Goal: Transaction & Acquisition: Subscribe to service/newsletter

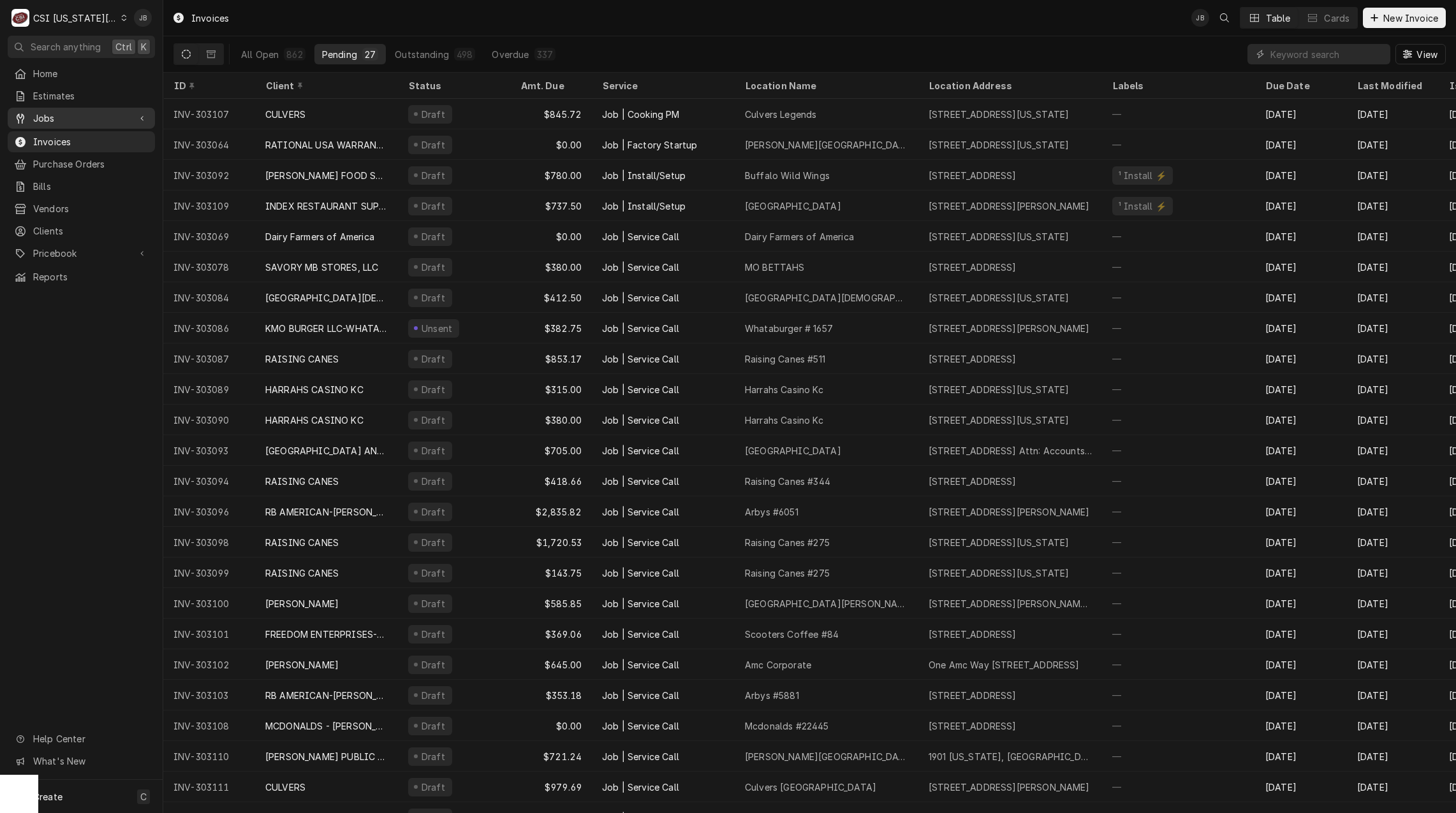
click at [74, 112] on span "Jobs" at bounding box center [81, 118] width 96 height 13
click at [81, 136] on span "Jobs" at bounding box center [91, 141] width 115 height 13
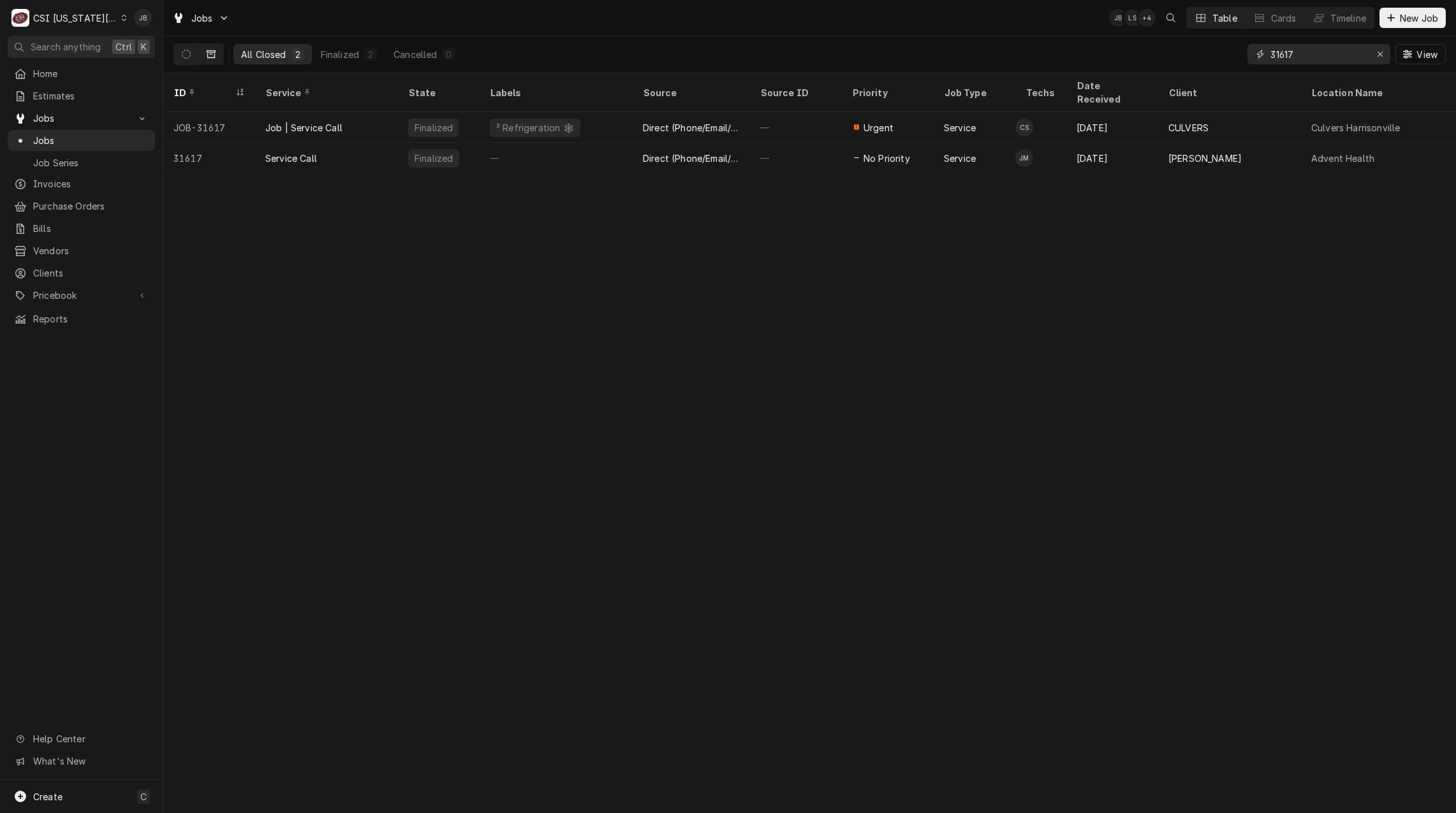
drag, startPoint x: 1308, startPoint y: 56, endPoint x: 1218, endPoint y: 57, distance: 90.0
click at [1240, 56] on div "All Closed 2 Finalized 2 Cancelled 0 31617 View" at bounding box center [809, 54] width 1272 height 36
paste input "00032615"
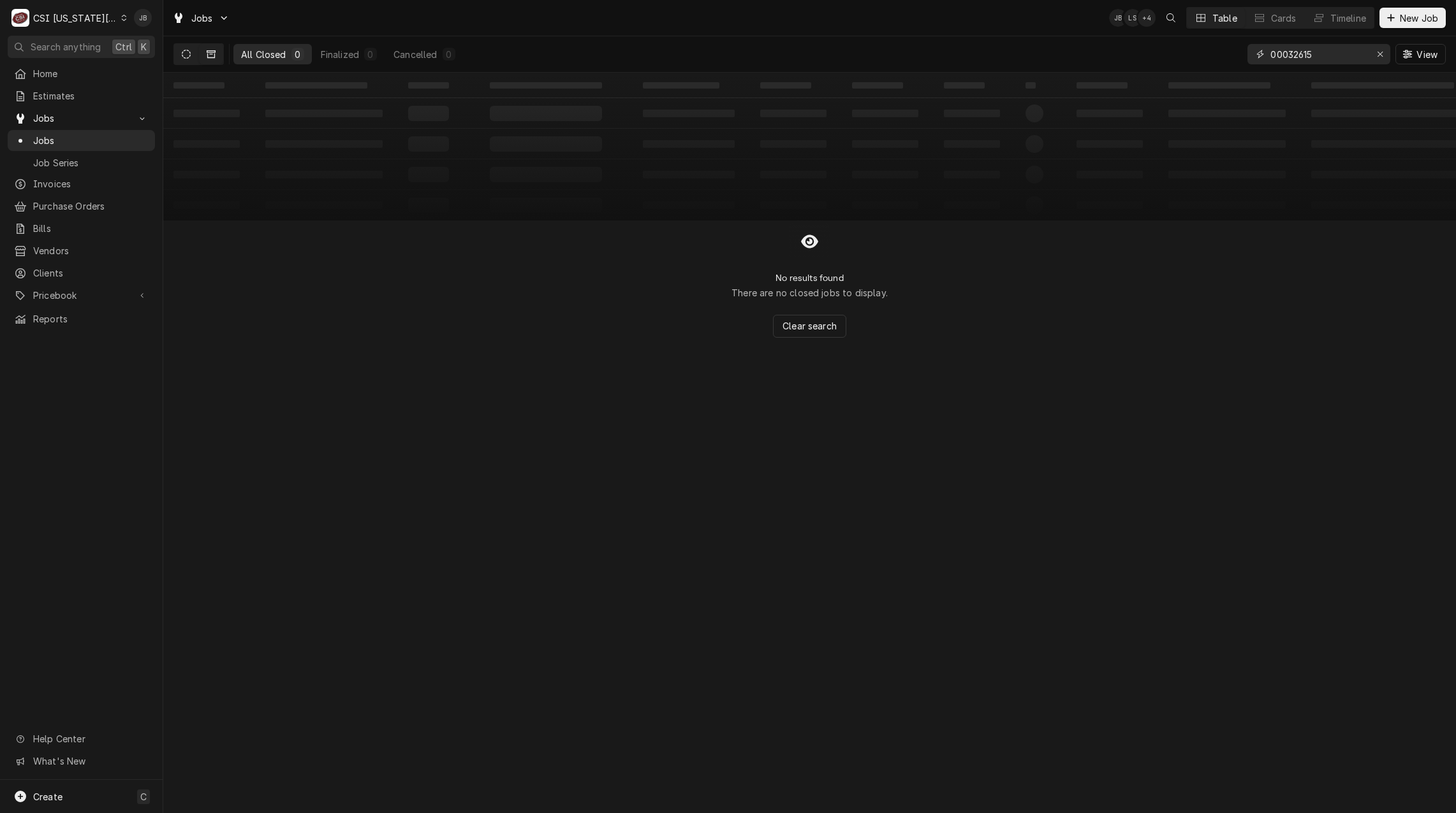
type input "00032615"
click at [187, 51] on icon "Dynamic Content Wrapper" at bounding box center [187, 54] width 9 height 9
click at [1275, 16] on div "Cards" at bounding box center [1284, 18] width 25 height 13
click at [1218, 21] on div "Table" at bounding box center [1225, 18] width 25 height 13
click at [69, 93] on span "Estimates" at bounding box center [91, 96] width 115 height 13
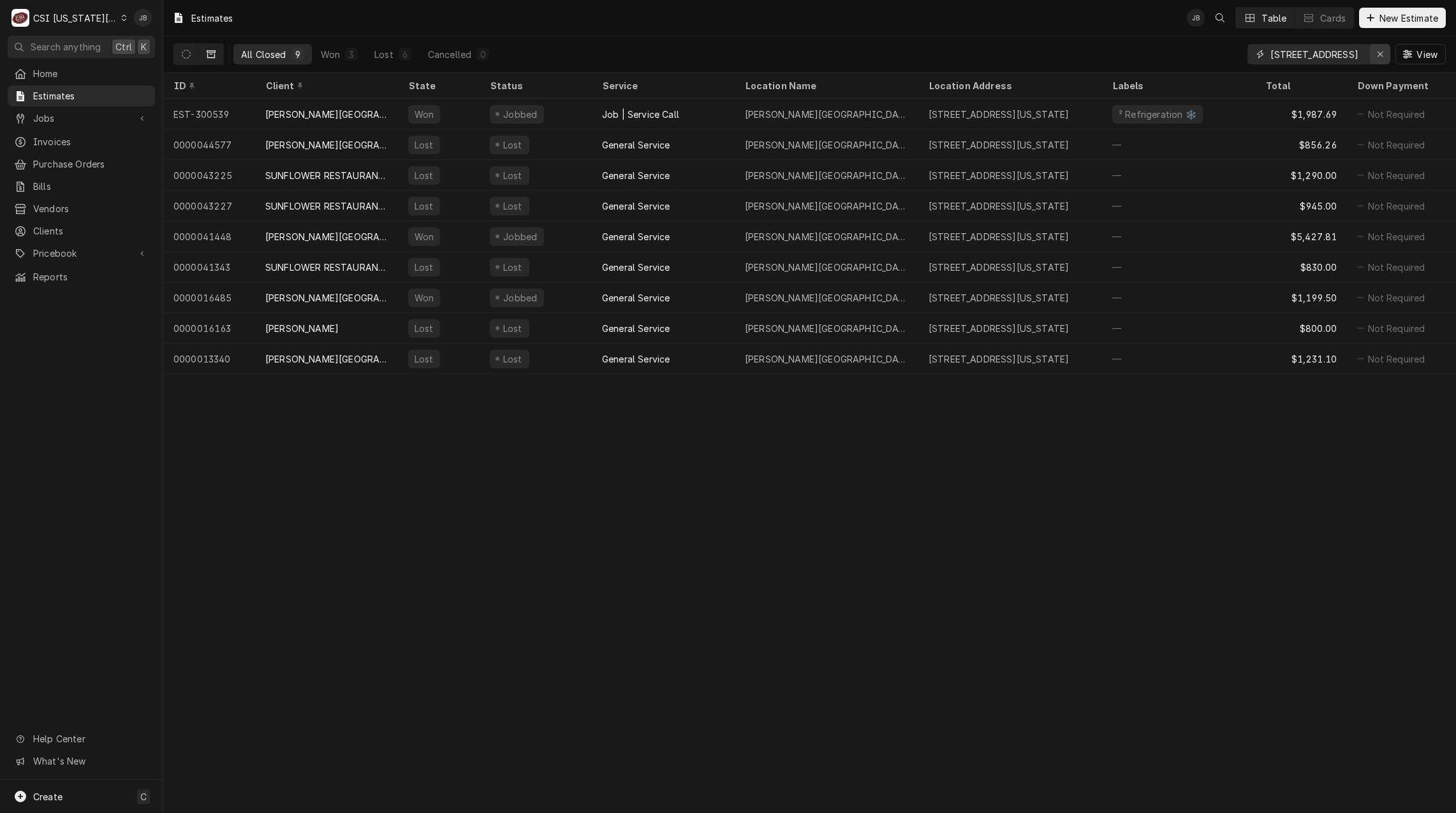
drag, startPoint x: 1381, startPoint y: 54, endPoint x: 1323, endPoint y: 52, distance: 58.0
click at [1380, 54] on icon "Erase input" at bounding box center [1380, 54] width 7 height 9
click at [1321, 52] on input "Dynamic Content Wrapper" at bounding box center [1330, 54] width 120 height 21
paste input "300651"
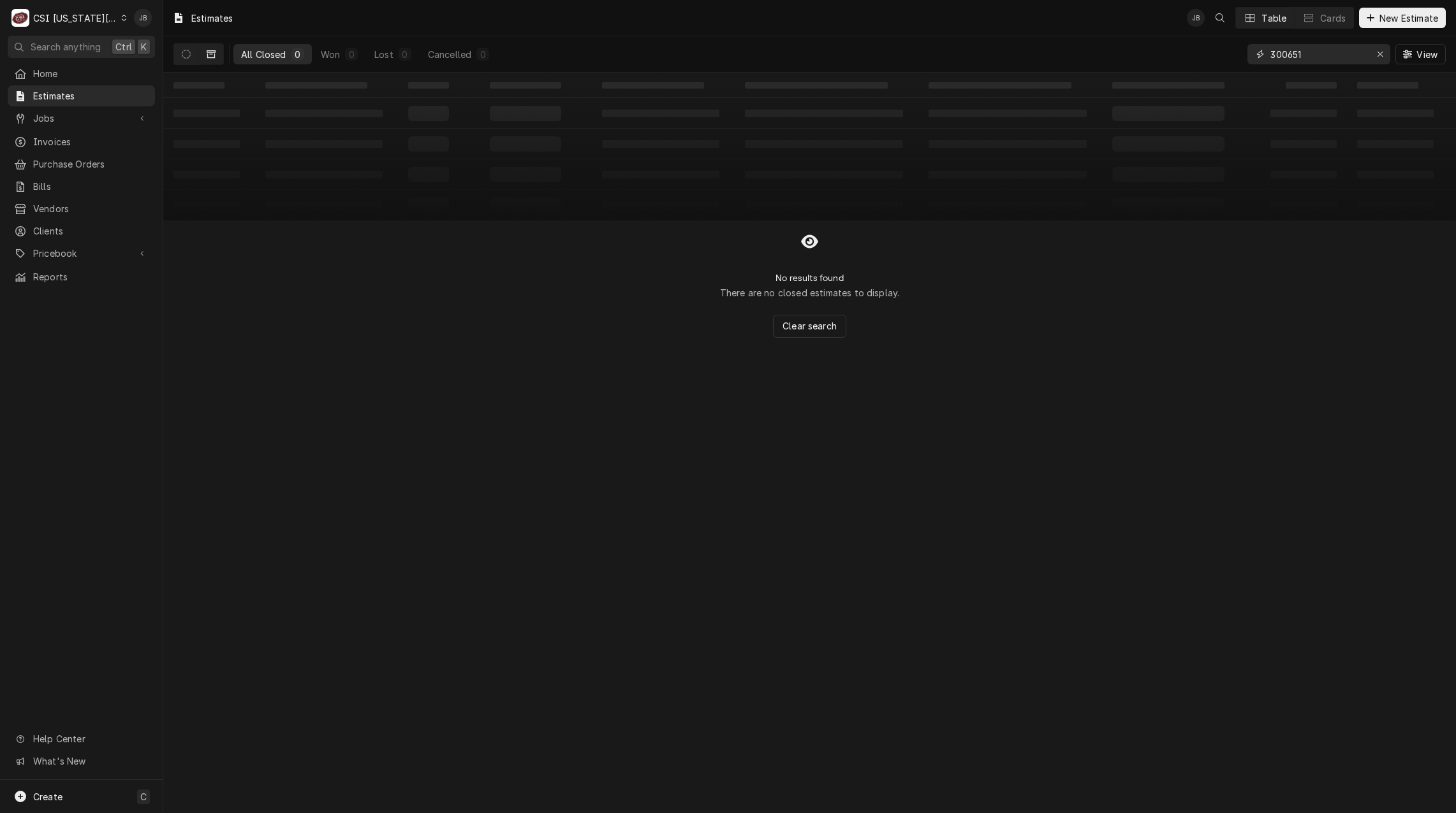
type input "300651"
click at [173, 58] on div "Dynamic Content Wrapper" at bounding box center [198, 54] width 50 height 21
click at [188, 50] on icon "Dynamic Content Wrapper" at bounding box center [187, 54] width 9 height 9
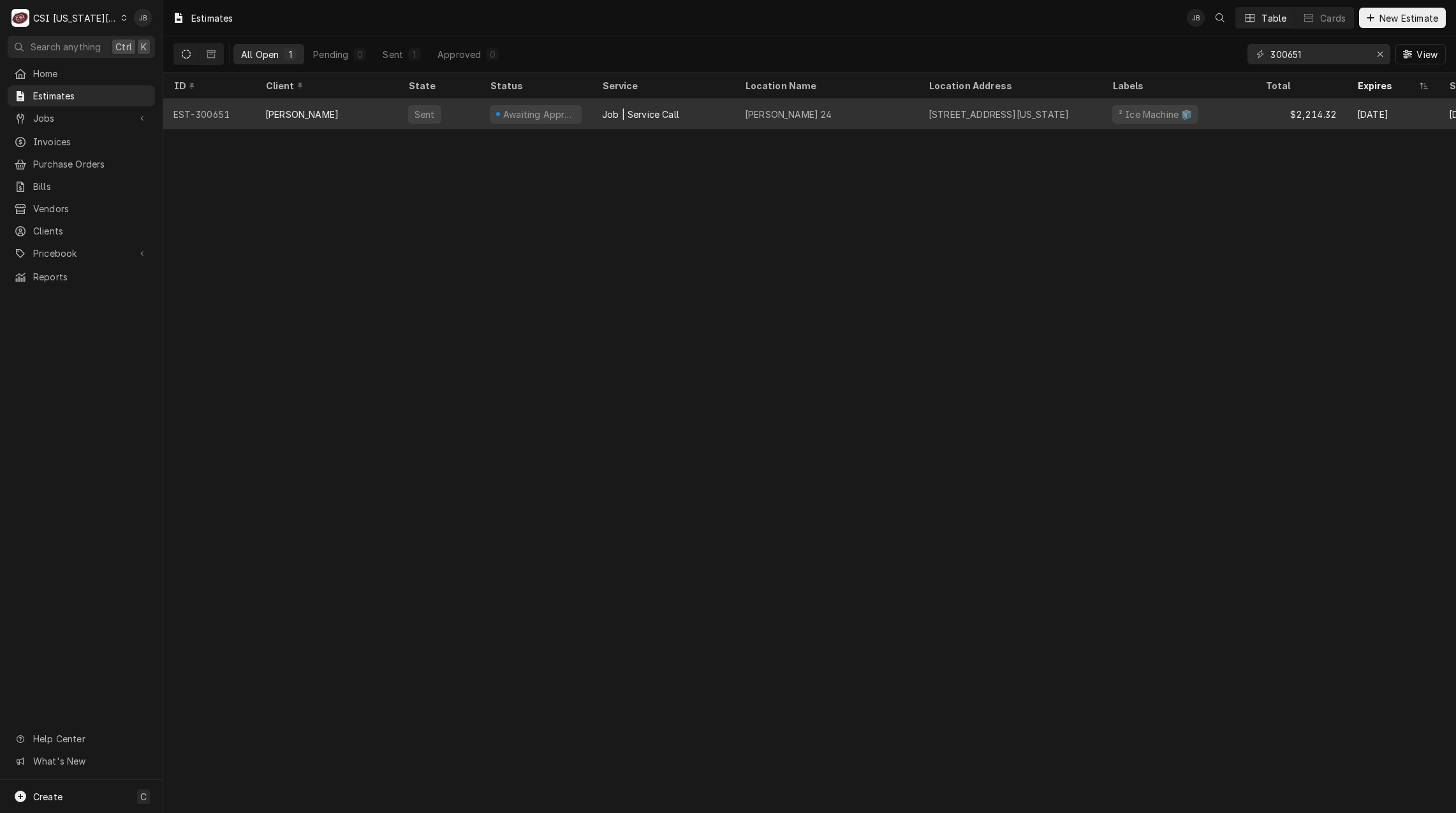
click at [371, 118] on div "[PERSON_NAME]" at bounding box center [326, 114] width 143 height 30
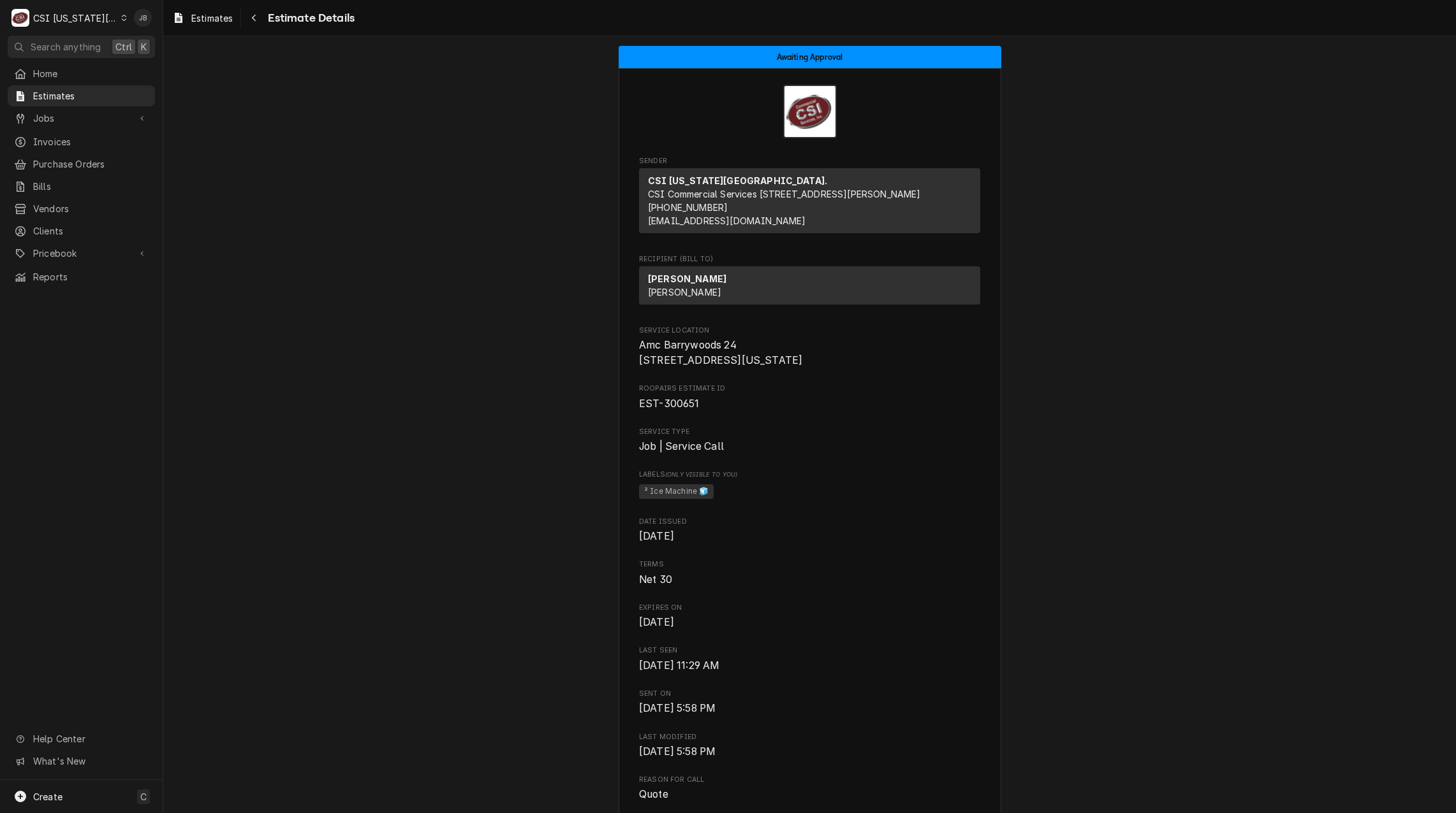
click at [807, 412] on span "EST-300651" at bounding box center [809, 404] width 341 height 16
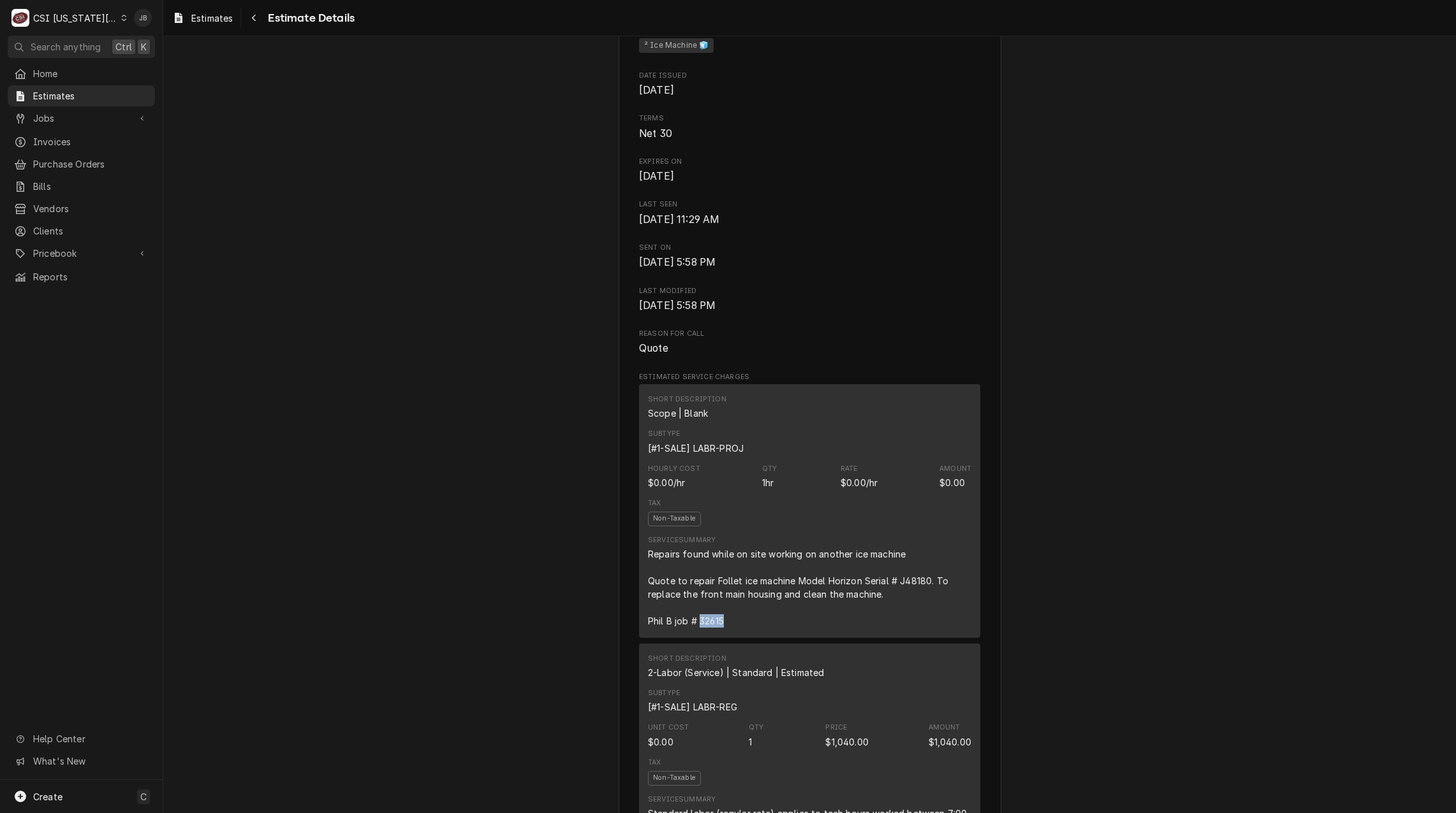
drag, startPoint x: 721, startPoint y: 652, endPoint x: 696, endPoint y: 652, distance: 25.0
click at [696, 628] on div "Repairs found while on site working on another ice machine Quote to repair Foll…" at bounding box center [809, 587] width 323 height 81
copy div "32615"
click at [913, 628] on div "Repairs found while on site working on another ice machine Quote to repair Foll…" at bounding box center [809, 587] width 323 height 81
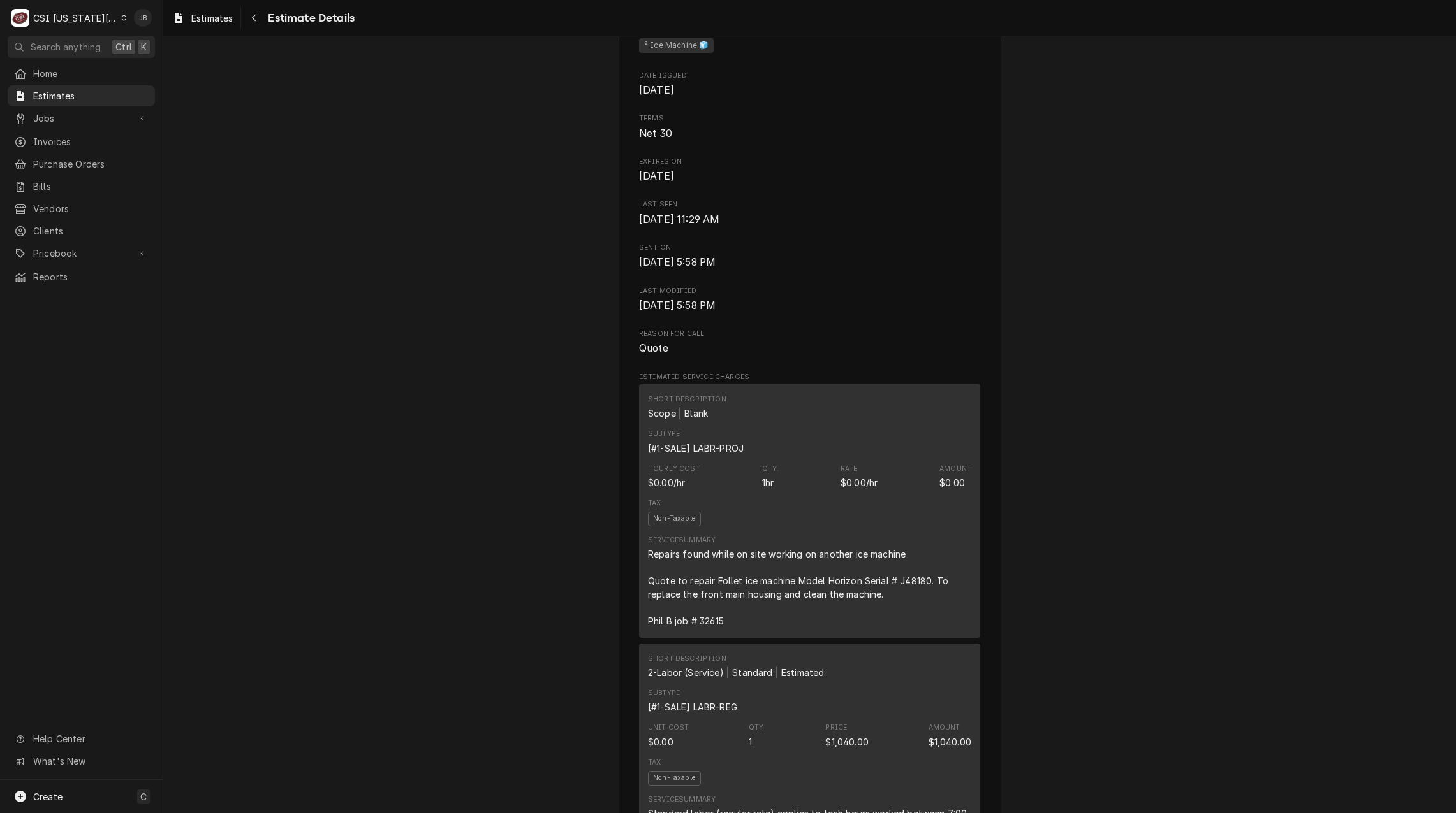
click at [882, 624] on div "Repairs found while on site working on another ice machine Quote to repair Foll…" at bounding box center [809, 587] width 323 height 81
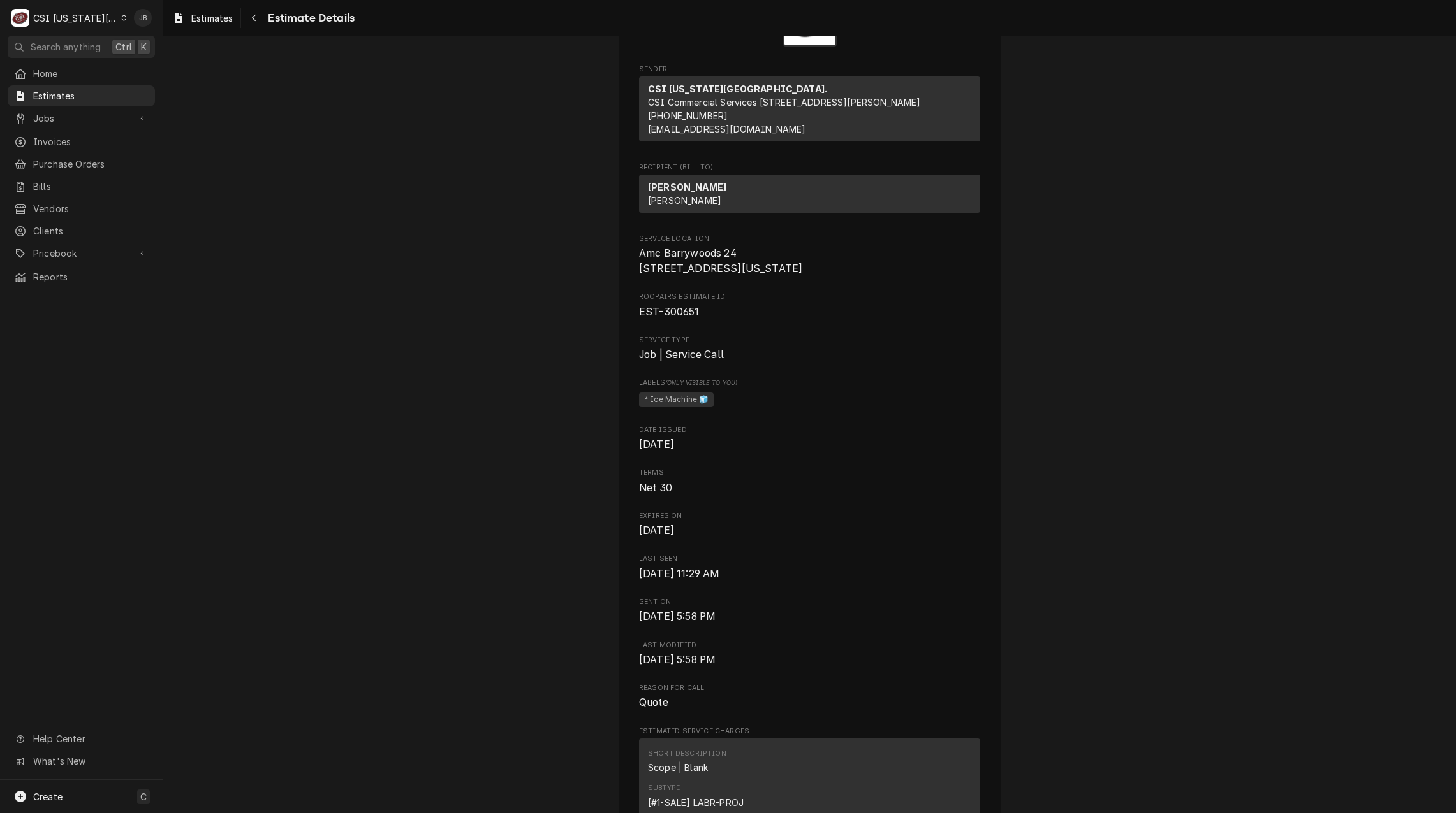
scroll to position [0, 0]
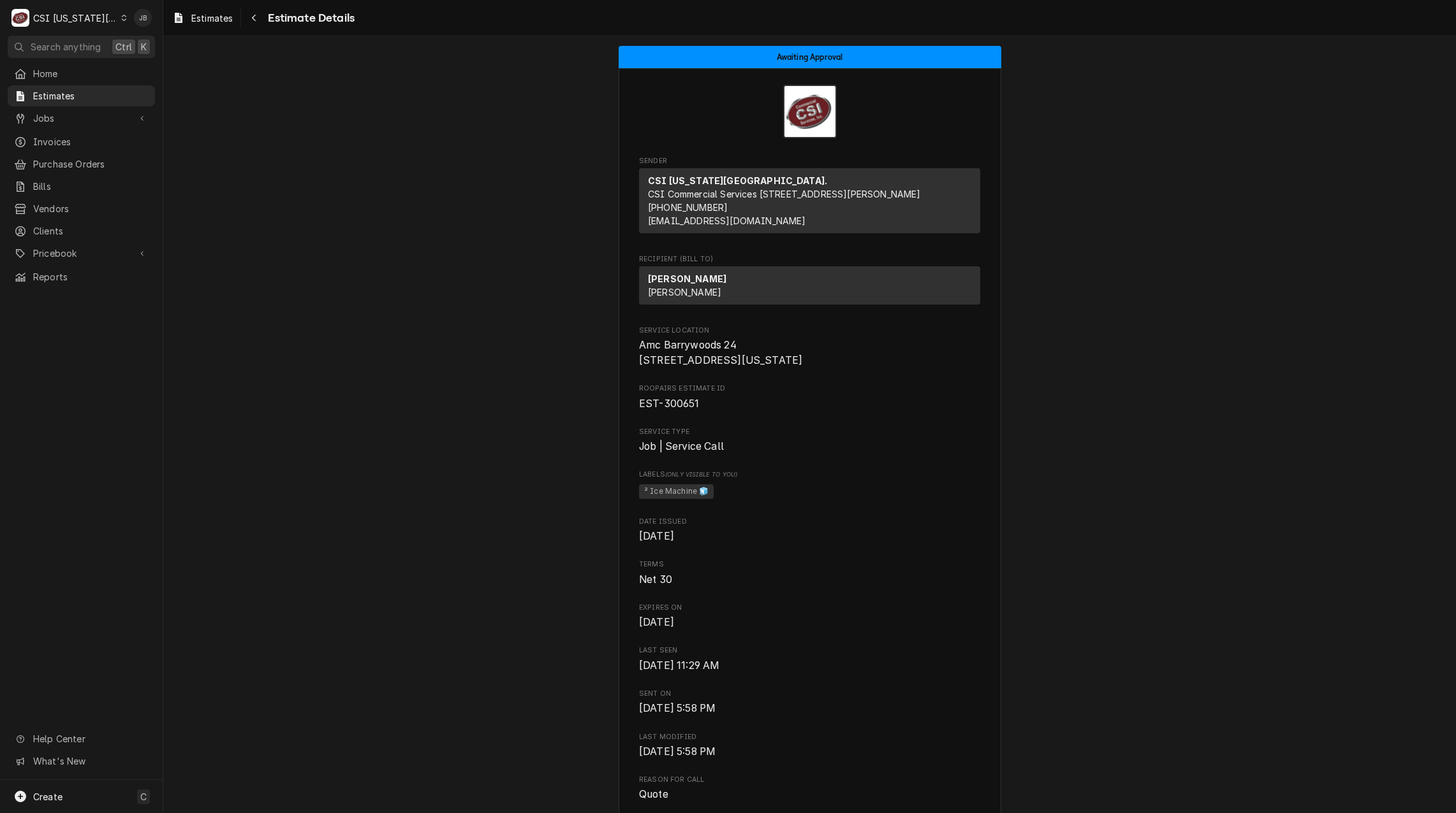
click at [78, 115] on span "Jobs" at bounding box center [81, 118] width 96 height 13
click at [93, 136] on span "Jobs" at bounding box center [91, 141] width 115 height 13
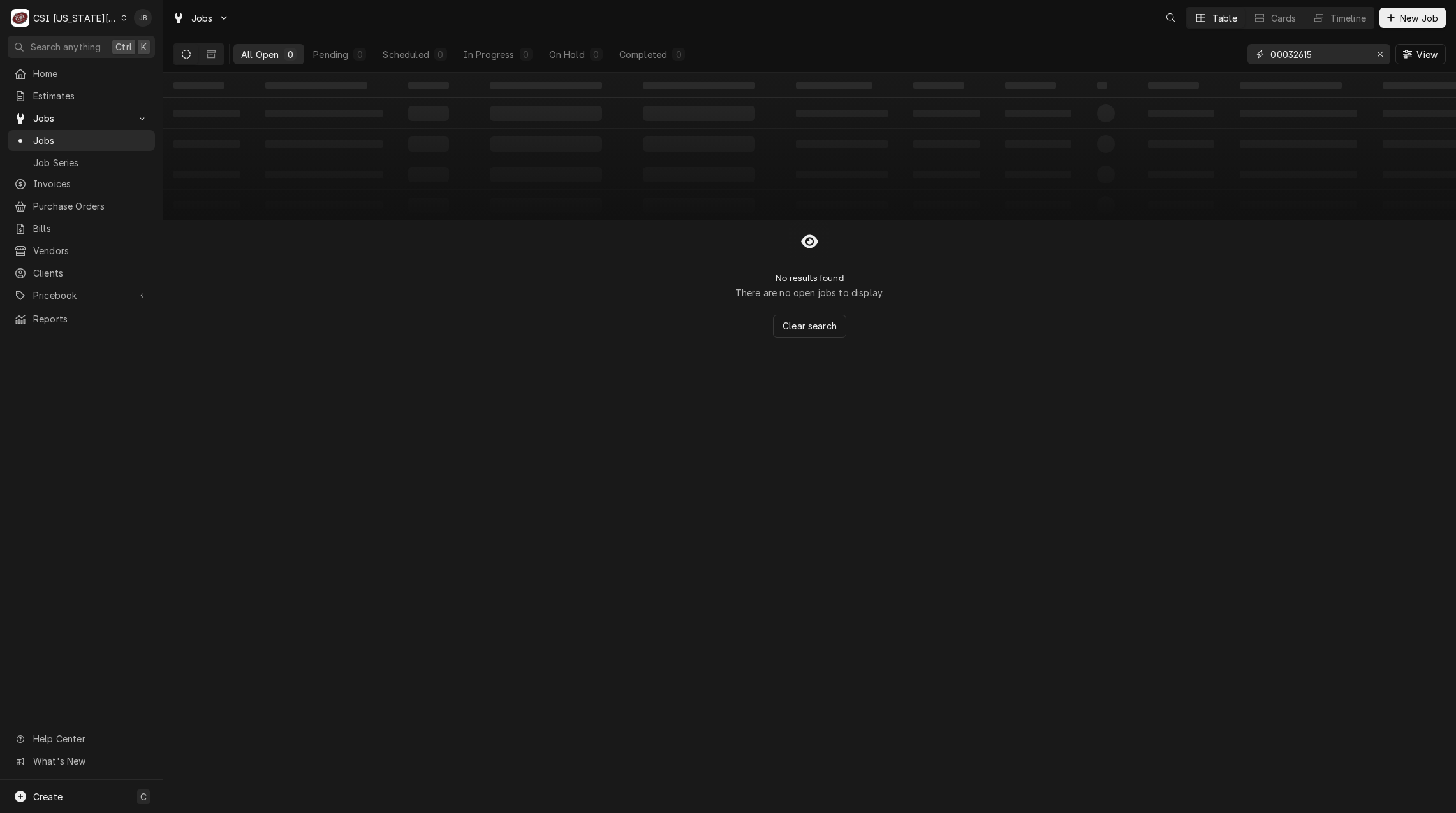
drag, startPoint x: 1334, startPoint y: 57, endPoint x: 1158, endPoint y: 65, distance: 176.2
click at [1163, 59] on div "All Open 0 Pending 0 Scheduled 0 In Progress 0 On Hold 0 Completed 0 00032615 V…" at bounding box center [809, 54] width 1272 height 36
paste input "Dynamic Content Wrapper"
type input "32615"
click at [209, 54] on icon "Dynamic Content Wrapper" at bounding box center [211, 54] width 9 height 7
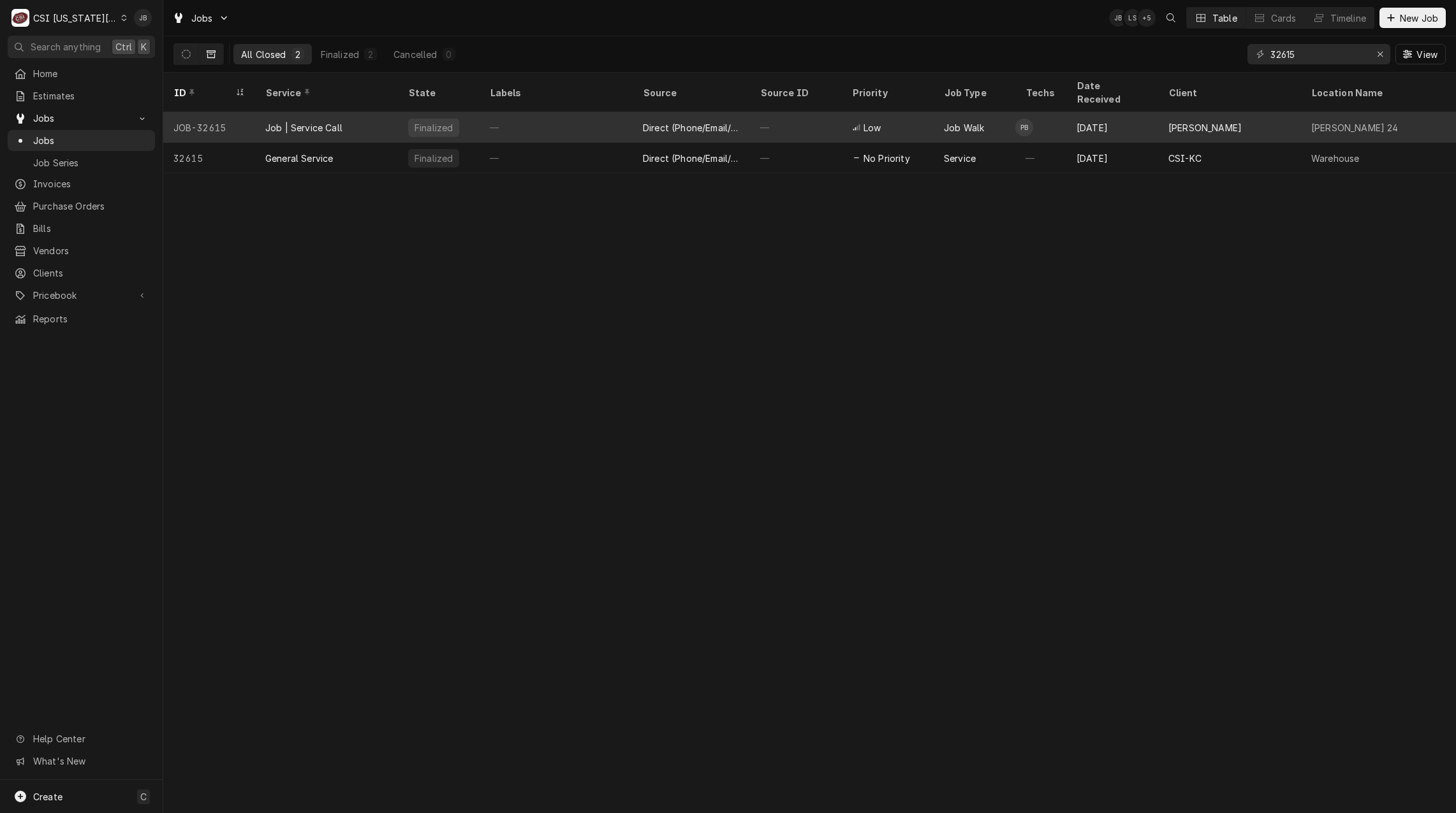
click at [357, 113] on div "Job | Service Call" at bounding box center [326, 127] width 143 height 30
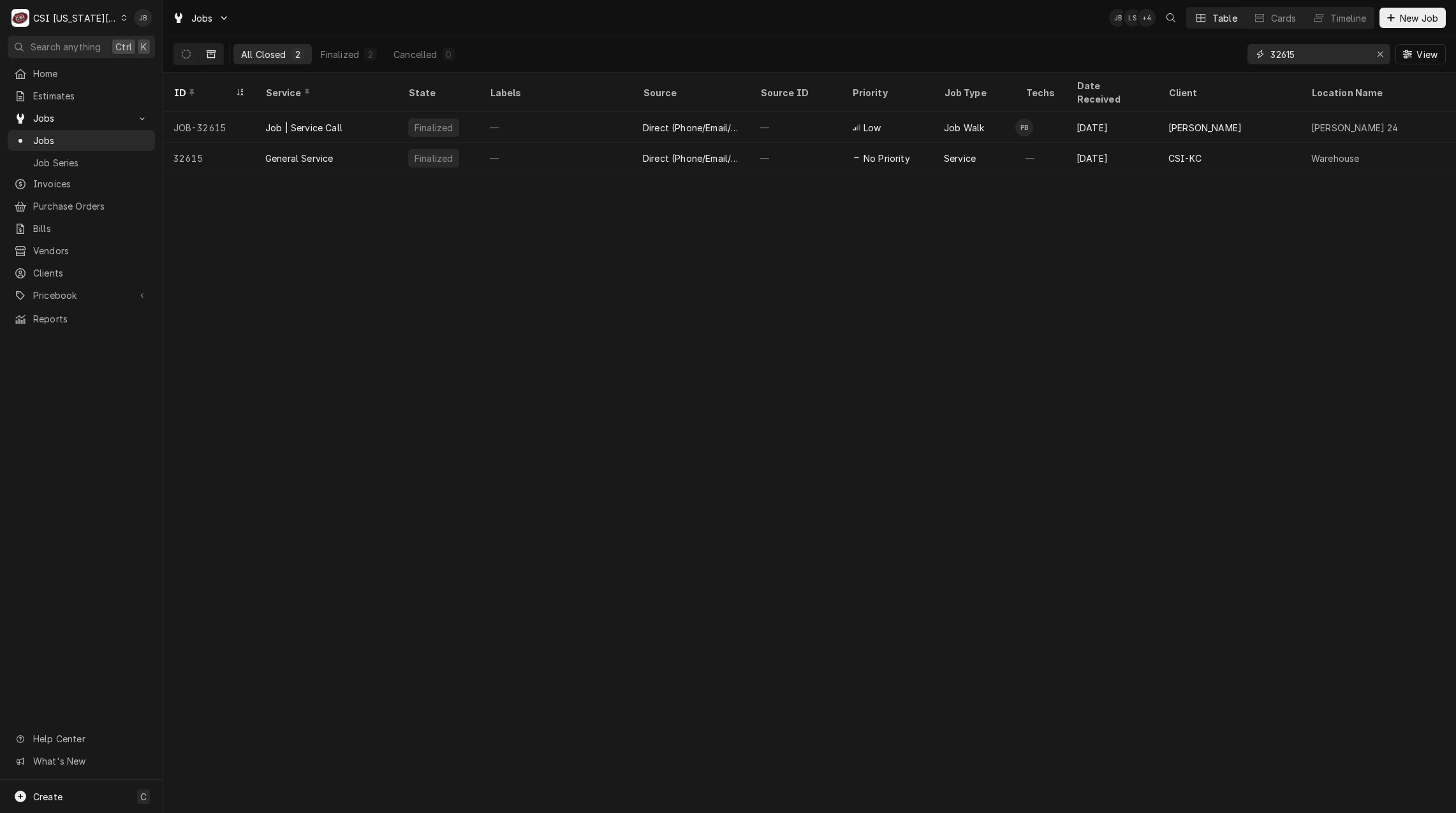
drag, startPoint x: 1319, startPoint y: 63, endPoint x: 1151, endPoint y: 62, distance: 168.0
click at [1169, 62] on div "All Closed 2 Finalized 2 Cancelled 0 32615 View" at bounding box center [809, 54] width 1272 height 36
paste input "[STREET_ADDRESS]"
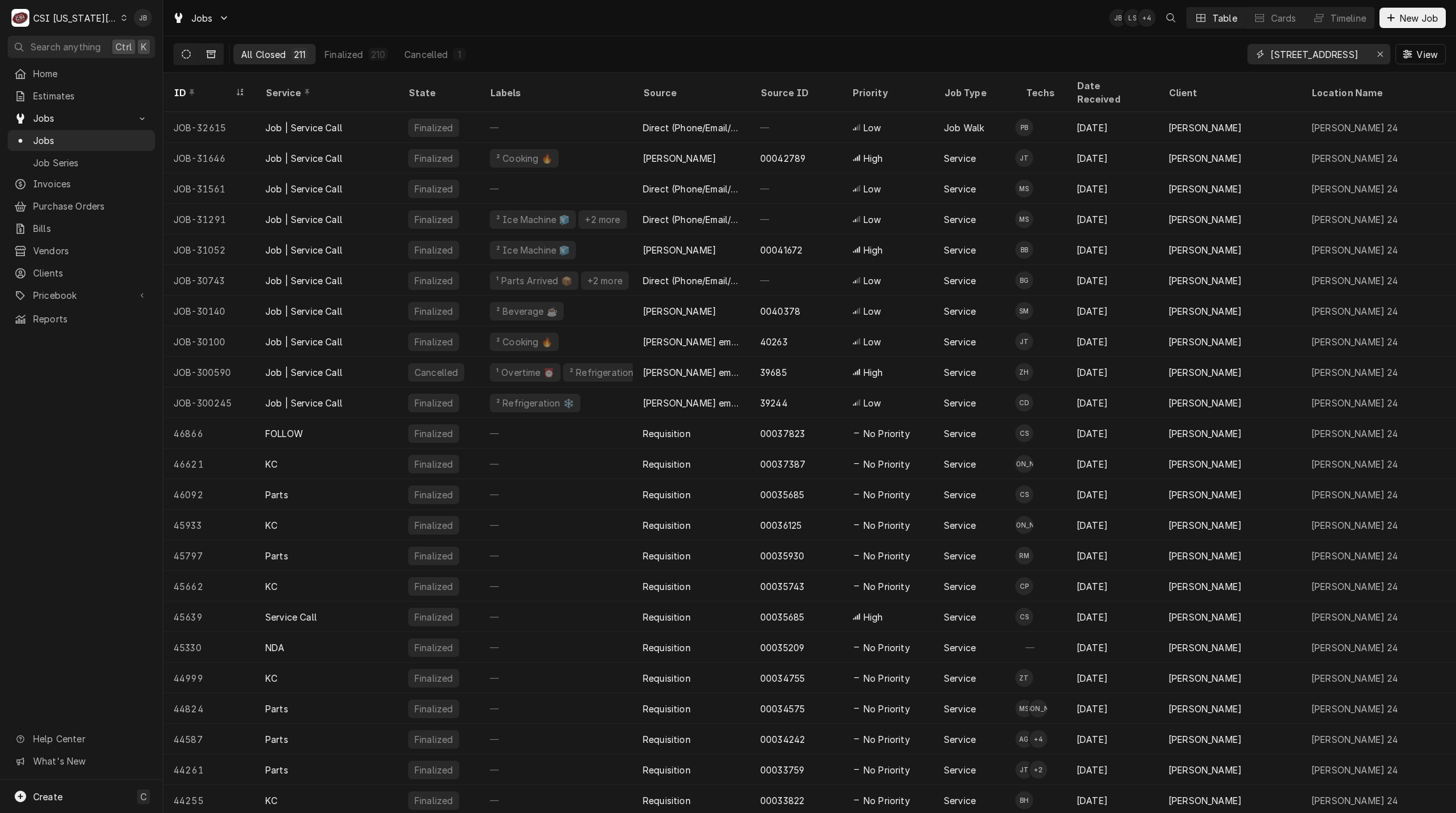
type input "[STREET_ADDRESS]"
click at [187, 57] on icon "Dynamic Content Wrapper" at bounding box center [187, 54] width 9 height 9
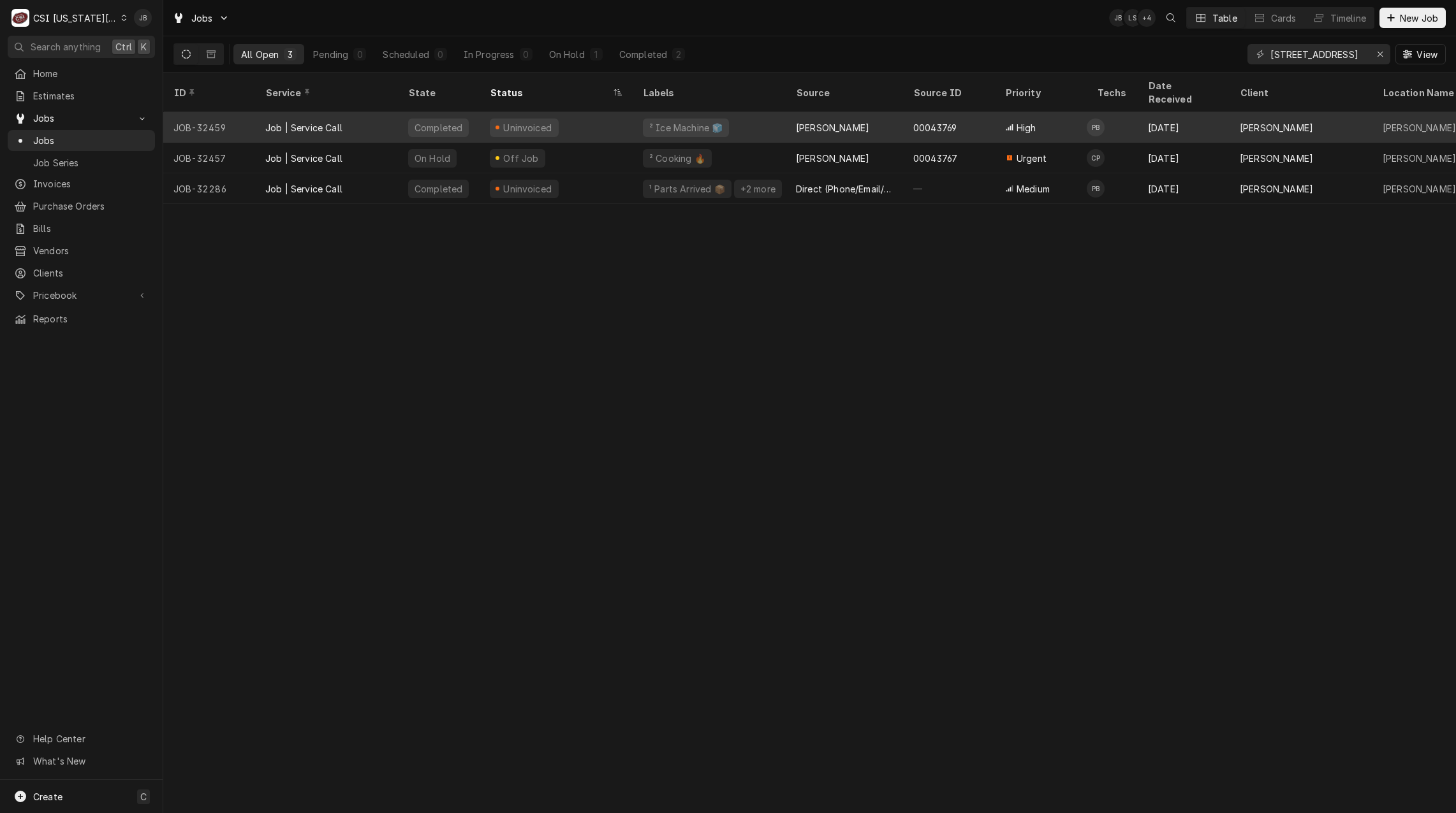
click at [359, 118] on div "Job | Service Call" at bounding box center [326, 127] width 143 height 30
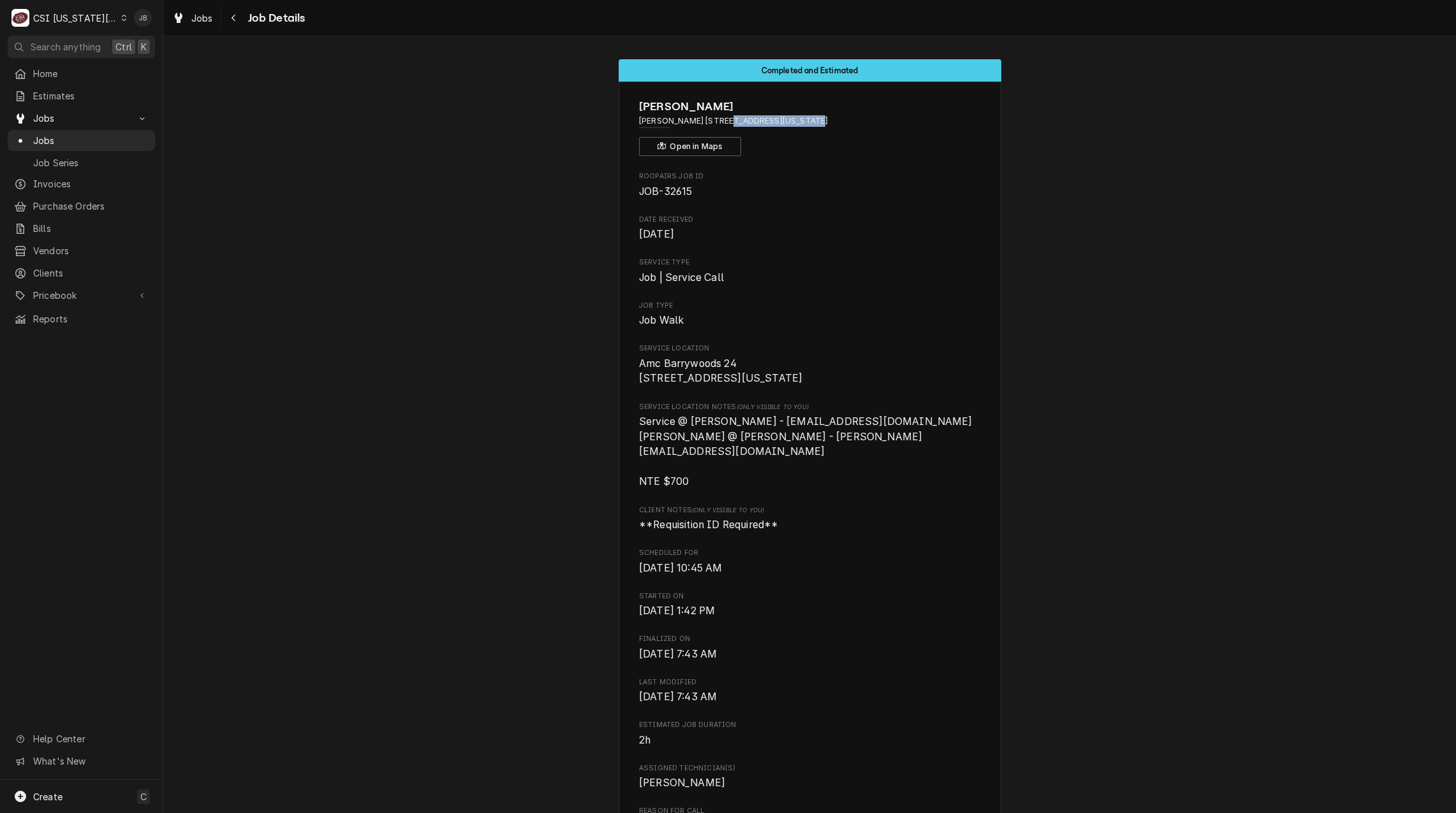
drag, startPoint x: 718, startPoint y: 121, endPoint x: 798, endPoint y: 117, distance: 80.1
click at [798, 117] on span "[PERSON_NAME] [STREET_ADDRESS][US_STATE]" at bounding box center [809, 121] width 341 height 12
copy span "[STREET_ADDRESS]"
click at [864, 283] on span "Job | Service Call" at bounding box center [809, 277] width 341 height 16
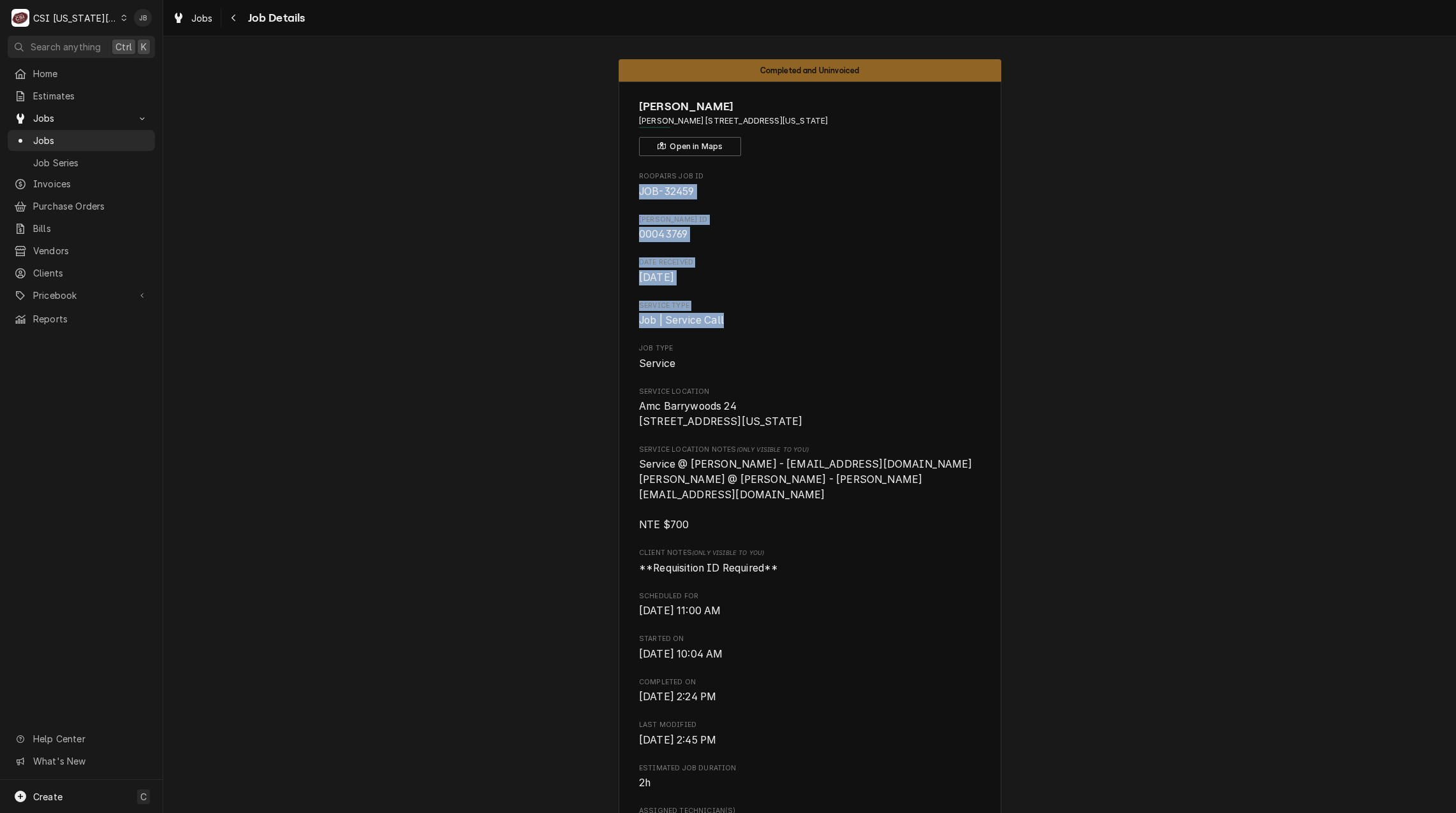
drag, startPoint x: 741, startPoint y: 320, endPoint x: 611, endPoint y: 195, distance: 180.3
drag, startPoint x: 611, startPoint y: 195, endPoint x: 781, endPoint y: 260, distance: 182.0
click at [781, 260] on span "Date Received" at bounding box center [809, 263] width 341 height 10
click at [770, 283] on span "Sep 2, 2025" at bounding box center [809, 277] width 341 height 16
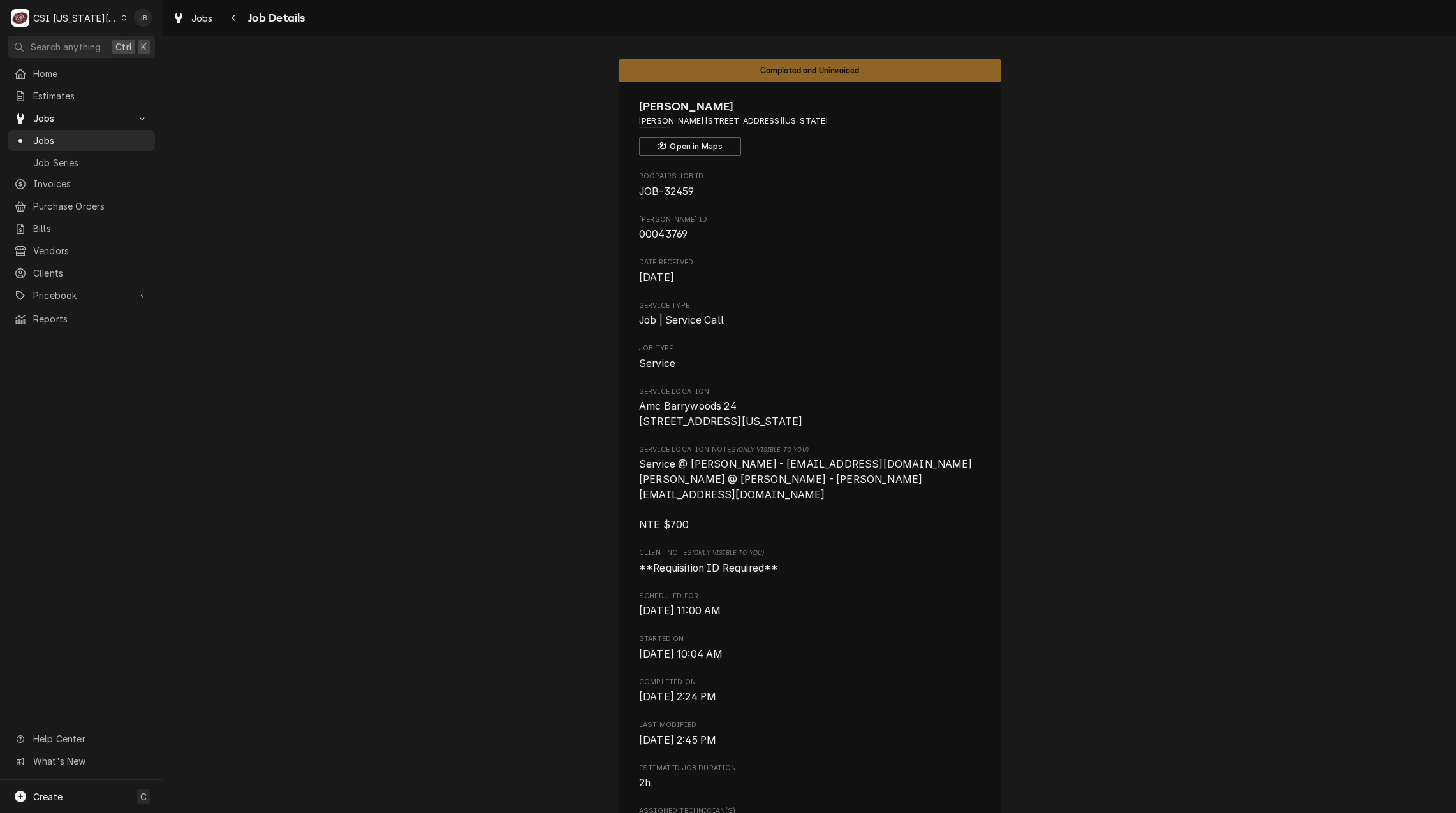
click at [748, 429] on span "Amc Barrywoods 24 8101 Roanridge Road Kansas City, MO 64151" at bounding box center [809, 414] width 341 height 30
drag, startPoint x: 770, startPoint y: 437, endPoint x: 626, endPoint y: 394, distance: 150.3
drag, startPoint x: 626, startPoint y: 394, endPoint x: 784, endPoint y: 420, distance: 160.1
click at [784, 420] on span "Amc Barrywoods 24 [STREET_ADDRESS][US_STATE]" at bounding box center [809, 414] width 341 height 30
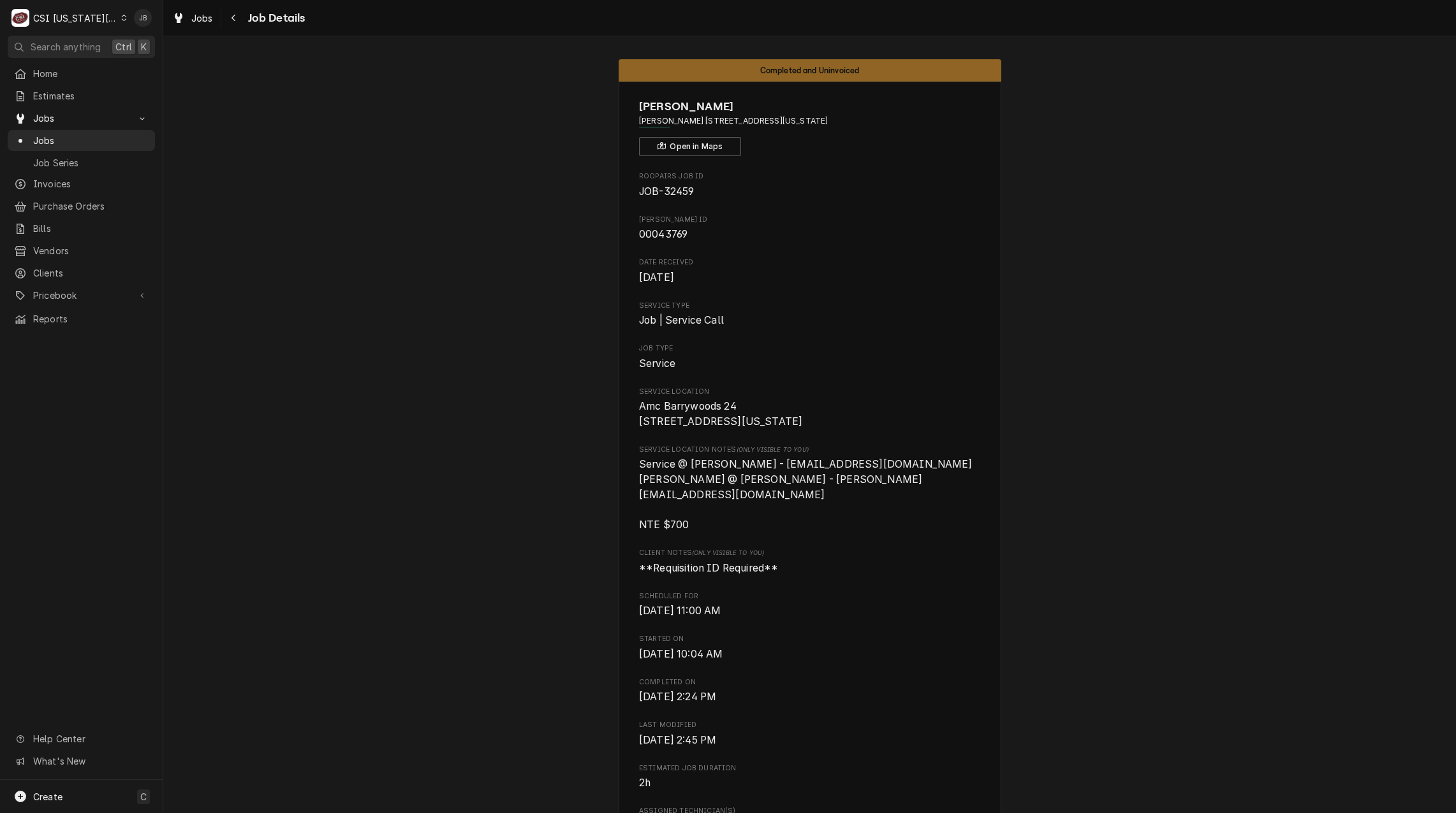
click at [779, 422] on span "Amc Barrywoods 24 [STREET_ADDRESS][US_STATE]" at bounding box center [809, 414] width 341 height 30
click at [761, 429] on span "Amc Barrywoods 24 8101 Roanridge Road Kansas City, MO 64151" at bounding box center [809, 414] width 341 height 30
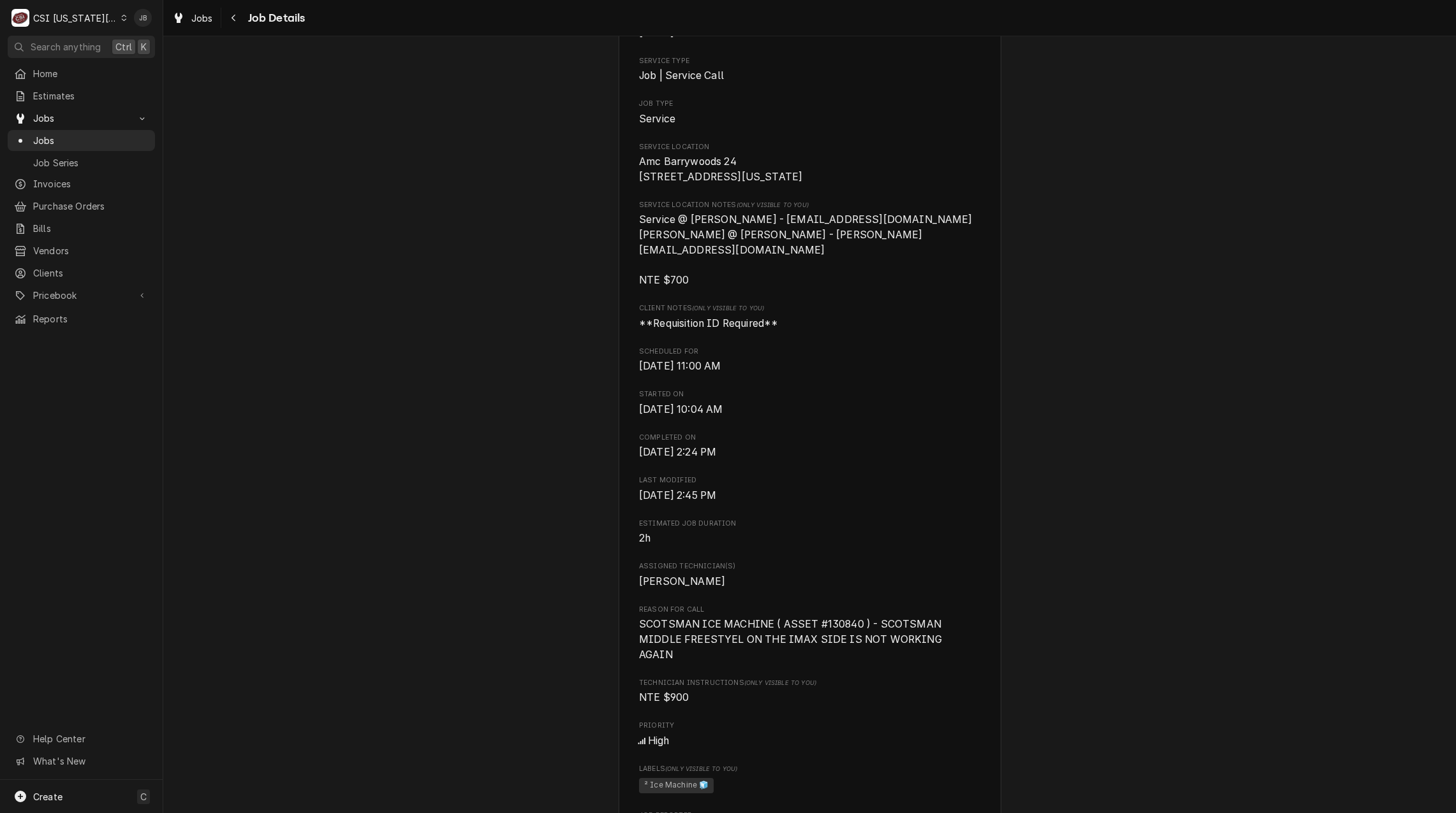
scroll to position [64, 0]
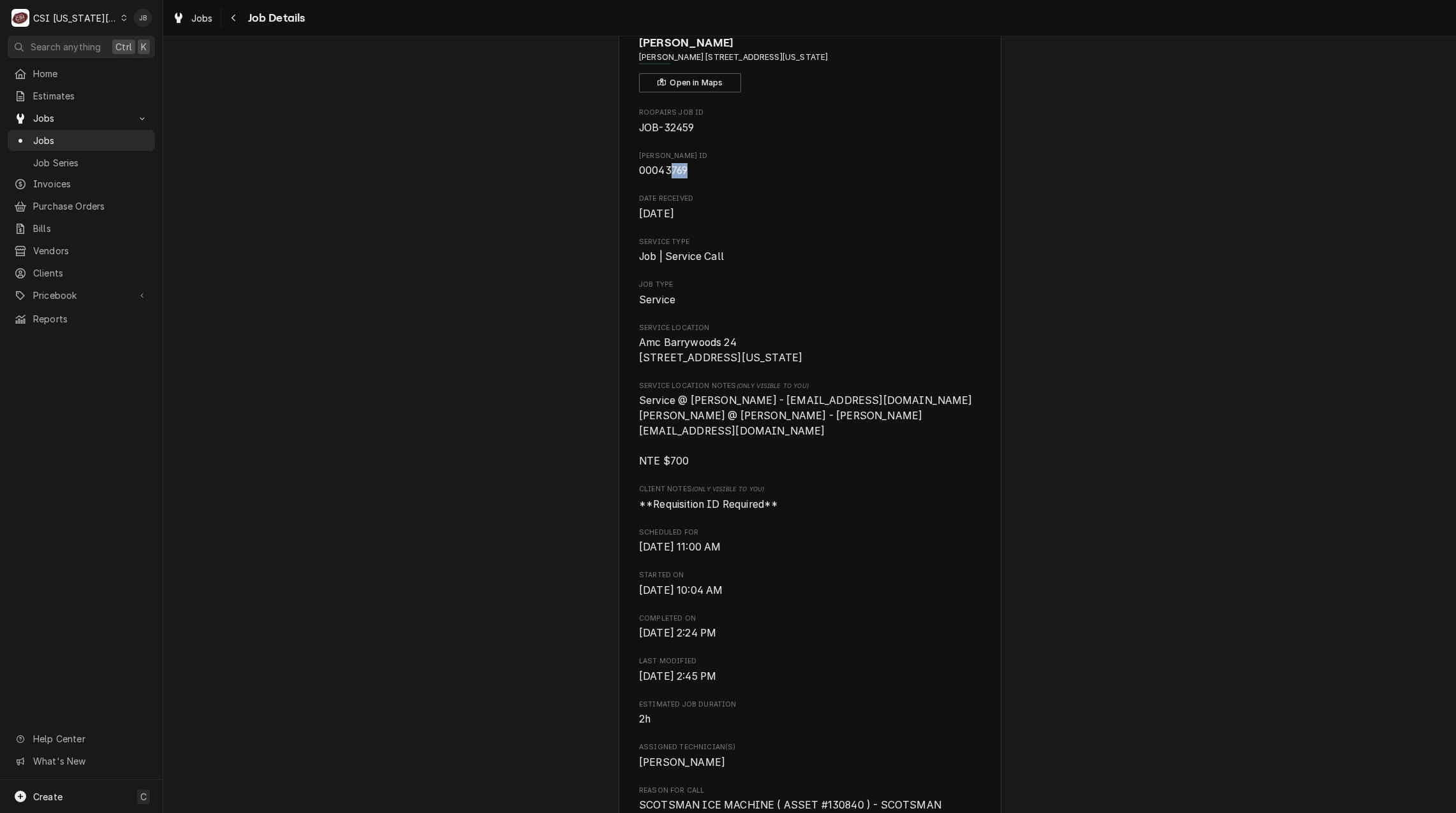
drag, startPoint x: 680, startPoint y: 169, endPoint x: 668, endPoint y: 170, distance: 12.0
click at [668, 170] on span "00043769" at bounding box center [662, 170] width 48 height 12
drag, startPoint x: 668, startPoint y: 170, endPoint x: 693, endPoint y: 172, distance: 25.1
click at [693, 172] on span "00043769" at bounding box center [809, 171] width 341 height 16
drag, startPoint x: 694, startPoint y: 171, endPoint x: 615, endPoint y: 171, distance: 79.0
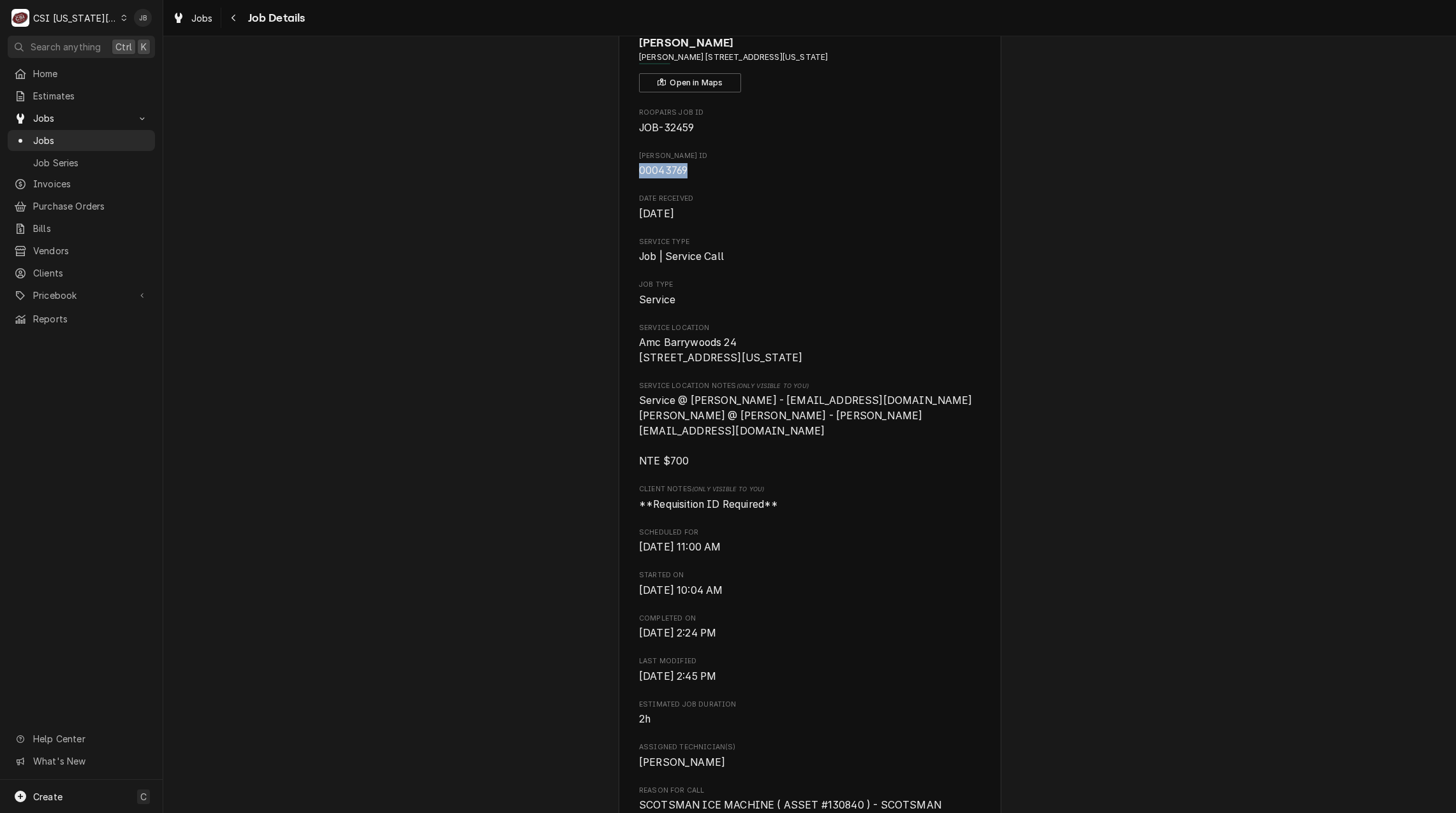
copy span "00043769"
click at [808, 219] on span "Sep 2, 2025" at bounding box center [809, 214] width 341 height 16
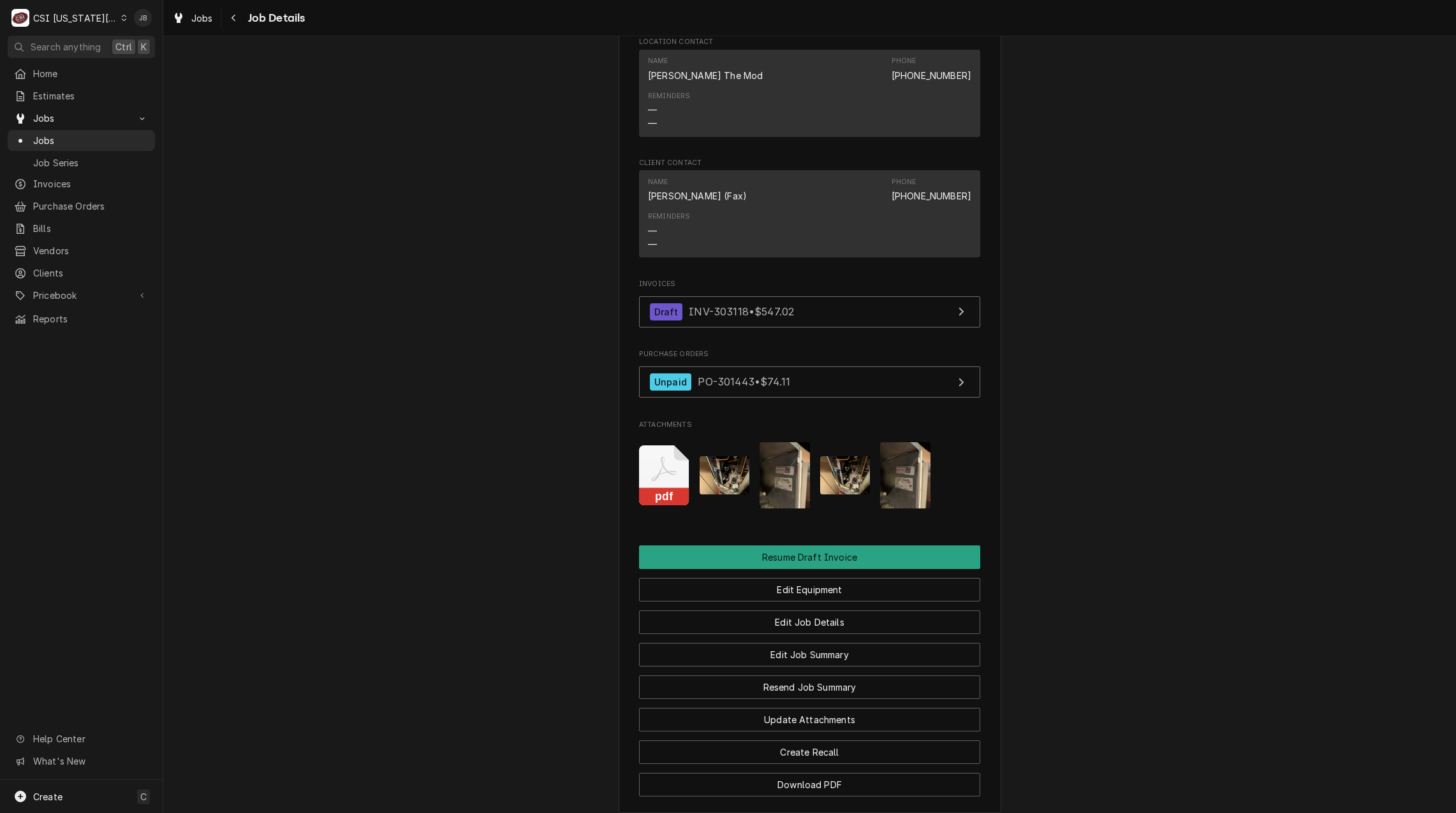
scroll to position [1355, 0]
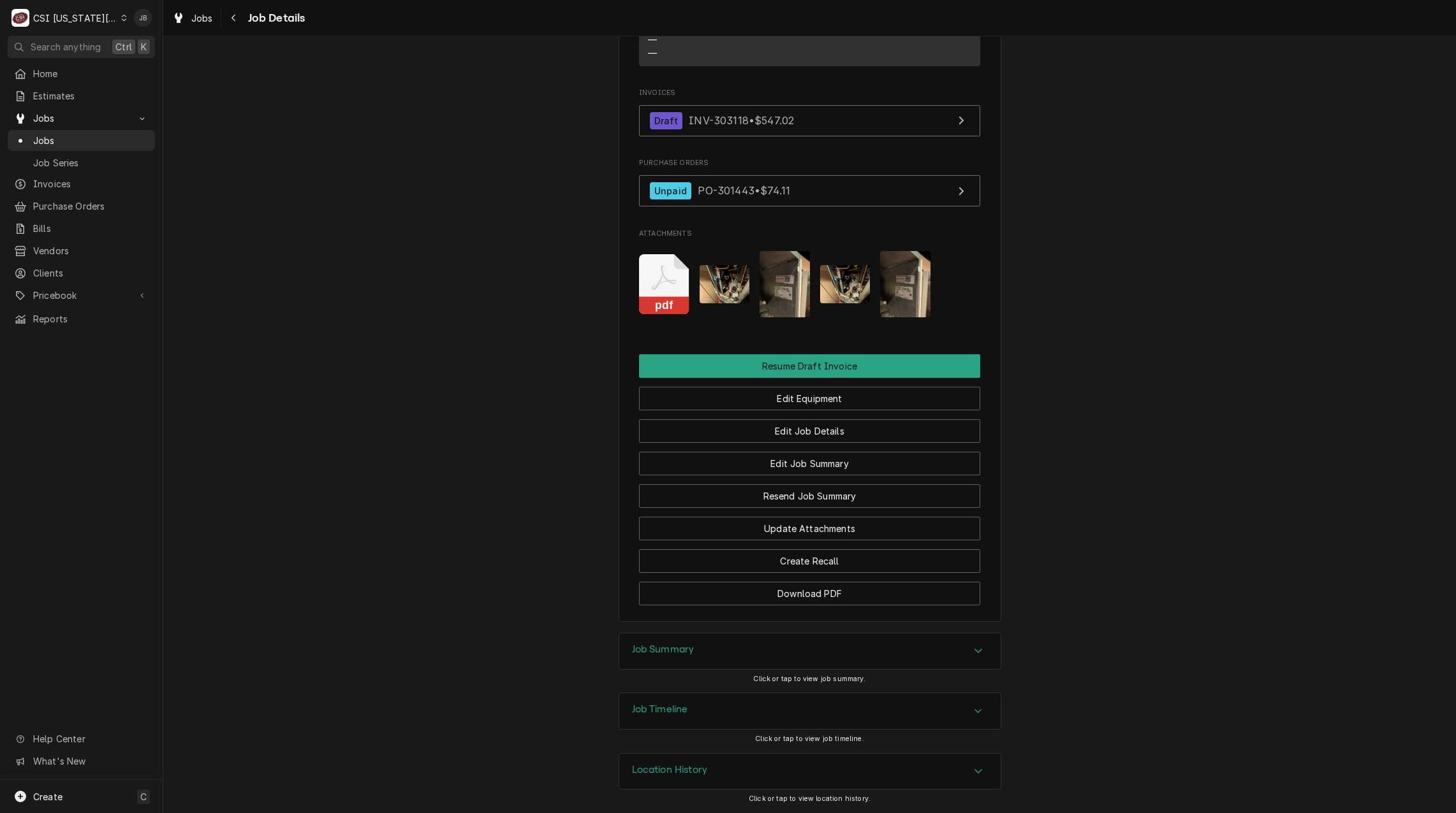
click at [704, 645] on div "Job Summary" at bounding box center [810, 651] width 381 height 36
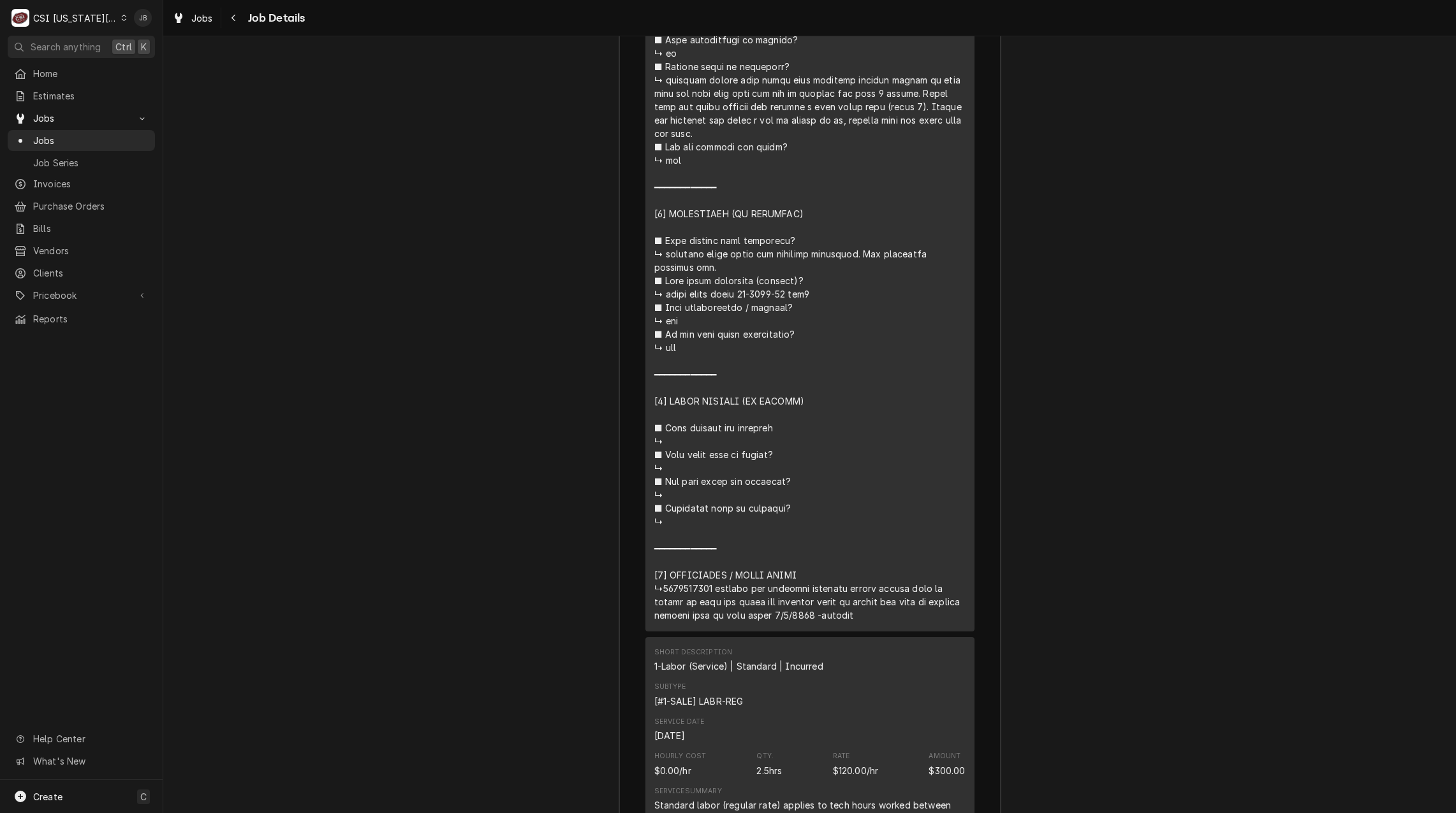
scroll to position [2757, 0]
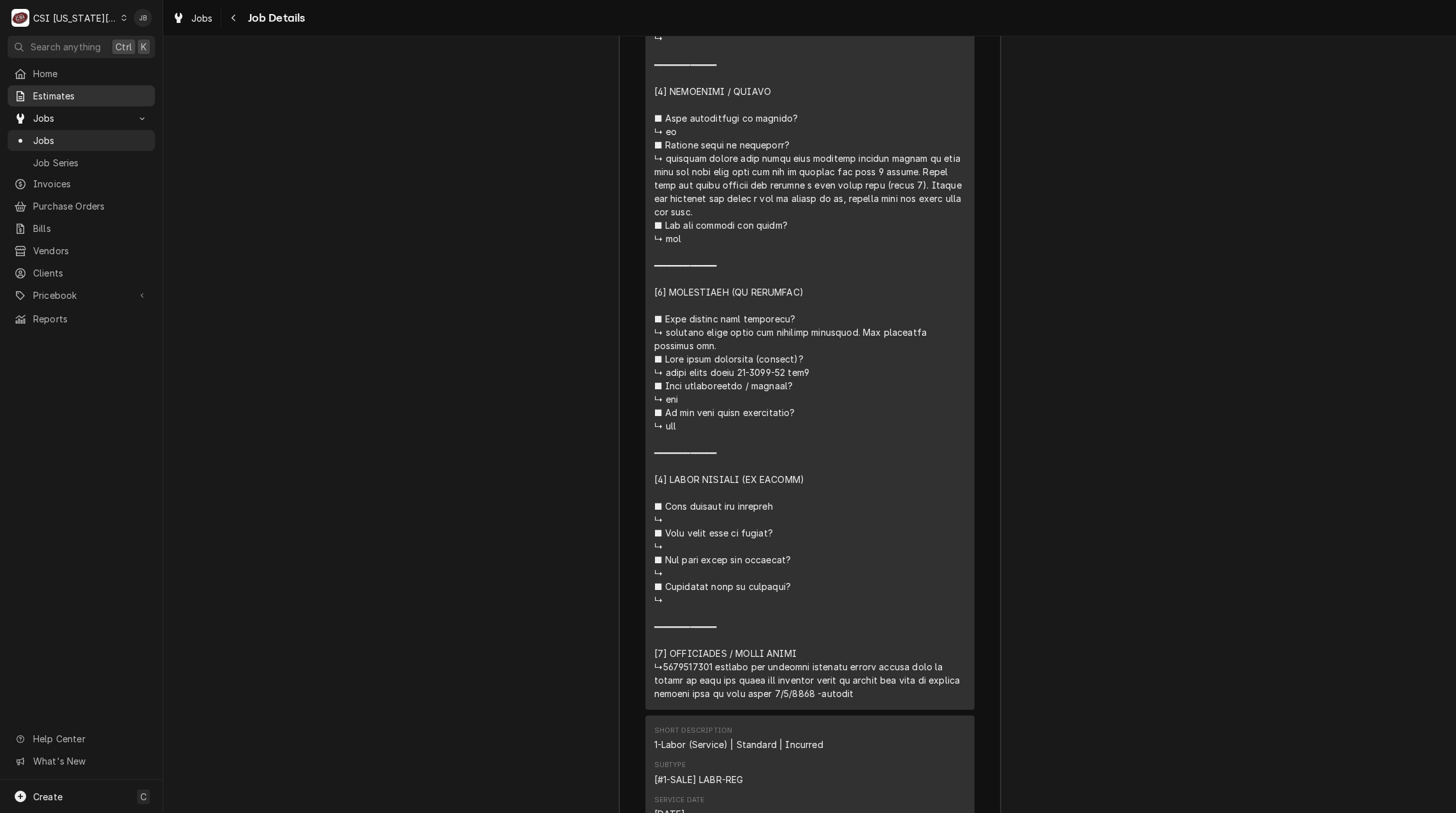
click at [67, 95] on span "Estimates" at bounding box center [91, 96] width 115 height 13
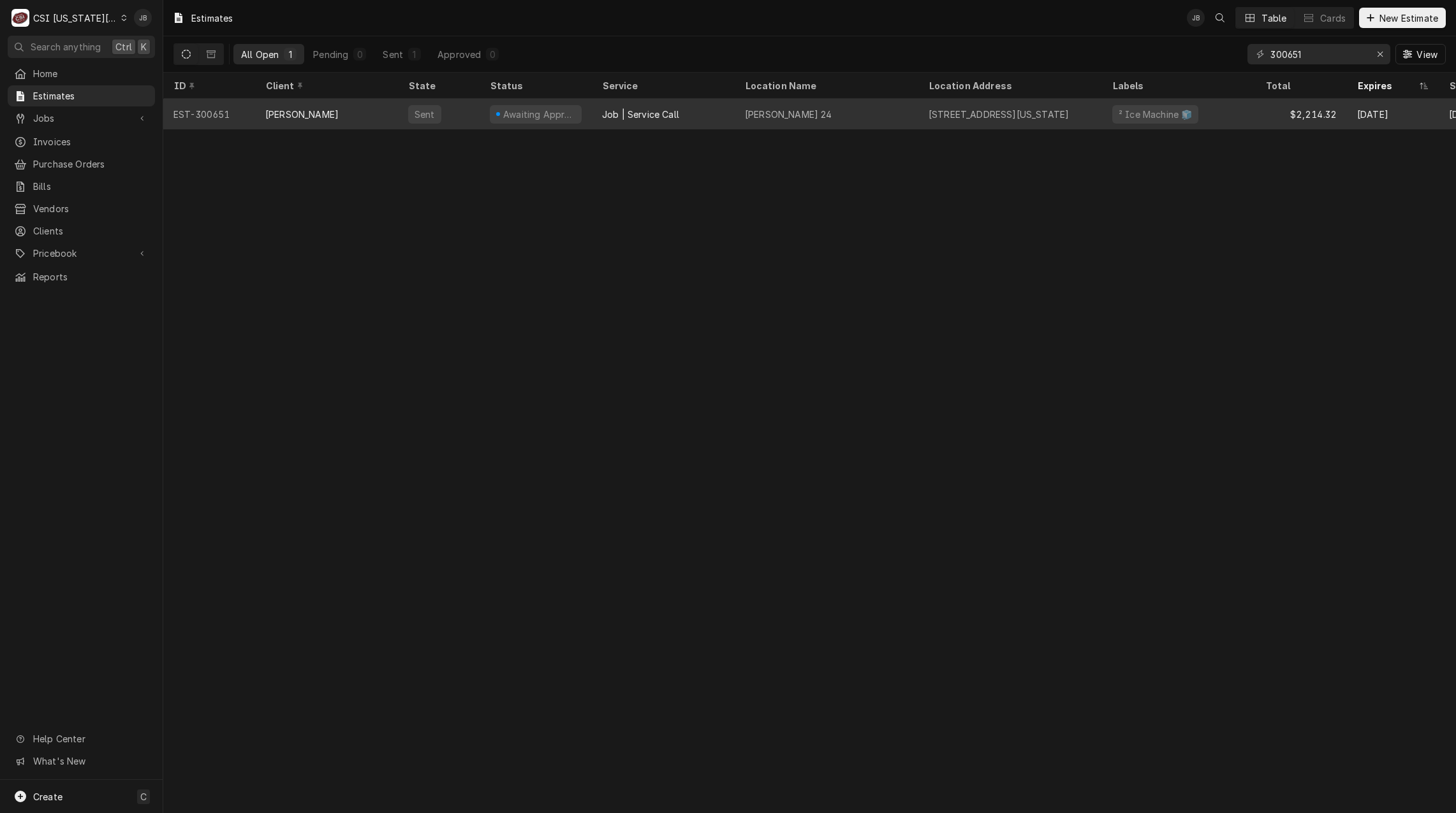
click at [689, 115] on div "Job | Service Call" at bounding box center [663, 114] width 143 height 30
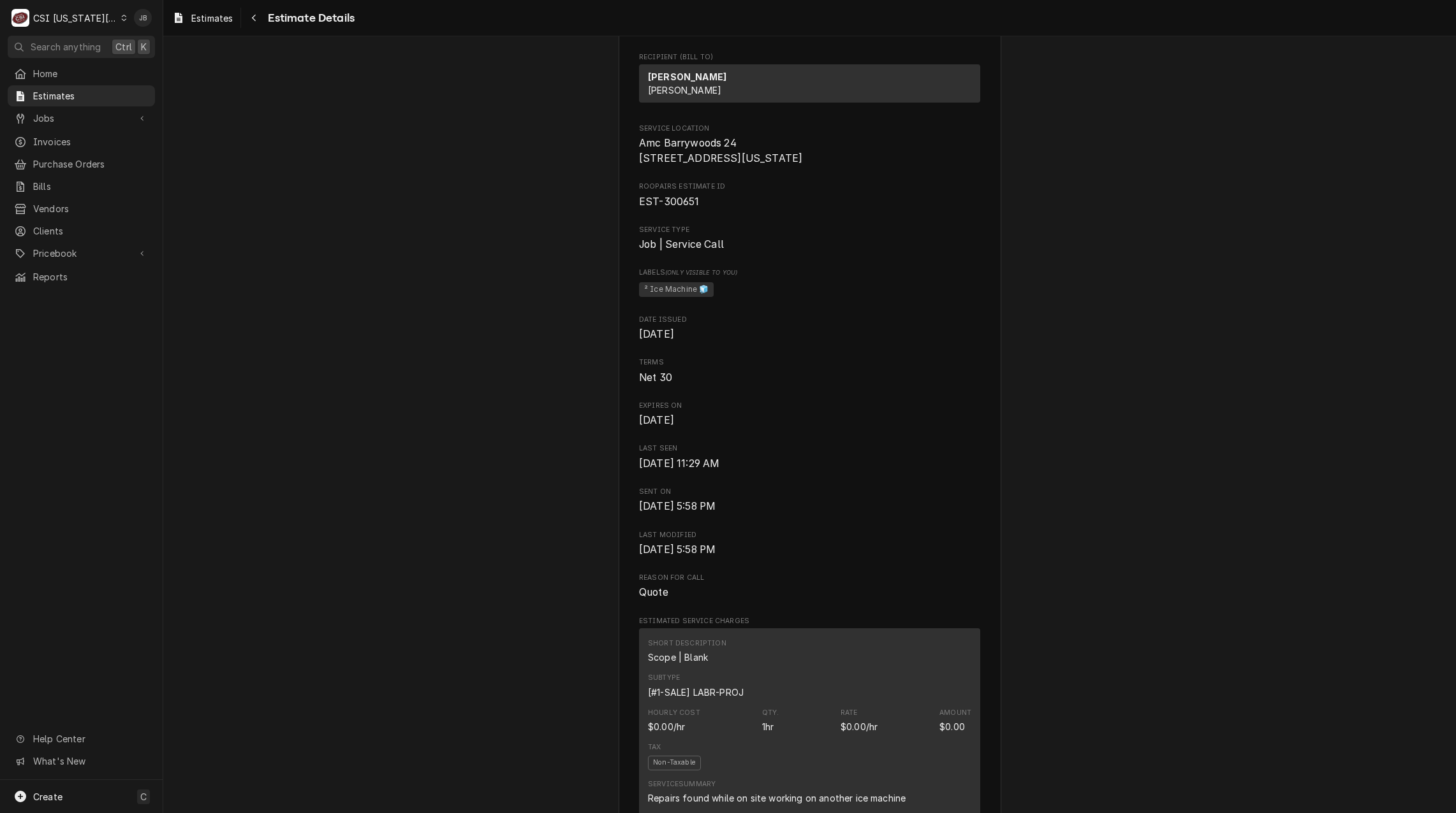
scroll to position [510, 0]
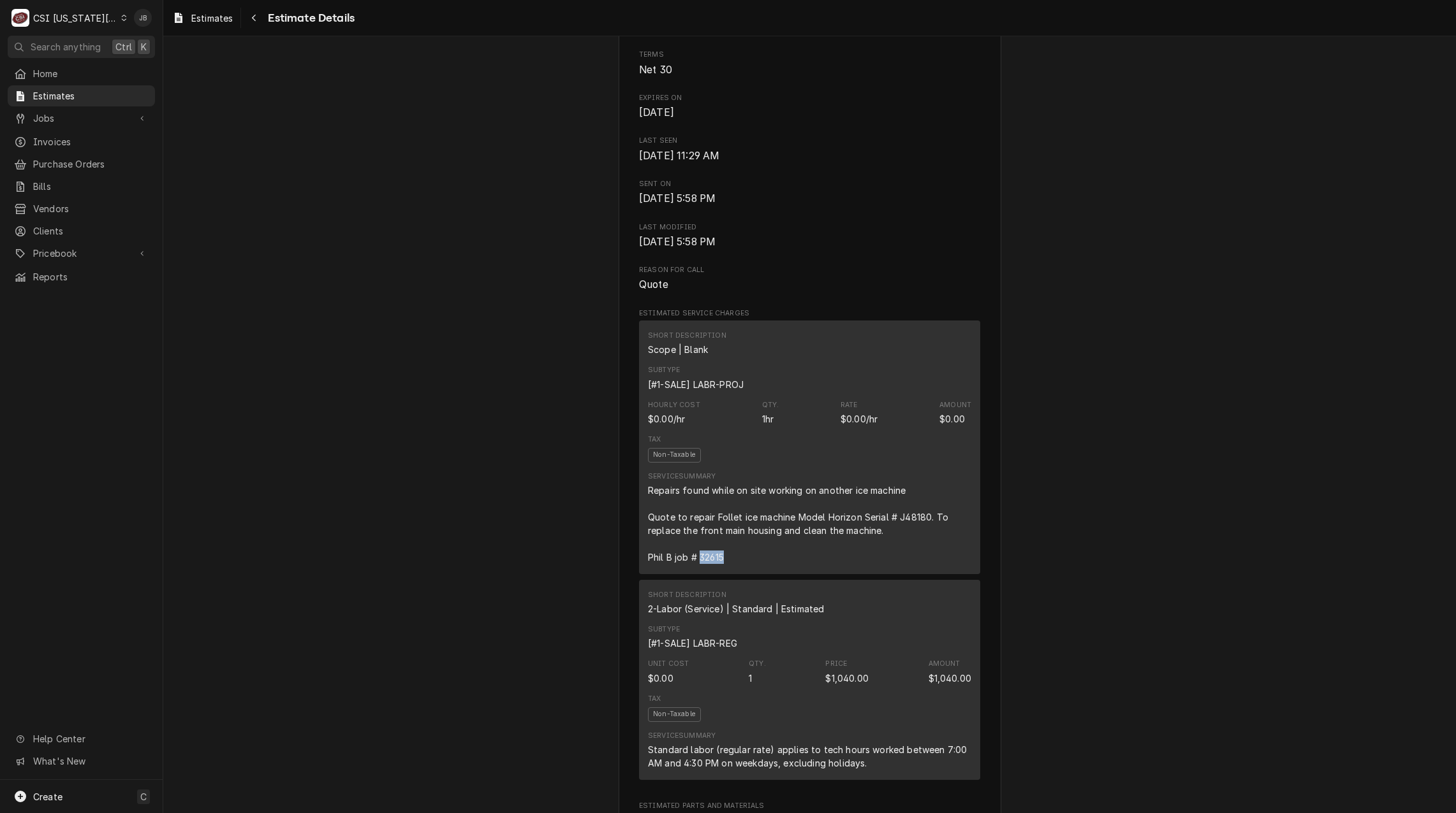
drag, startPoint x: 725, startPoint y: 584, endPoint x: 695, endPoint y: 583, distance: 30.0
click at [695, 564] on div "Repairs found while on site working on another ice machine Quote to repair Foll…" at bounding box center [809, 524] width 323 height 81
copy div "32615"
click at [118, 113] on span "Jobs" at bounding box center [81, 118] width 96 height 13
click at [99, 141] on span "Jobs" at bounding box center [91, 141] width 115 height 13
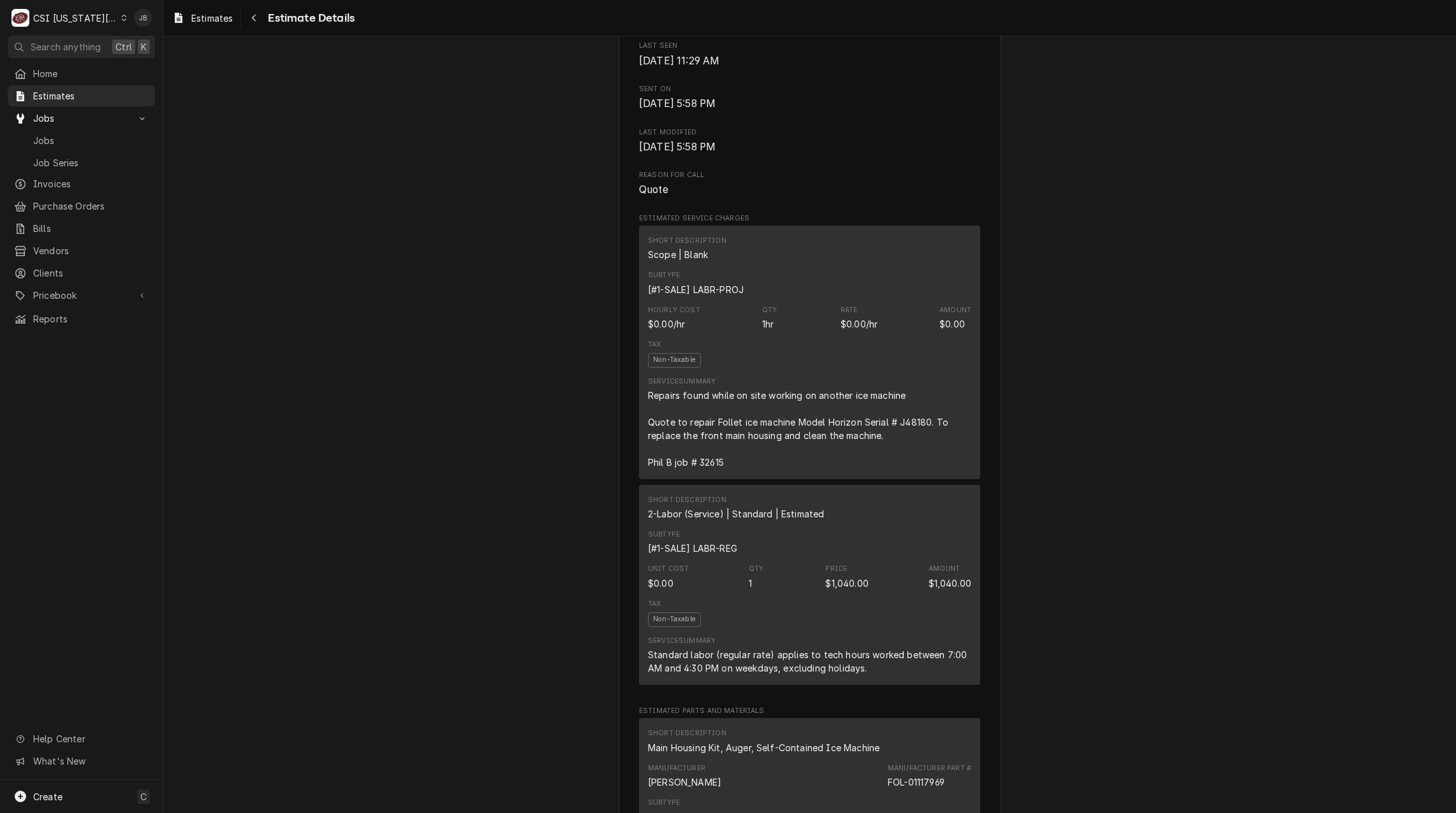
scroll to position [765, 0]
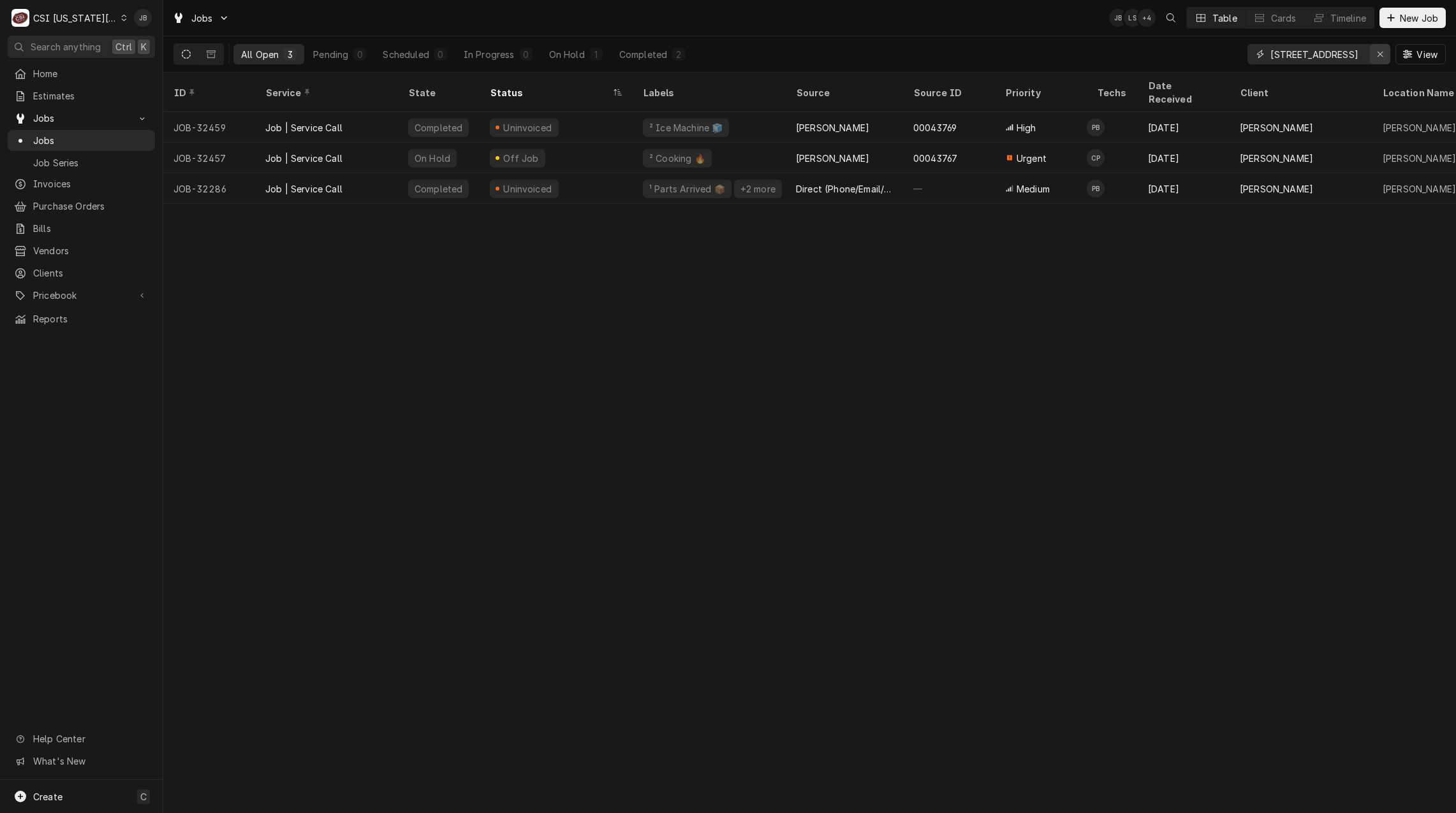
click at [1378, 55] on icon "Erase input" at bounding box center [1380, 54] width 5 height 5
click at [1338, 53] on input "Dynamic Content Wrapper" at bounding box center [1330, 54] width 120 height 21
paste input "32615"
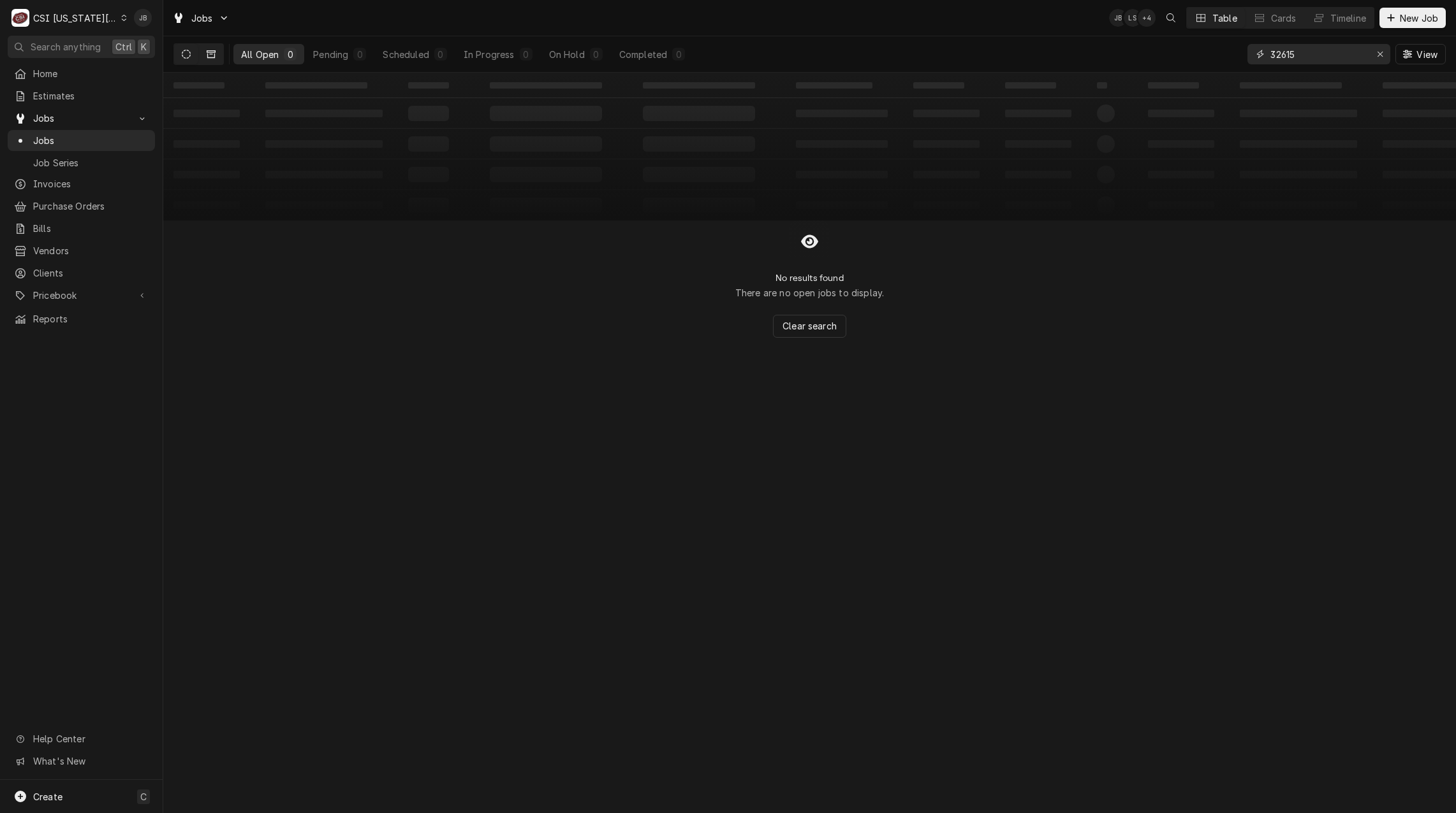
type input "32615"
click at [209, 48] on button "Dynamic Content Wrapper" at bounding box center [211, 54] width 24 height 21
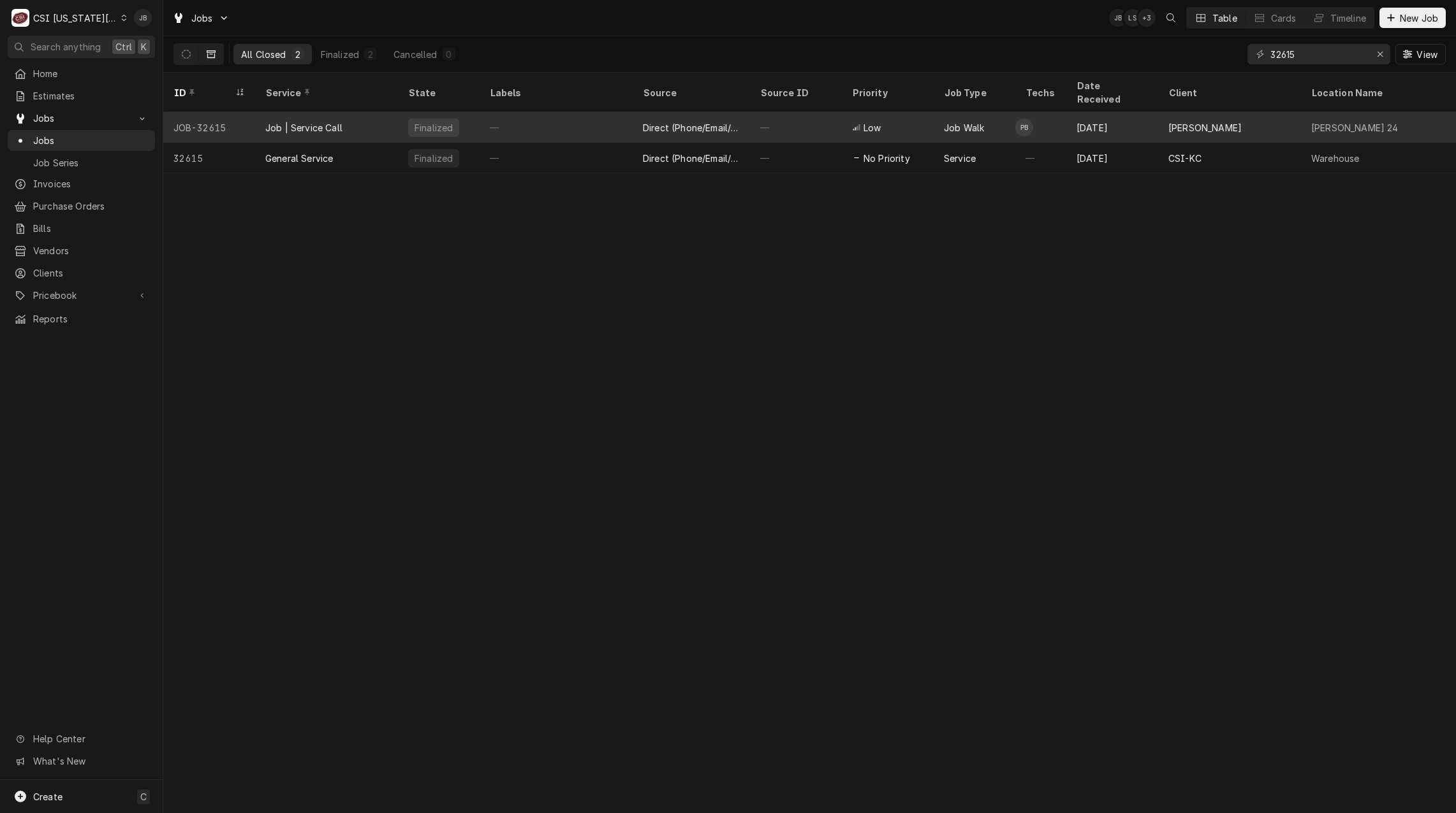
click at [381, 122] on div "Job | Service Call" at bounding box center [326, 127] width 143 height 30
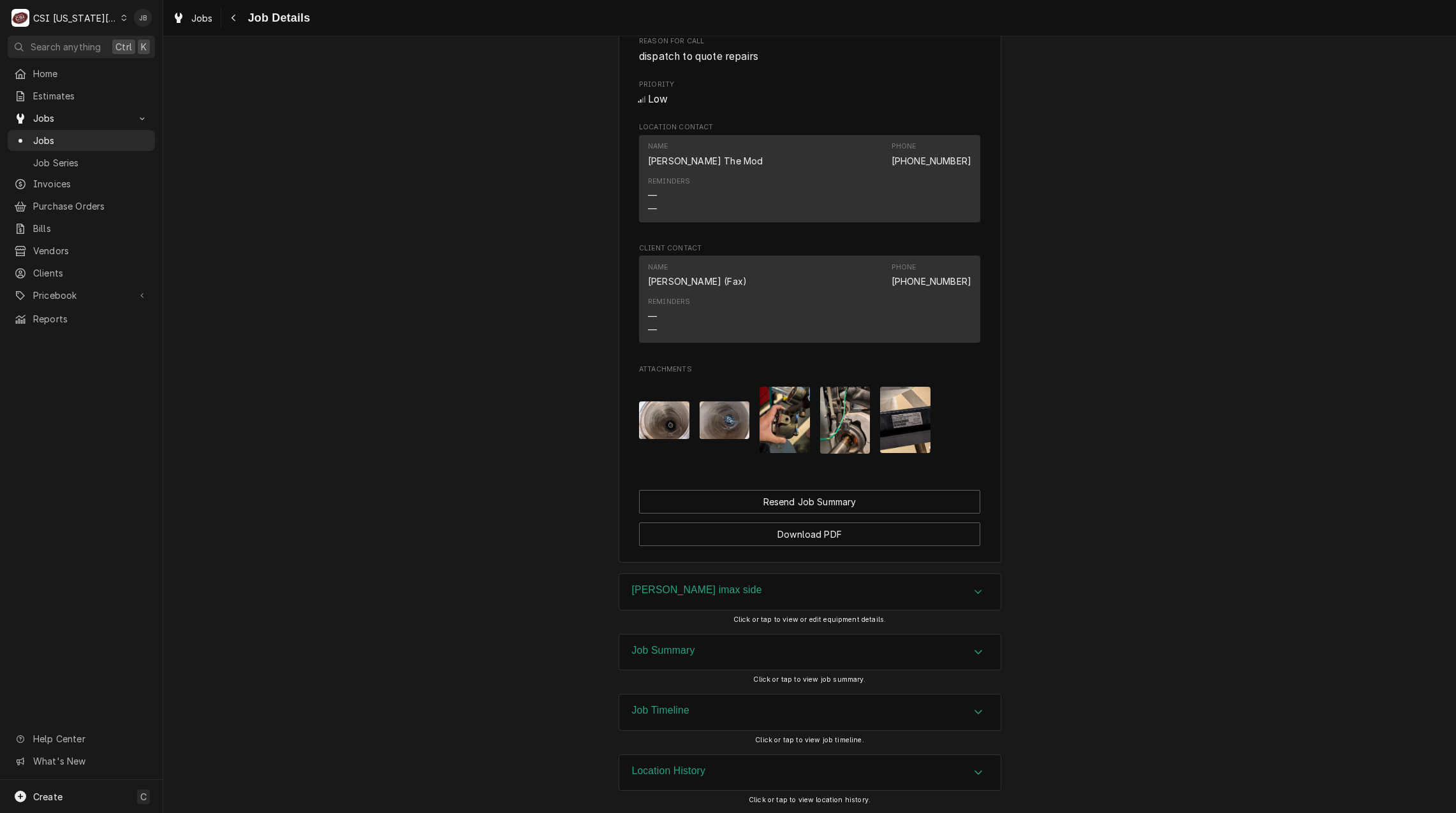
scroll to position [772, 0]
click at [702, 649] on div "Job Summary" at bounding box center [810, 651] width 381 height 36
click at [695, 592] on h3 "[PERSON_NAME] imax side" at bounding box center [697, 589] width 130 height 12
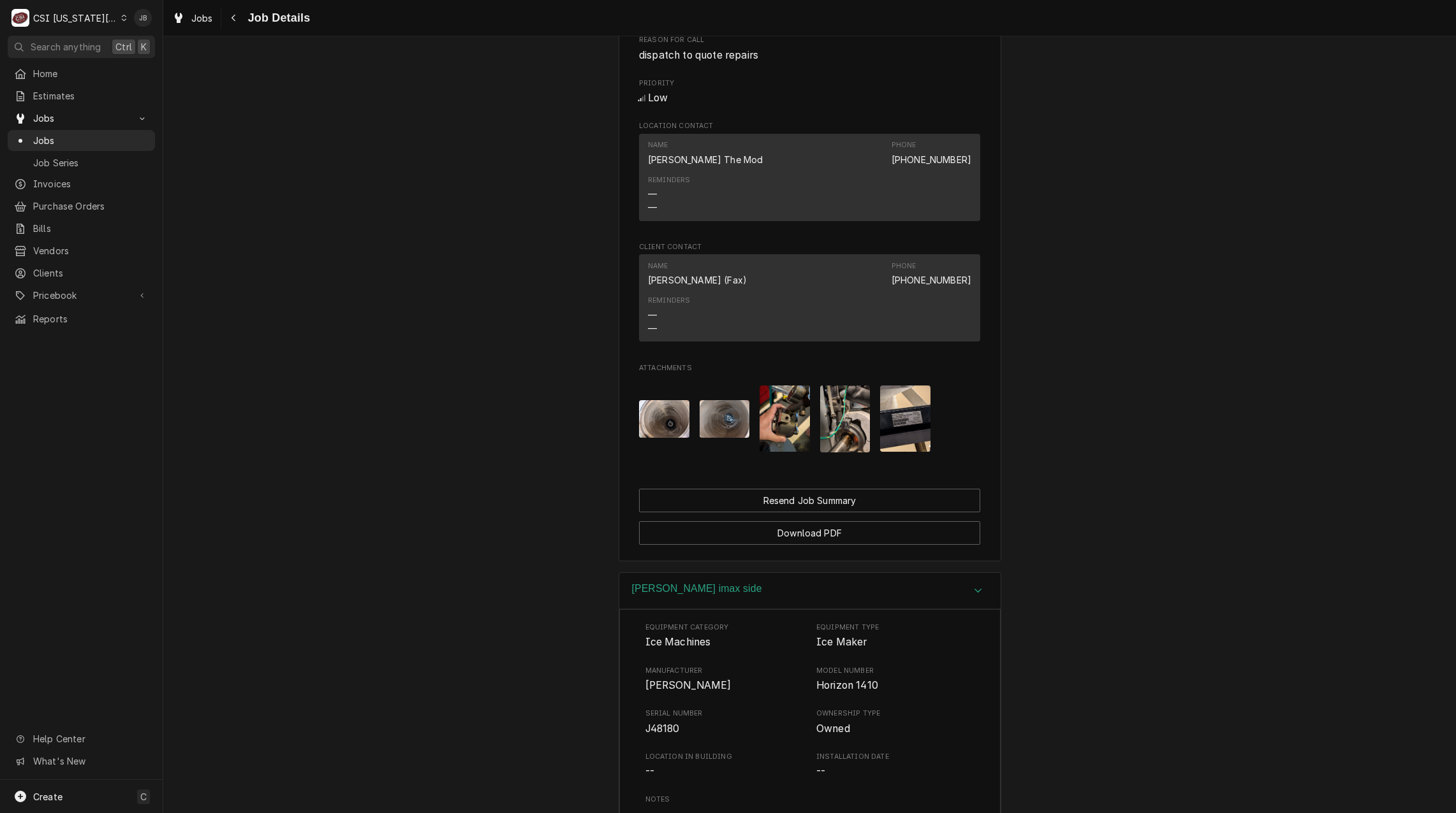
click at [705, 583] on div "Follett imax side" at bounding box center [810, 591] width 381 height 36
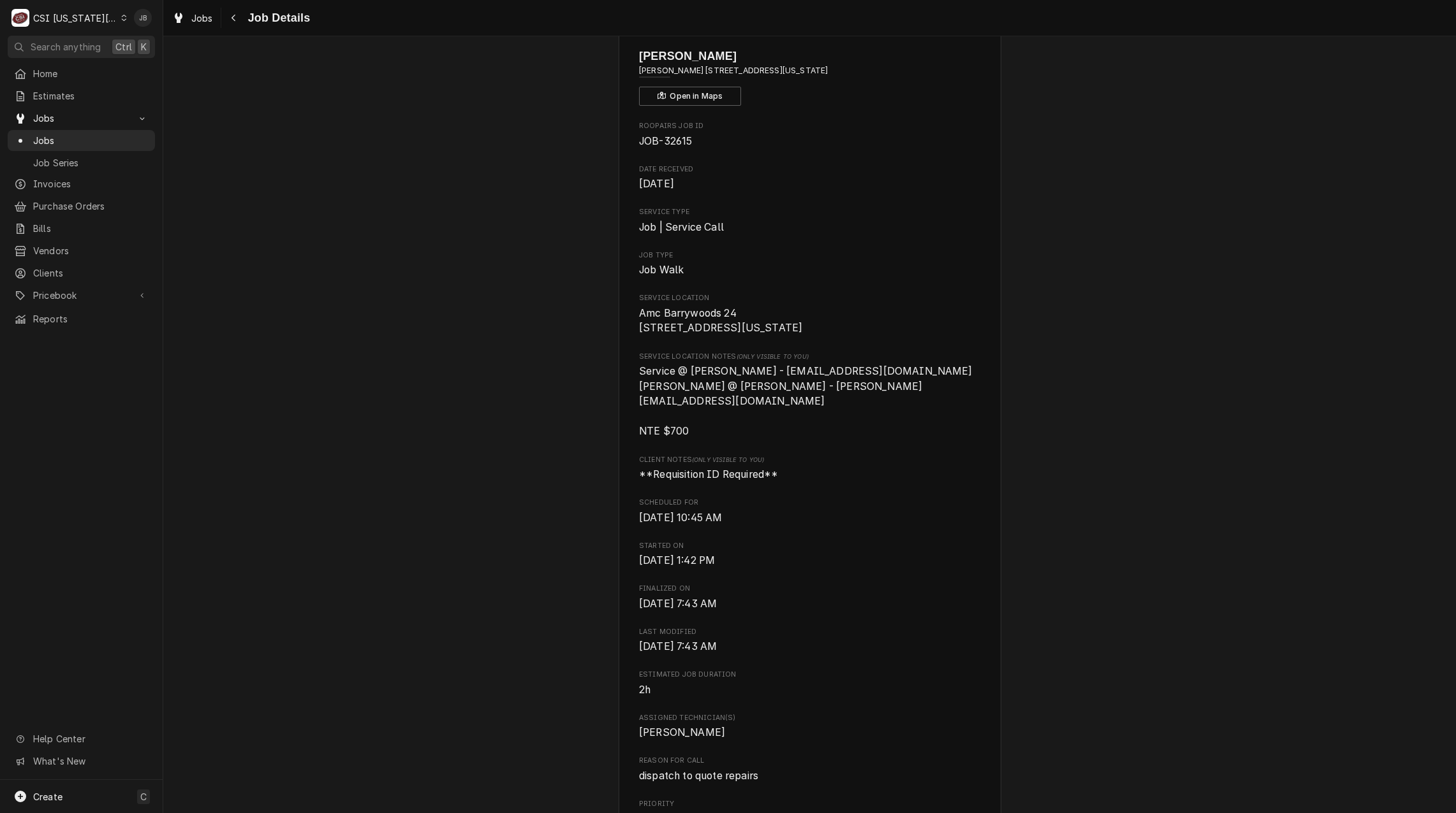
scroll to position [0, 0]
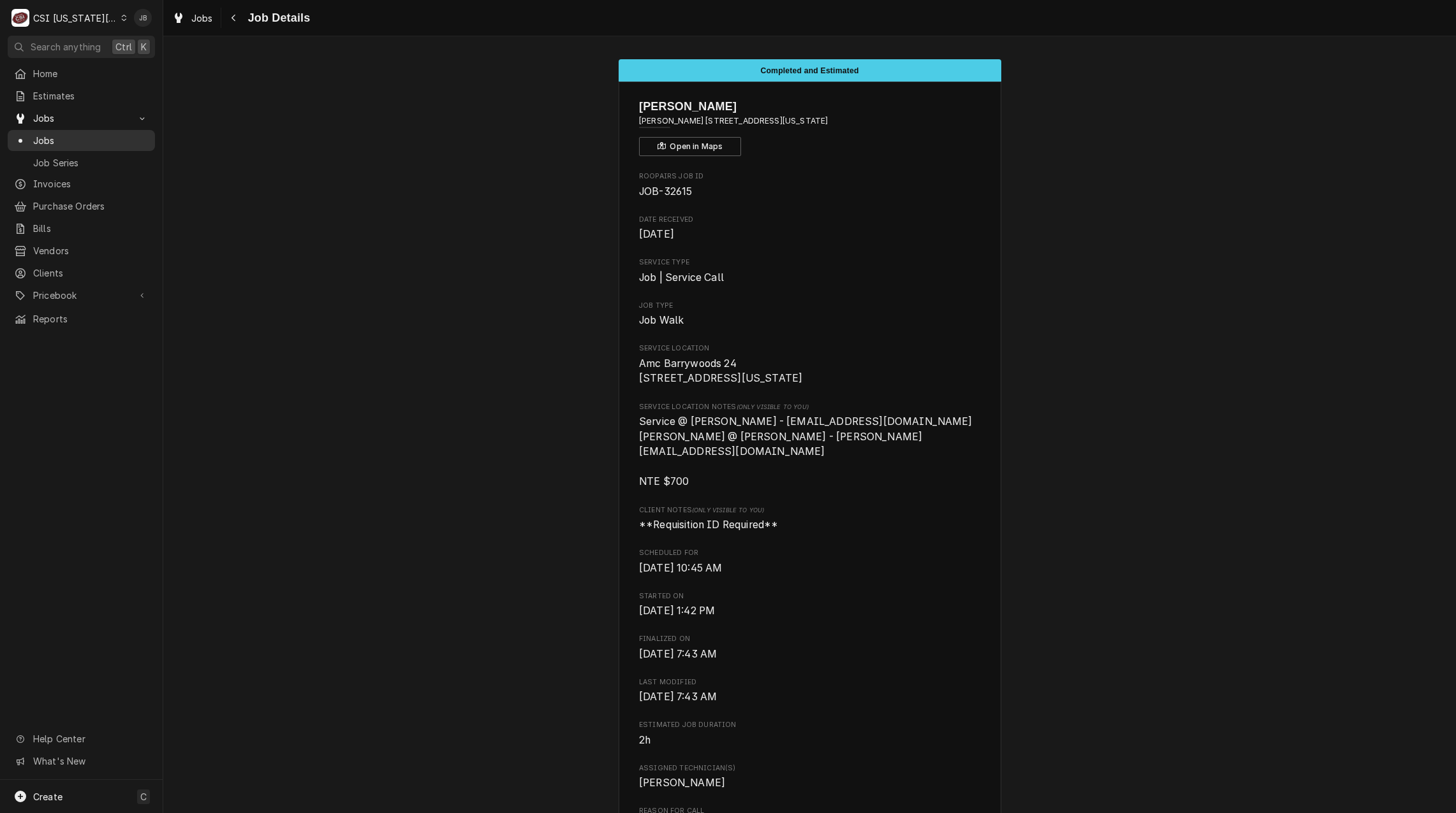
click at [98, 137] on span "Jobs" at bounding box center [91, 141] width 115 height 13
drag, startPoint x: 719, startPoint y: 121, endPoint x: 799, endPoint y: 118, distance: 80.1
click at [799, 118] on span "Amc Barrywoods 24 / 8101 Roanridge Road, Kansas City, MO 64151" at bounding box center [809, 121] width 341 height 12
copy span "[STREET_ADDRESS]"
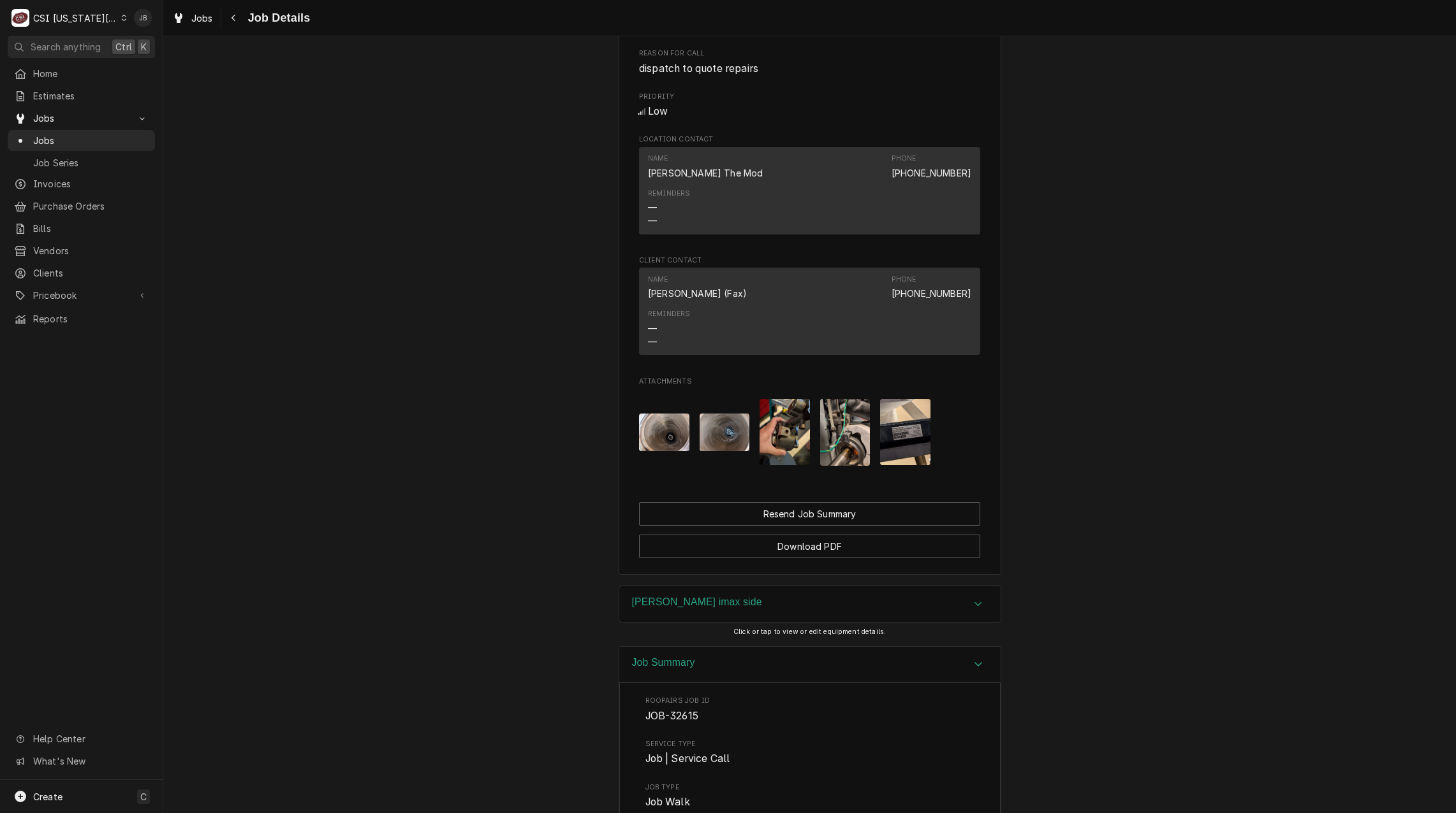
scroll to position [892, 0]
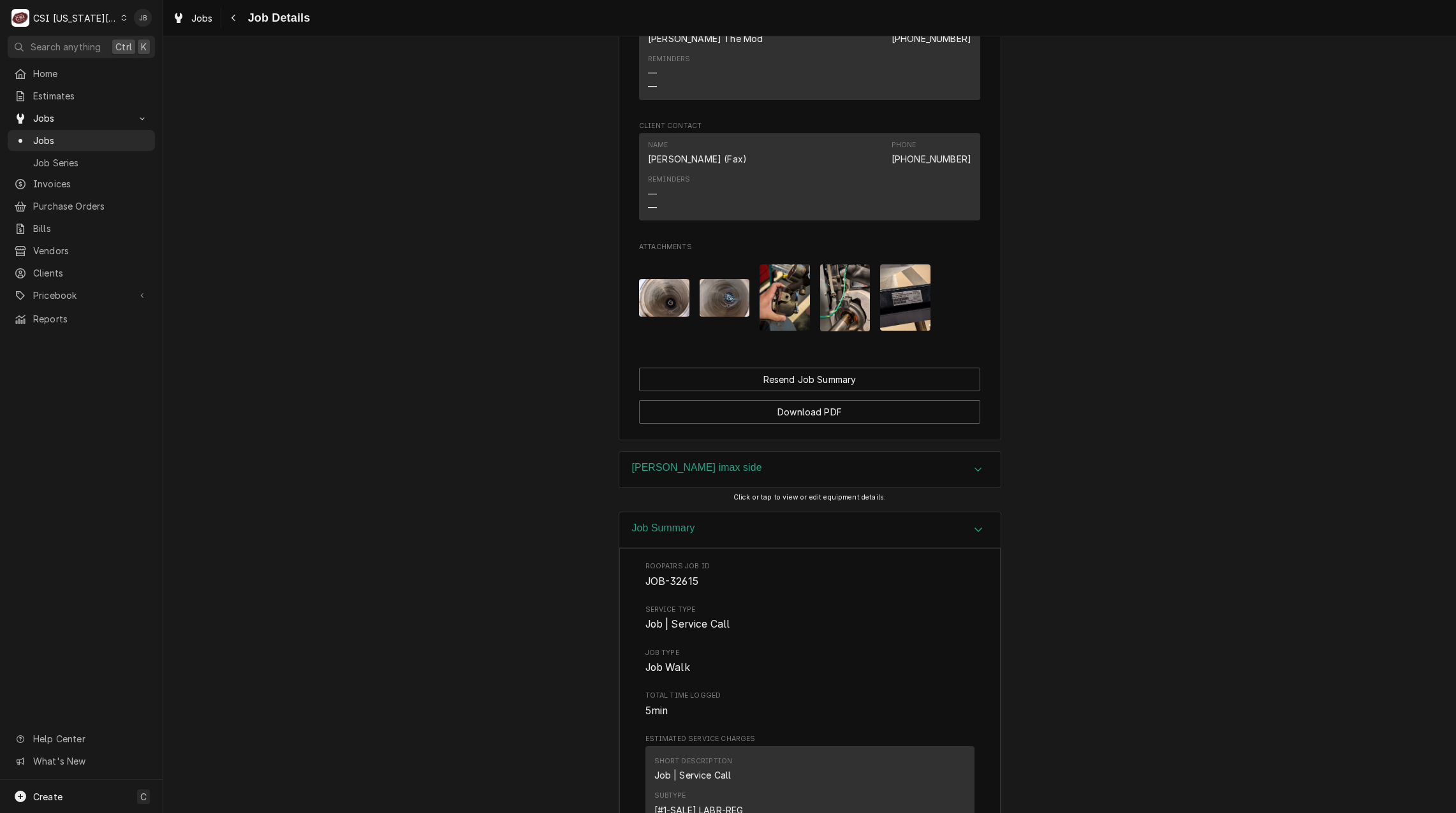
click at [718, 300] on img "Attachments" at bounding box center [725, 297] width 50 height 38
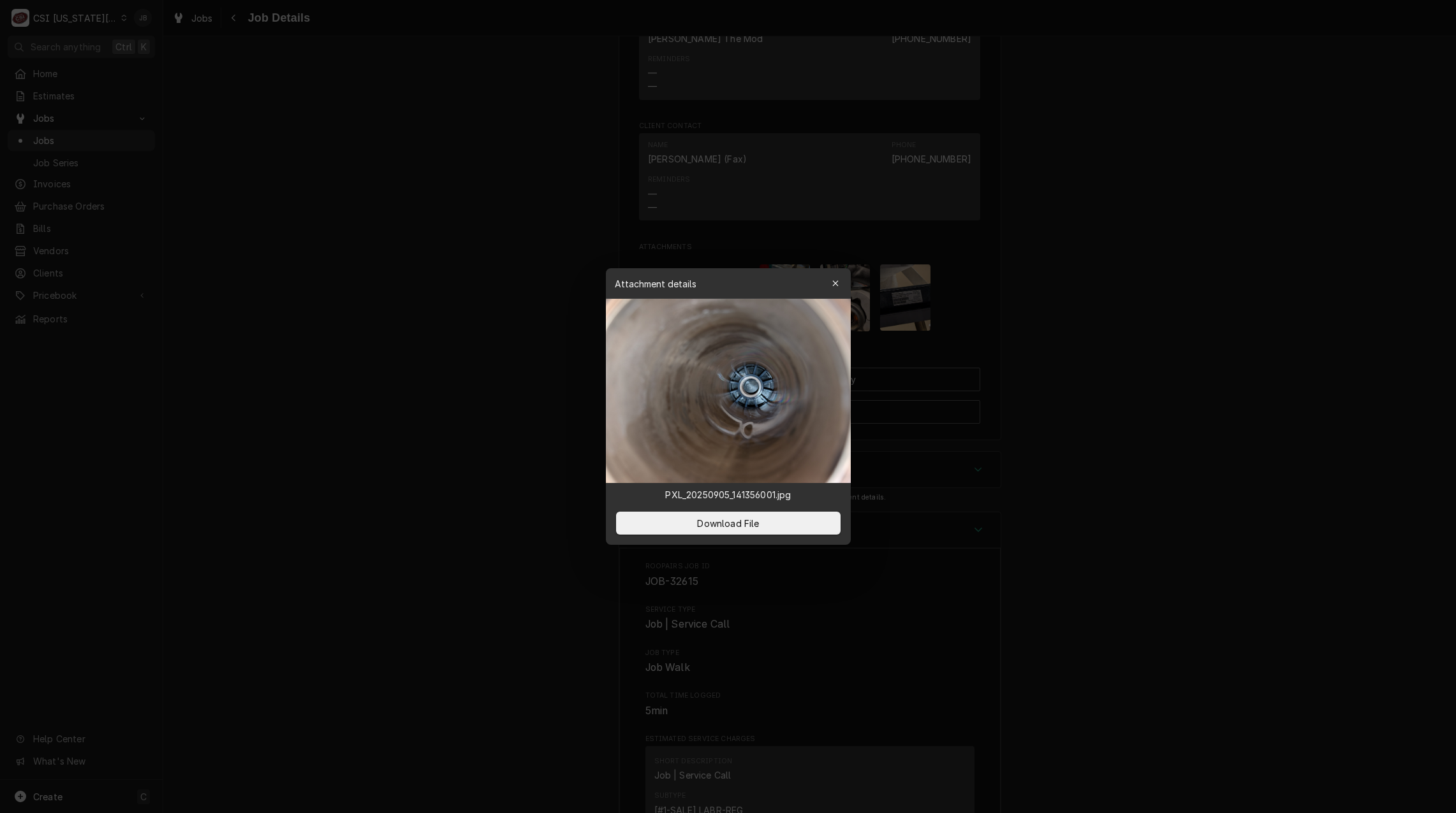
click at [395, 284] on div at bounding box center [728, 406] width 1456 height 813
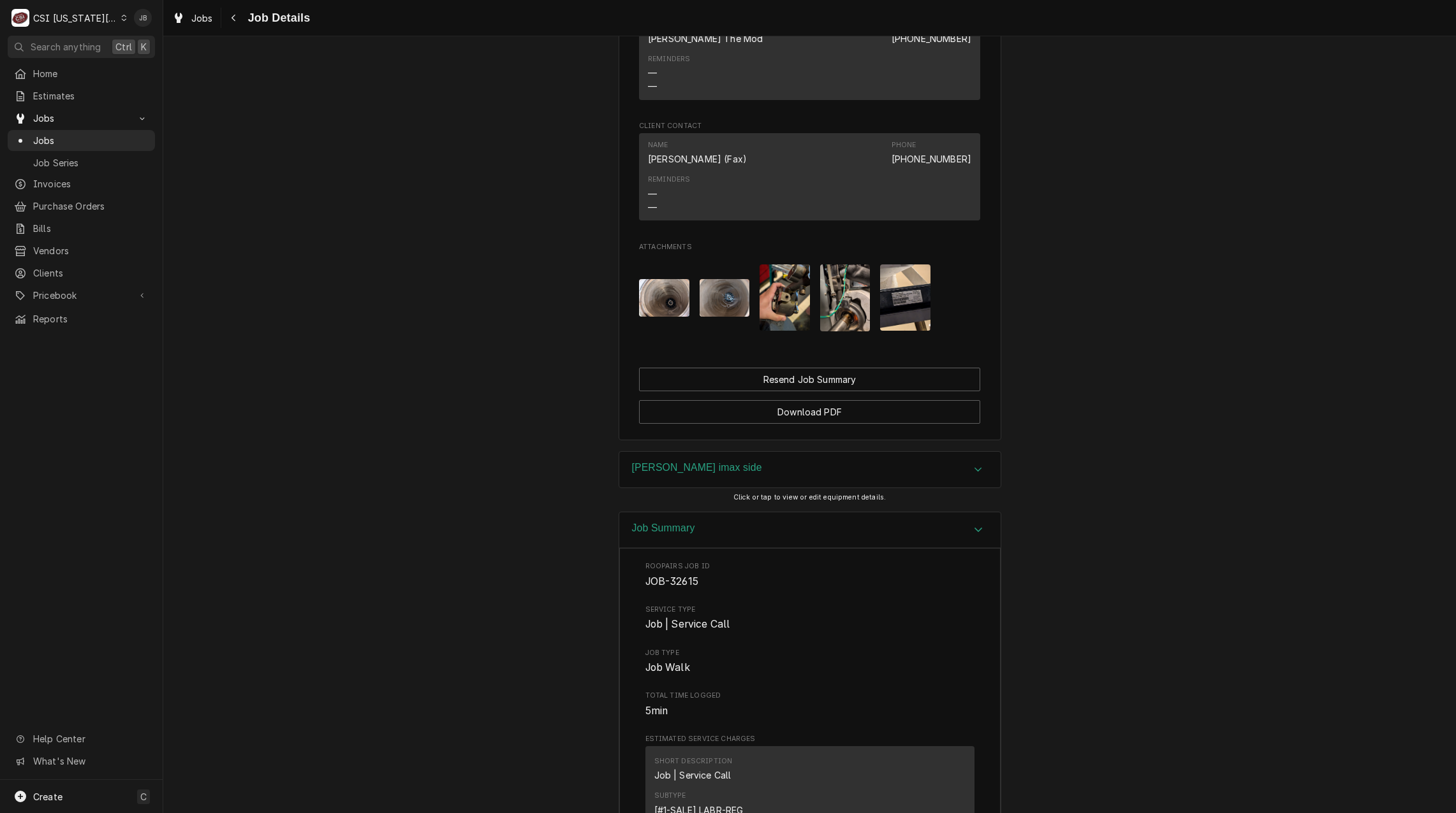
click at [794, 301] on img "Attachments" at bounding box center [785, 298] width 50 height 67
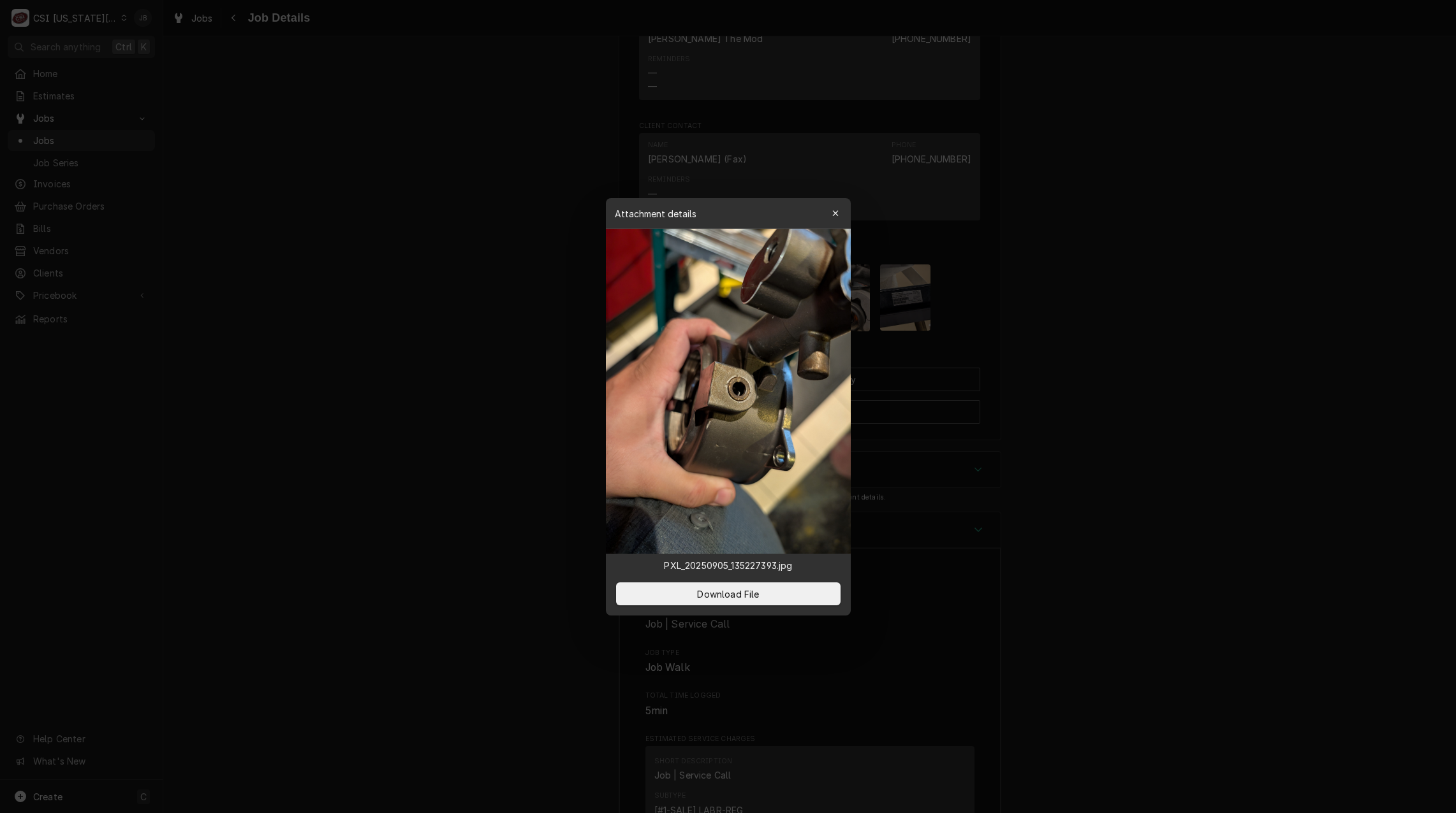
click at [386, 276] on div at bounding box center [728, 406] width 1456 height 813
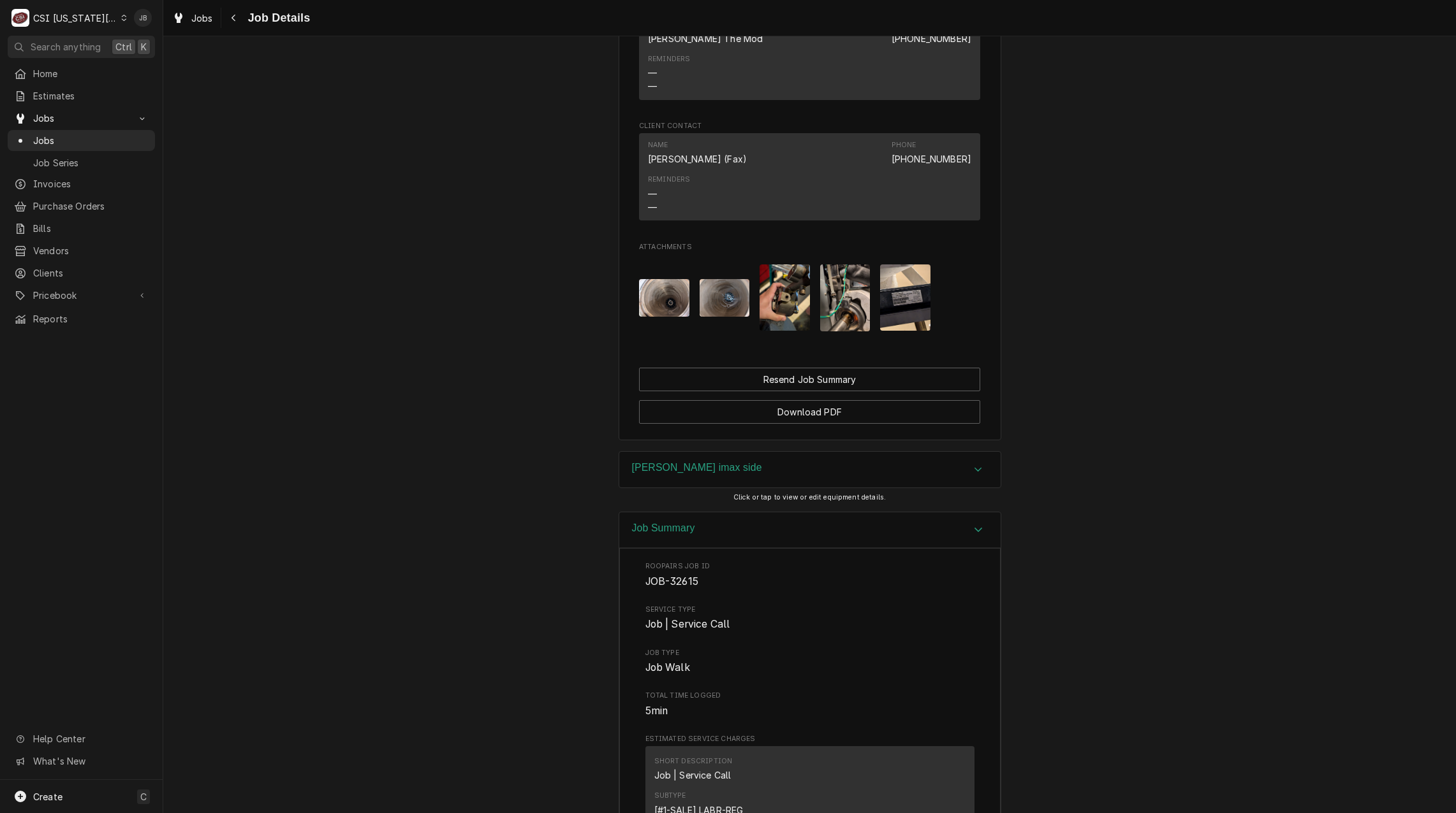
click at [851, 301] on img "Attachments" at bounding box center [845, 298] width 50 height 67
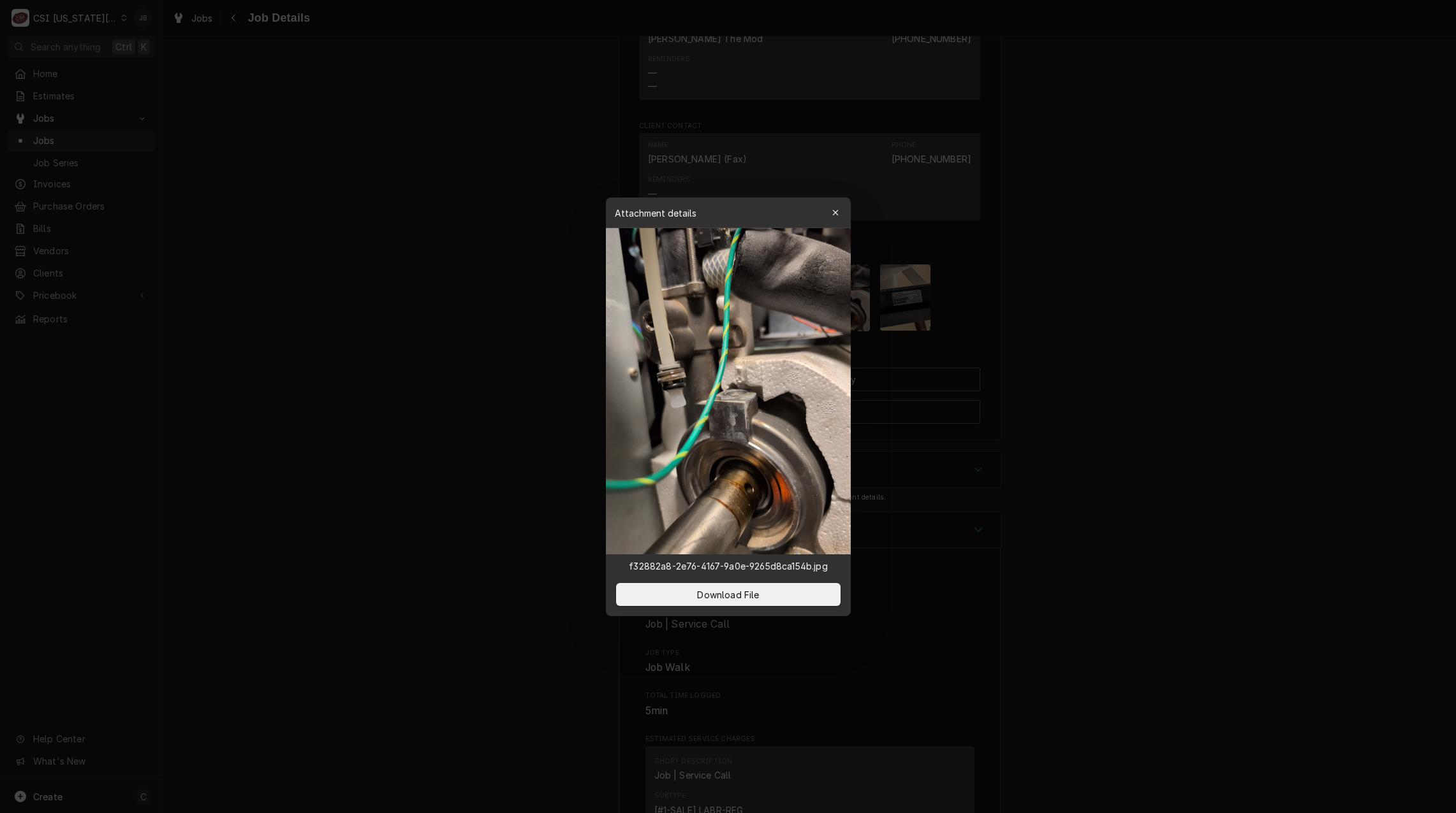
click at [382, 237] on div at bounding box center [728, 406] width 1456 height 813
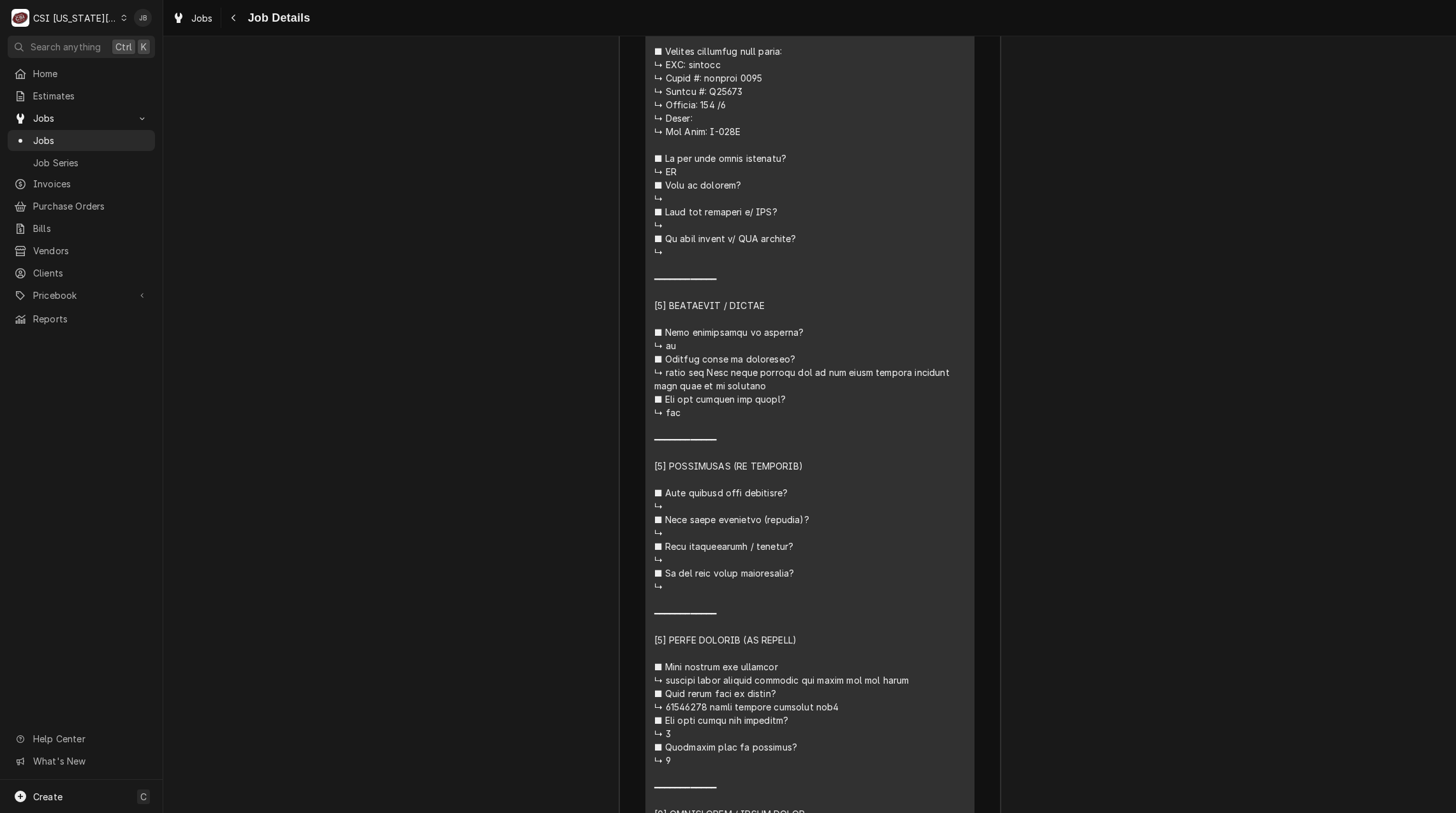
scroll to position [1784, 0]
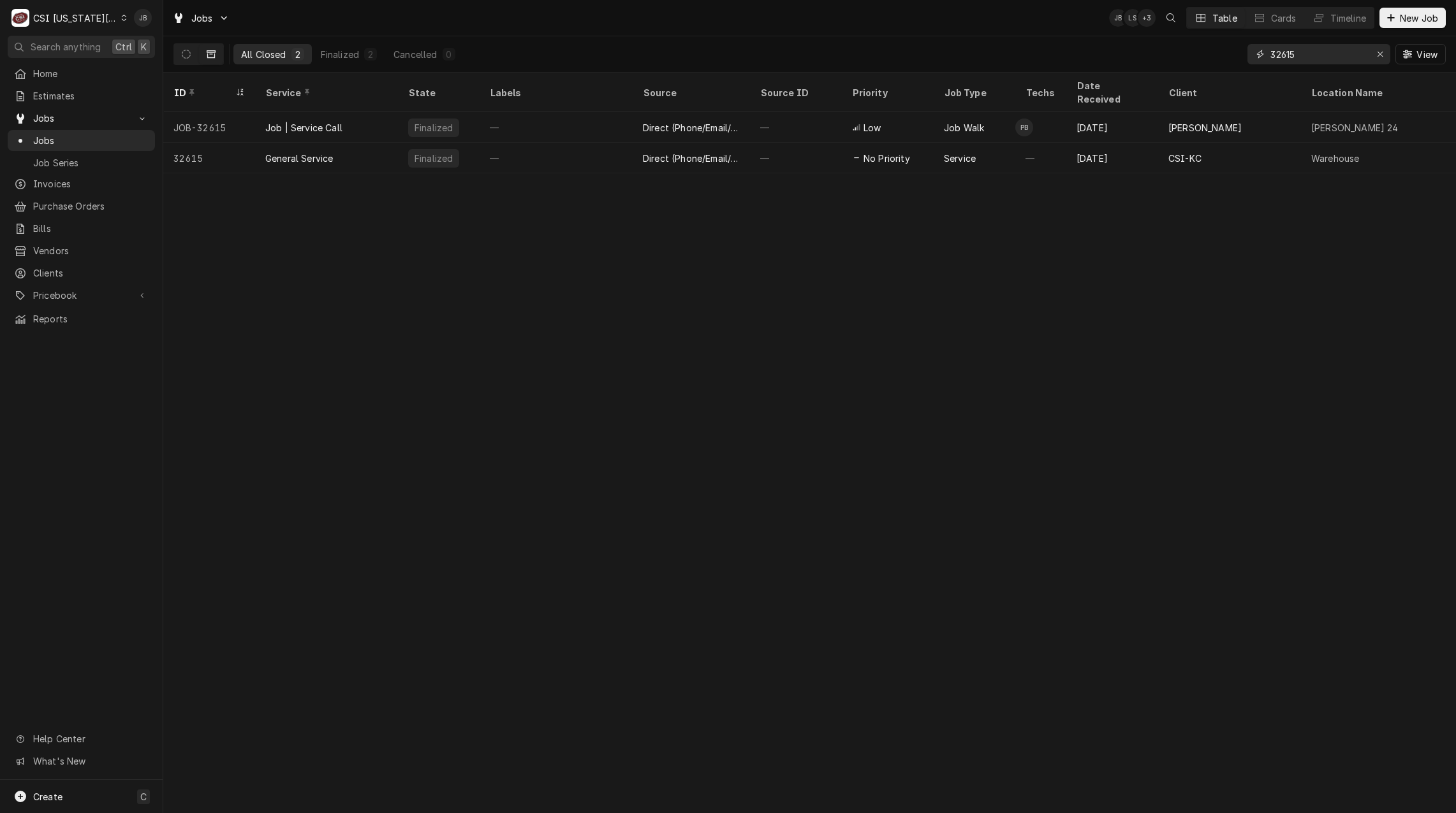
drag, startPoint x: 1288, startPoint y: 55, endPoint x: 1175, endPoint y: 56, distance: 113.0
click at [1175, 56] on div "All Closed 2 Finalized 2 Cancelled 0 32615 View" at bounding box center [809, 54] width 1272 height 36
paste input "[STREET_ADDRESS]"
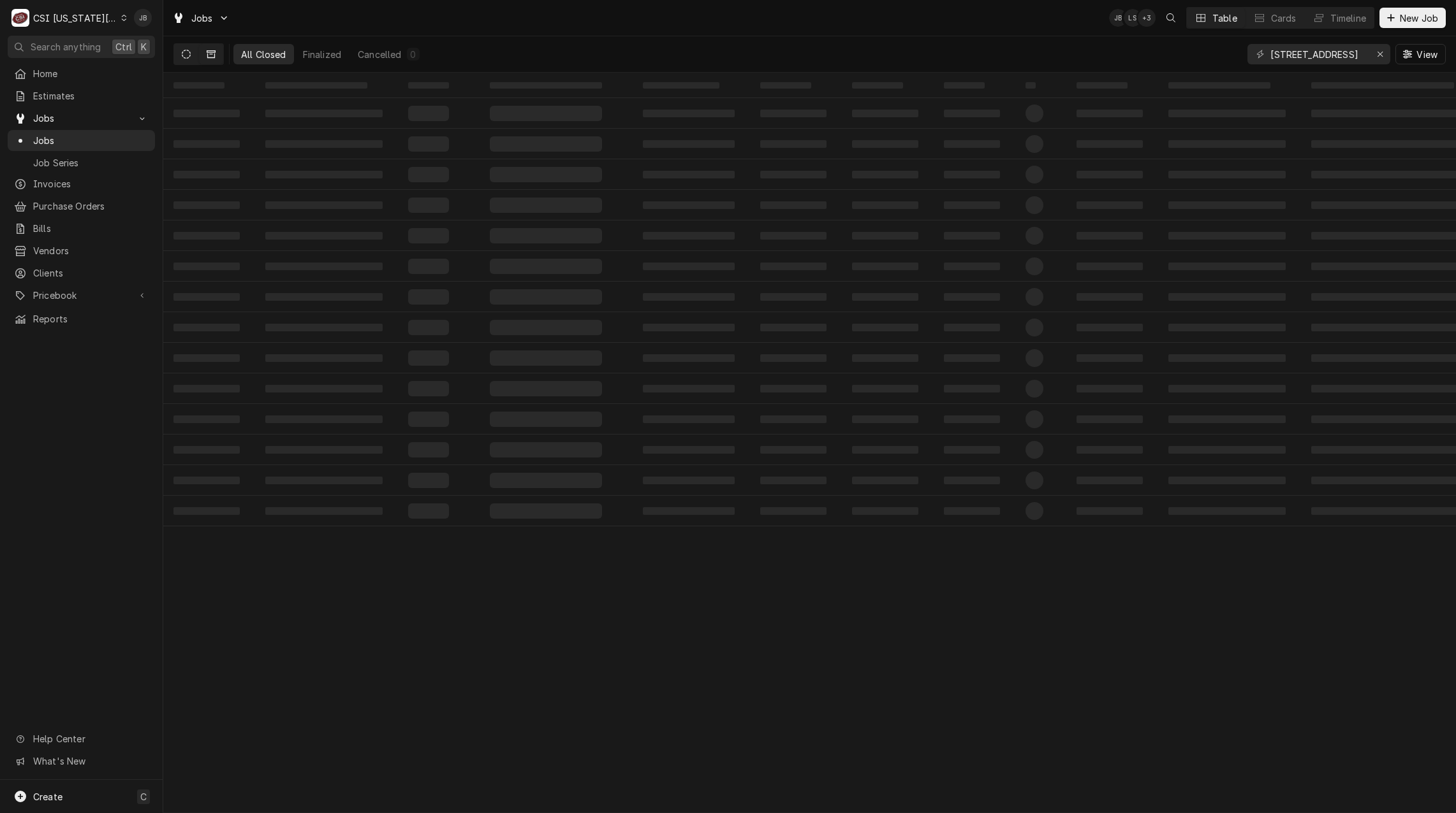
click at [191, 54] on button "Dynamic Content Wrapper" at bounding box center [186, 54] width 24 height 21
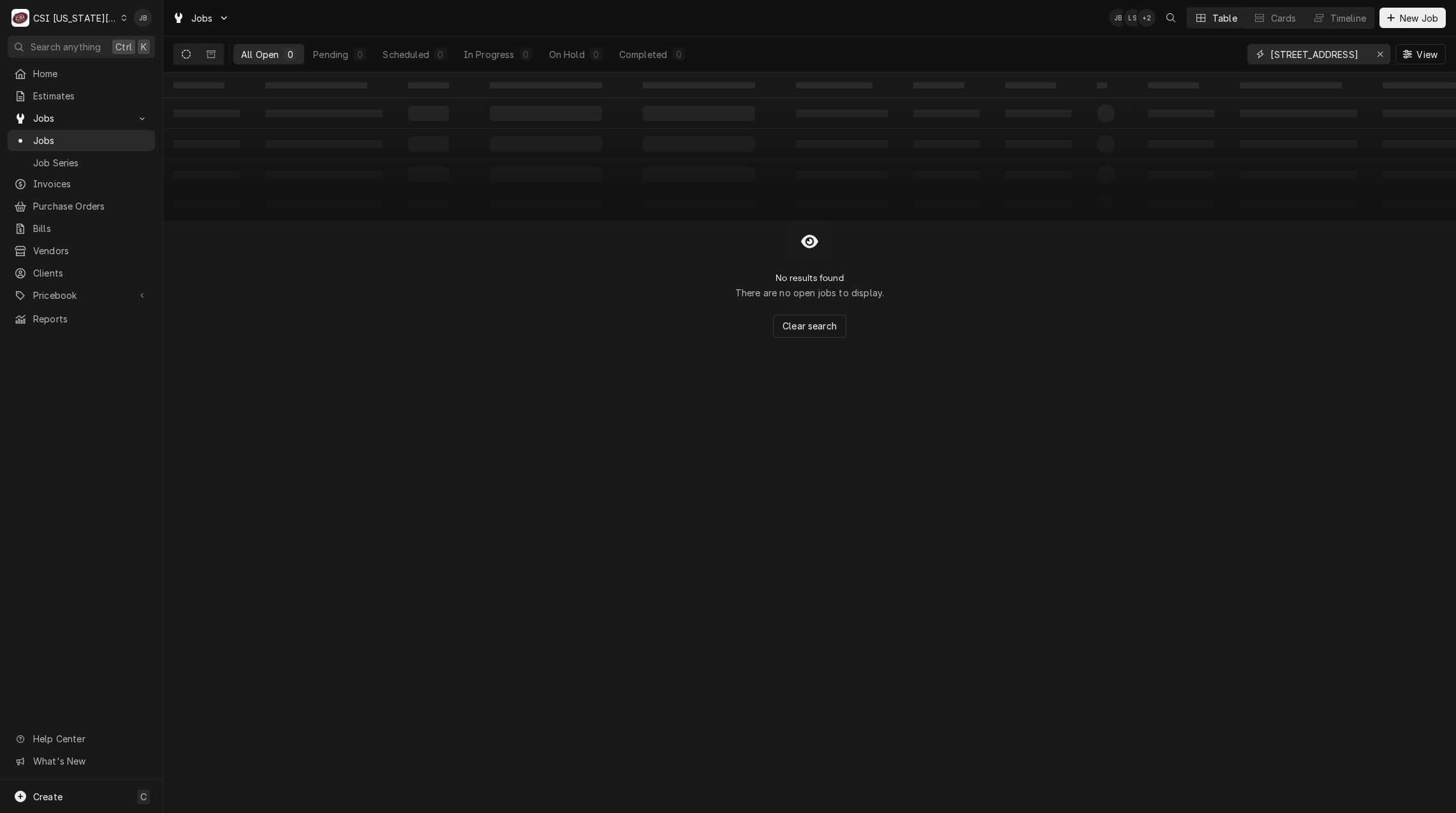
click at [1347, 54] on input "8101 Roanridge Road ice" at bounding box center [1318, 54] width 95 height 21
click at [1363, 53] on input "8101 Roanridge Road ice" at bounding box center [1318, 54] width 95 height 21
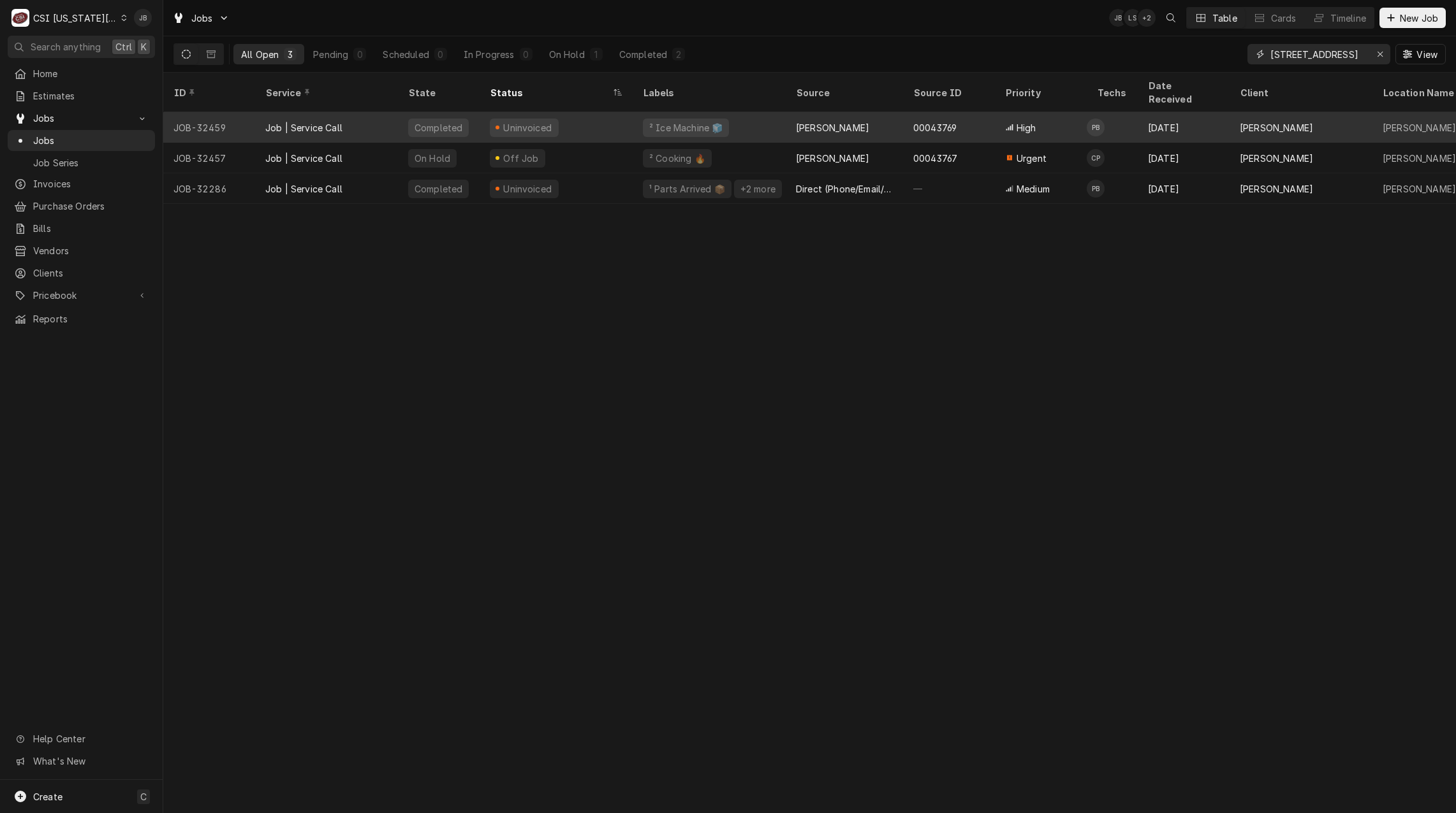
type input "8101 Roanridge Road"
click at [630, 112] on div "Uninvoiced" at bounding box center [556, 127] width 153 height 30
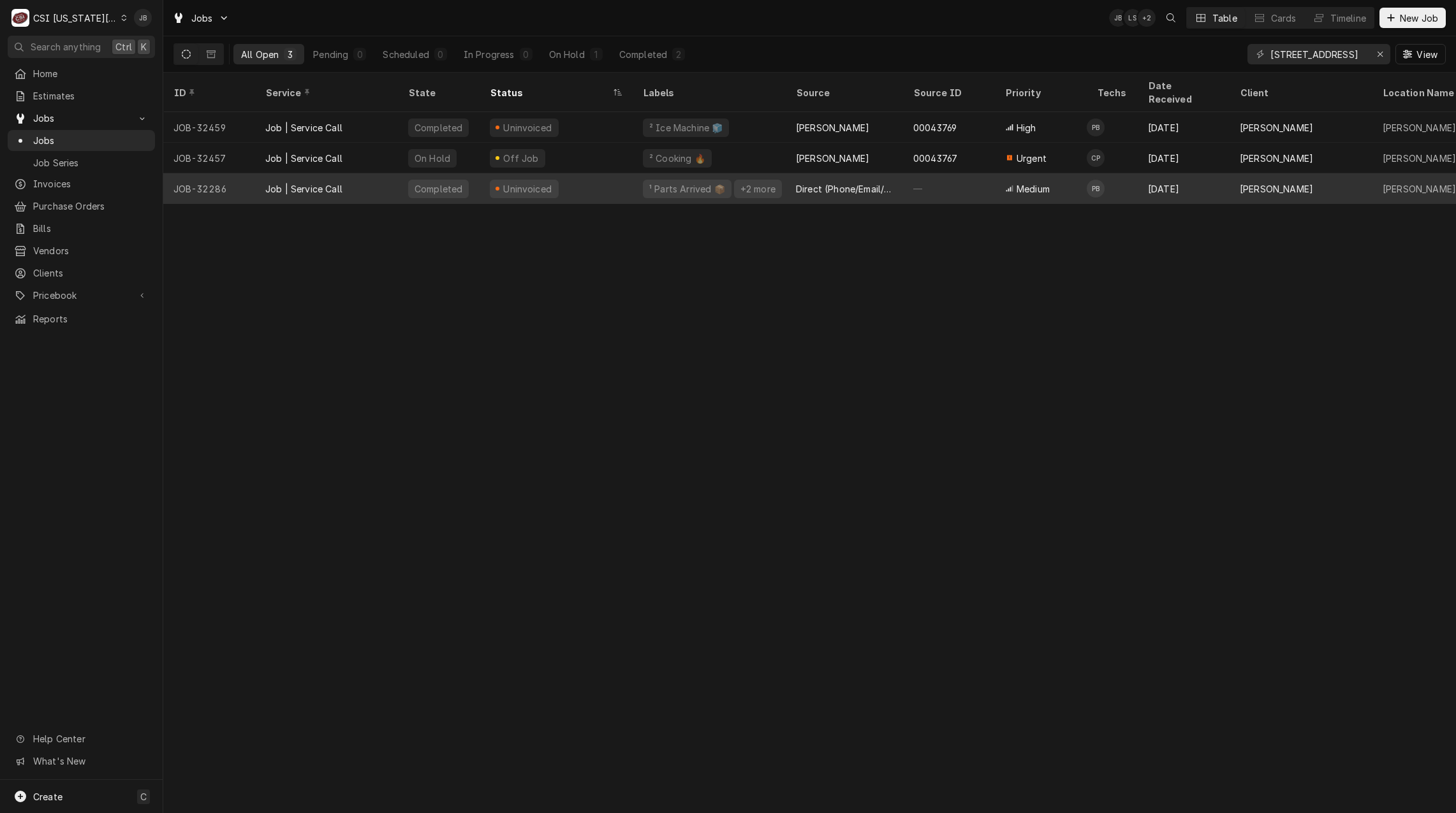
click at [571, 174] on div "Uninvoiced" at bounding box center [556, 188] width 153 height 30
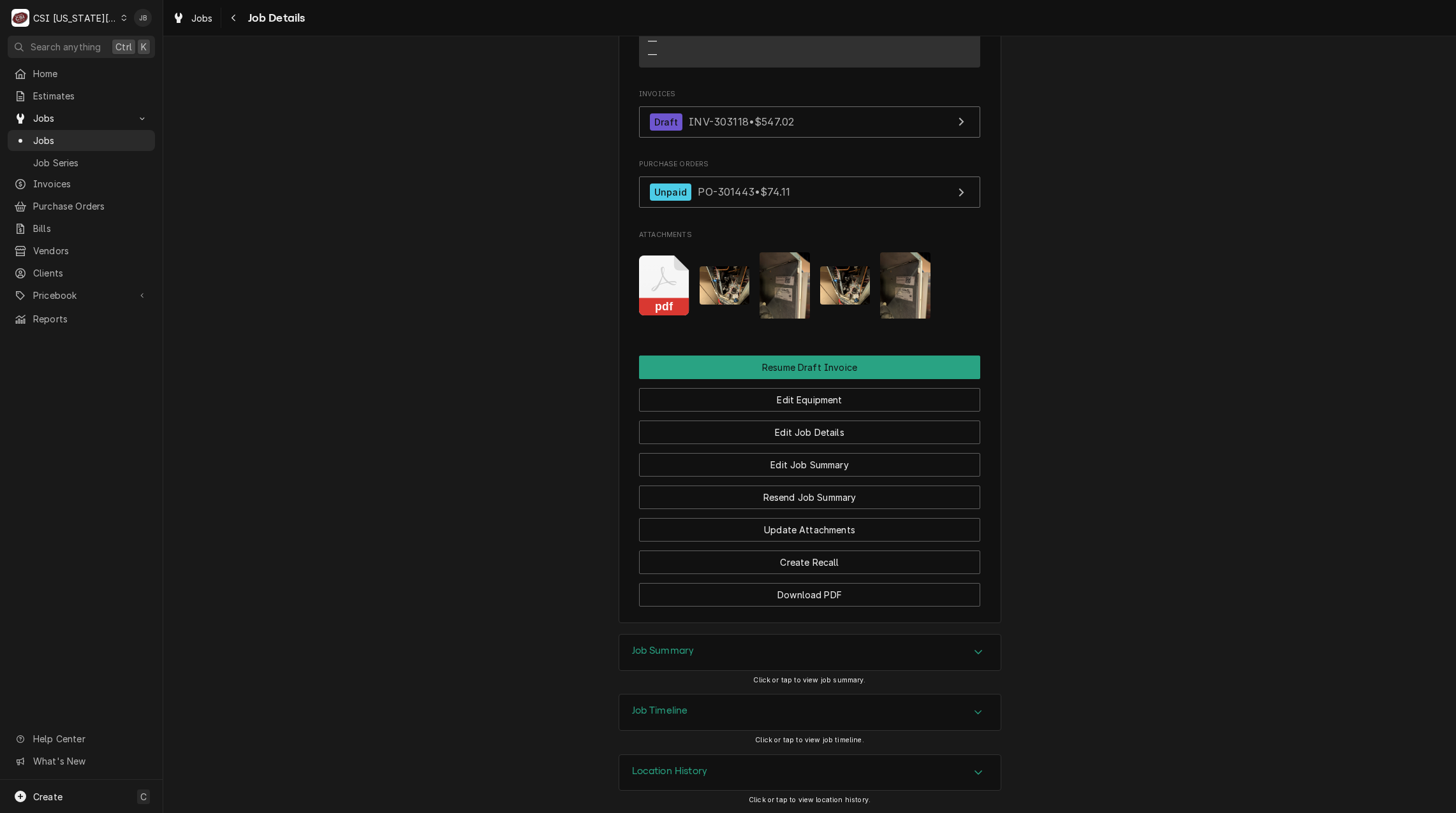
scroll to position [1355, 0]
click at [680, 644] on h3 "Job Summary" at bounding box center [663, 650] width 62 height 12
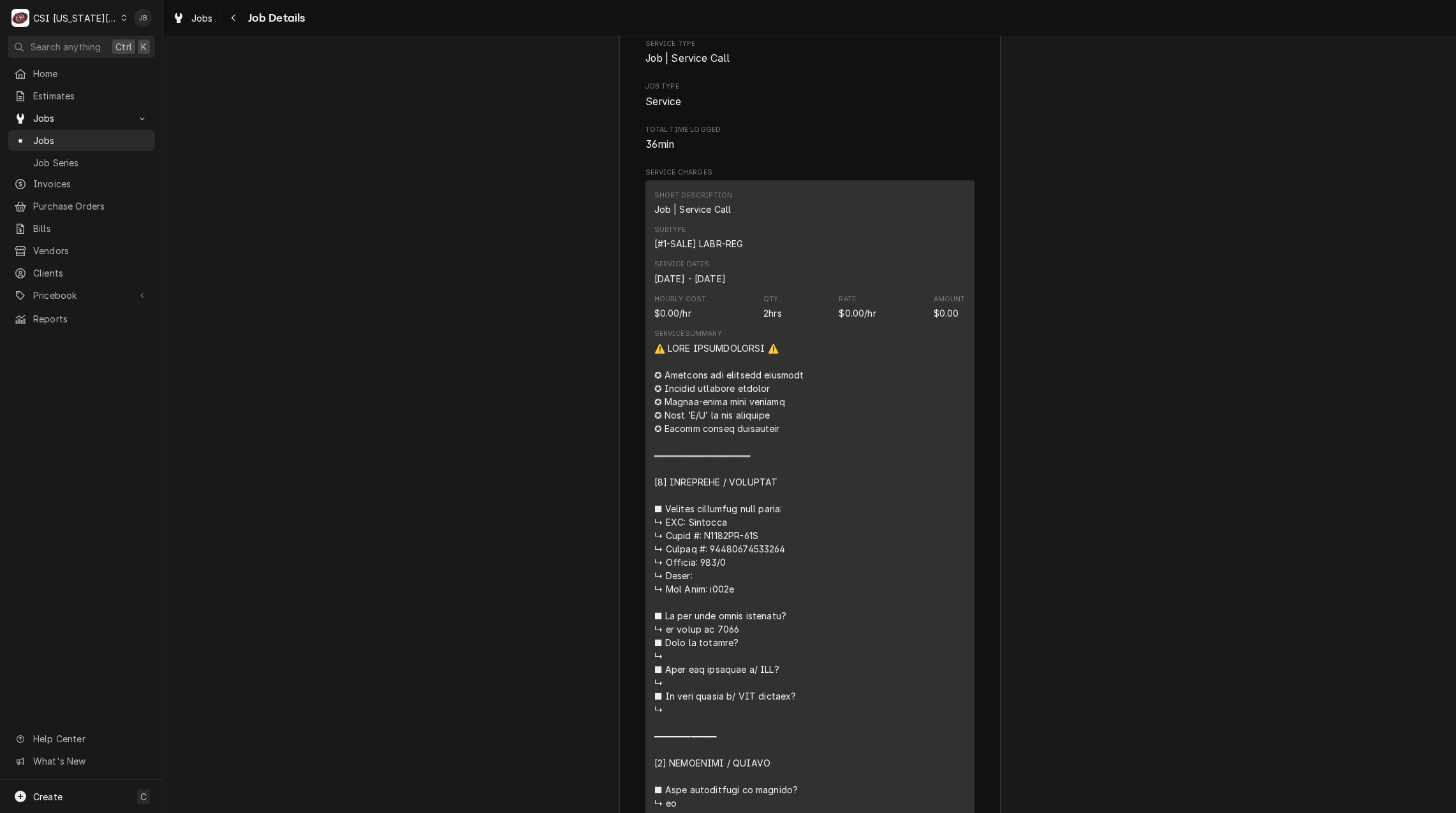
scroll to position [2184, 0]
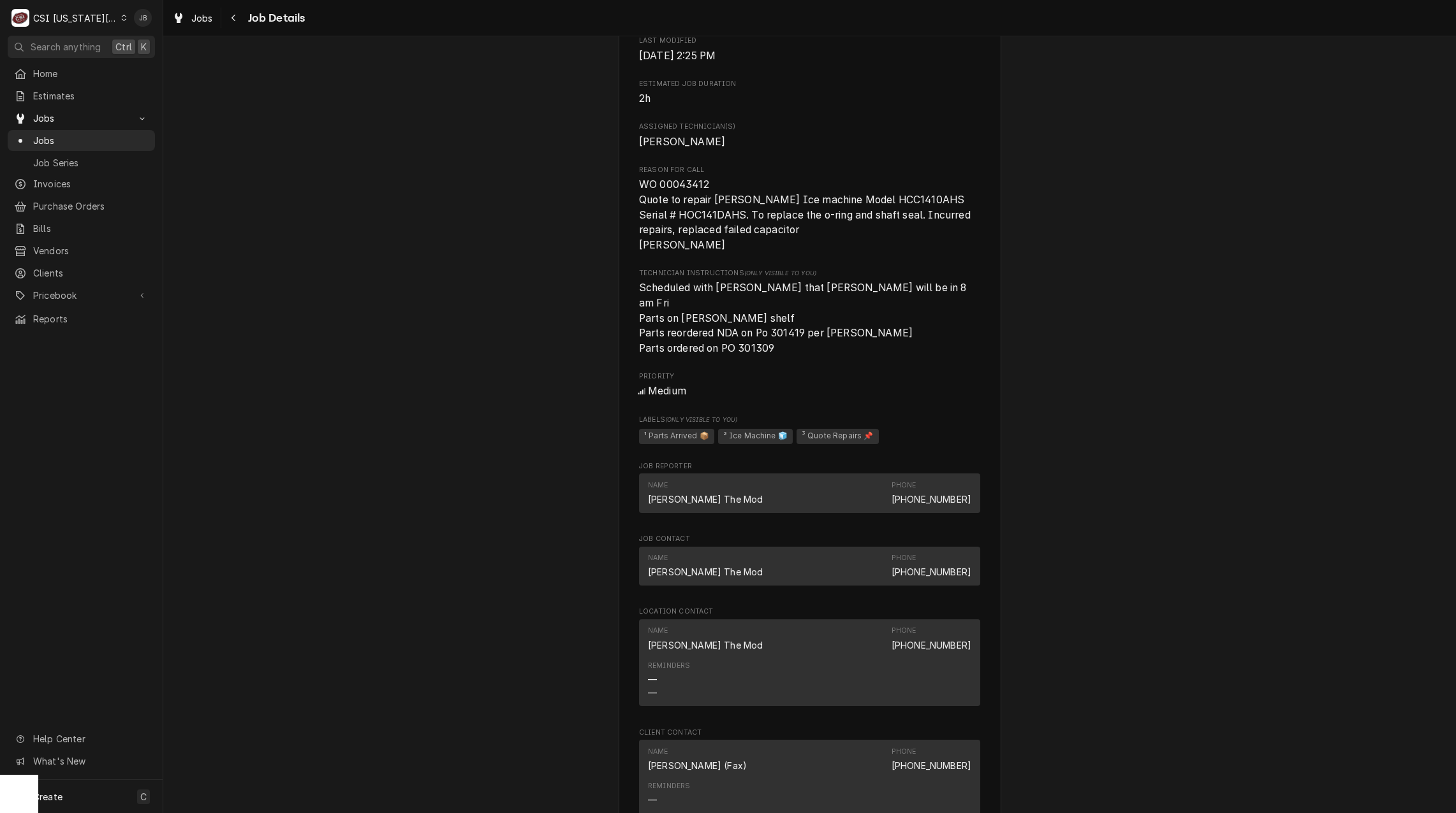
scroll to position [530, 0]
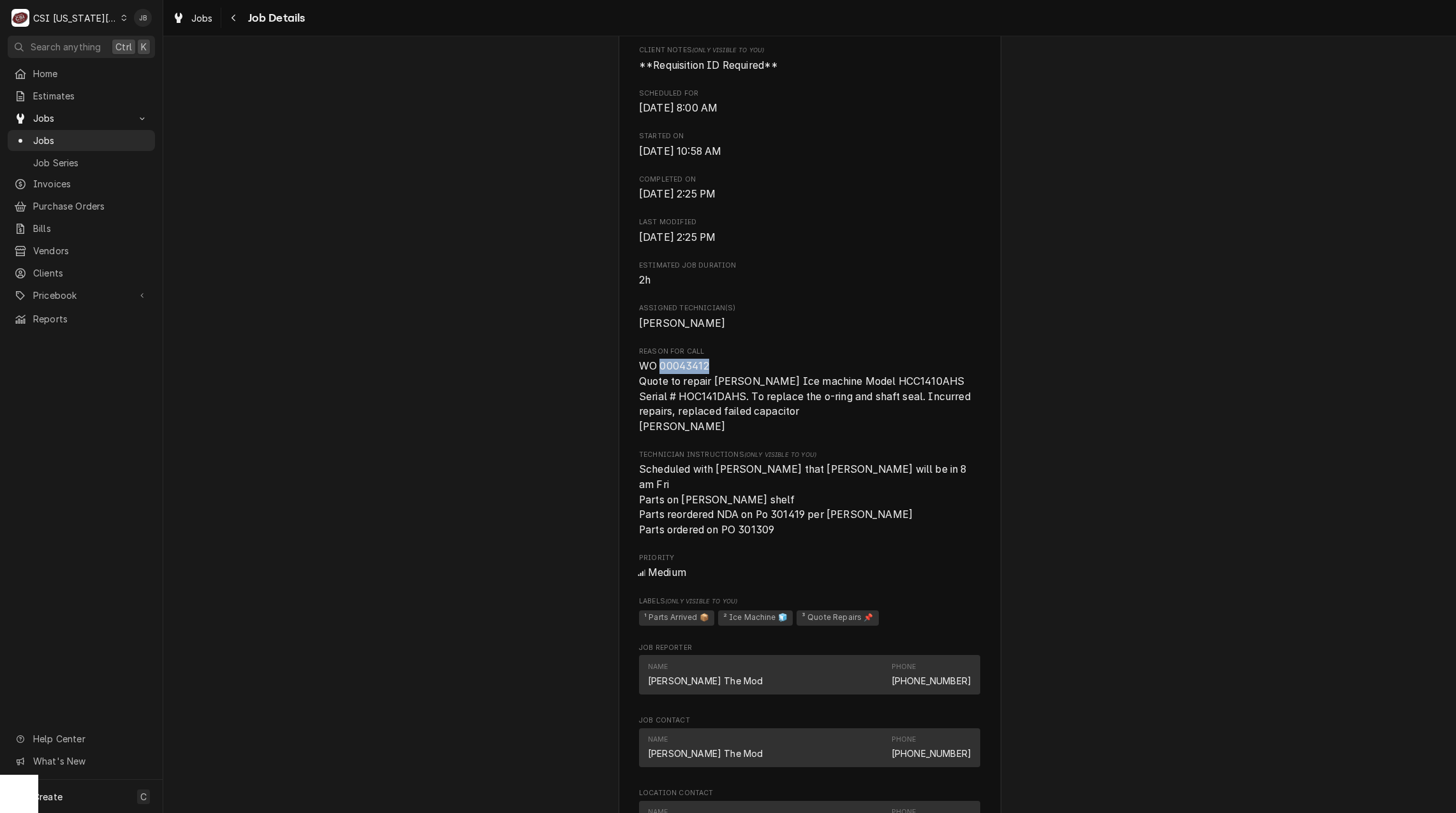
drag, startPoint x: 707, startPoint y: 366, endPoint x: 656, endPoint y: 365, distance: 51.0
click at [656, 365] on span "WO 00043412 Quote to repair Follett Ice machine Model HCC1410AHS Serial # HOC14…" at bounding box center [809, 397] width 341 height 75
copy span "00043412"
click at [766, 353] on span "Reason For Call" at bounding box center [809, 352] width 341 height 10
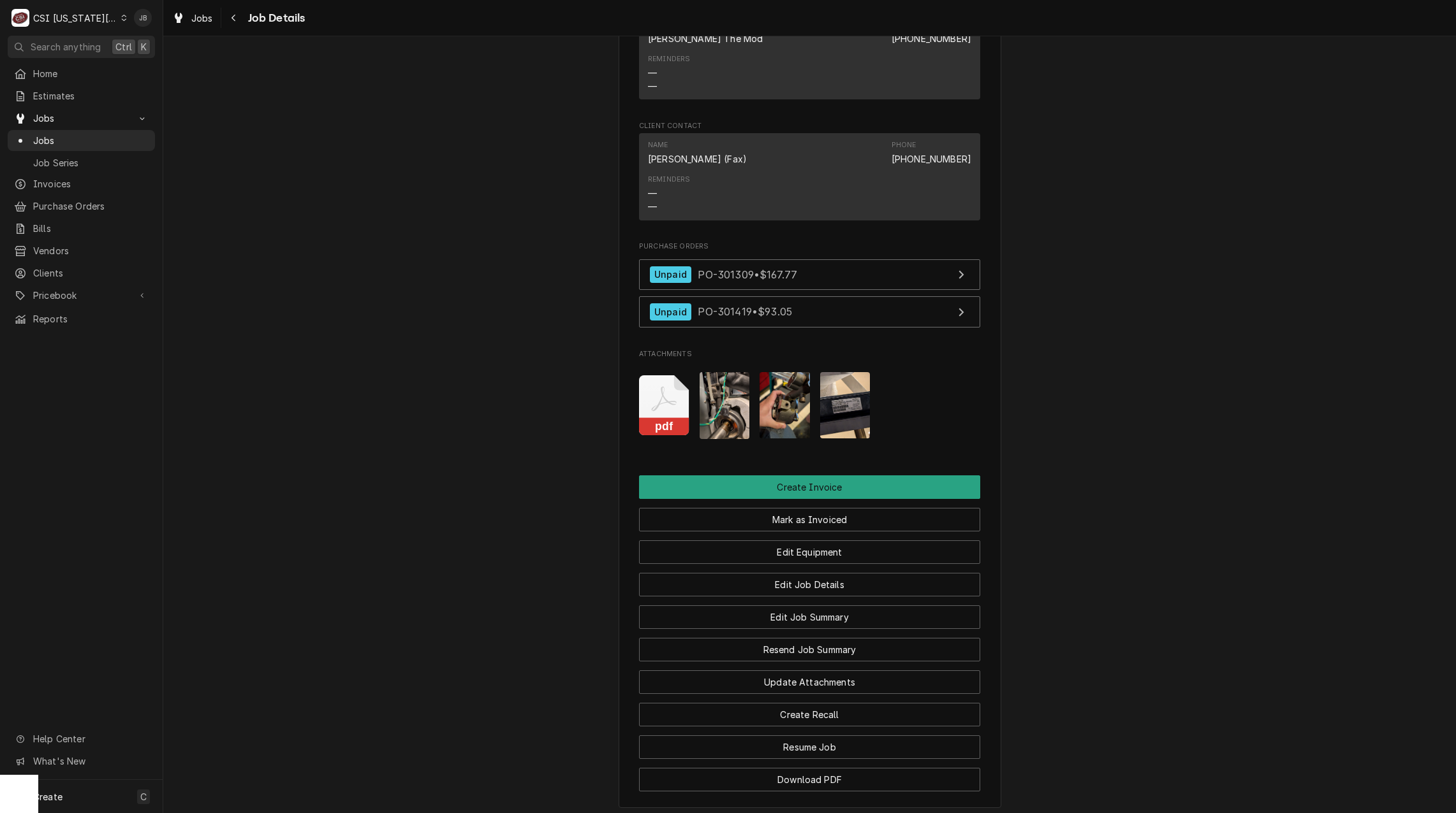
scroll to position [1423, 0]
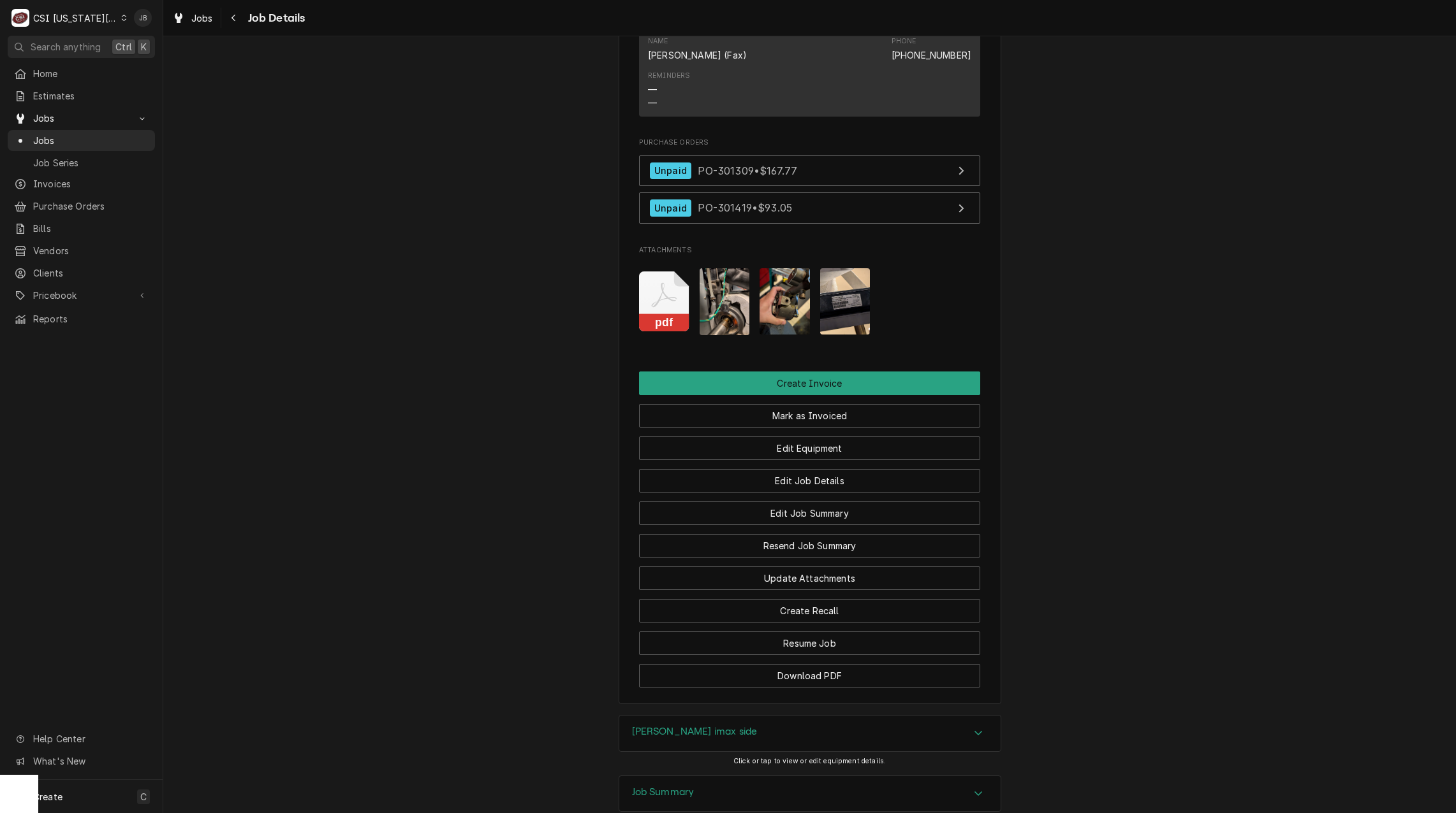
click at [695, 726] on h3 "Follett imax side" at bounding box center [695, 732] width 126 height 12
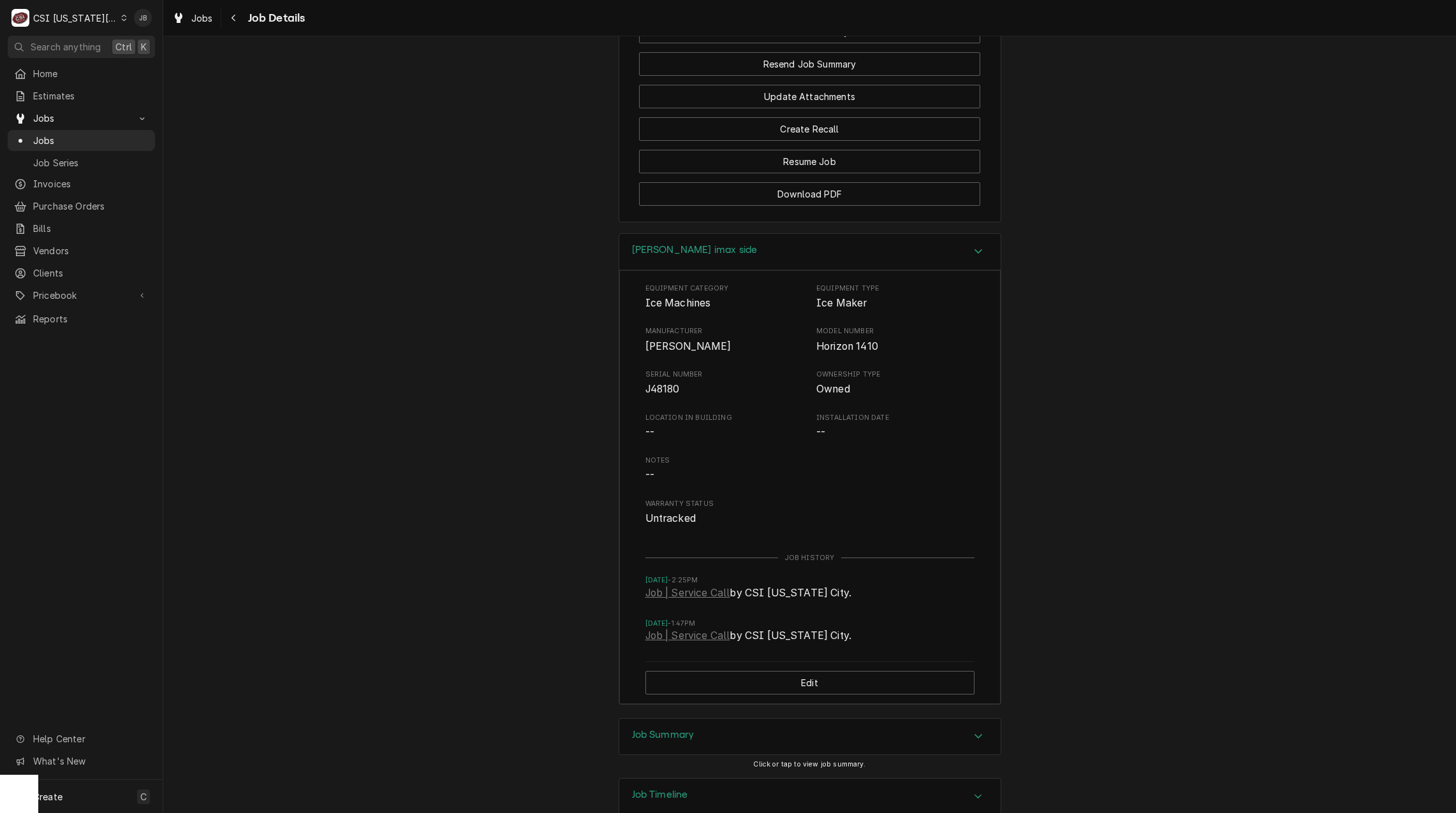
scroll to position [1975, 0]
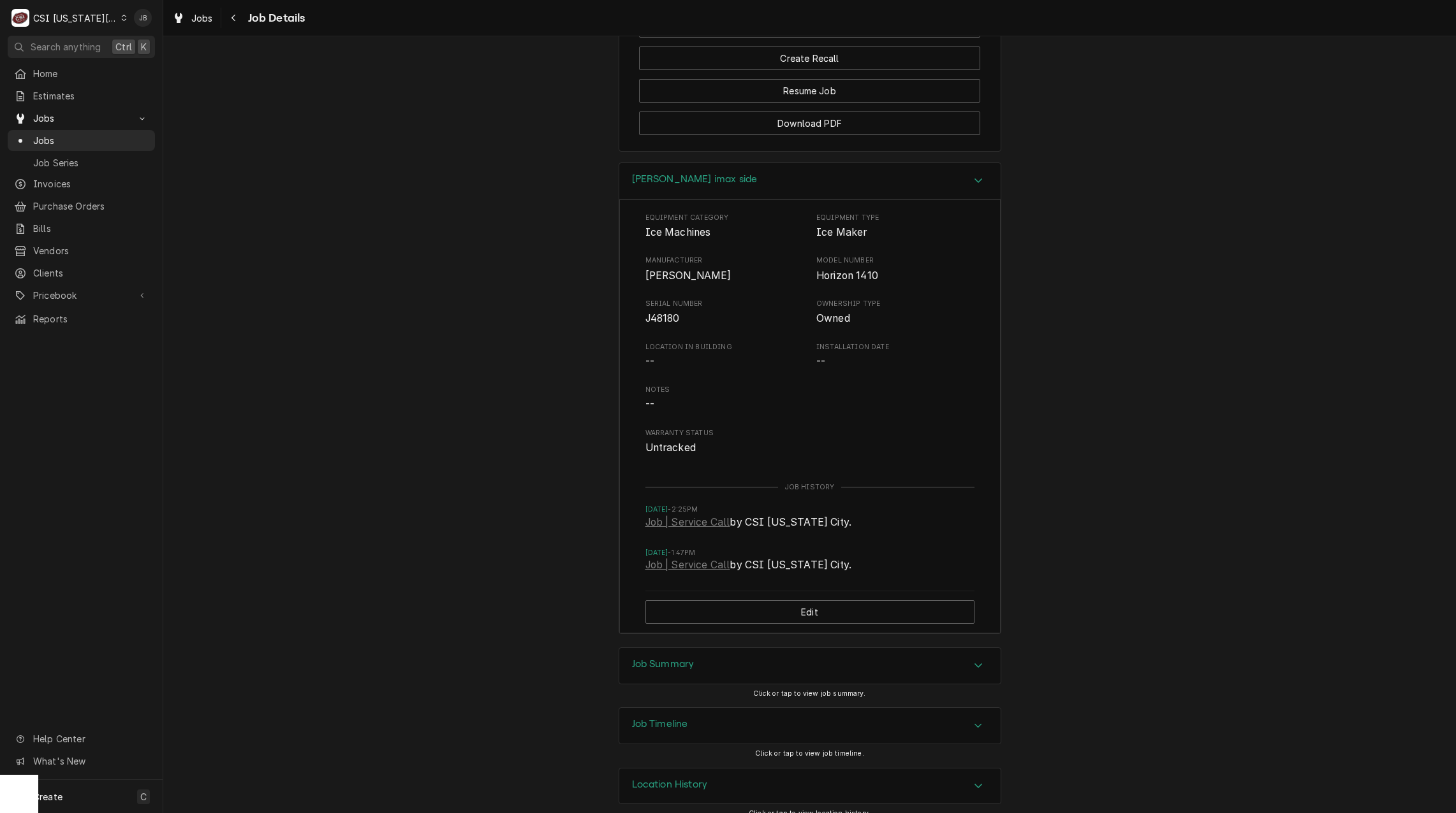
click at [702, 648] on div "Job Summary" at bounding box center [810, 666] width 381 height 36
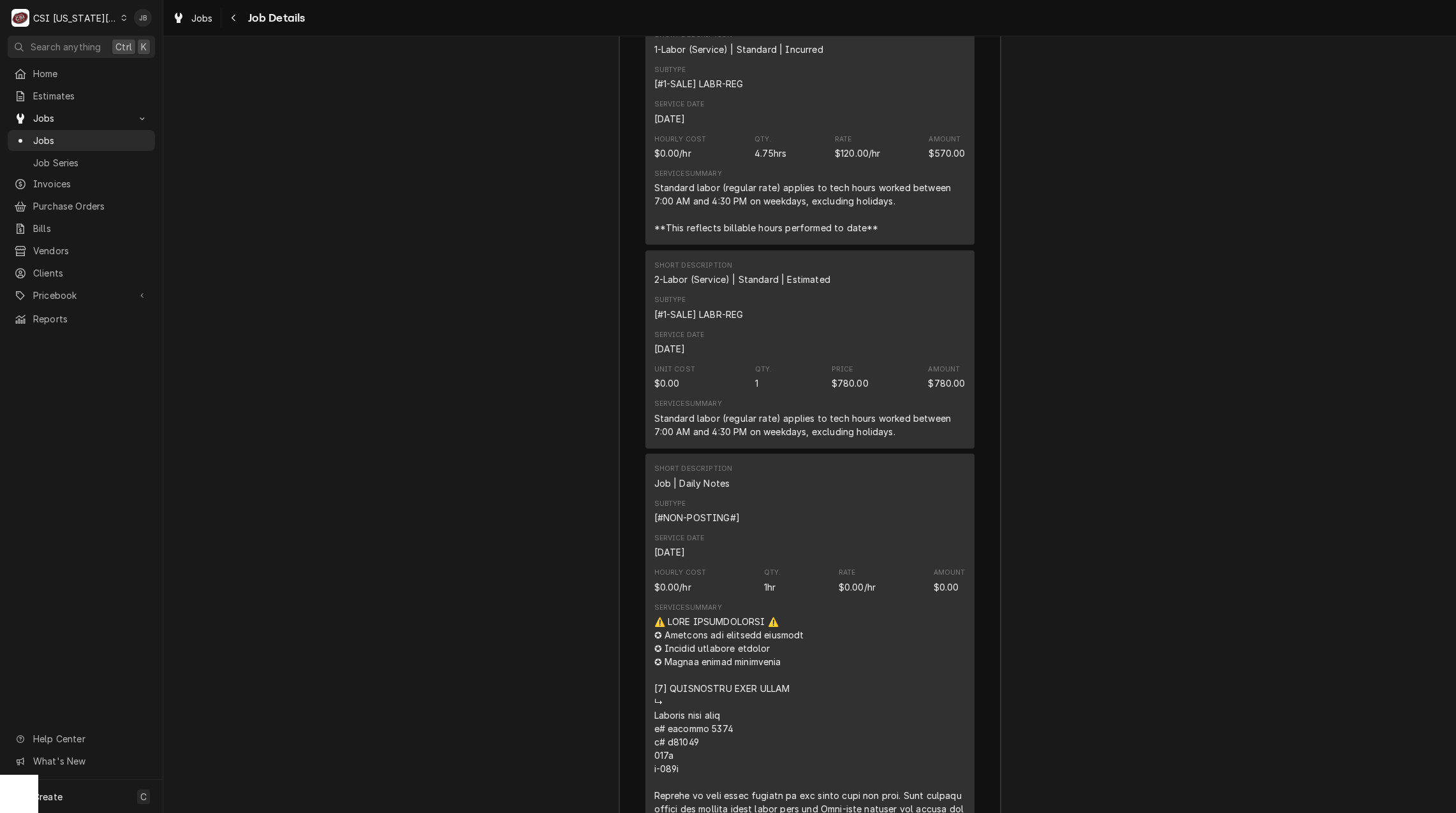
scroll to position [3378, 0]
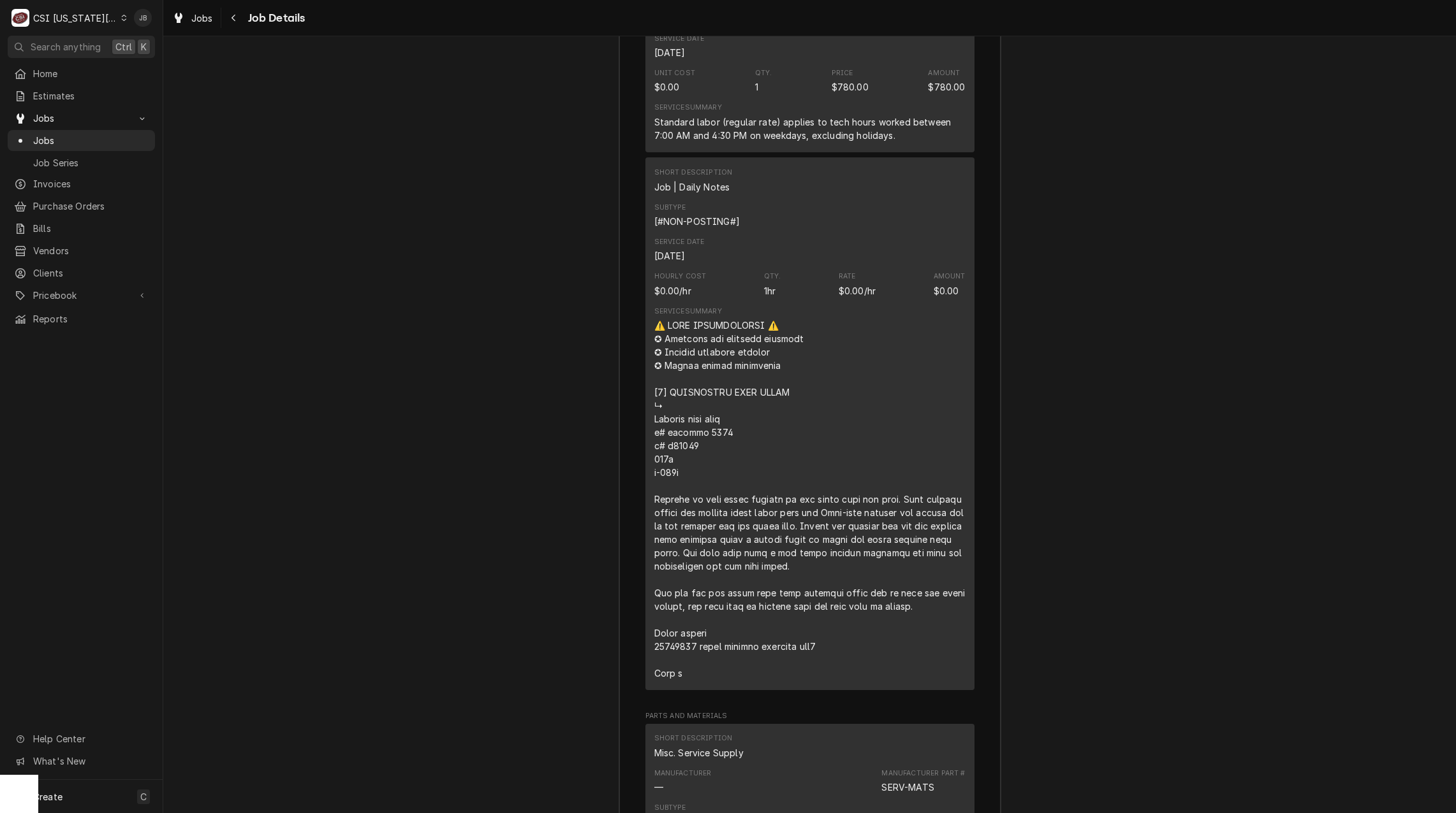
drag, startPoint x: 866, startPoint y: 596, endPoint x: 605, endPoint y: 479, distance: 286.0
click at [605, 479] on div "Job Summary Roopairs Job ID JOB-32286 Service Type Job | Service Call Job Type …" at bounding box center [810, 761] width 1292 height 3032
drag, startPoint x: 605, startPoint y: 479, endPoint x: 528, endPoint y: 563, distance: 114.0
click at [528, 563] on div "Job Summary Roopairs Job ID JOB-32286 Service Type Job | Service Call Job Type …" at bounding box center [810, 761] width 1292 height 3032
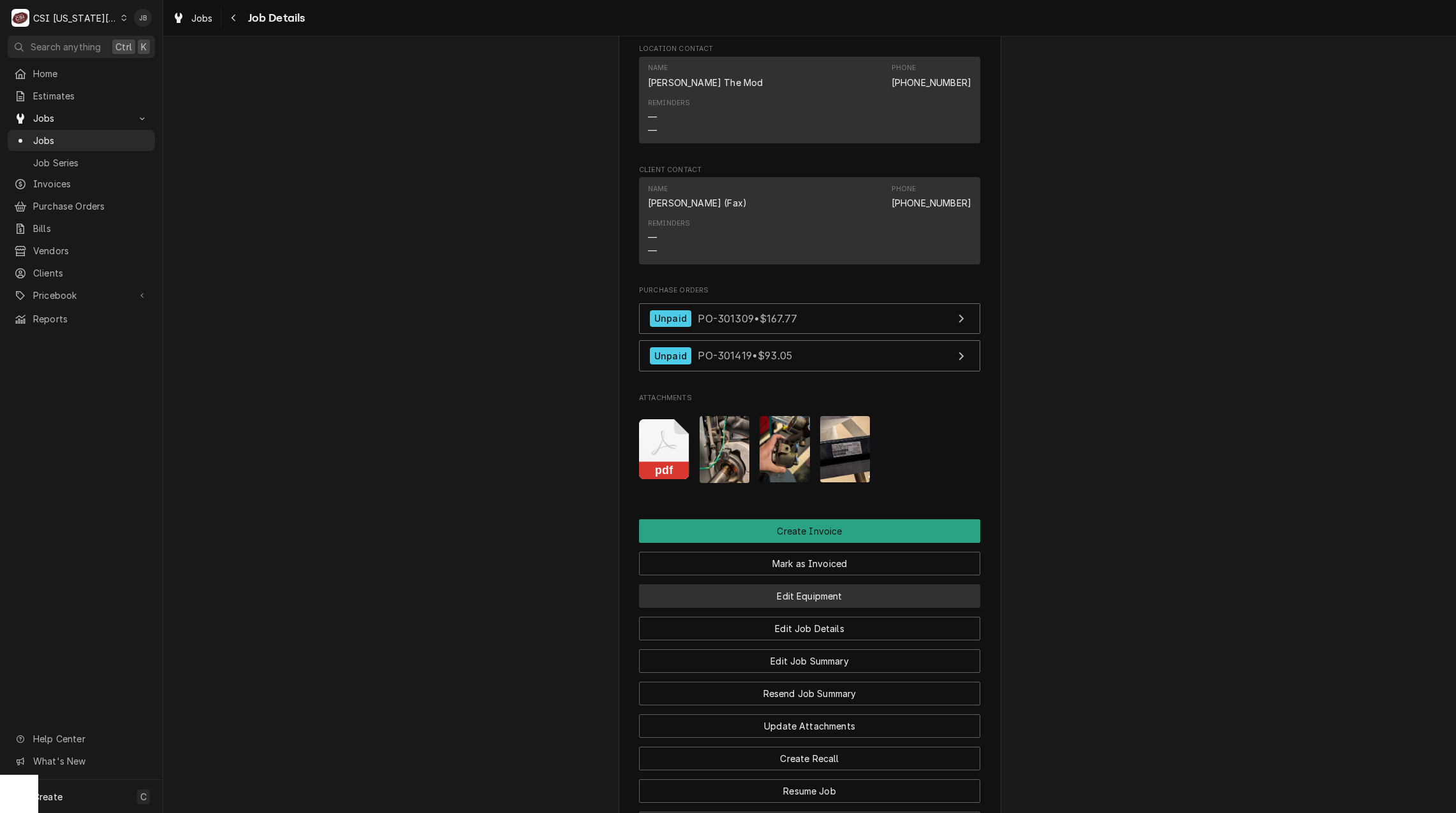
scroll to position [1338, 0]
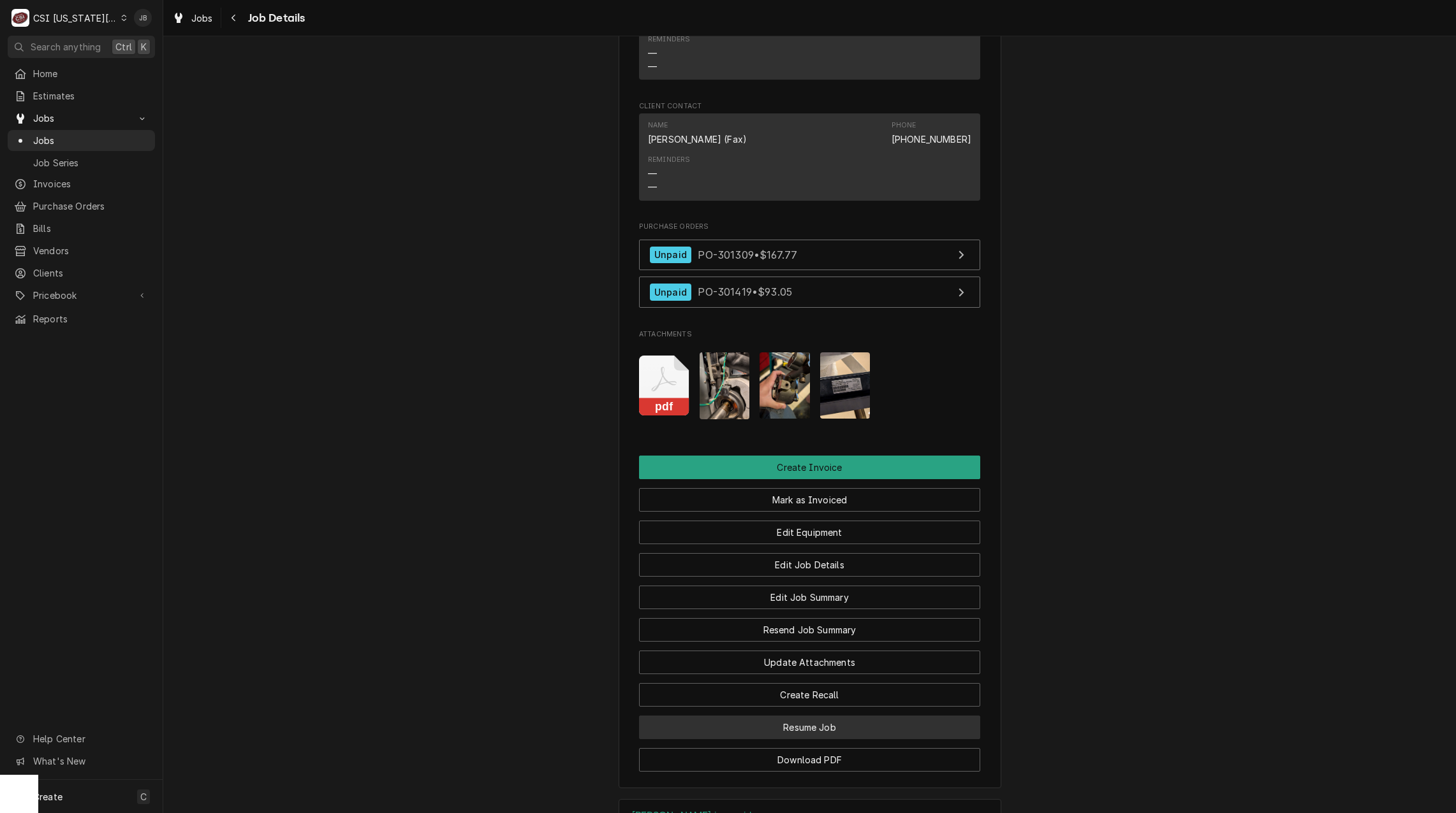
click at [847, 716] on button "Resume Job" at bounding box center [809, 728] width 341 height 24
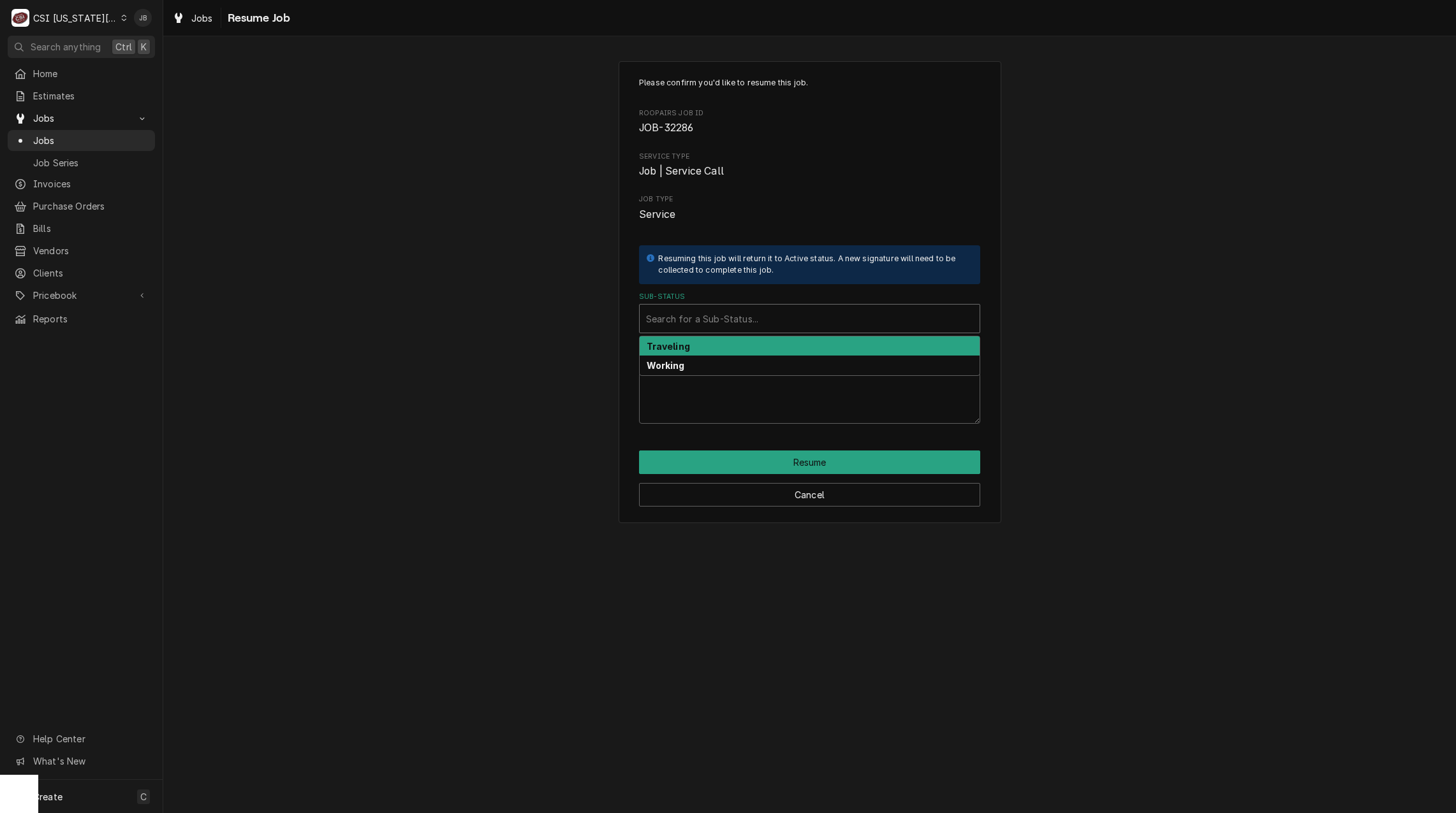
click at [734, 315] on div "Sub-Status" at bounding box center [810, 318] width 327 height 23
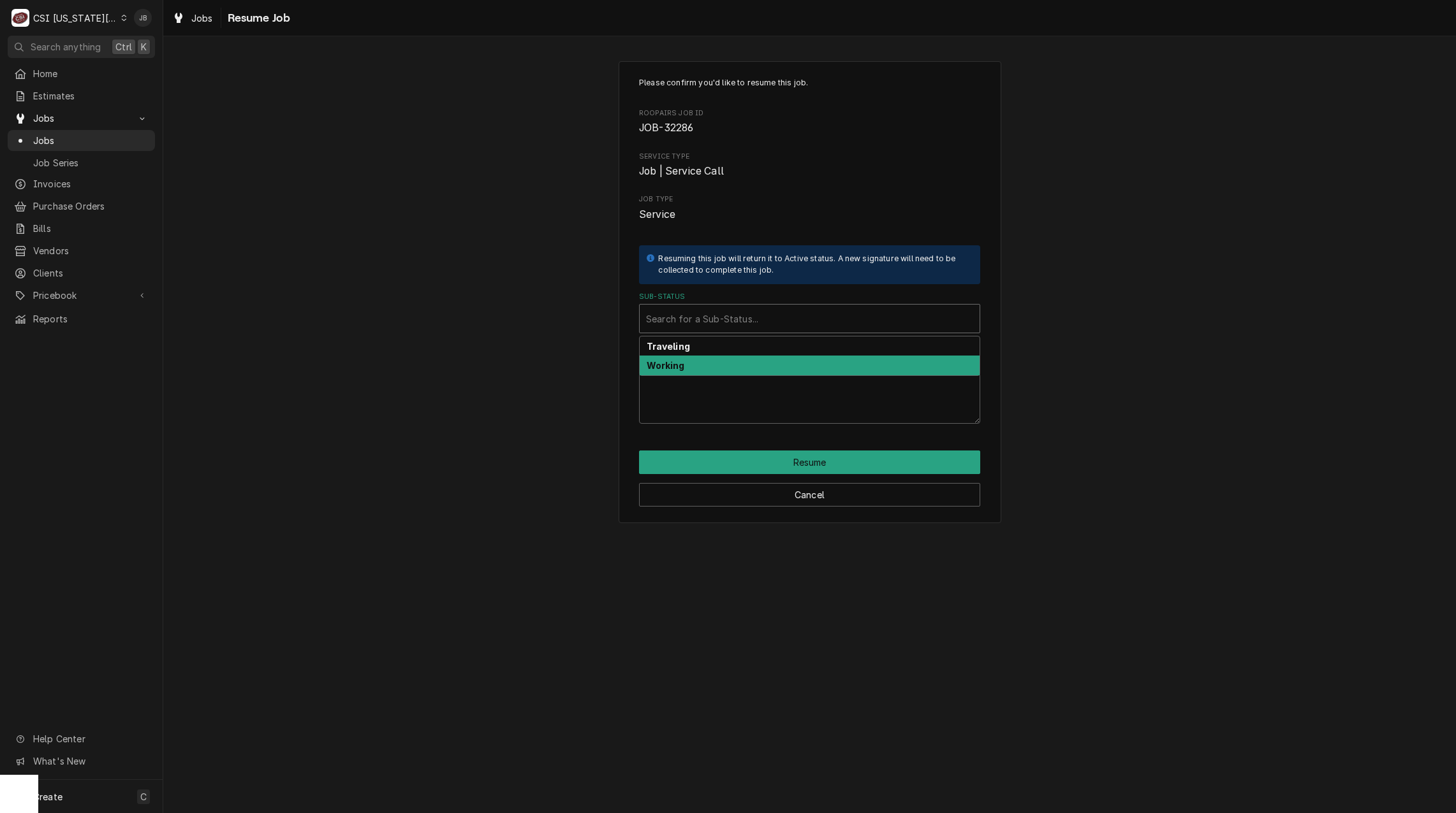
click at [698, 371] on div "Working" at bounding box center [809, 365] width 340 height 20
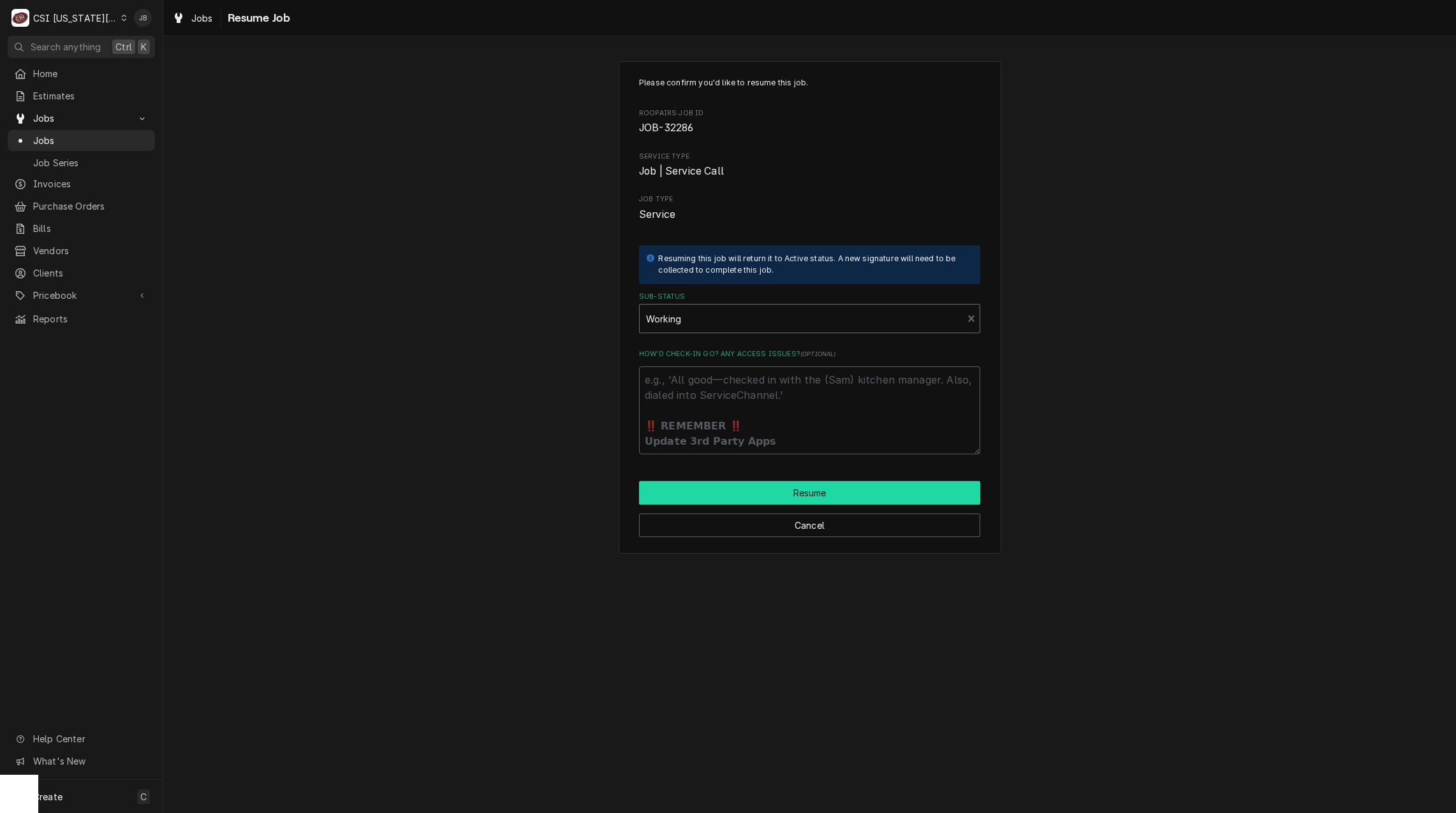
click at [785, 486] on button "Resume" at bounding box center [809, 493] width 341 height 24
type textarea "x"
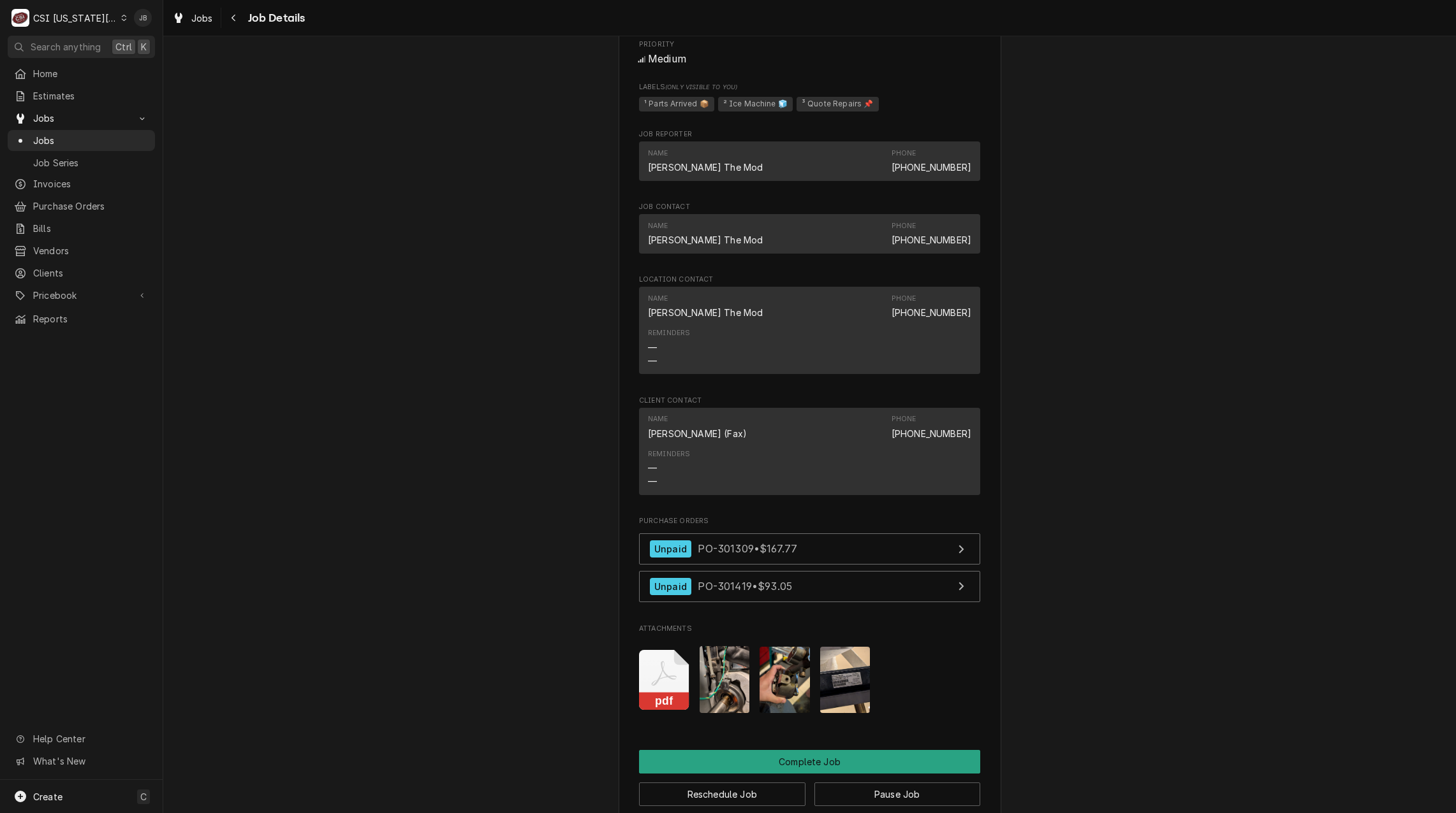
scroll to position [2034, 0]
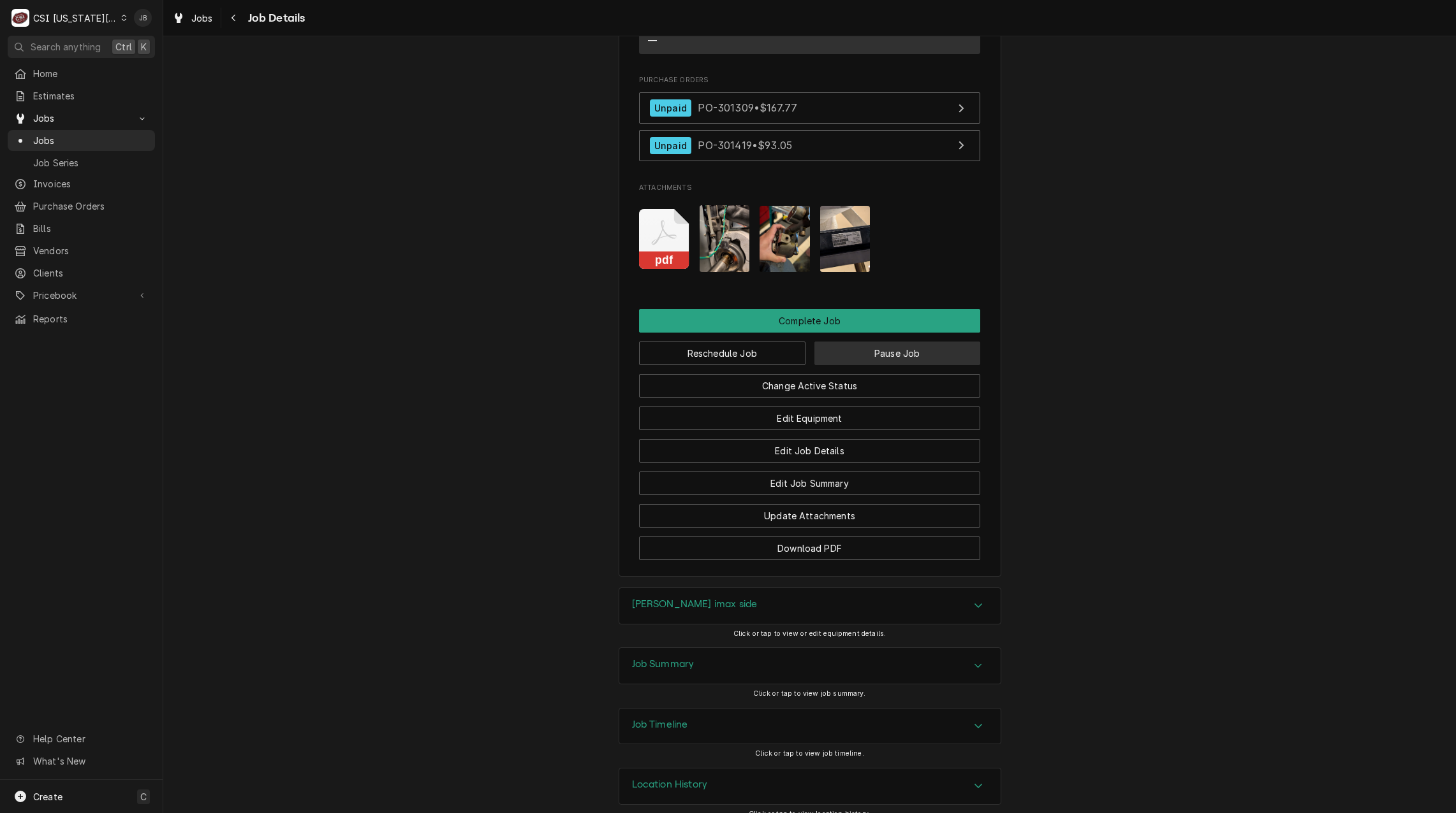
click at [899, 343] on button "Pause Job" at bounding box center [897, 354] width 167 height 24
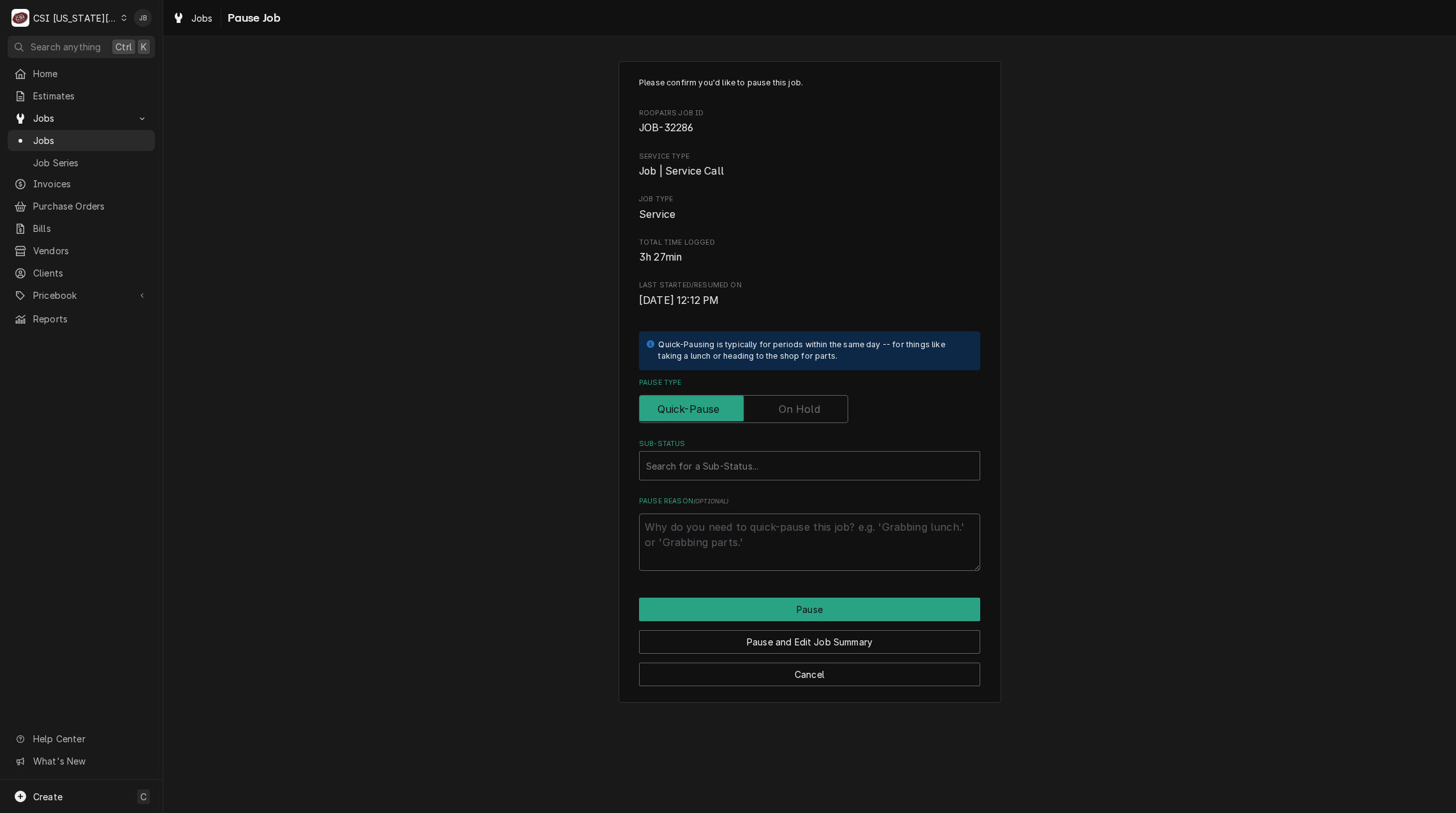
click at [796, 411] on label "Pause Type" at bounding box center [743, 409] width 209 height 28
click at [796, 411] on input "Pause Type" at bounding box center [743, 409] width 198 height 28
checkbox input "true"
click at [725, 462] on div "Sub-Status" at bounding box center [810, 465] width 327 height 23
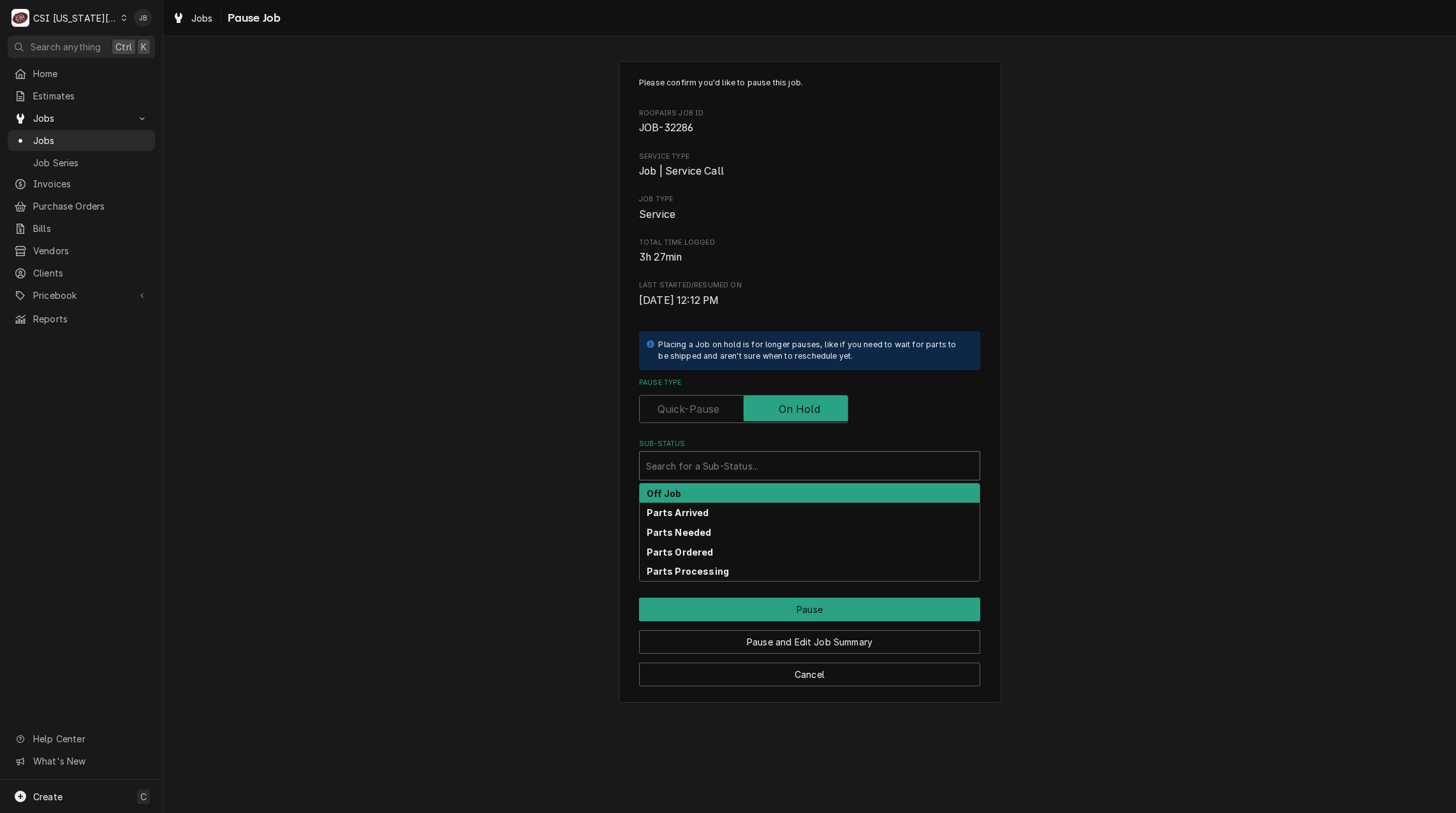
click at [714, 493] on div "Off Job" at bounding box center [809, 493] width 340 height 20
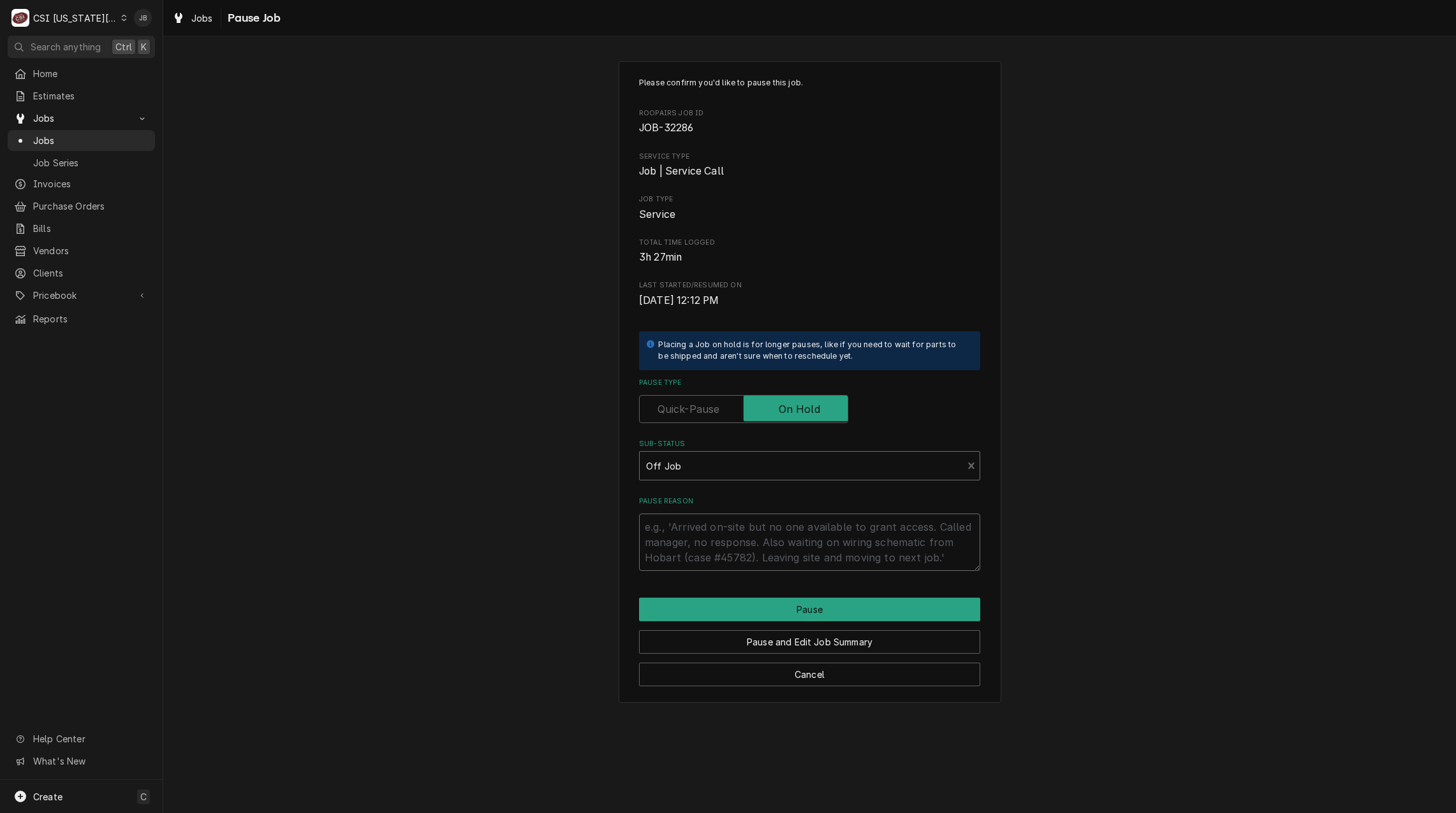
drag, startPoint x: 665, startPoint y: 525, endPoint x: 658, endPoint y: 531, distance: 9.2
click at [664, 527] on textarea "Pause Reason" at bounding box center [809, 542] width 341 height 58
type textarea "x"
type textarea "C"
type textarea "x"
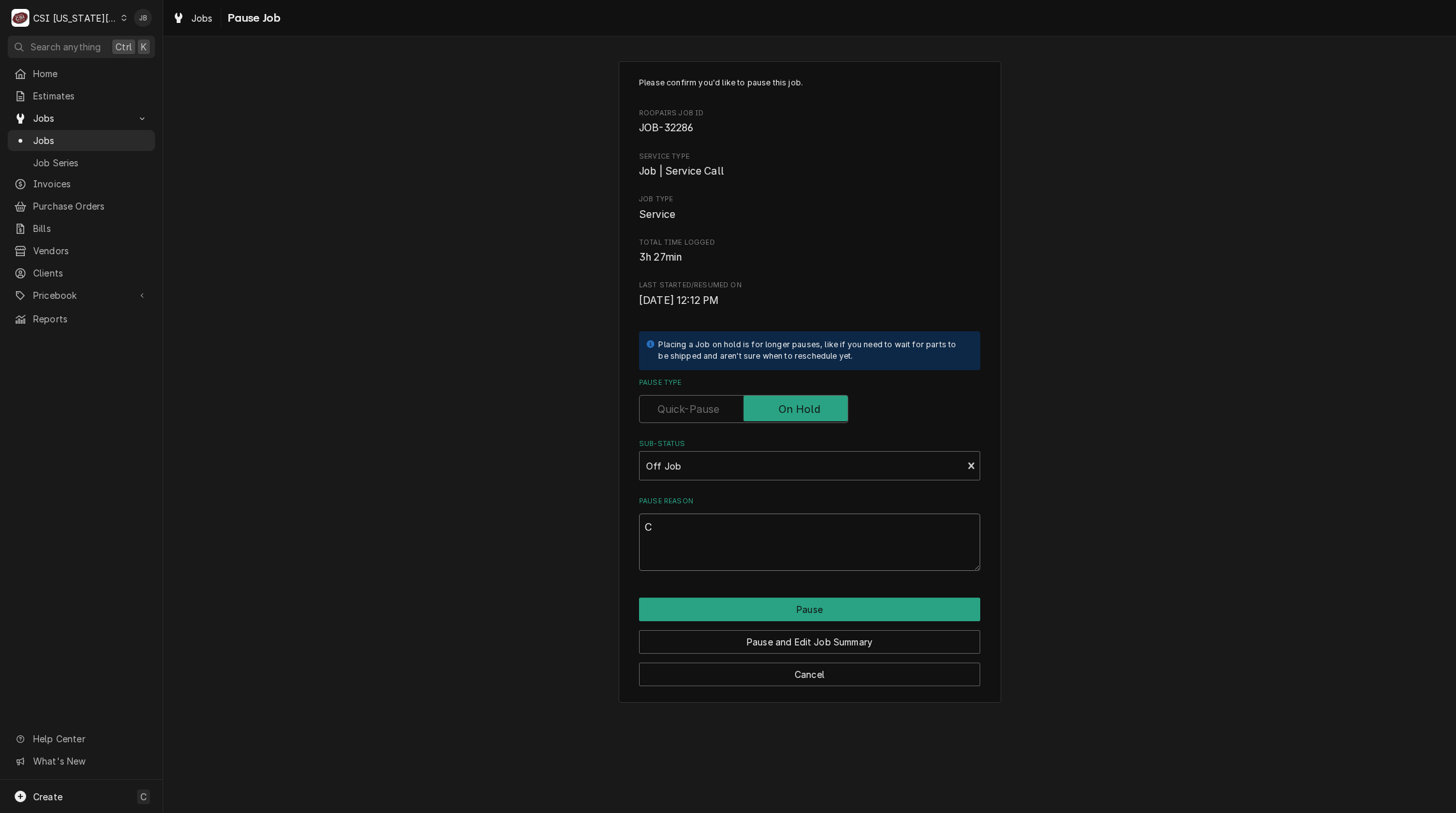
type textarea "Ca"
type textarea "x"
type textarea "Cal"
type textarea "x"
type textarea "Call"
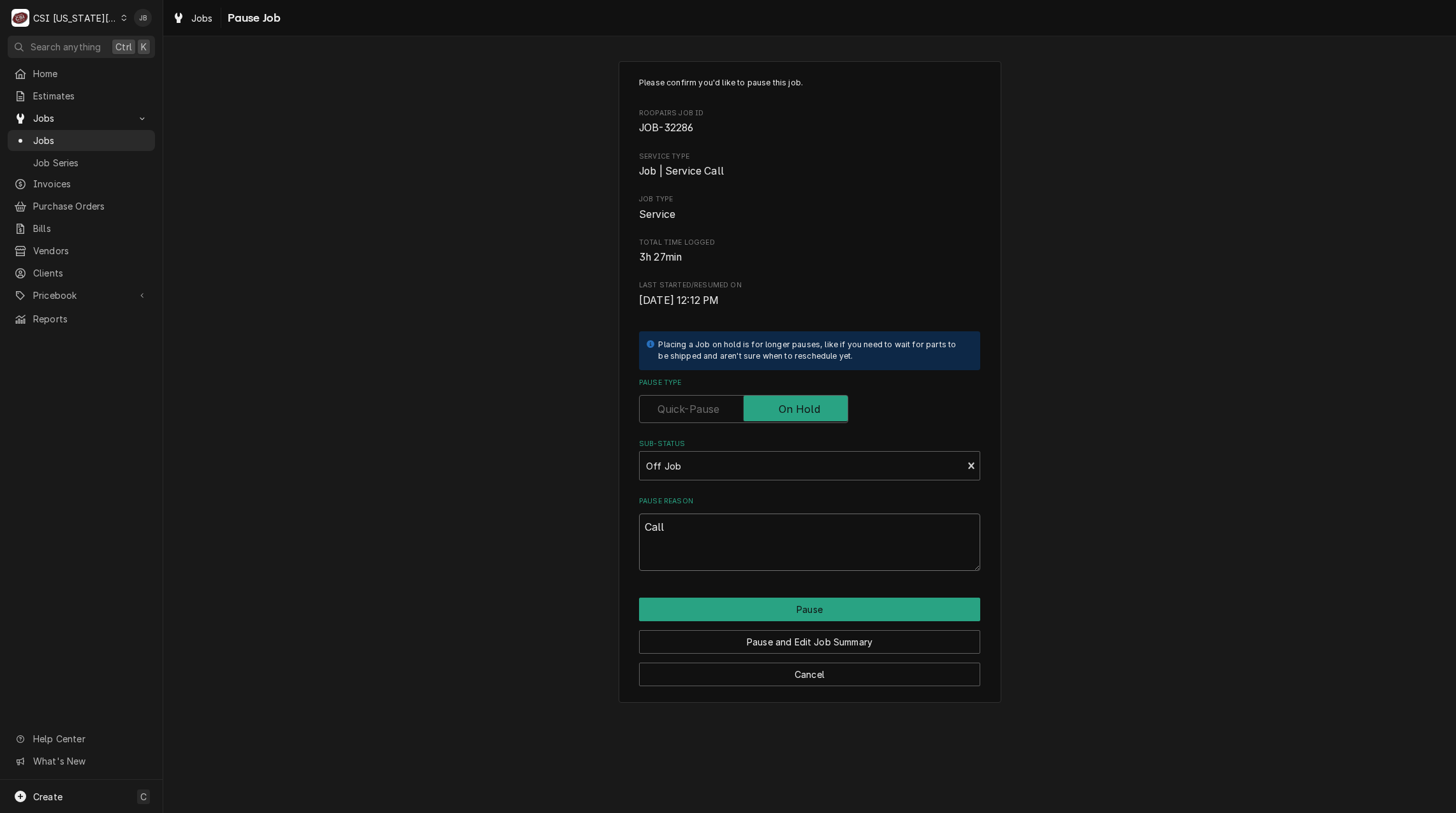
type textarea "x"
type textarea "Call"
type textarea "x"
type textarea "Call n"
type textarea "x"
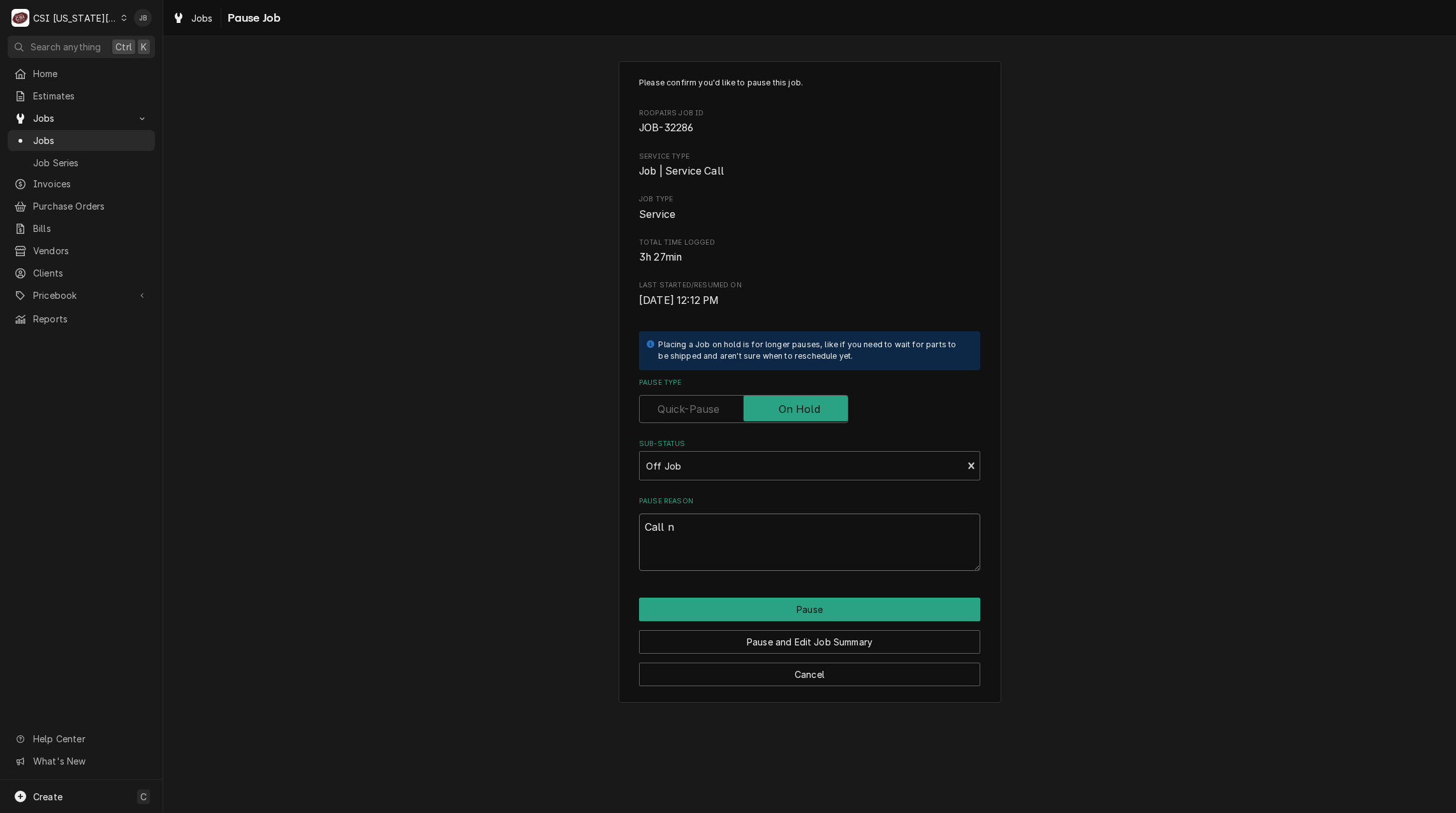
type textarea "Call no"
type textarea "x"
type textarea "Call not"
type textarea "x"
type textarea "Call not"
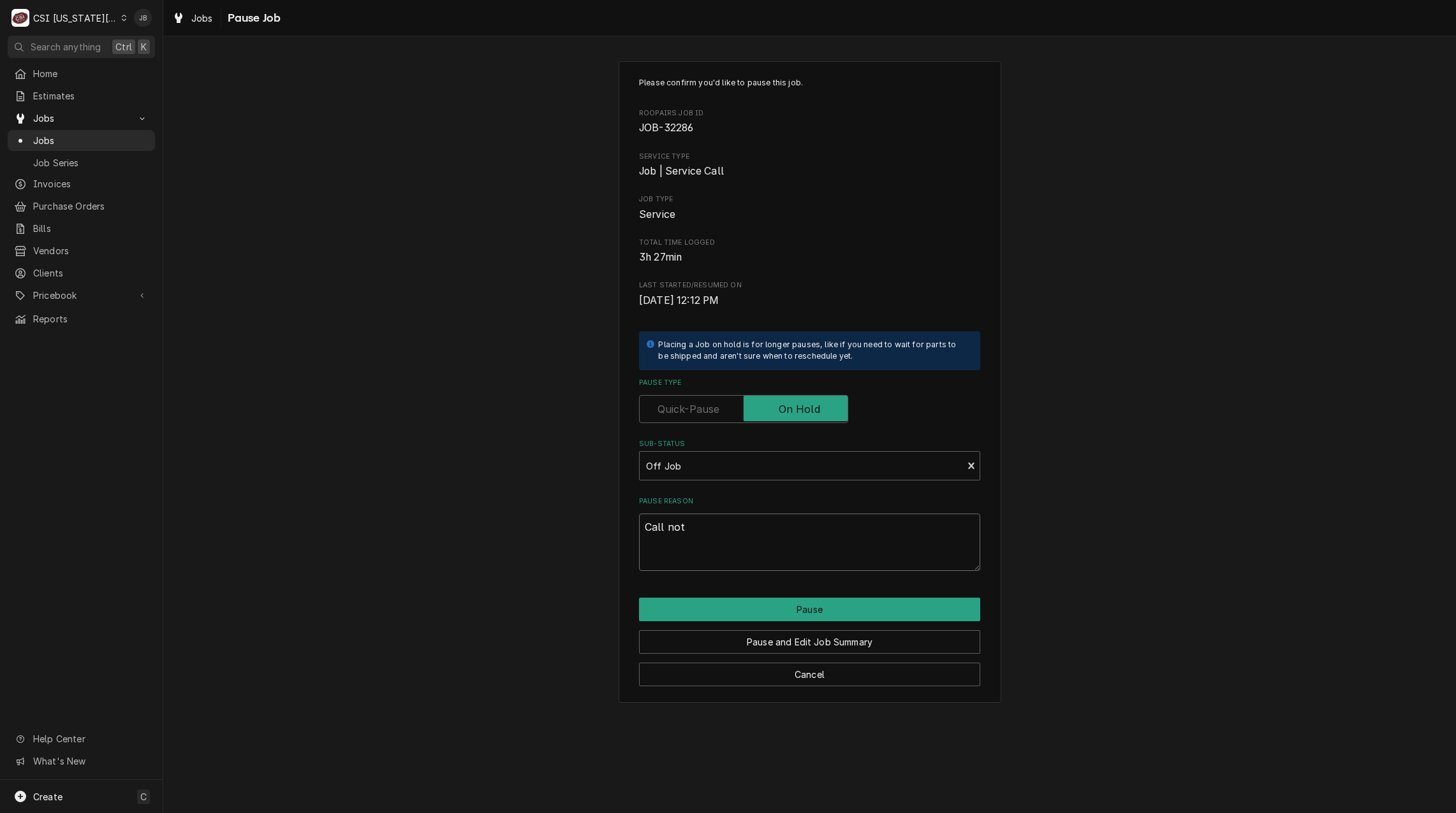
type textarea "x"
type textarea "Call not c"
type textarea "x"
type textarea "Call not co"
type textarea "x"
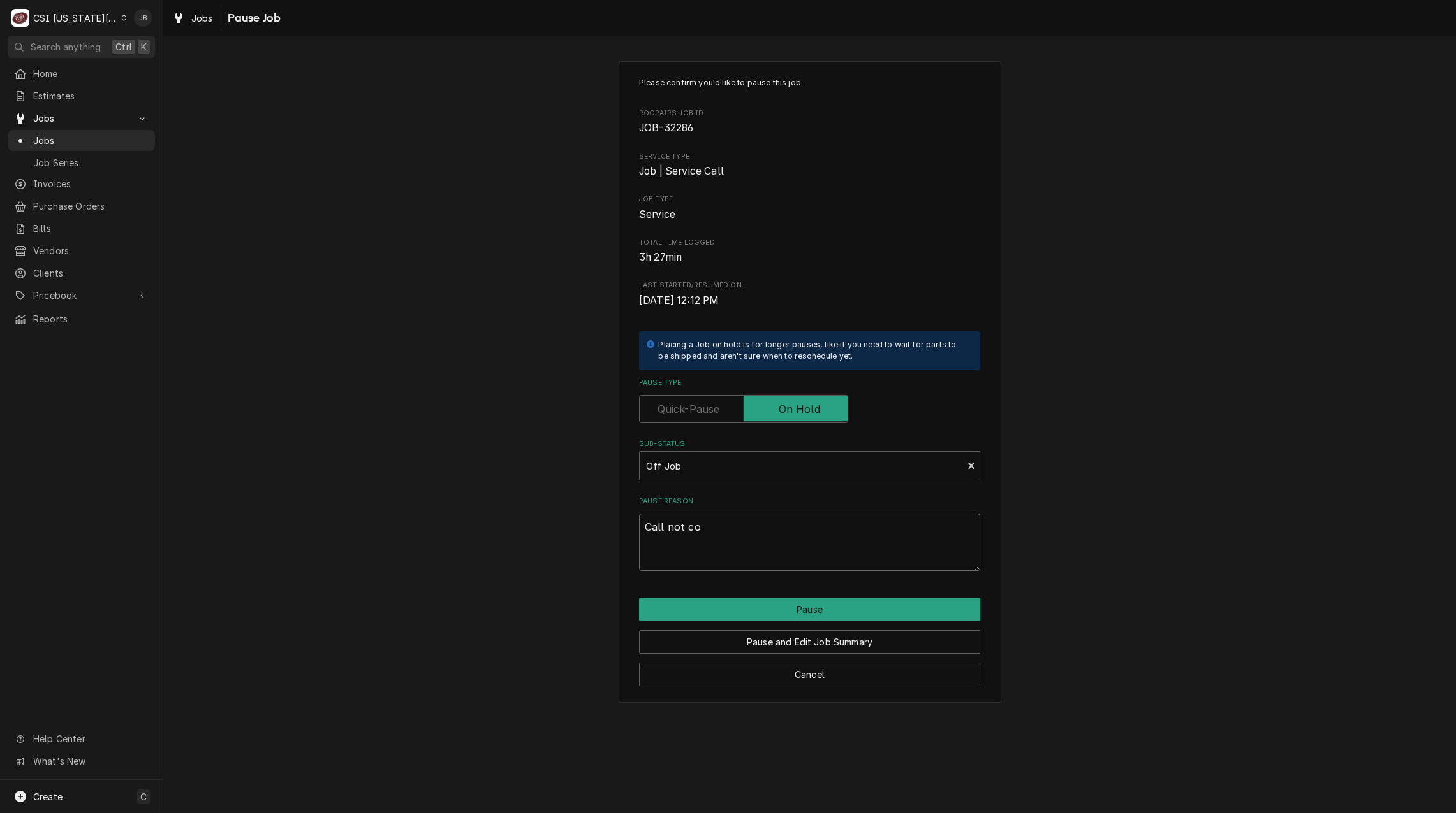
type textarea "Call not com"
type textarea "x"
type textarea "Call not comp"
type textarea "x"
type textarea "Call not compl"
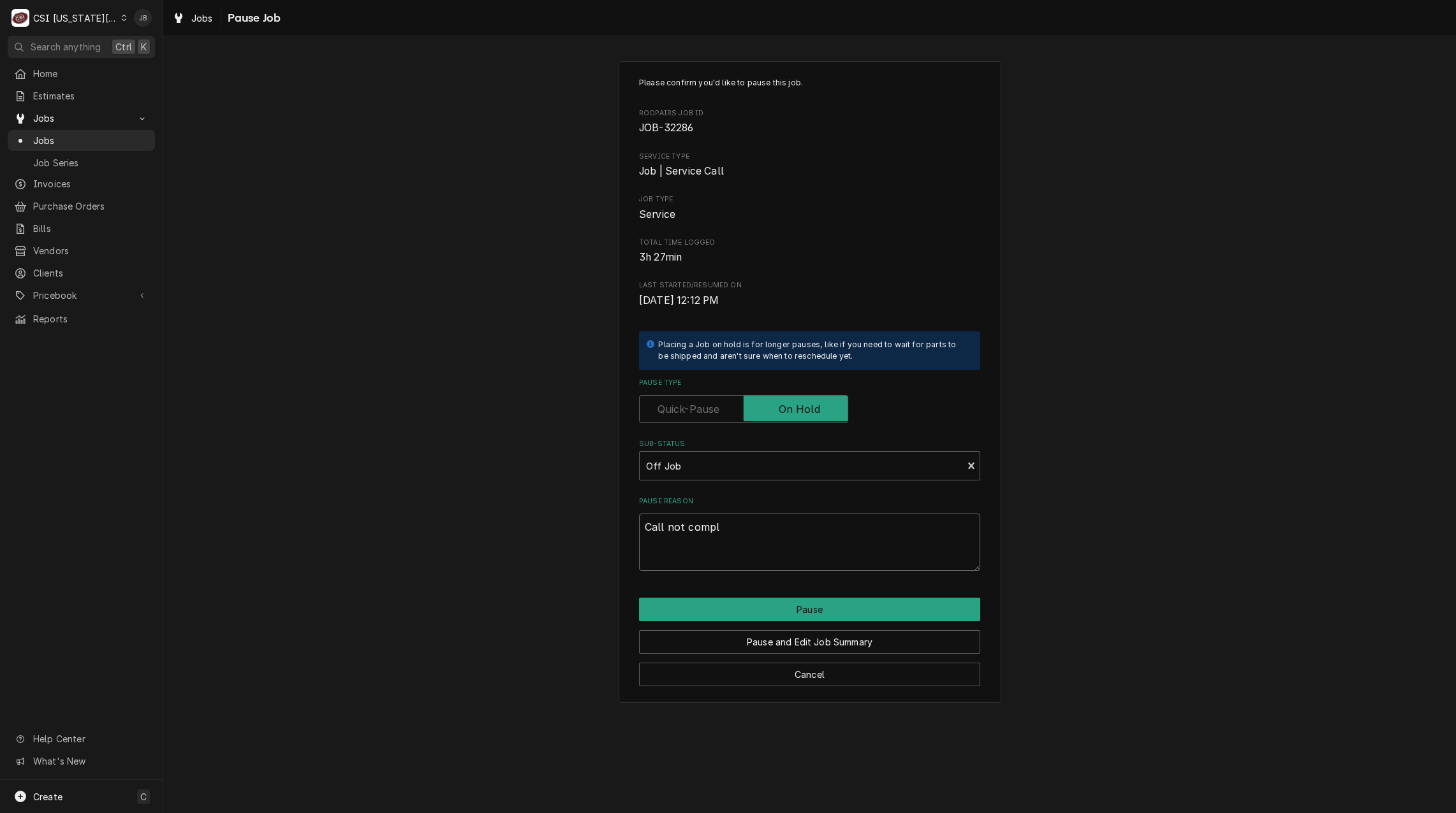
type textarea "x"
type textarea "Call not comple"
type textarea "x"
type textarea "Call not complet"
type textarea "x"
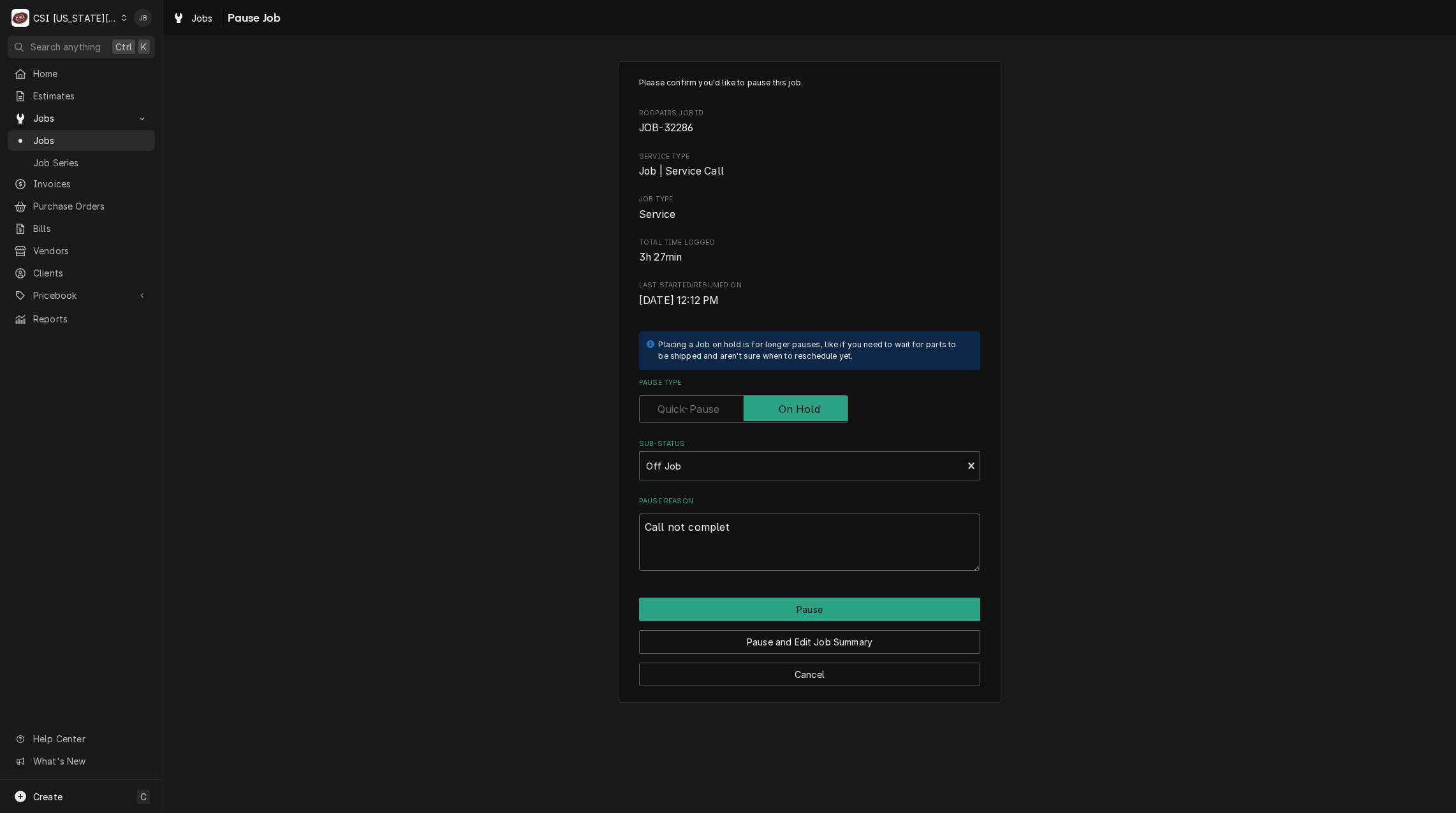
type textarea "Call not complete"
type textarea "x"
type textarea "Call not completed"
type textarea "x"
type textarea "Call not completed,"
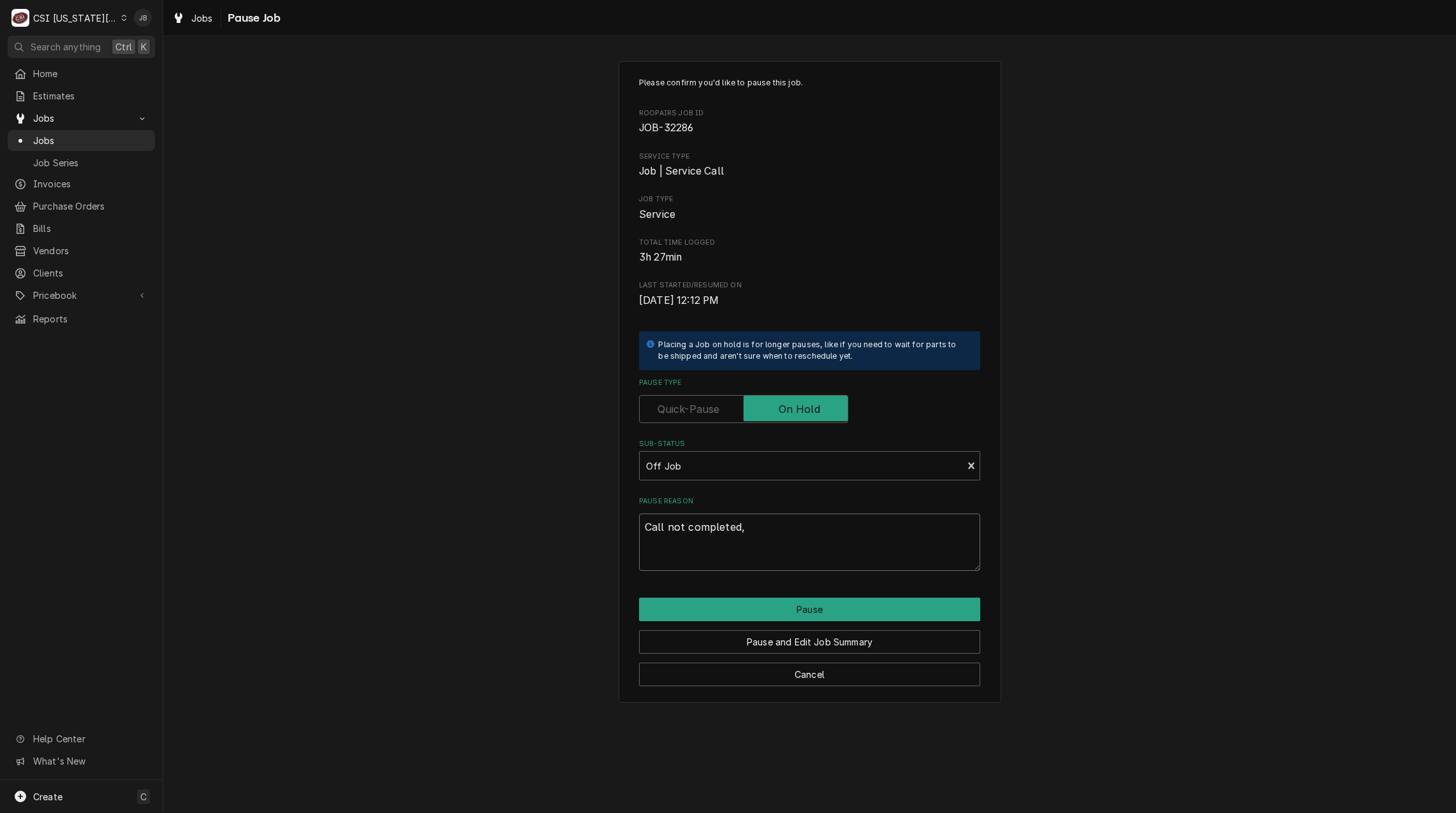
type textarea "x"
type textarea "Call not completed,"
type textarea "x"
type textarea "Call not completed, r"
type textarea "x"
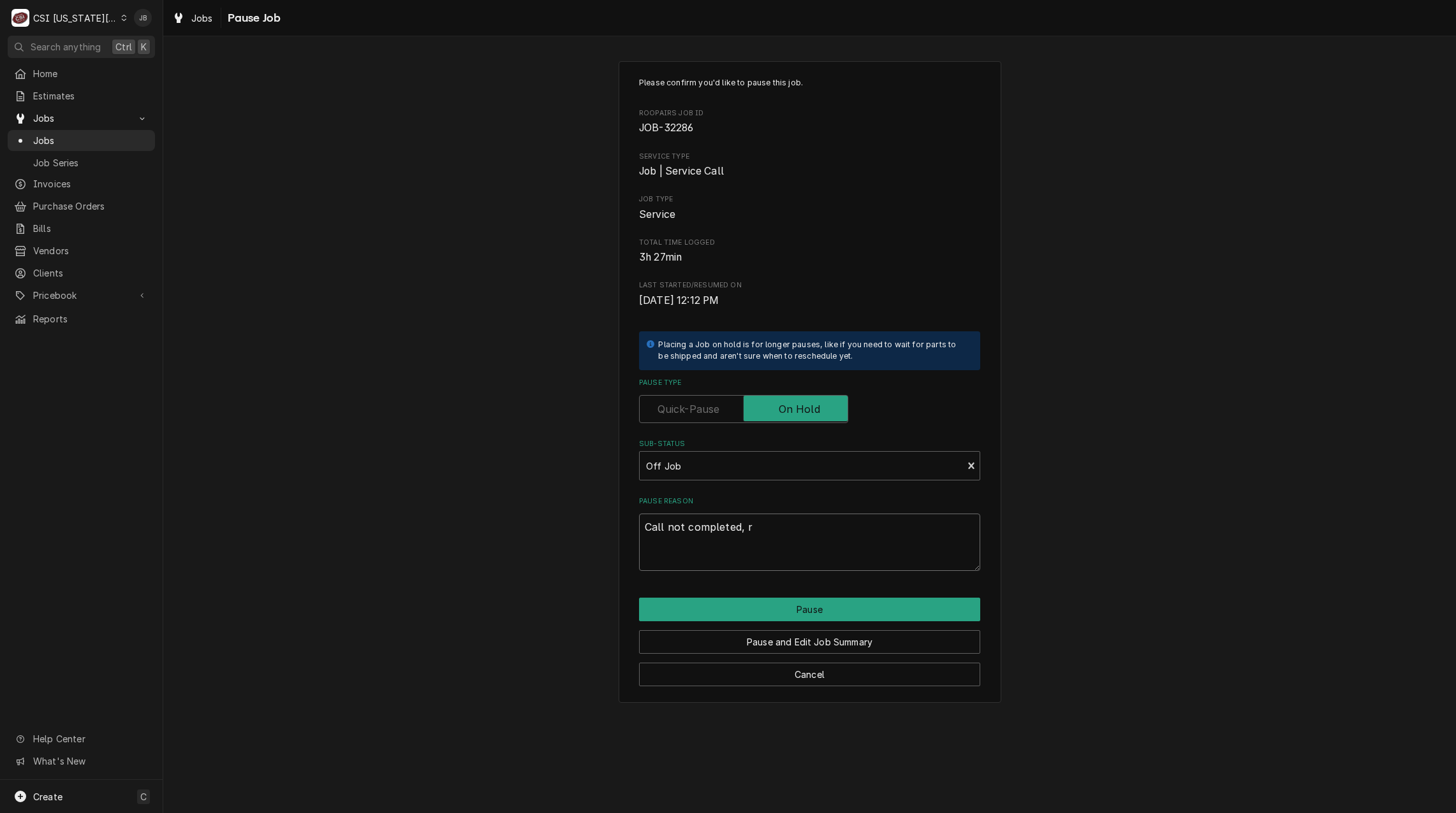
type textarea "Call not completed, re"
type textarea "x"
type textarea "Call not completed, reo"
type textarea "x"
type textarea "Call not completed, reop"
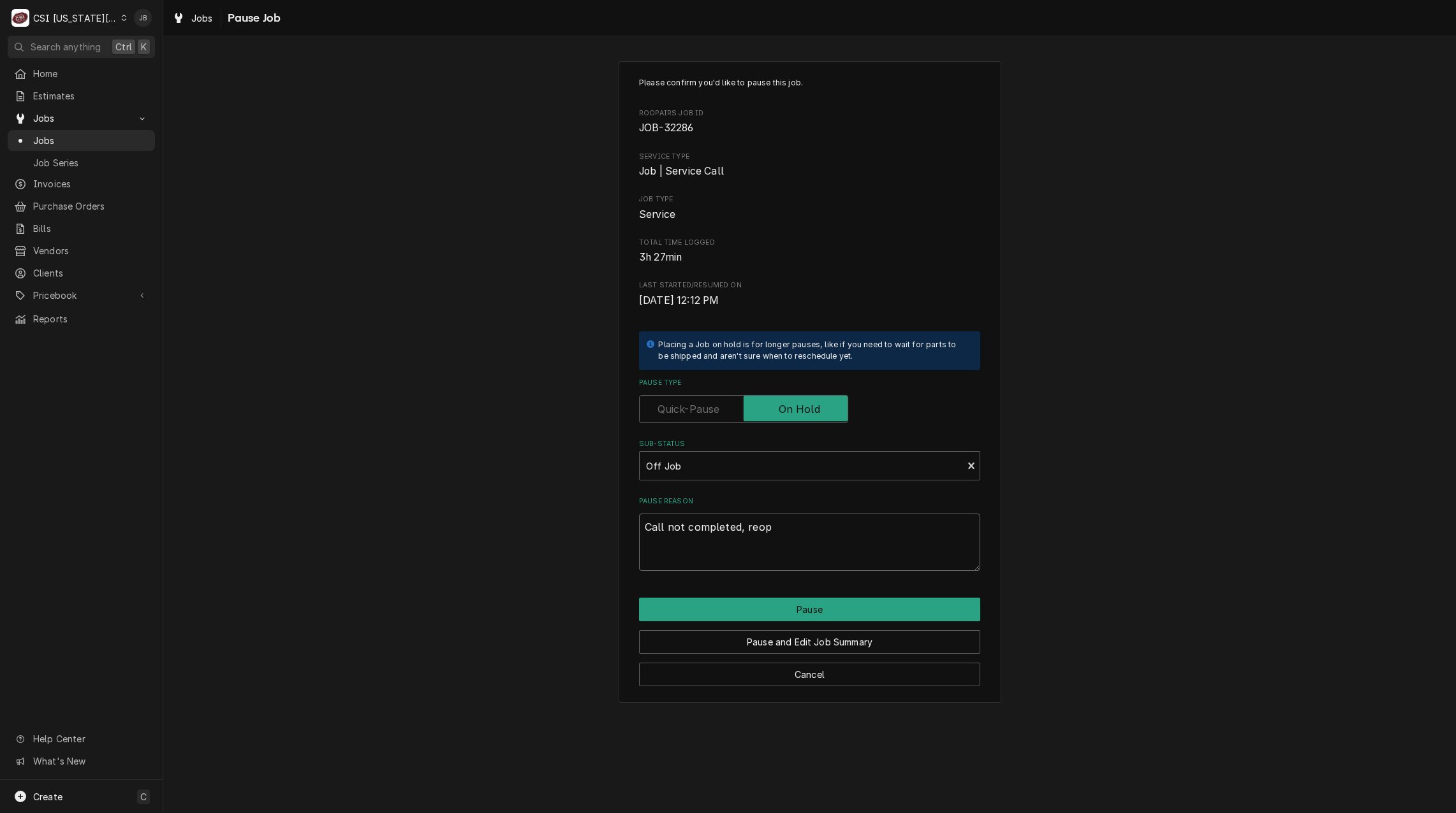
type textarea "x"
type textarea "Call not completed, reope"
type textarea "x"
type textarea "Call not completed, reopen"
type textarea "x"
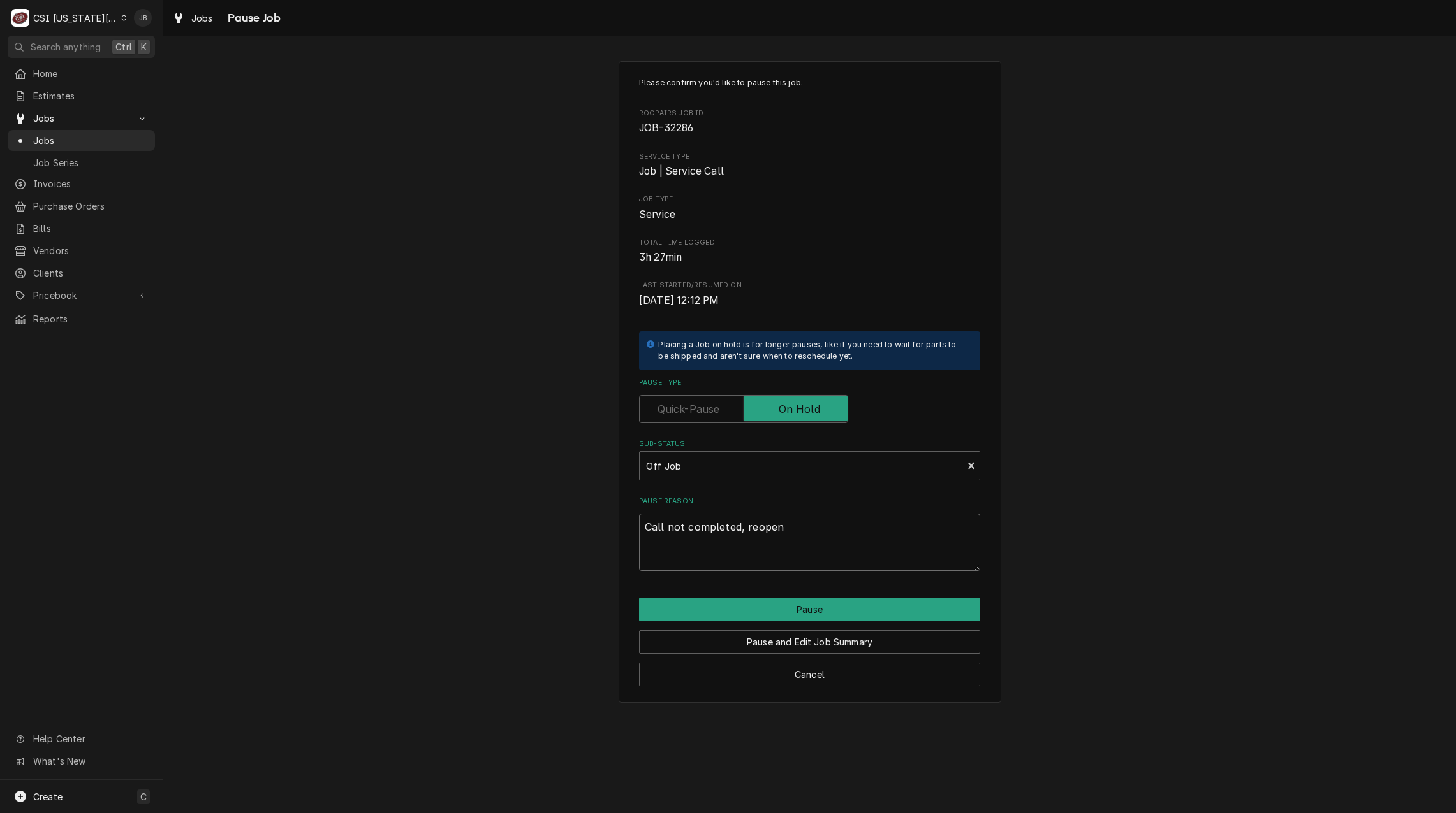
type textarea "Call not completed, reopene"
type textarea "x"
type textarea "Call not completed, reopened"
type textarea "x"
type textarea "Call not completed, reopened"
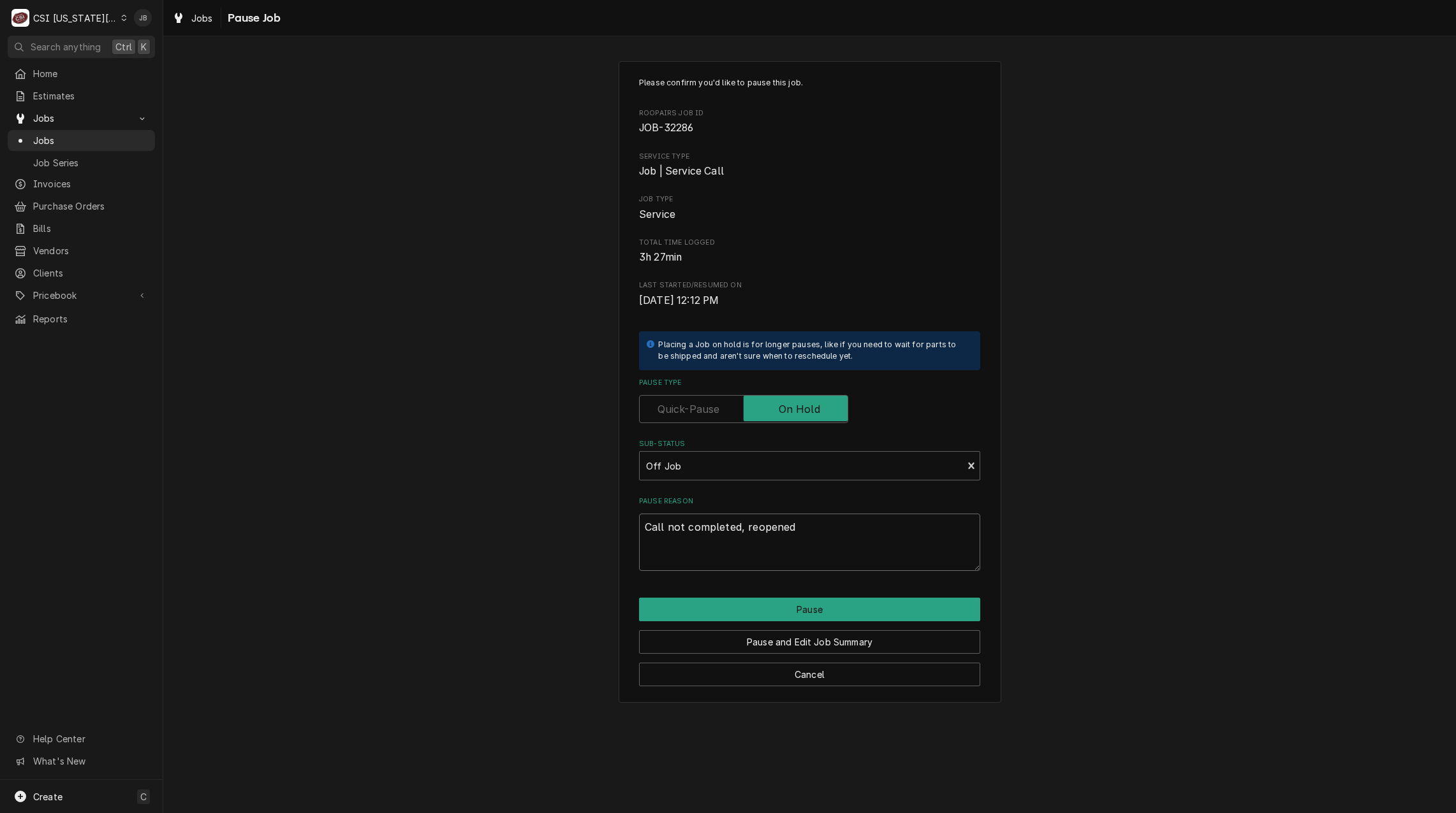
type textarea "x"
type textarea "Call not completed, reopened t"
type textarea "x"
type textarea "Call not completed, reopened to"
type textarea "x"
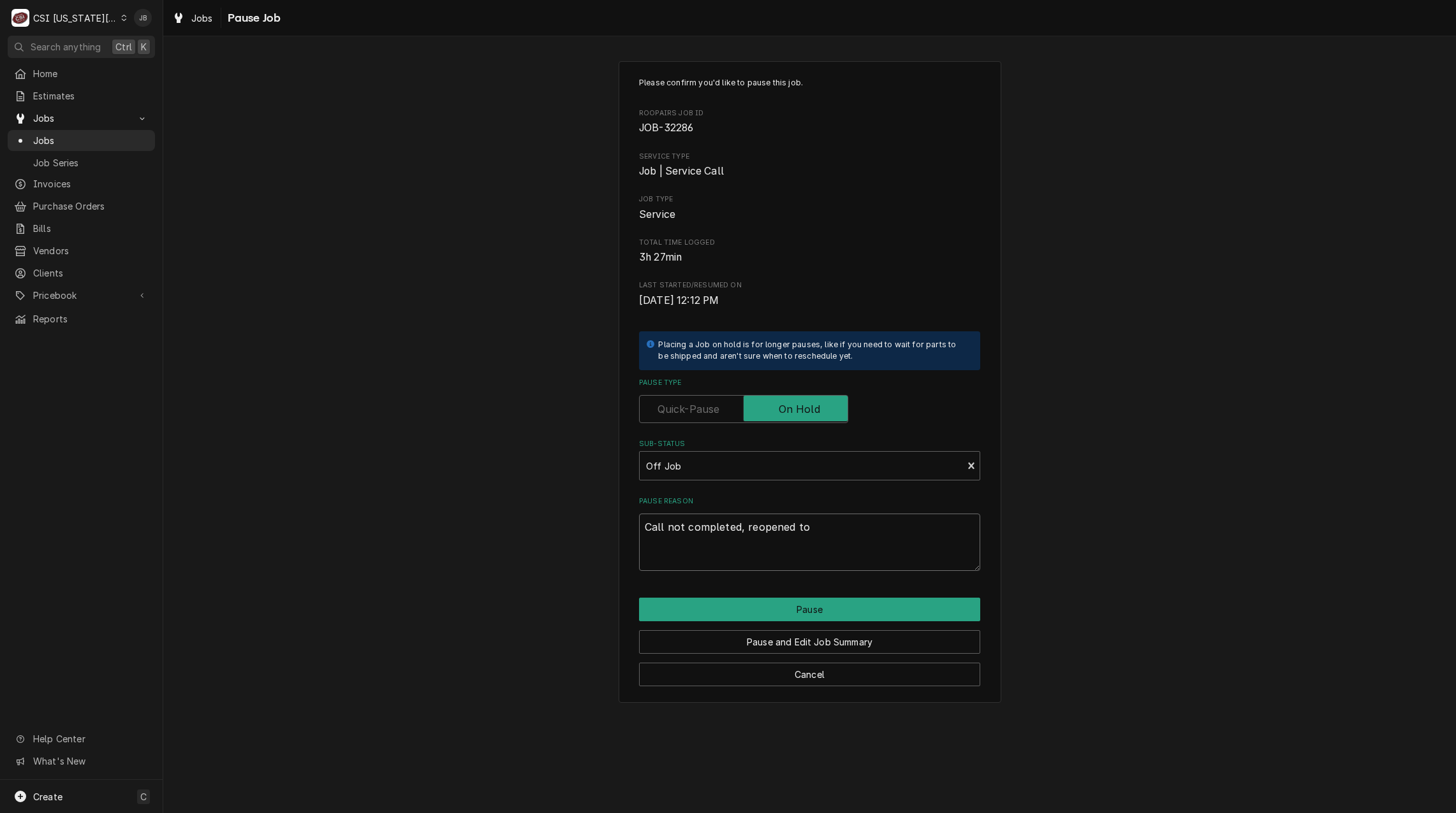
type textarea "Call not completed, reopened to"
type textarea "x"
type textarea "Call not completed, reopened to s"
type textarea "x"
type textarea "Call not completed, reopened to se"
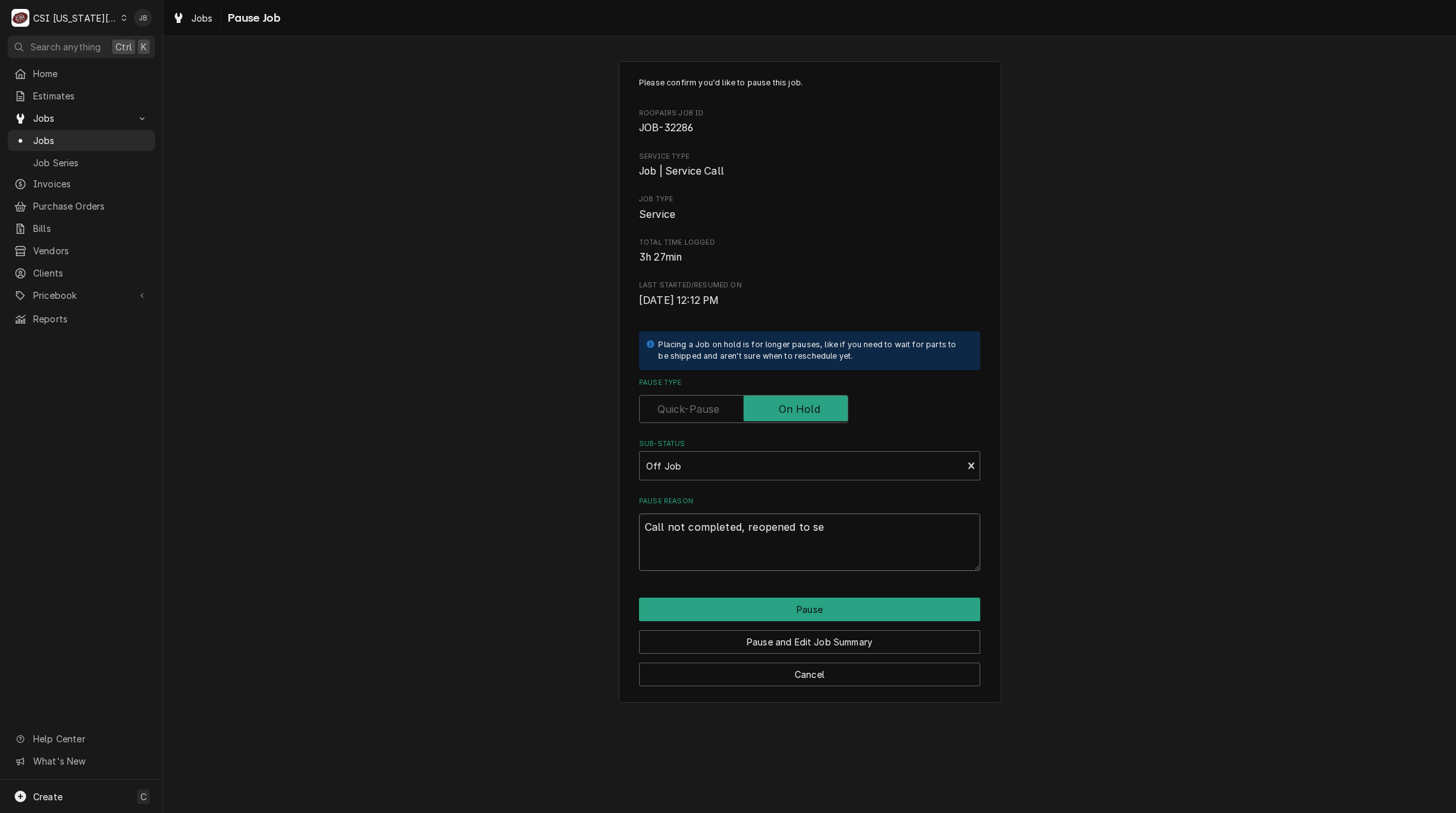
type textarea "x"
type textarea "Call not completed, reopened to see"
type textarea "x"
type textarea "Call not completed, reopened to see"
type textarea "x"
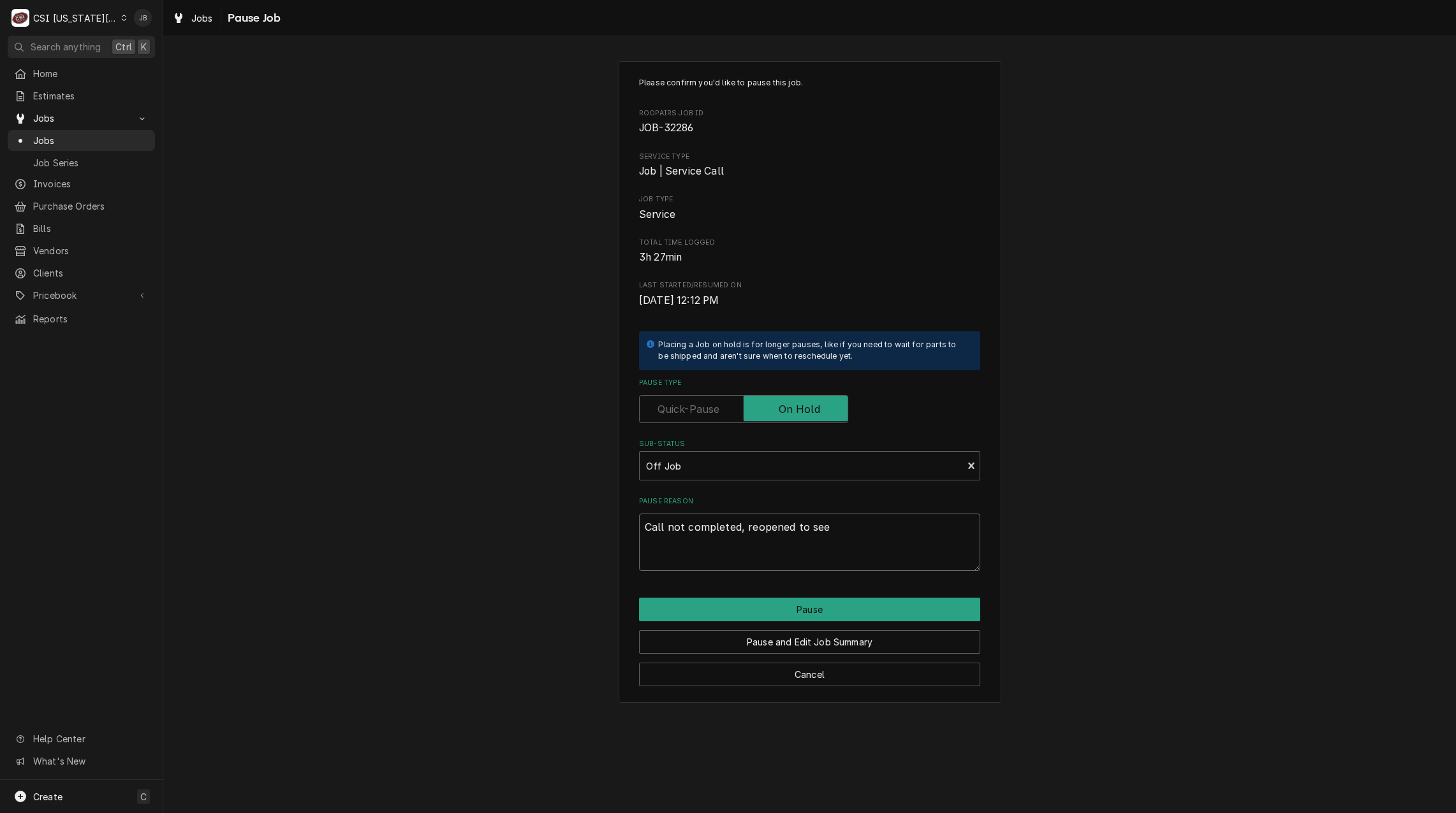
type textarea "Call not completed, reopened to see i"
type textarea "x"
type textarea "Call not completed, reopened to see if"
type textarea "x"
type textarea "Call not completed, reopened to see if"
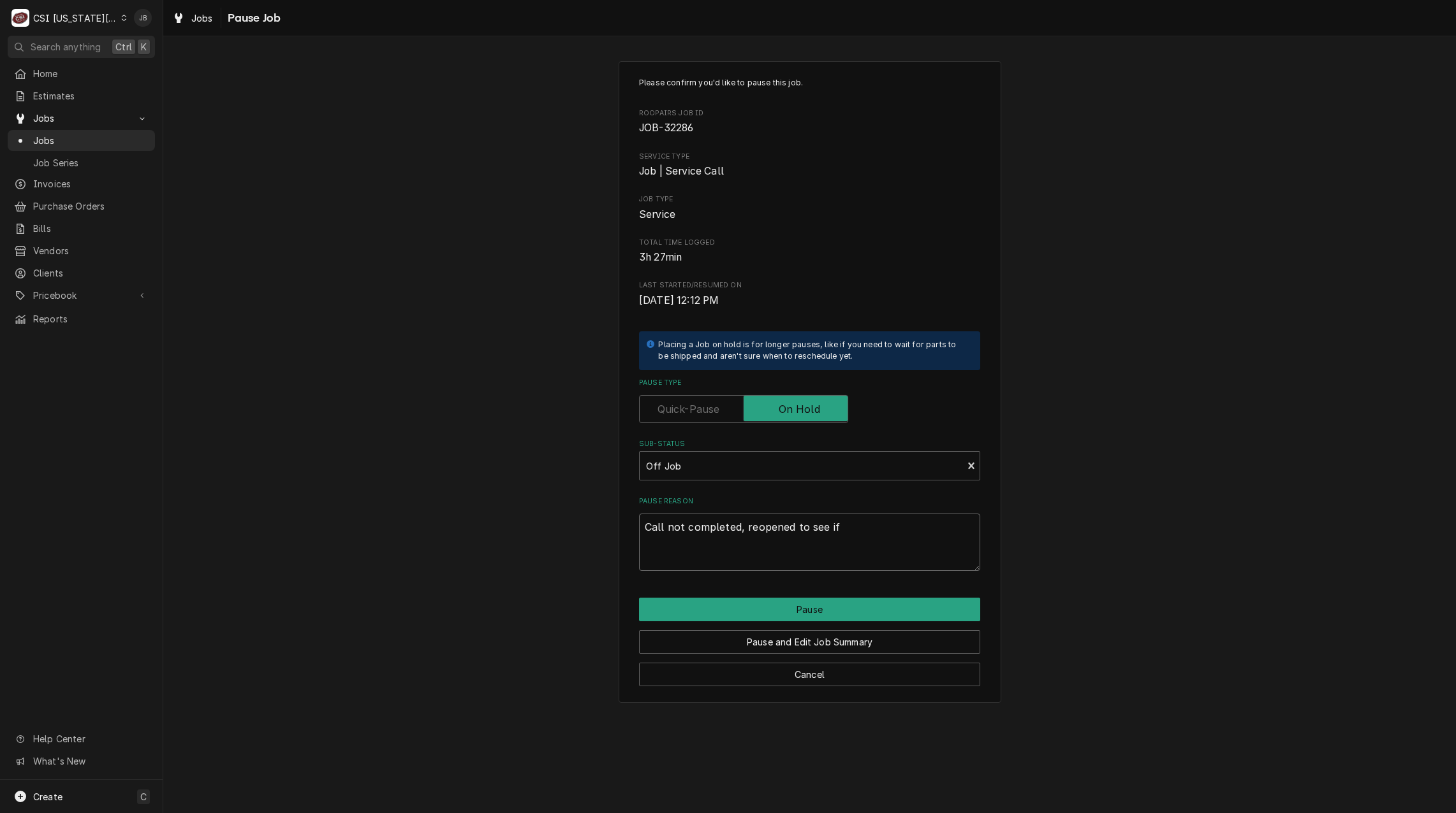
type textarea "x"
type textarea "Call not completed, reopened to see if a"
type textarea "x"
type textarea "Call not completed, reopened to see if ad"
type textarea "x"
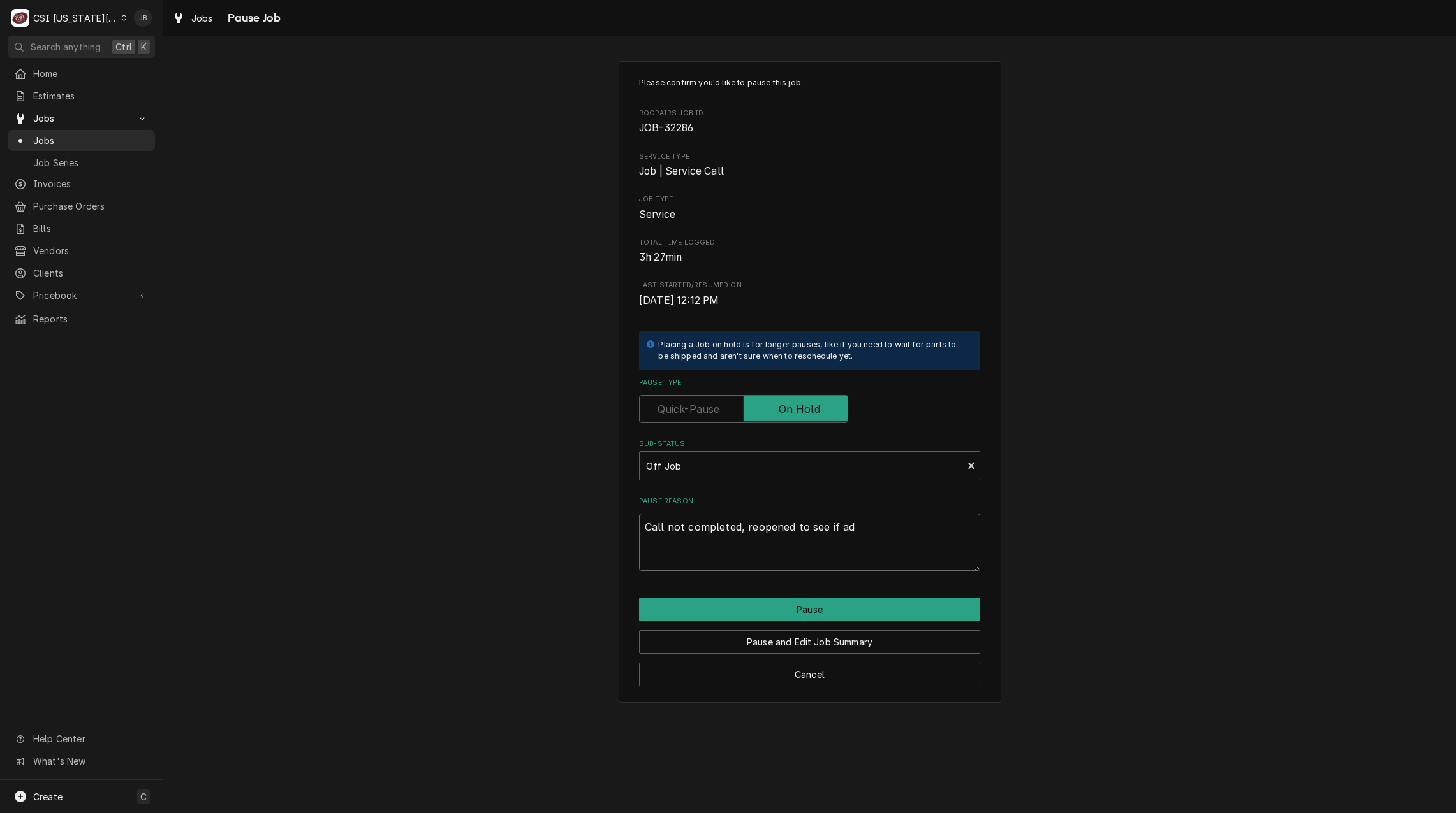
type textarea "Call not completed, reopened to see if add"
type textarea "x"
type textarea "Call not completed, reopened to see if addi"
type textarea "x"
type textarea "Call not completed, reopened to see if addit"
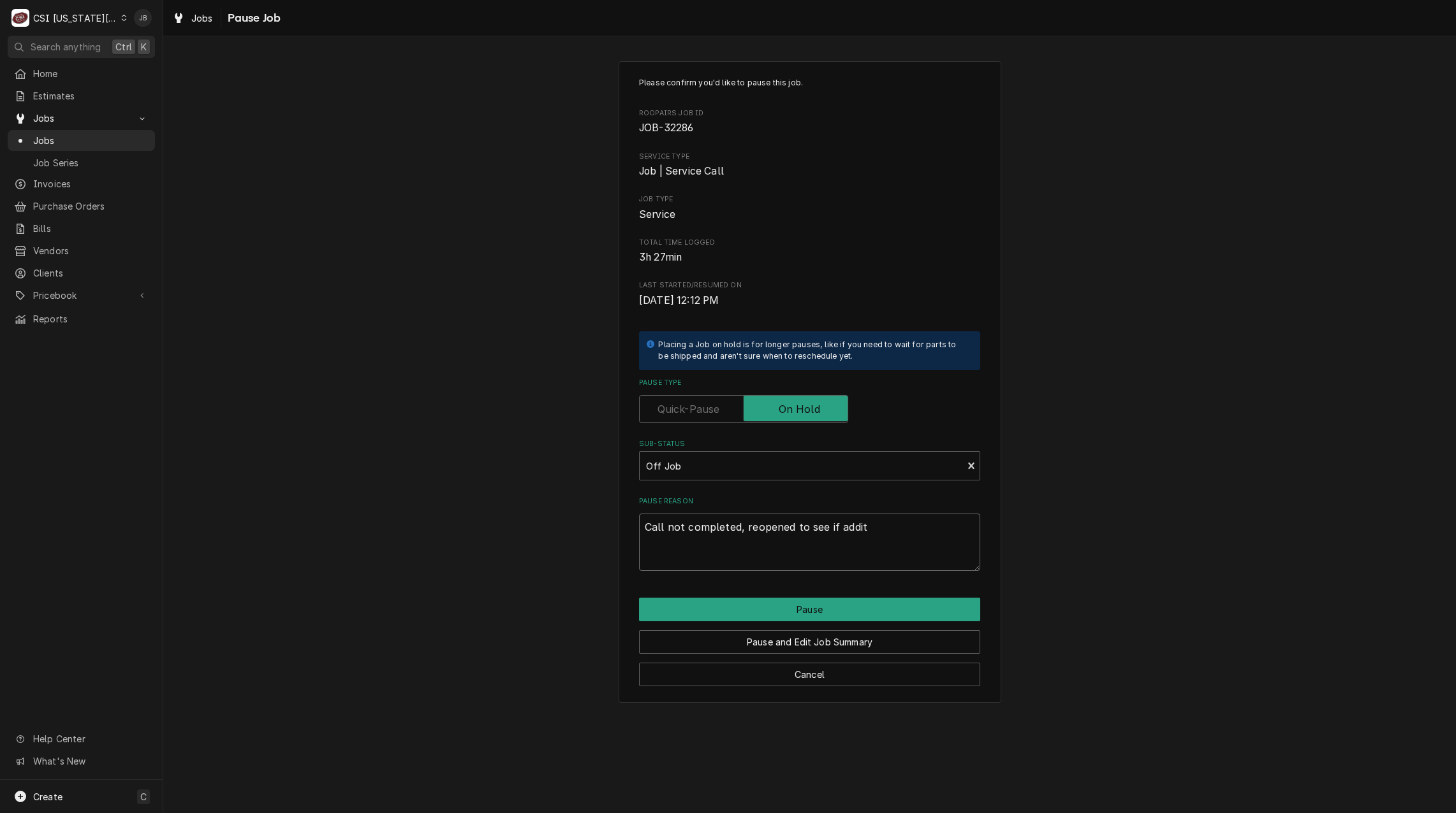
type textarea "x"
type textarea "Call not completed, reopened to see if additi"
type textarea "x"
type textarea "Call not completed, reopened to see if additio"
type textarea "x"
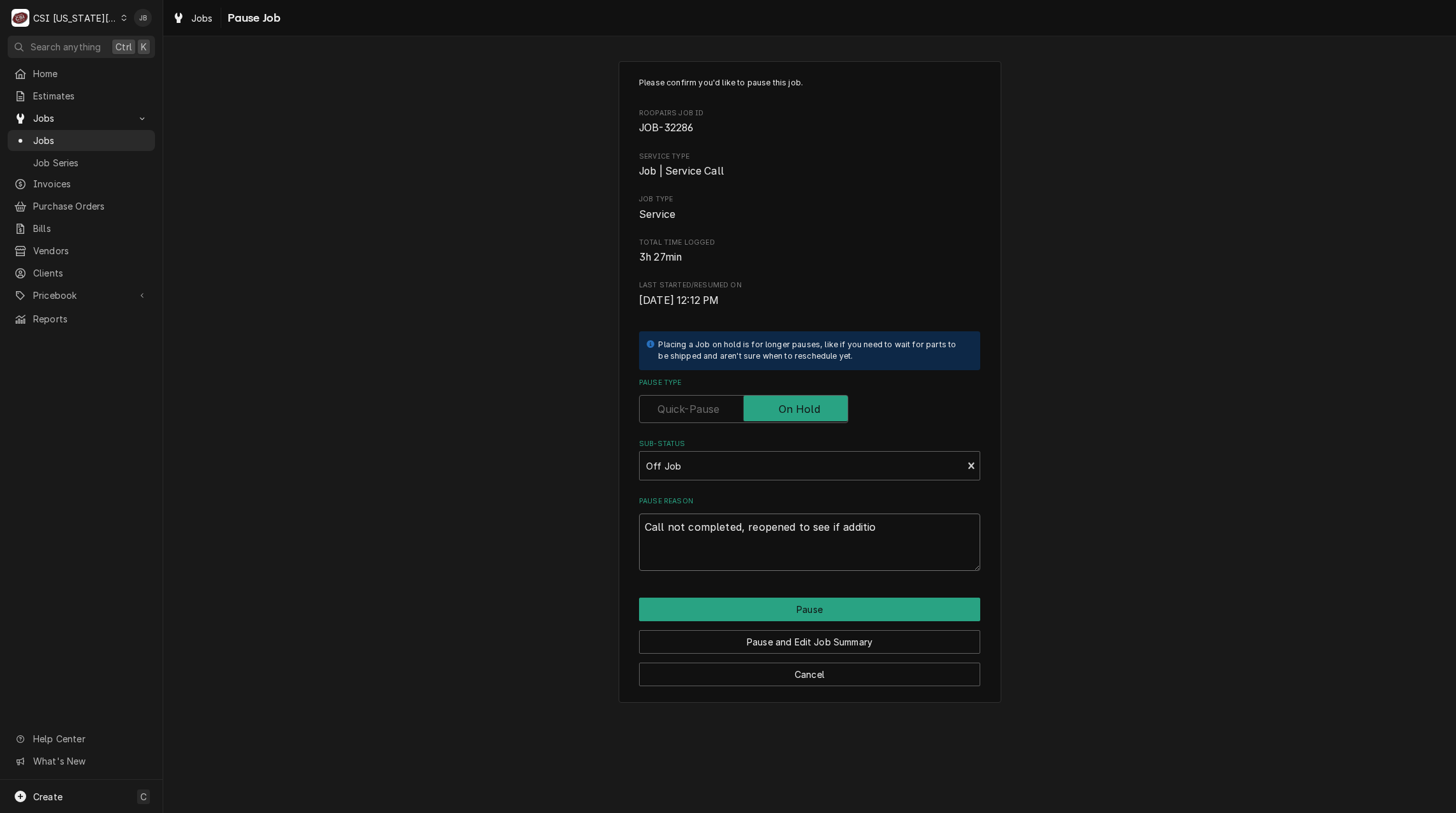
type textarea "Call not completed, reopened to see if addition"
type textarea "x"
type textarea "Call not completed, reopened to see if additiona"
type textarea "x"
type textarea "Call not completed, reopened to see if additional"
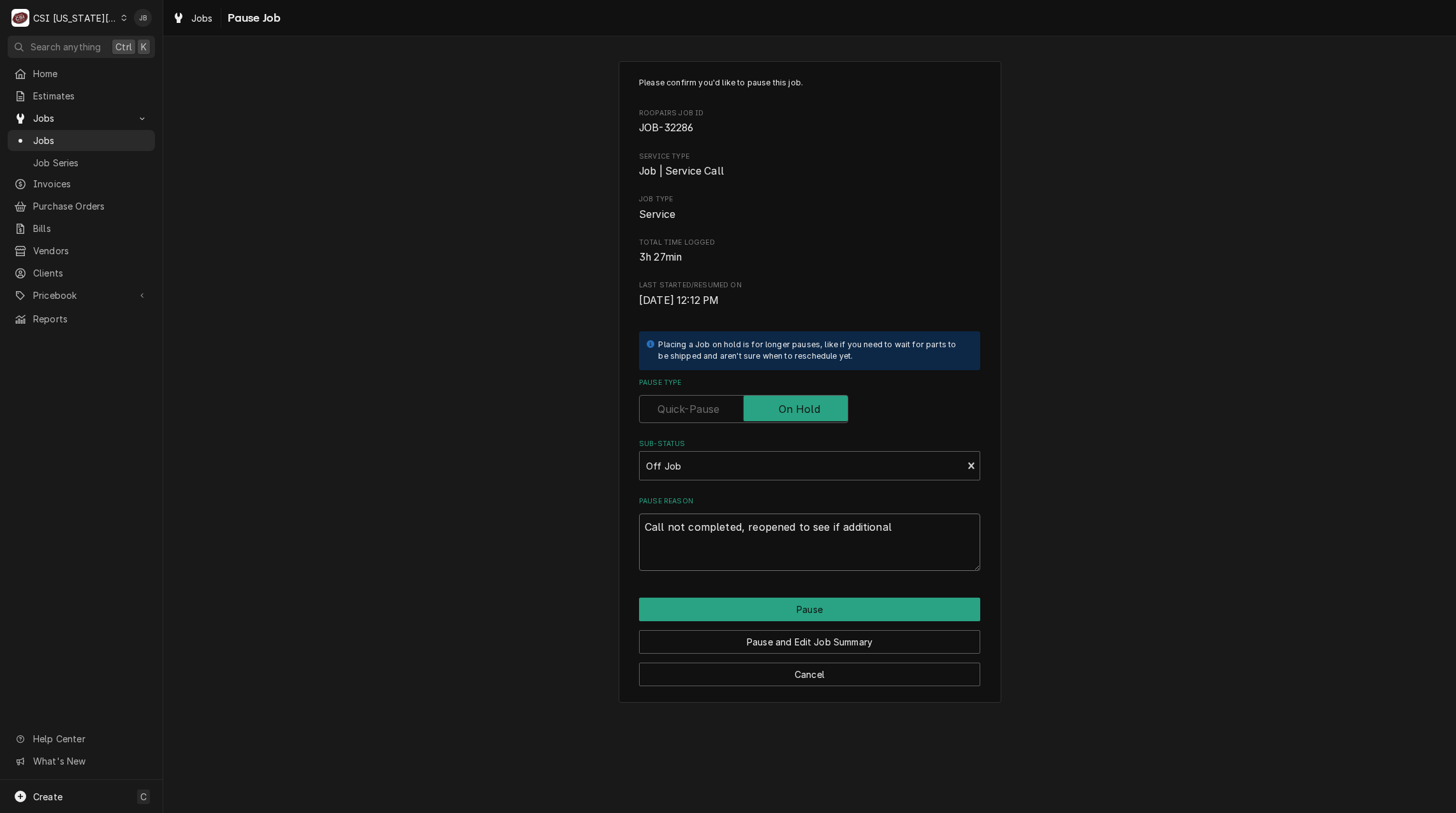
type textarea "x"
type textarea "Call not completed, reopened to see if additional"
type textarea "x"
type textarea "Call not completed, reopened to see if additional r"
type textarea "x"
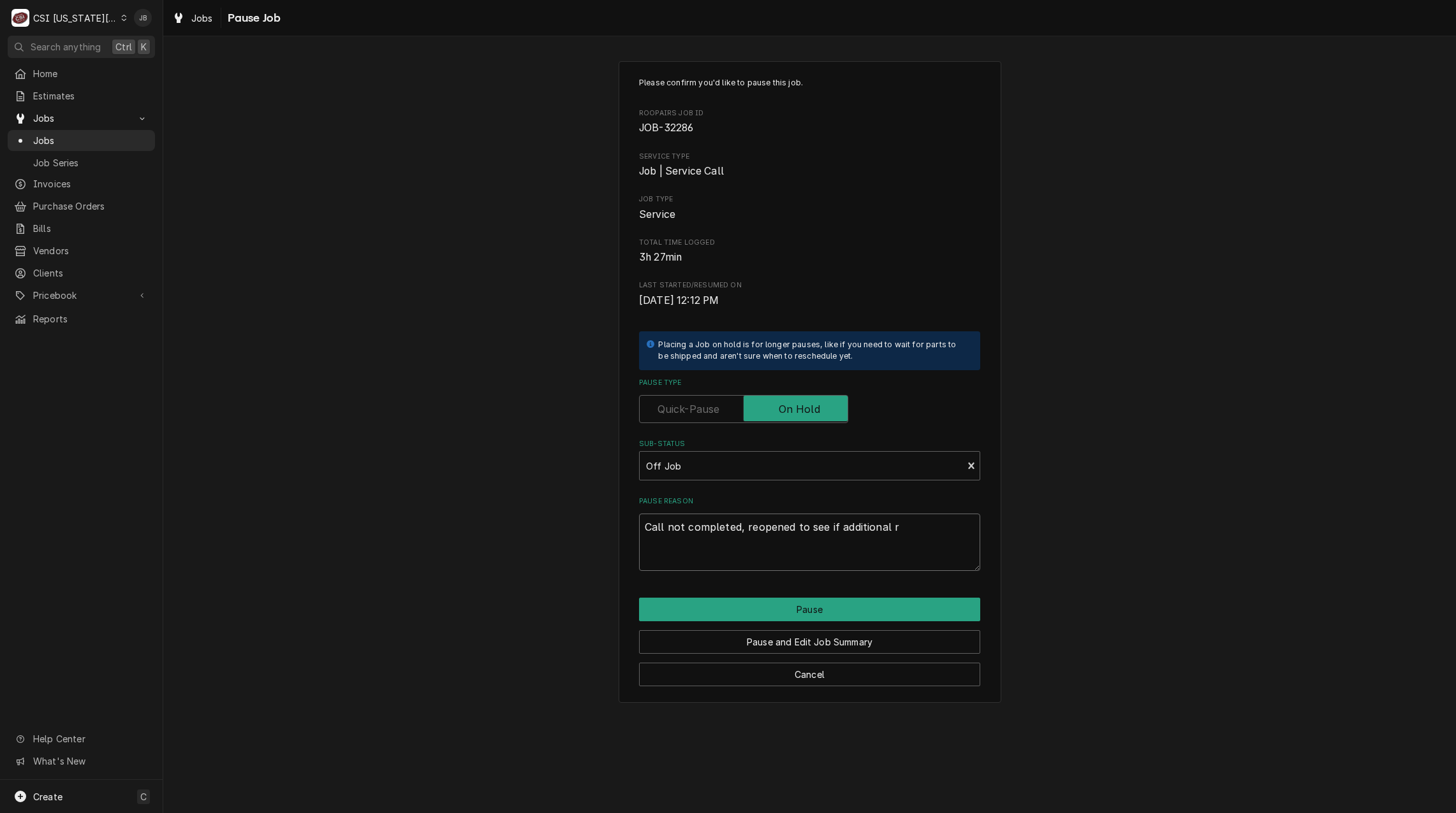
type textarea "Call not completed, reopened to see if additional re"
type textarea "x"
type textarea "Call not completed, reopened to see if additional rea"
type textarea "x"
type textarea "Call not completed, reopened to see if additional reap"
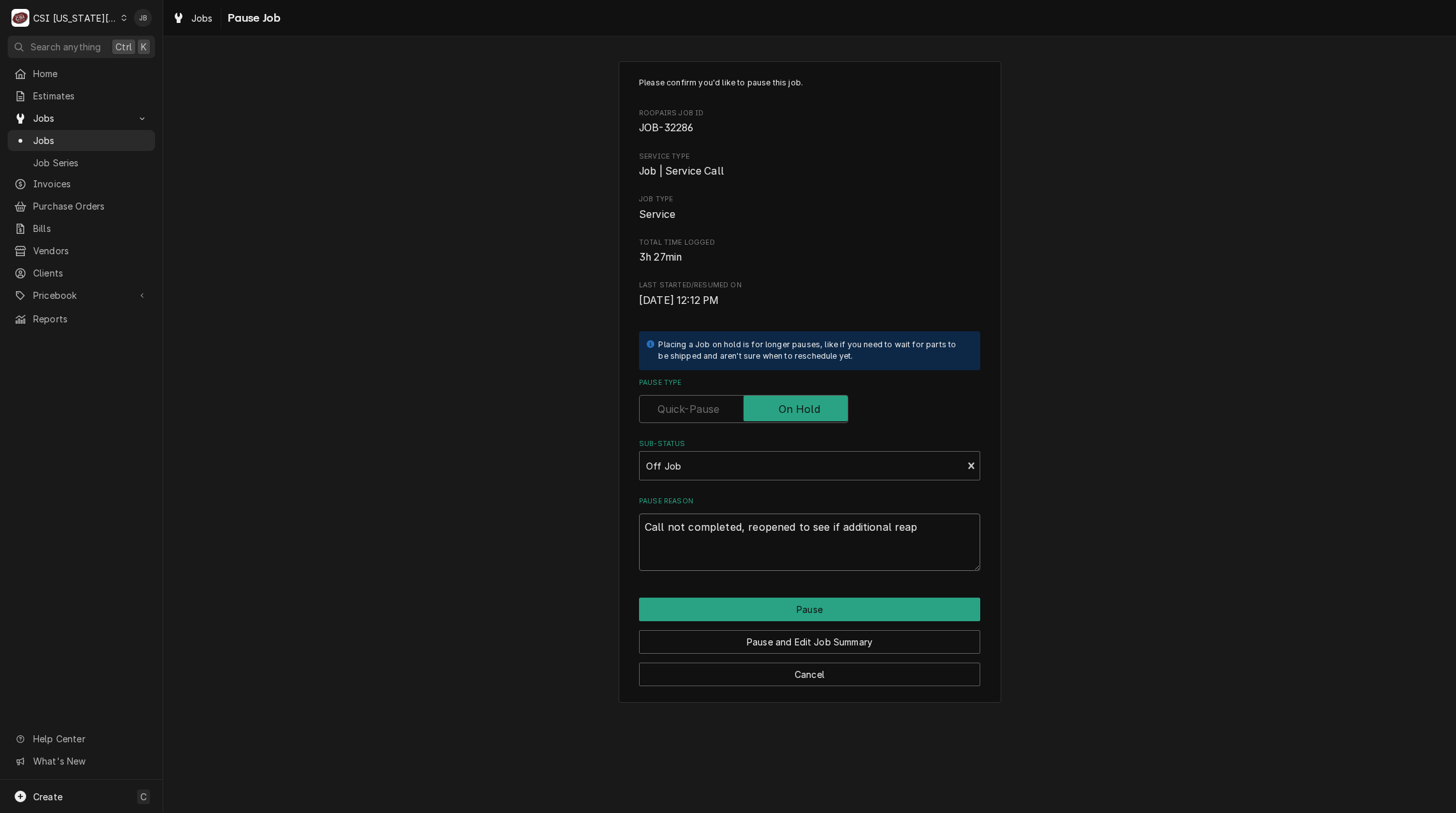
type textarea "x"
type textarea "Call not completed, reopened to see if additional reapi"
type textarea "x"
type textarea "Call not completed, reopened to see if additional reapis"
type textarea "x"
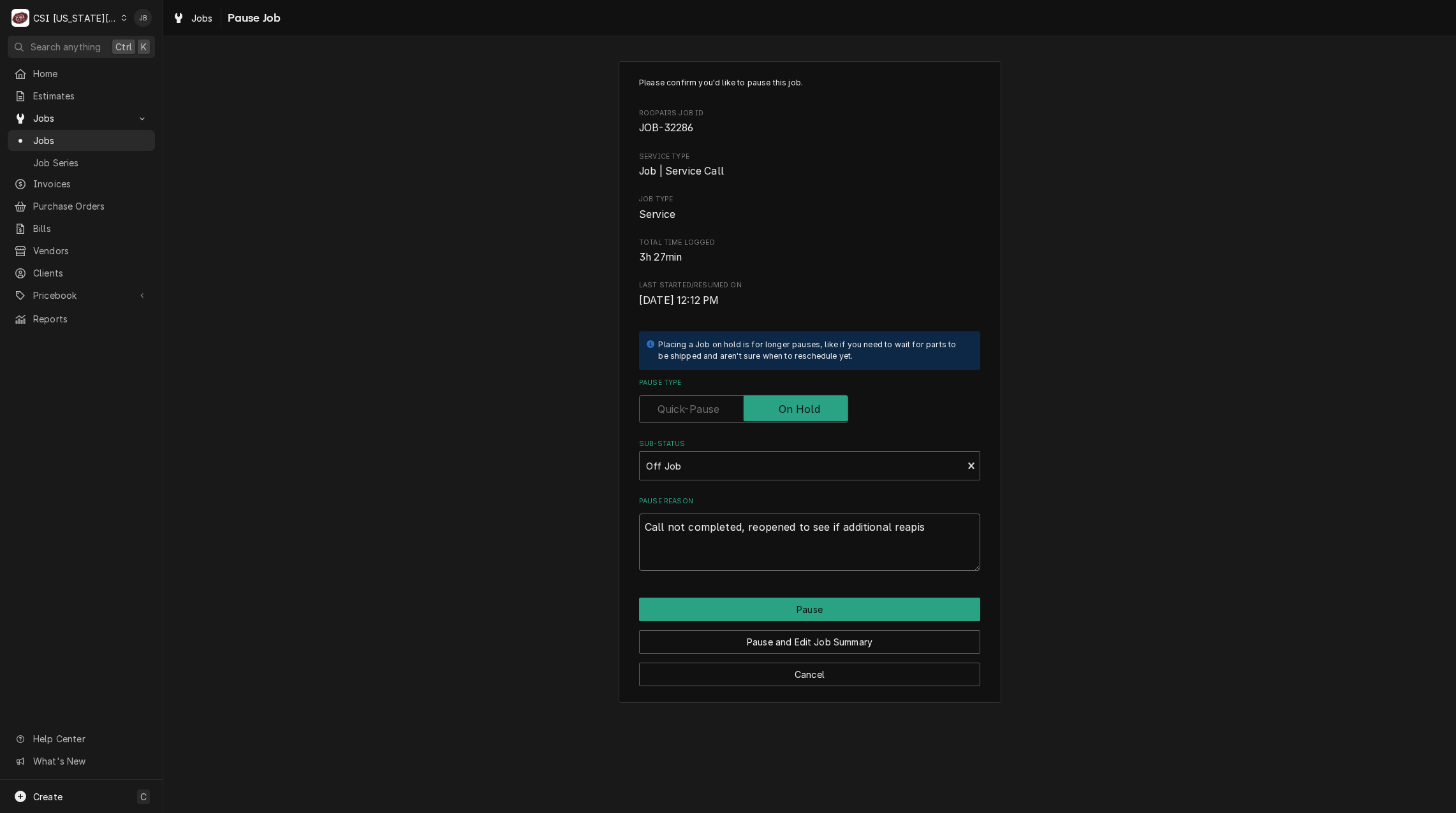
type textarea "Call not completed, reopened to see if additional reapi"
type textarea "x"
type textarea "Call not completed, reopened to see if additional reap"
type textarea "x"
type textarea "Call not completed, reopened to see if additional rea"
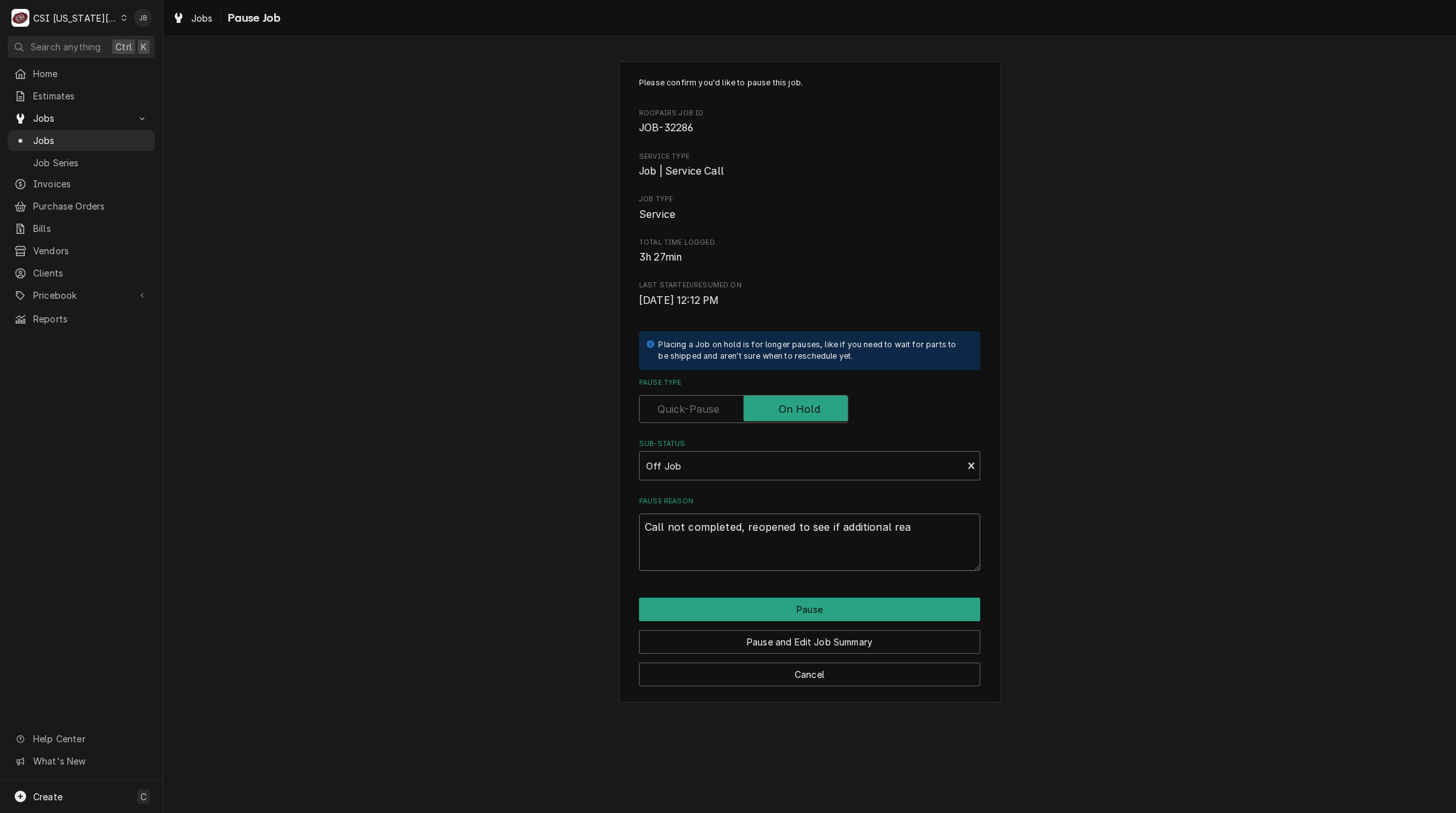
type textarea "x"
type textarea "Call not completed, reopened to see if additional re"
type textarea "x"
type textarea "Call not completed, reopened to see if additional rep"
type textarea "x"
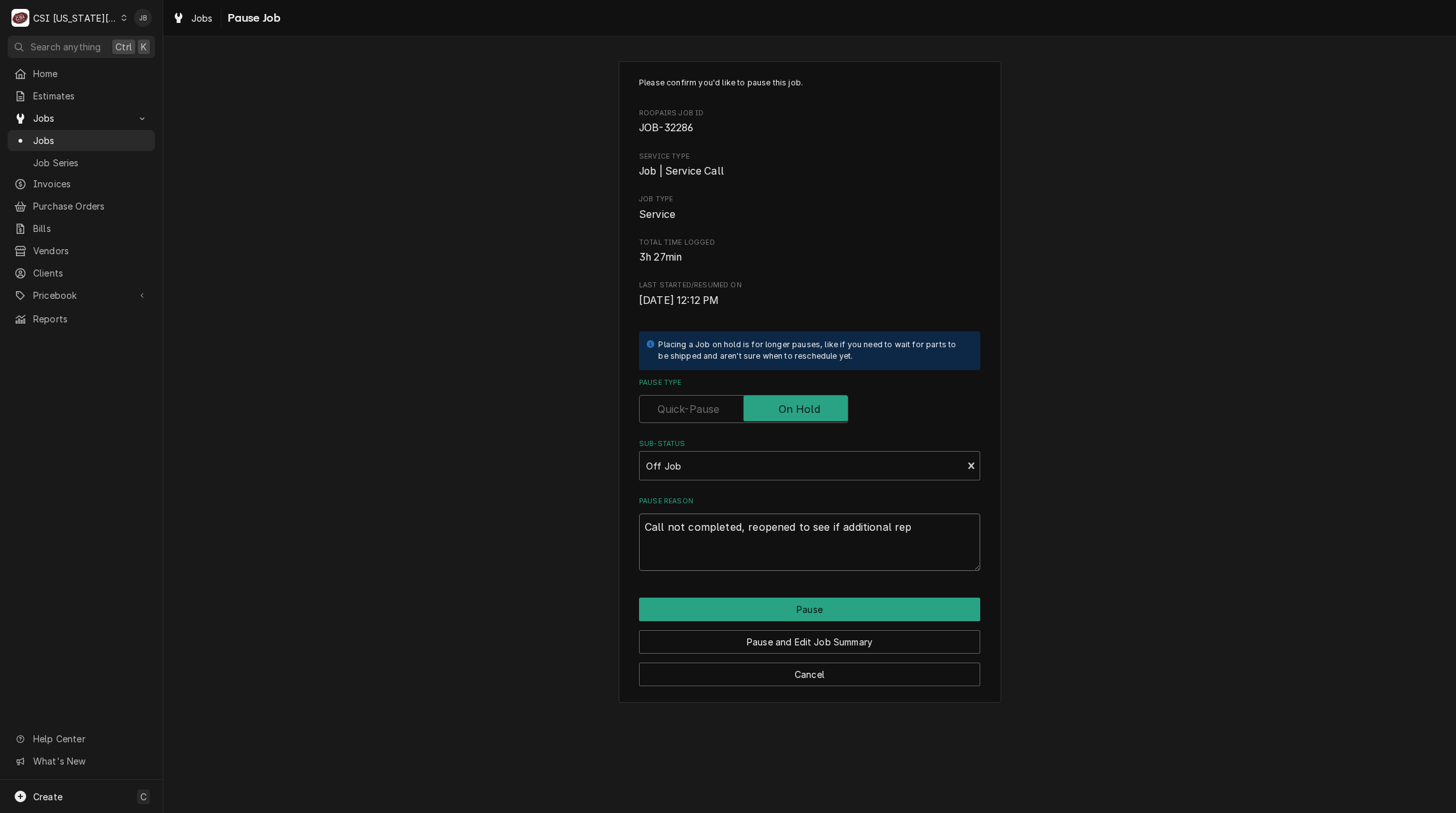
type textarea "Call not completed, reopened to see if additional repa"
type textarea "x"
type textarea "Call not completed, reopened to see if additional repar"
type textarea "x"
type textarea "Call not completed, reopened to see if additional repa"
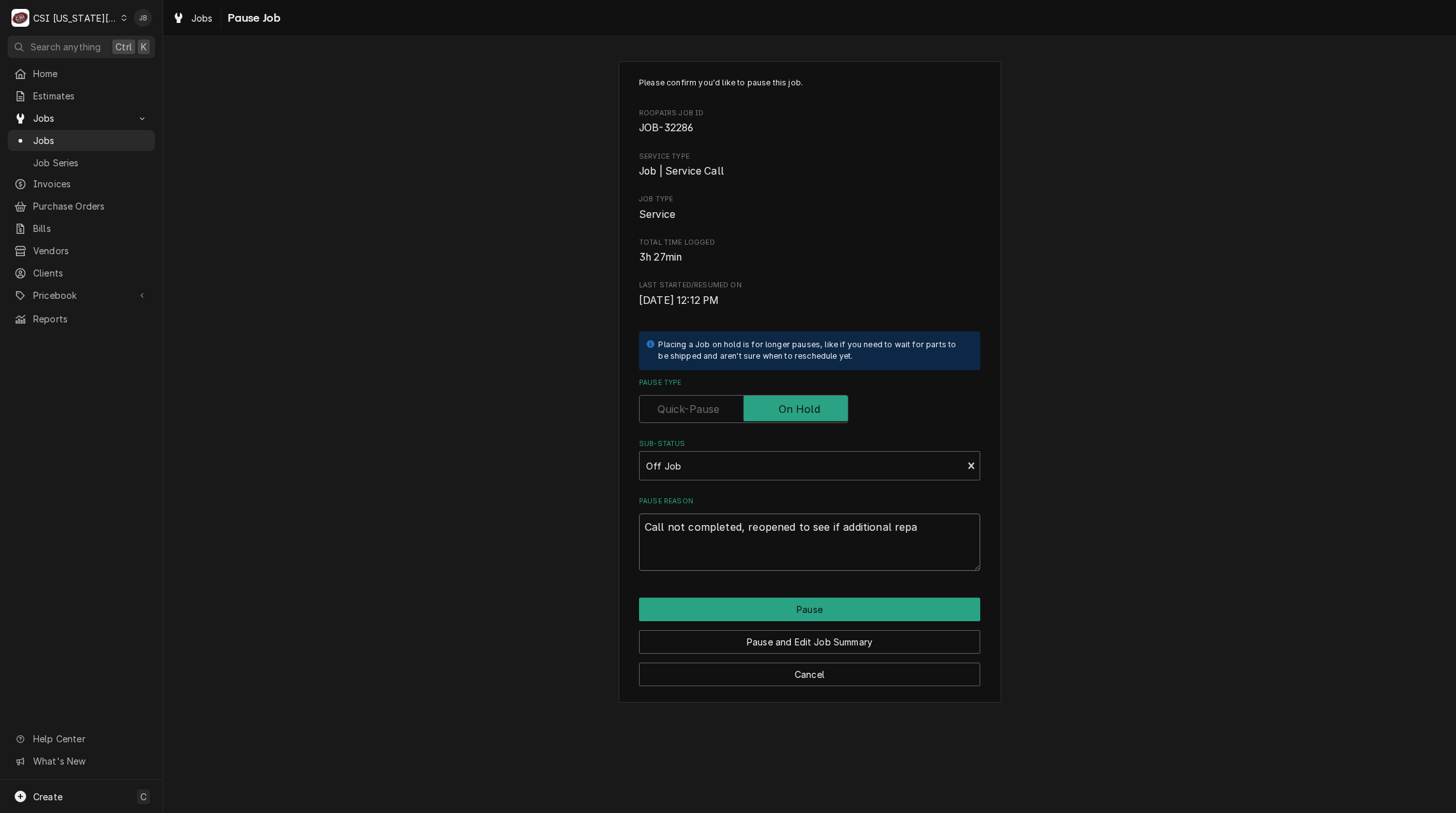
type textarea "x"
type textarea "Call not completed, reopened to see if additional repai"
type textarea "x"
type textarea "Call not completed, reopened to see if additional repair"
type textarea "x"
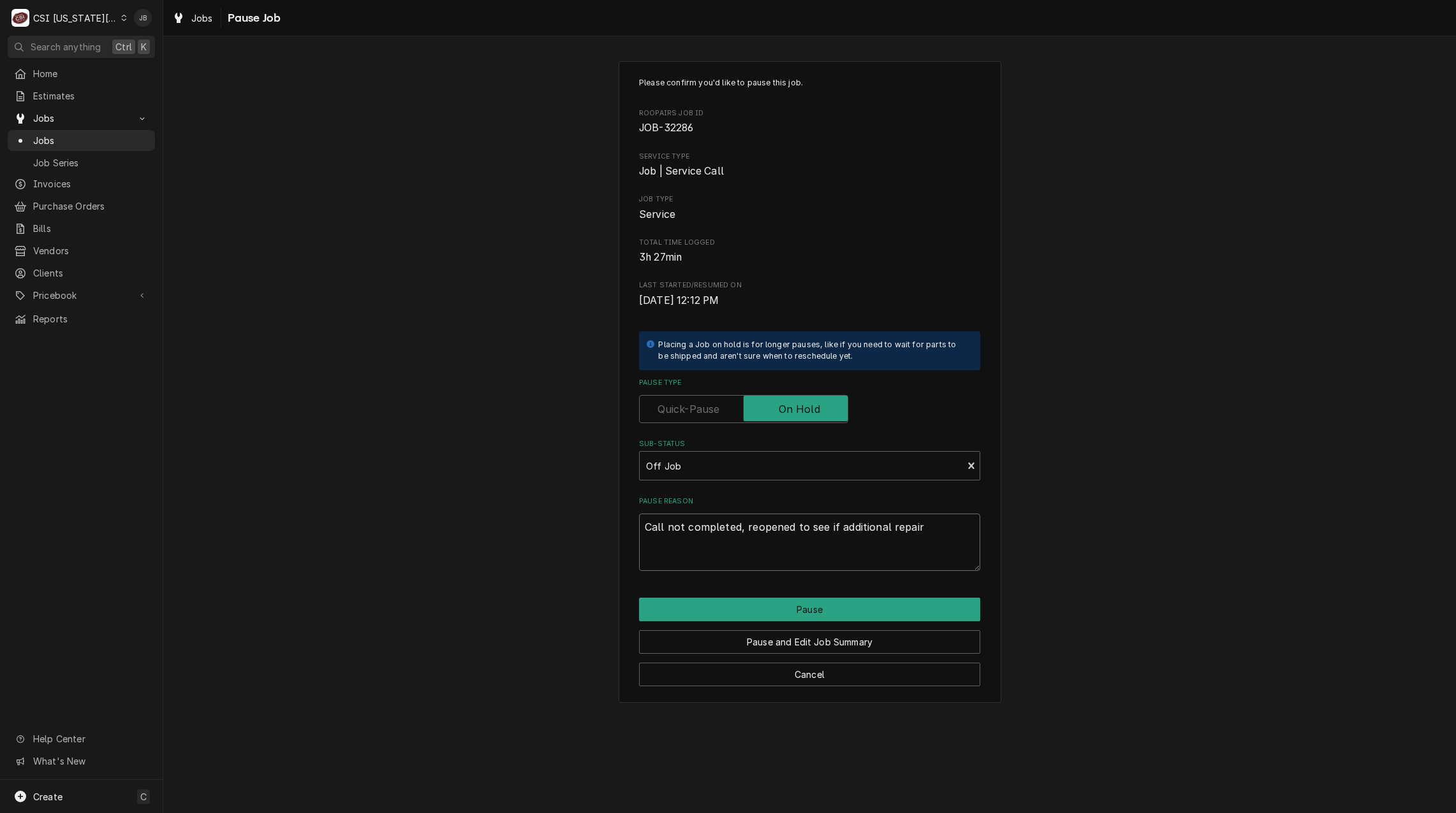
type textarea "Call not completed, reopened to see if additional repairs"
type textarea "x"
type textarea "Call not completed, reopened to see if additional repairs"
type textarea "x"
type textarea "Call not completed, reopened to see if additional repairs g"
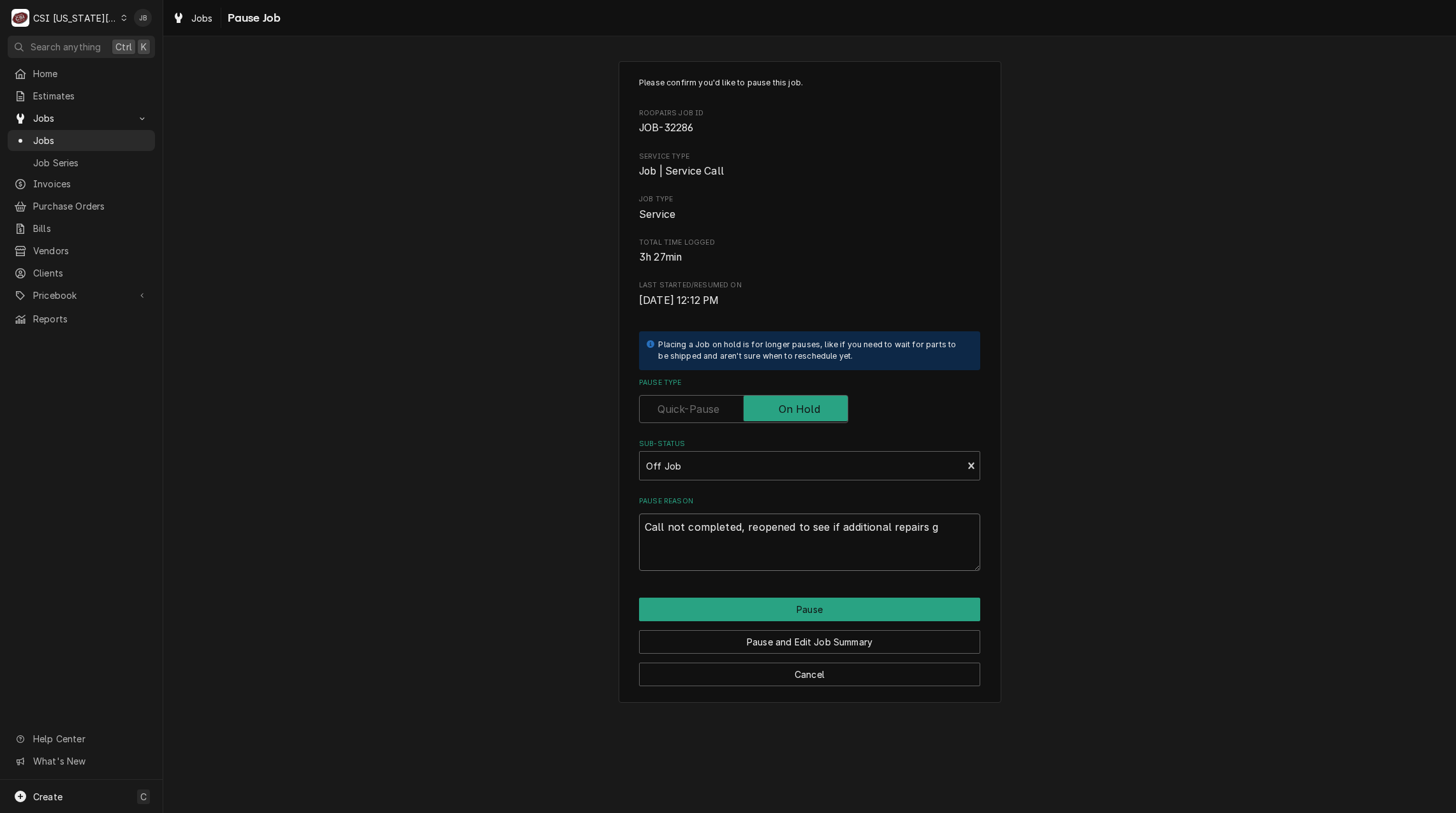
type textarea "x"
type textarea "Call not completed, reopened to see if additional repairs ge"
type textarea "x"
type textarea "Call not completed, reopened to see if additional repairs get"
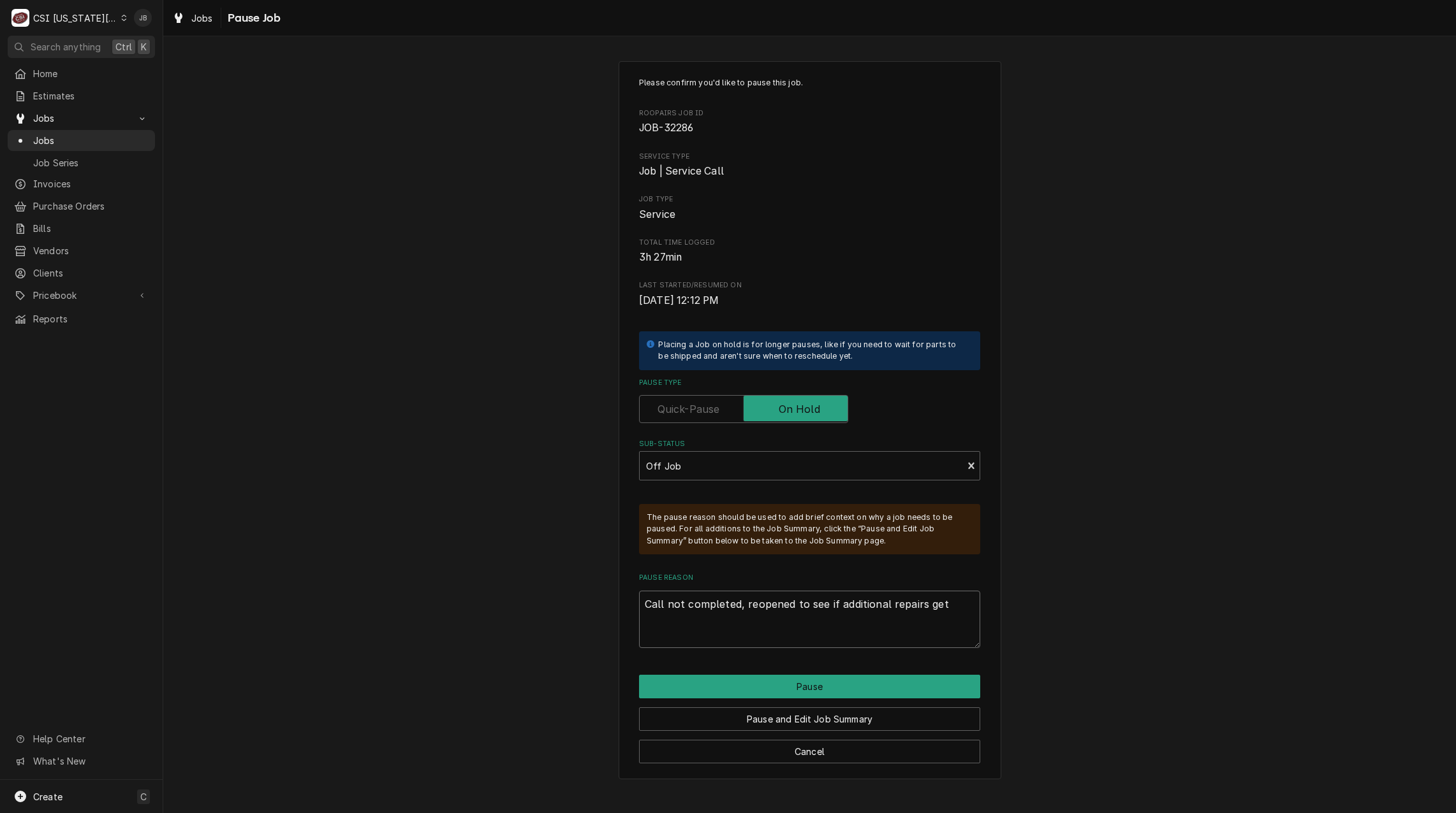
type textarea "x"
type textarea "Call not completed, reopened to see if additional repairs get"
type textarea "x"
type textarea "Call not completed, reopened to see if additional repairs get a"
type textarea "x"
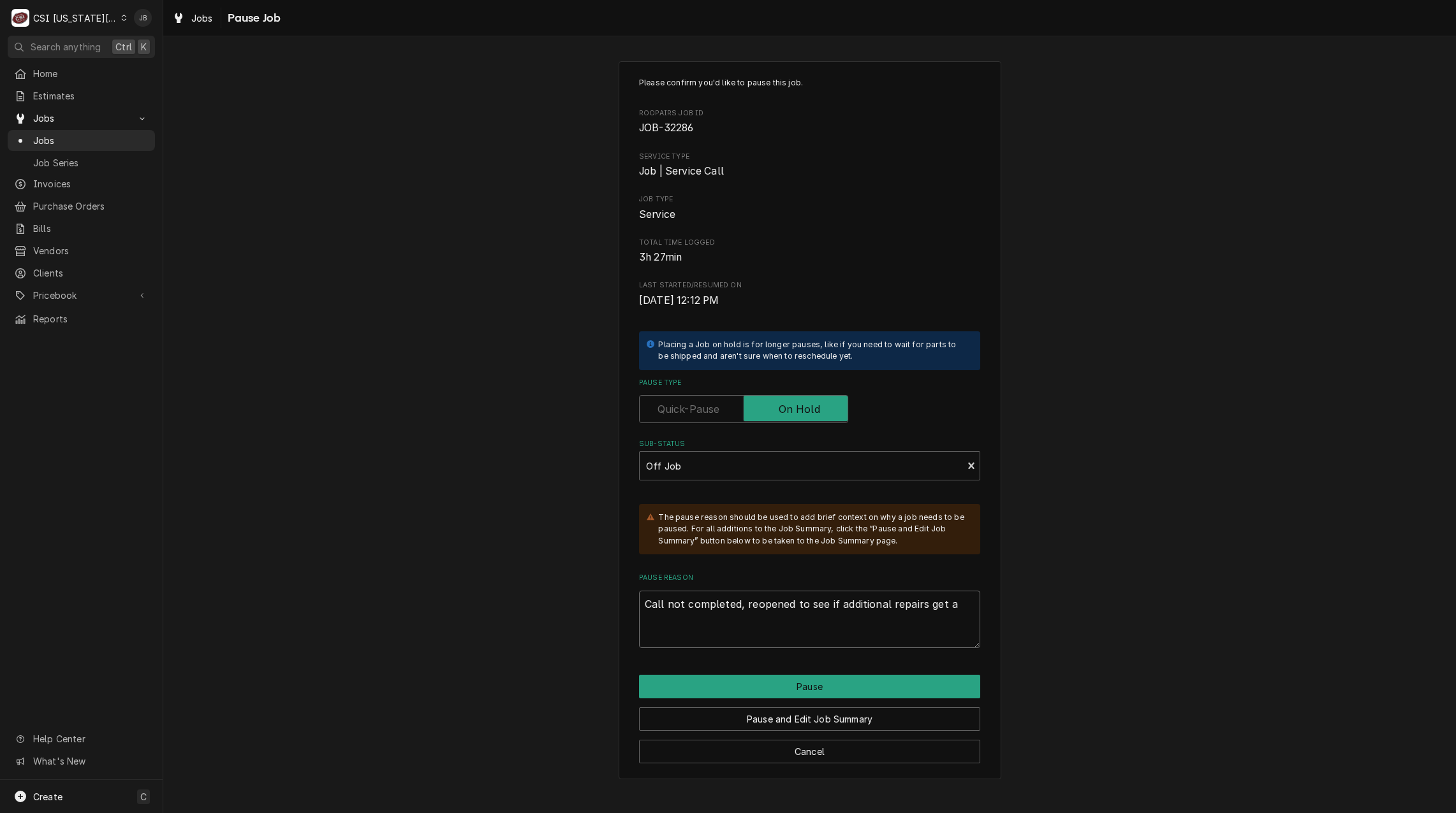
type textarea "Call not completed, reopened to see if additional repairs get ap"
type textarea "x"
type textarea "Call not completed, reopened to see if additional repairs get app"
type textarea "x"
type textarea "Call not completed, reopened to see if additional repairs get appr"
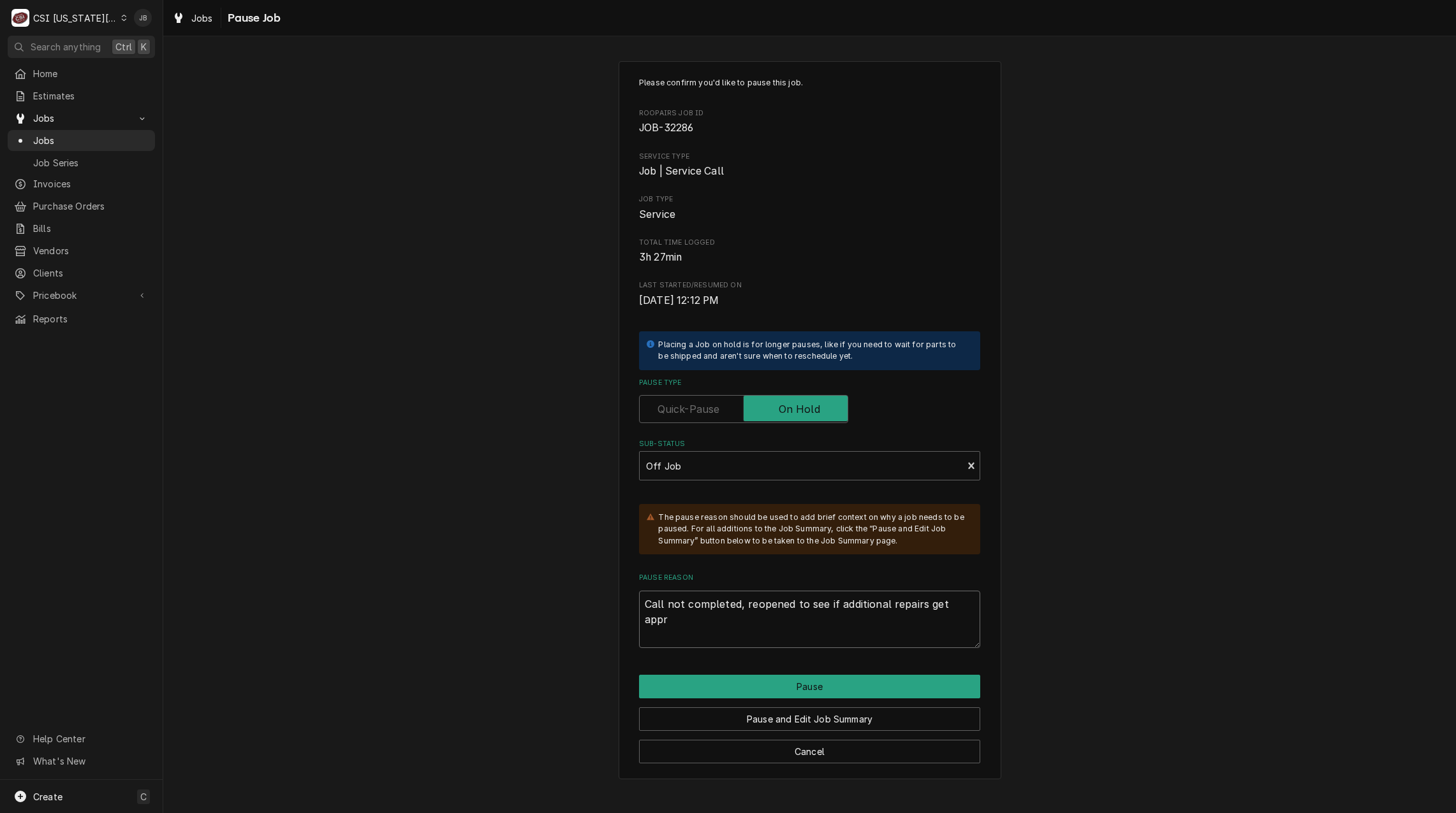
type textarea "x"
type textarea "Call not completed, reopened to see if additional repairs get appro"
type textarea "x"
type textarea "Call not completed, reopened to see if additional repairs get approv"
type textarea "x"
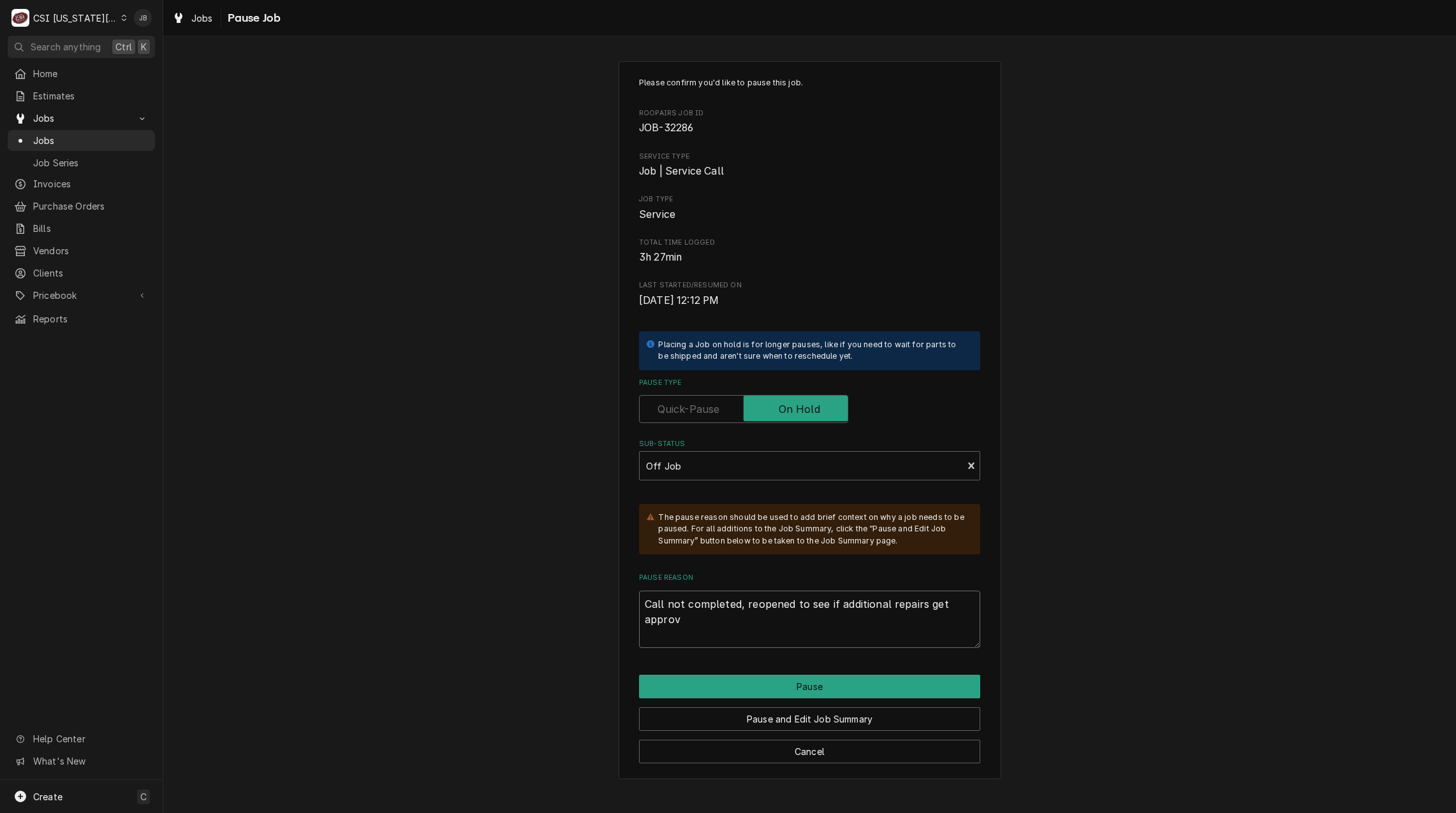
type textarea "Call not completed, reopened to see if additional repairs get approve"
type textarea "x"
type textarea "Call not completed, reopened to see if additional repairs get approved"
type textarea "x"
type textarea "Call not completed, reopened to see if additional repairs get approved"
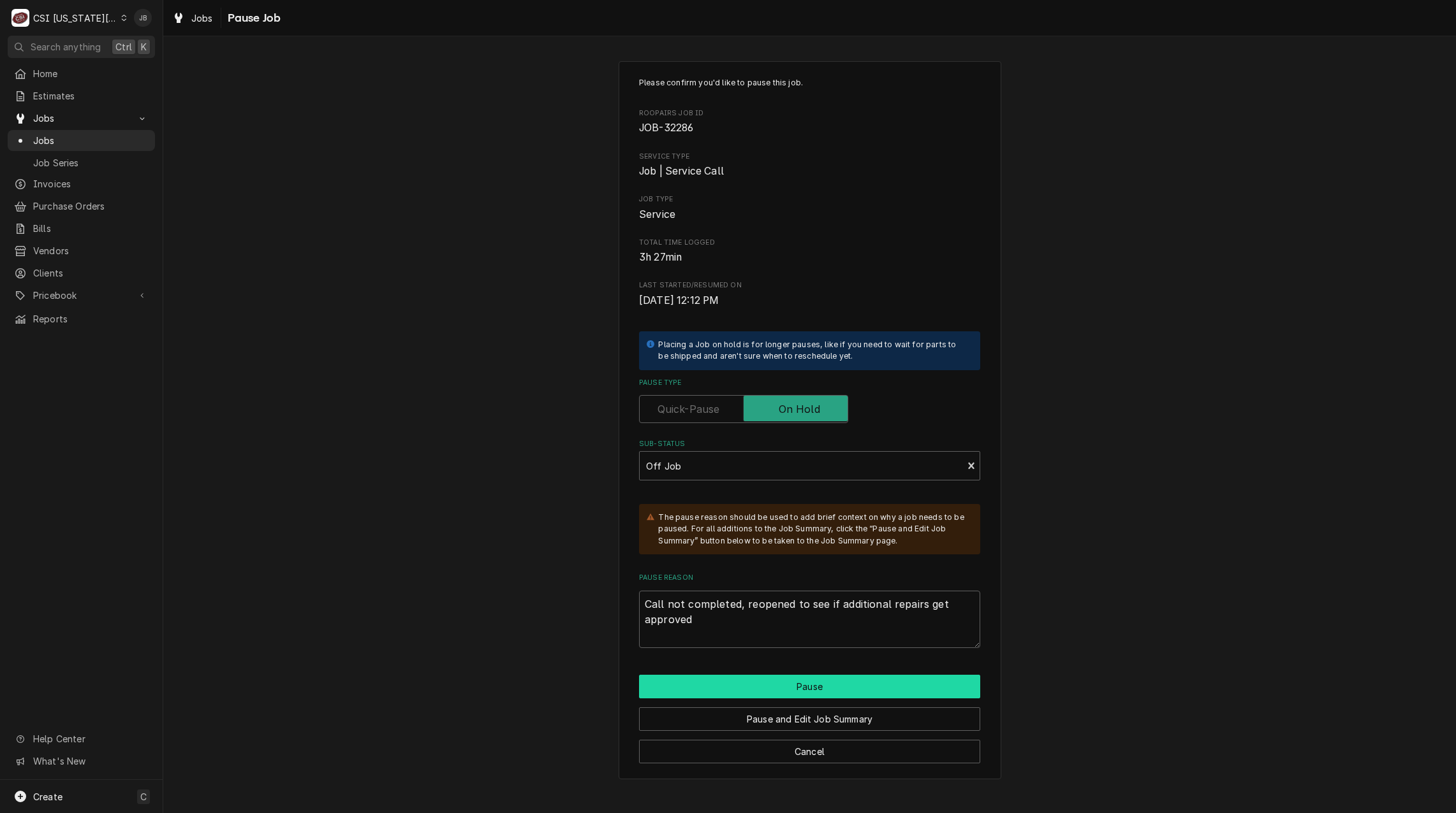
click at [842, 684] on button "Pause" at bounding box center [809, 687] width 341 height 24
type textarea "x"
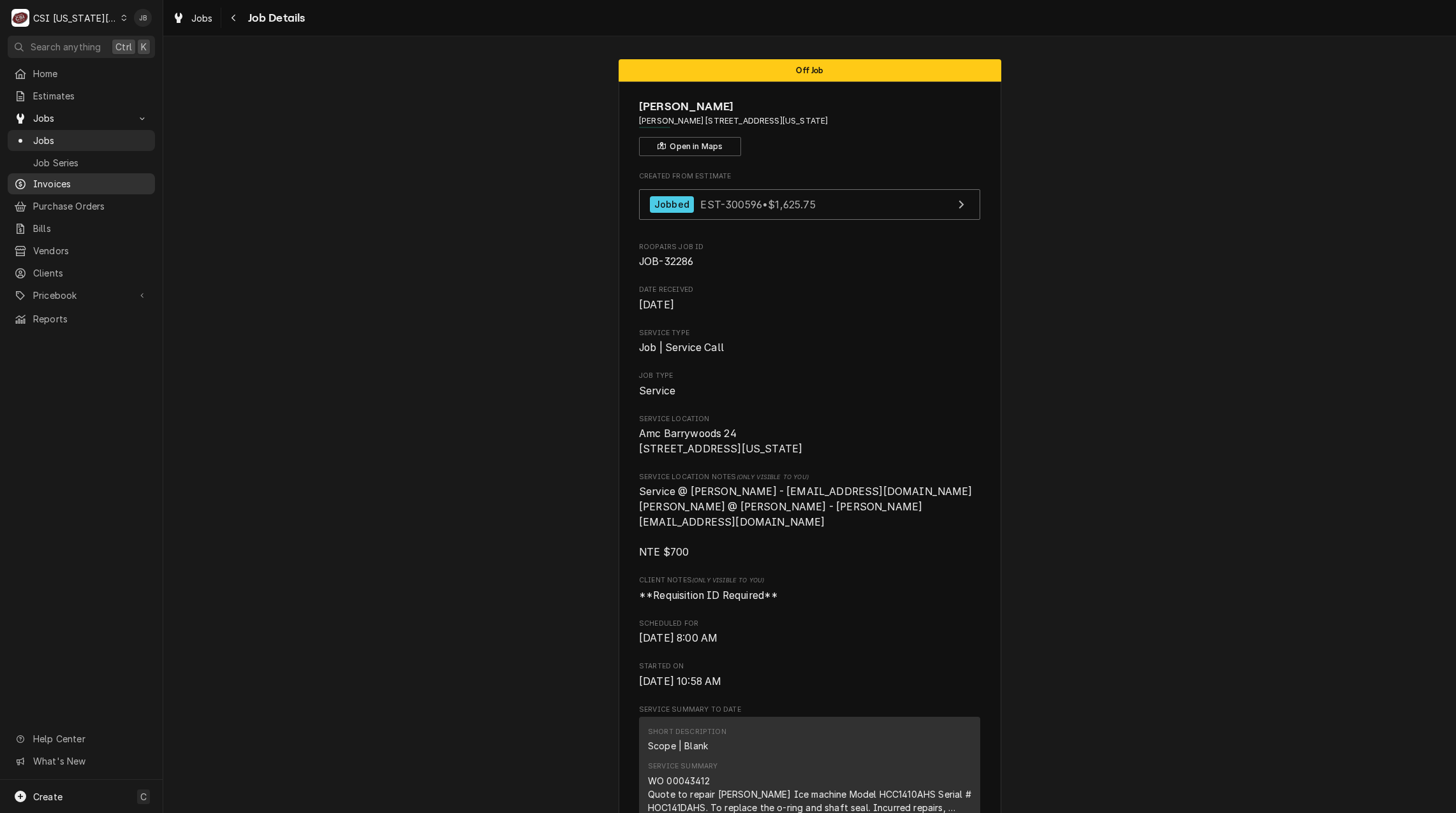
click at [67, 181] on span "Invoices" at bounding box center [91, 184] width 115 height 13
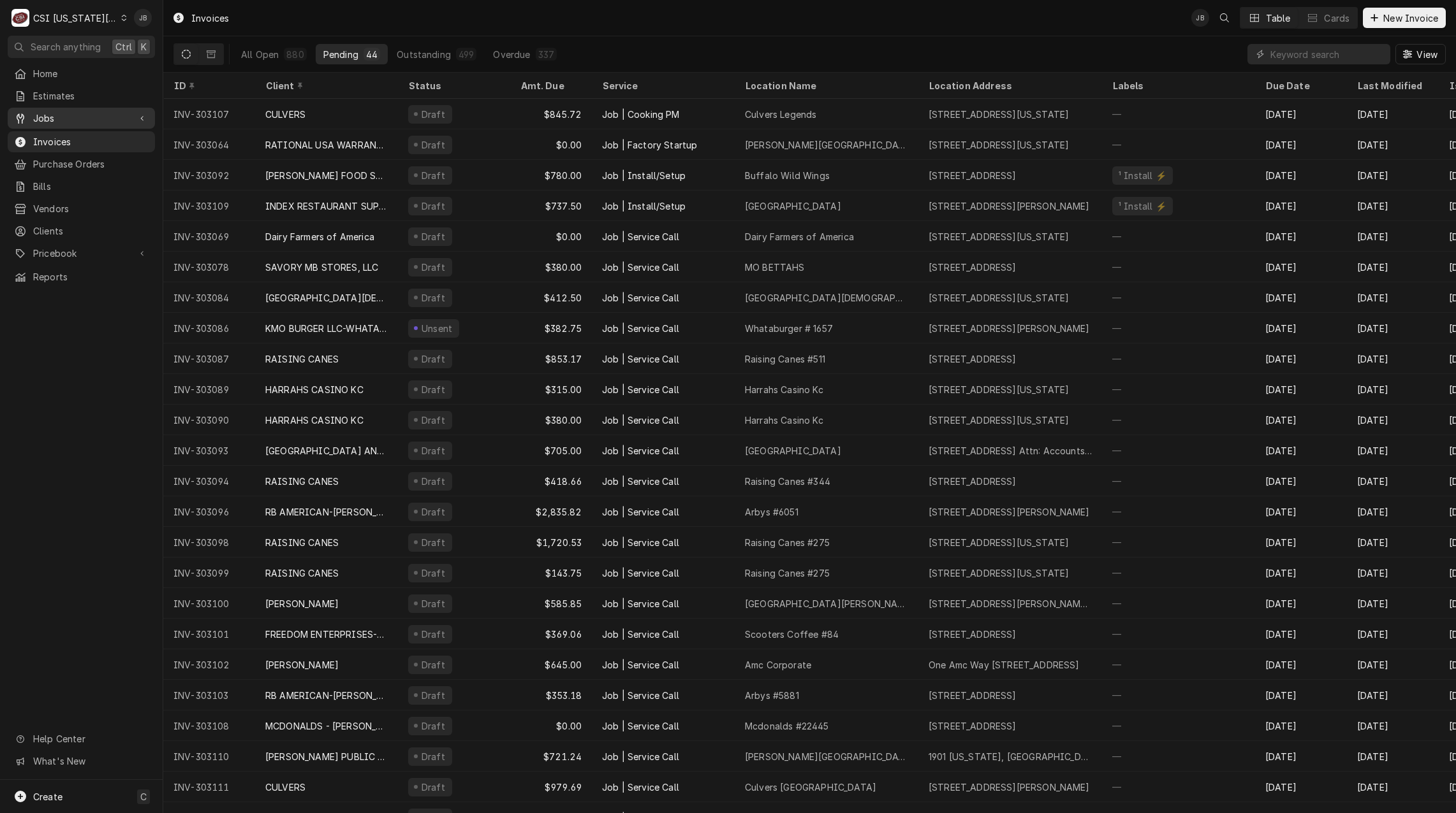
click at [106, 118] on span "Jobs" at bounding box center [81, 118] width 96 height 13
click at [106, 144] on link "Jobs" at bounding box center [81, 141] width 147 height 21
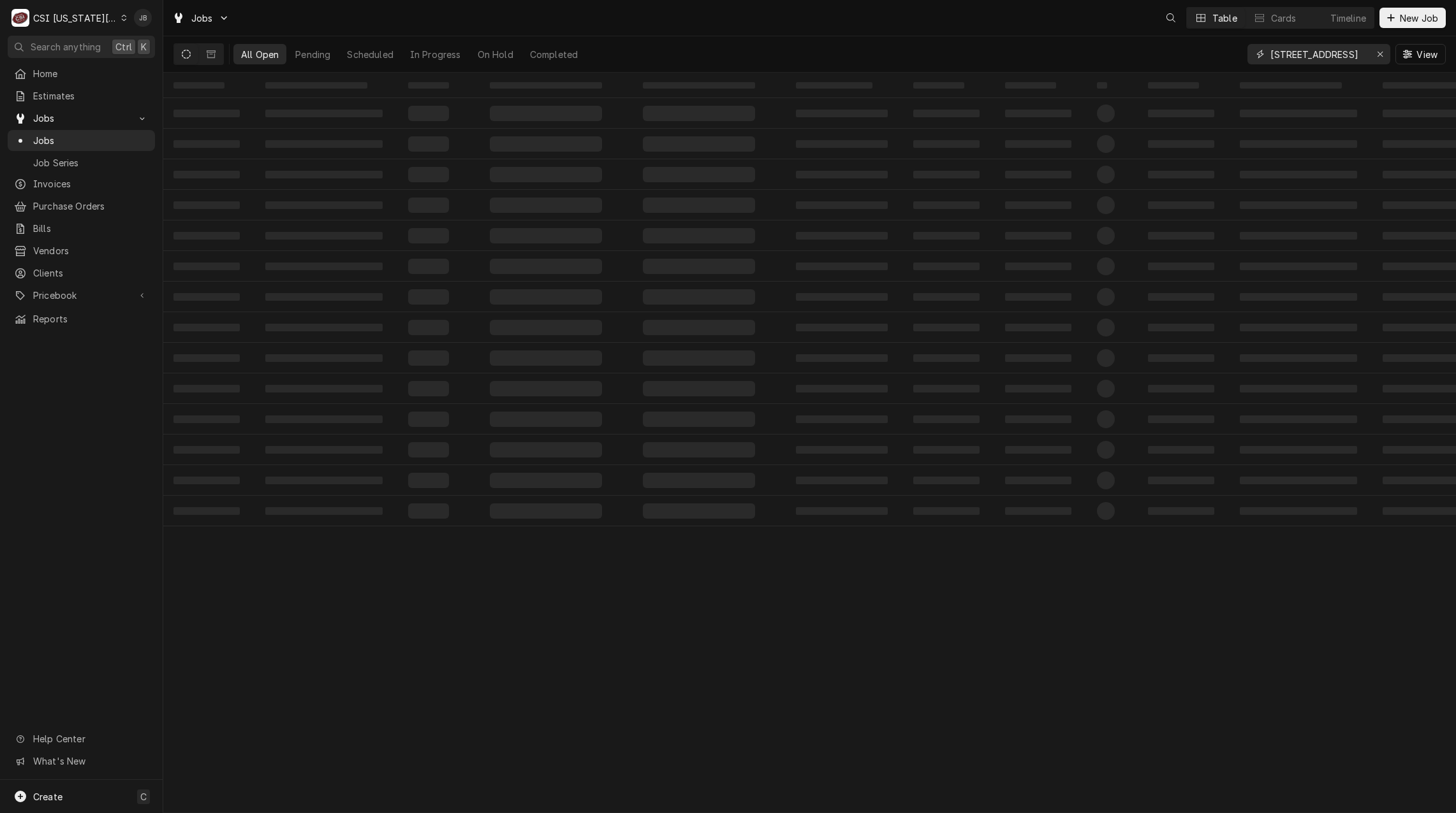
click at [1306, 50] on input "[STREET_ADDRESS]" at bounding box center [1318, 54] width 95 height 21
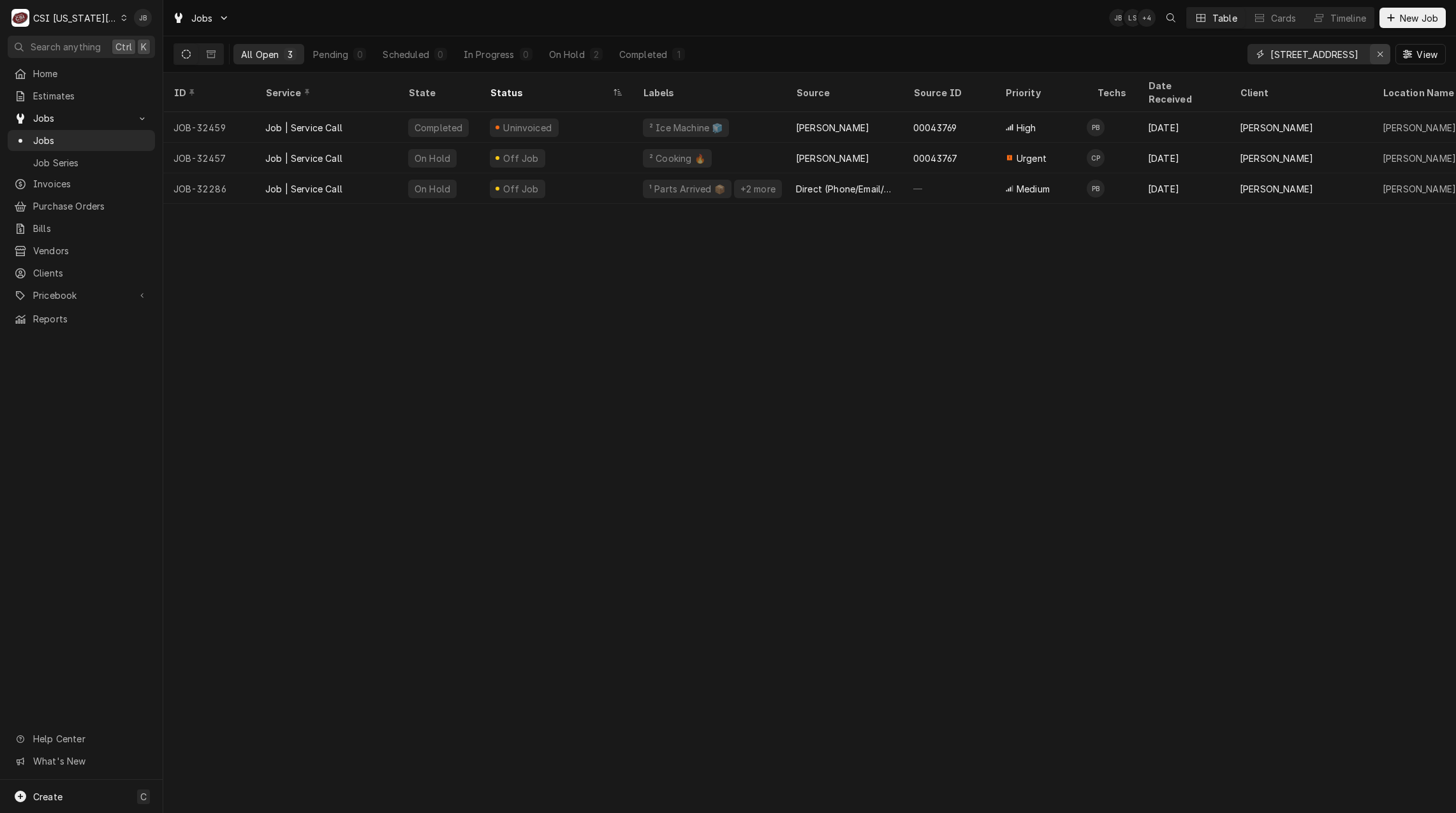
click at [1378, 53] on icon "Erase input" at bounding box center [1380, 54] width 7 height 9
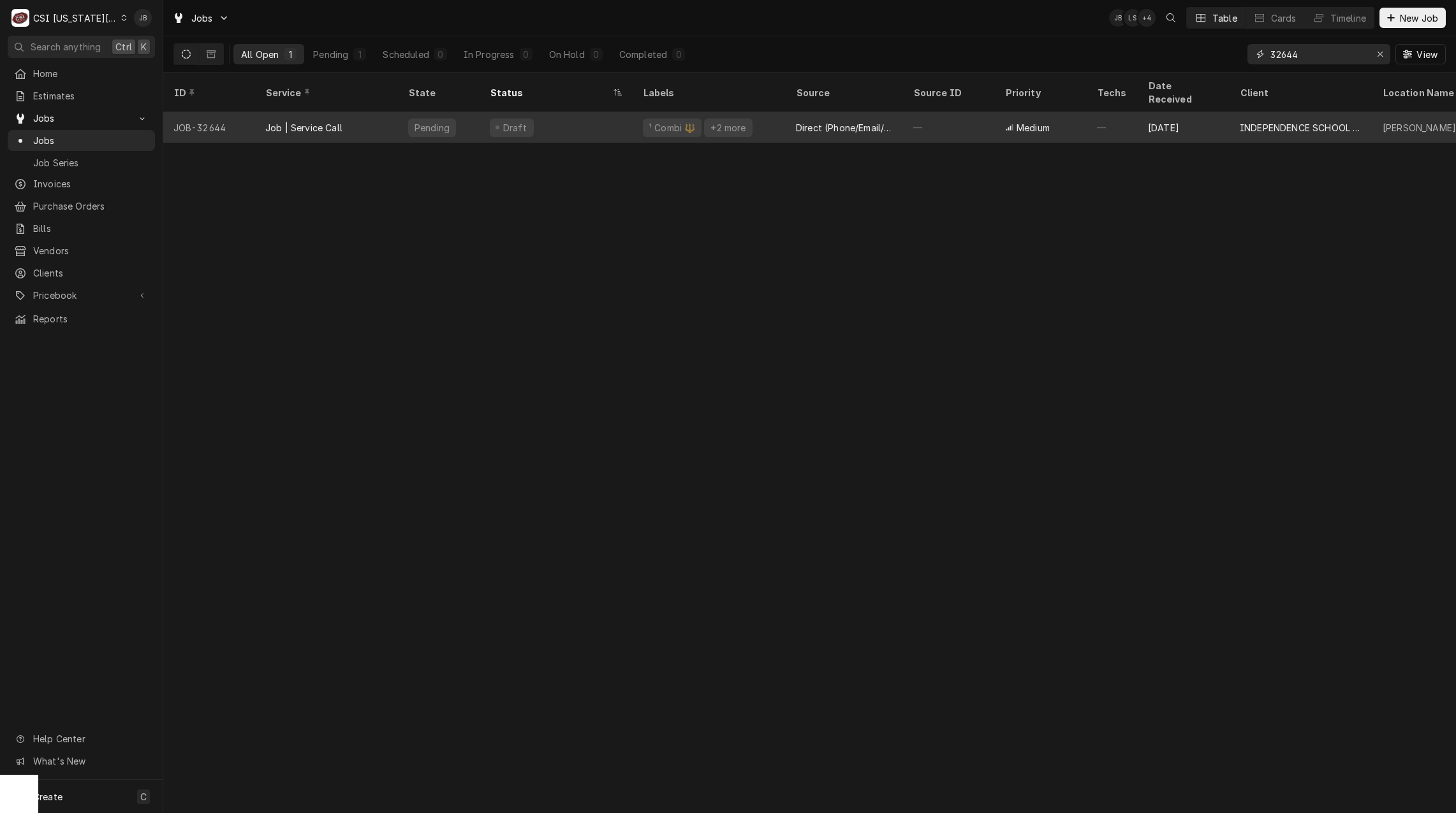
type input "32644"
click at [321, 121] on div "Job | Service Call" at bounding box center [303, 128] width 77 height 13
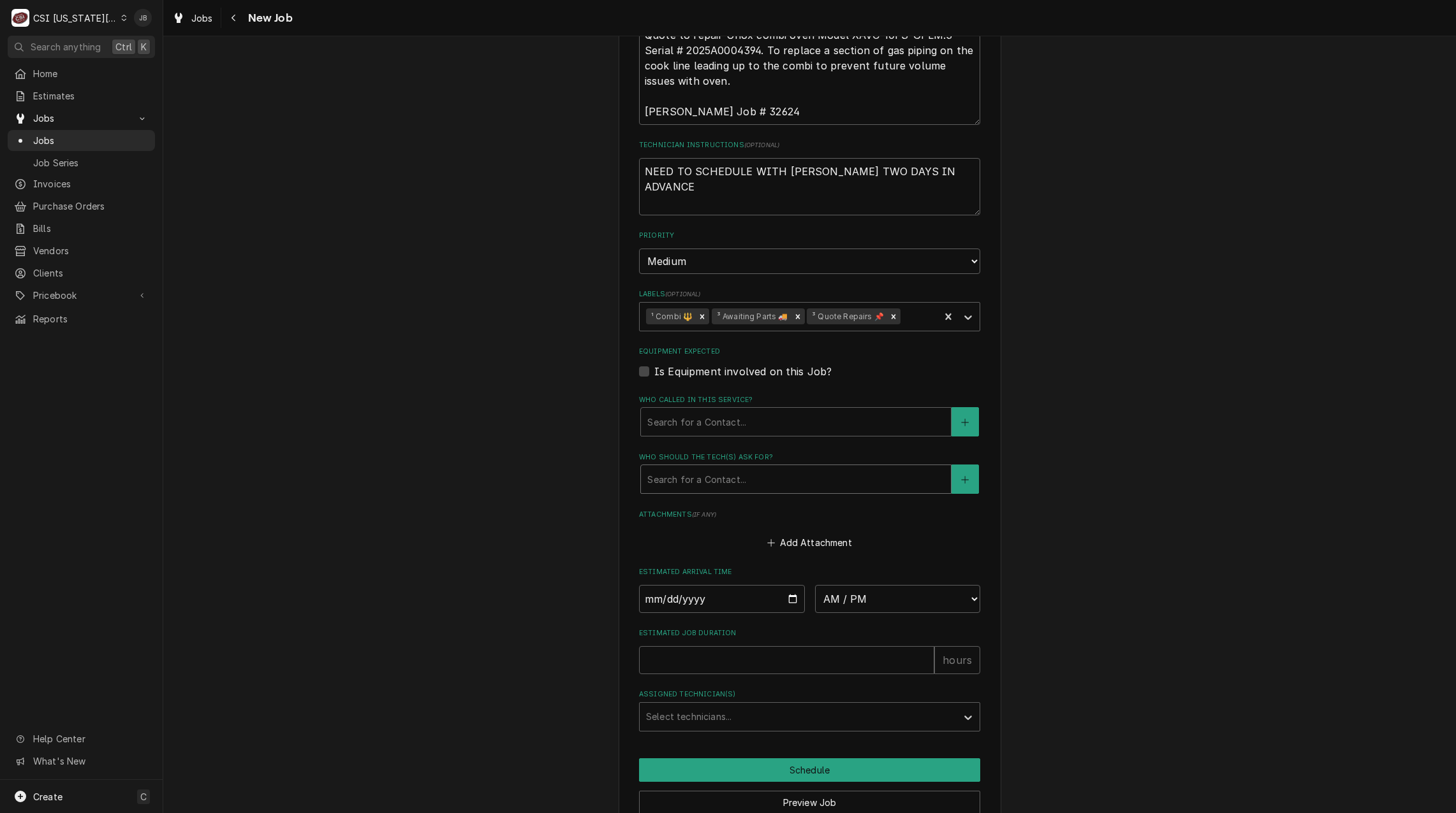
scroll to position [795, 0]
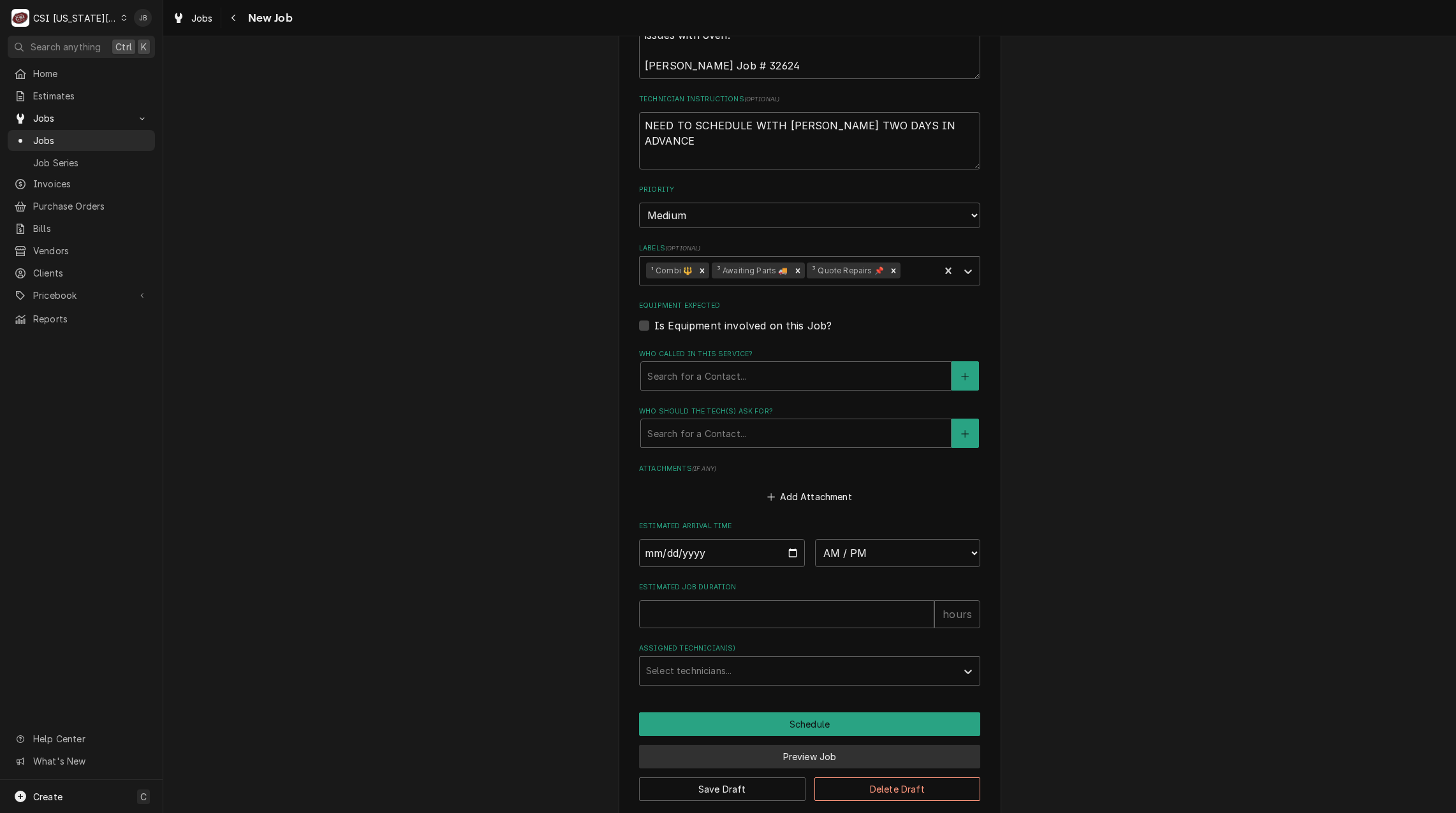
click at [804, 745] on button "Preview Job" at bounding box center [809, 757] width 341 height 24
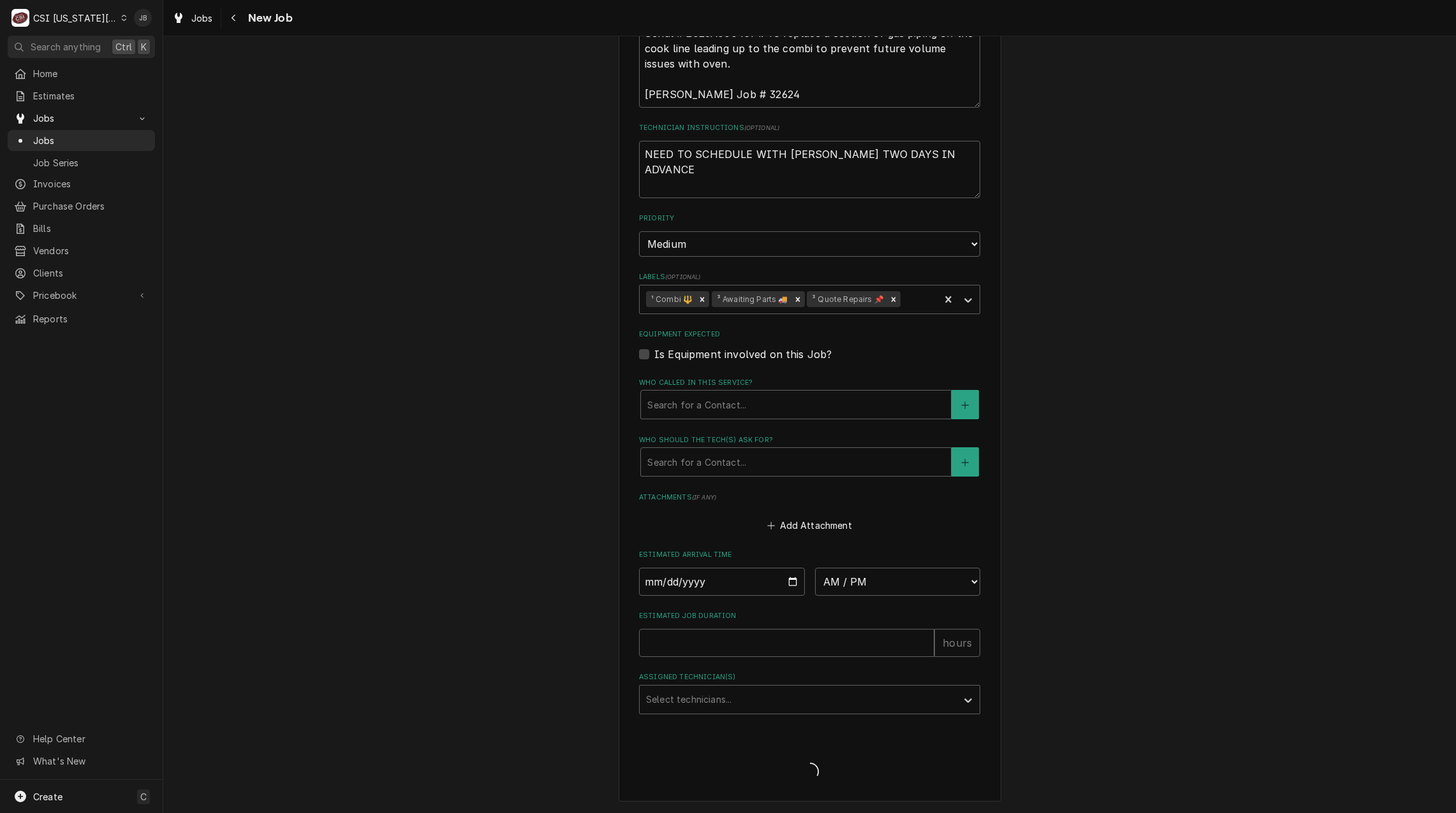
scroll to position [750, 0]
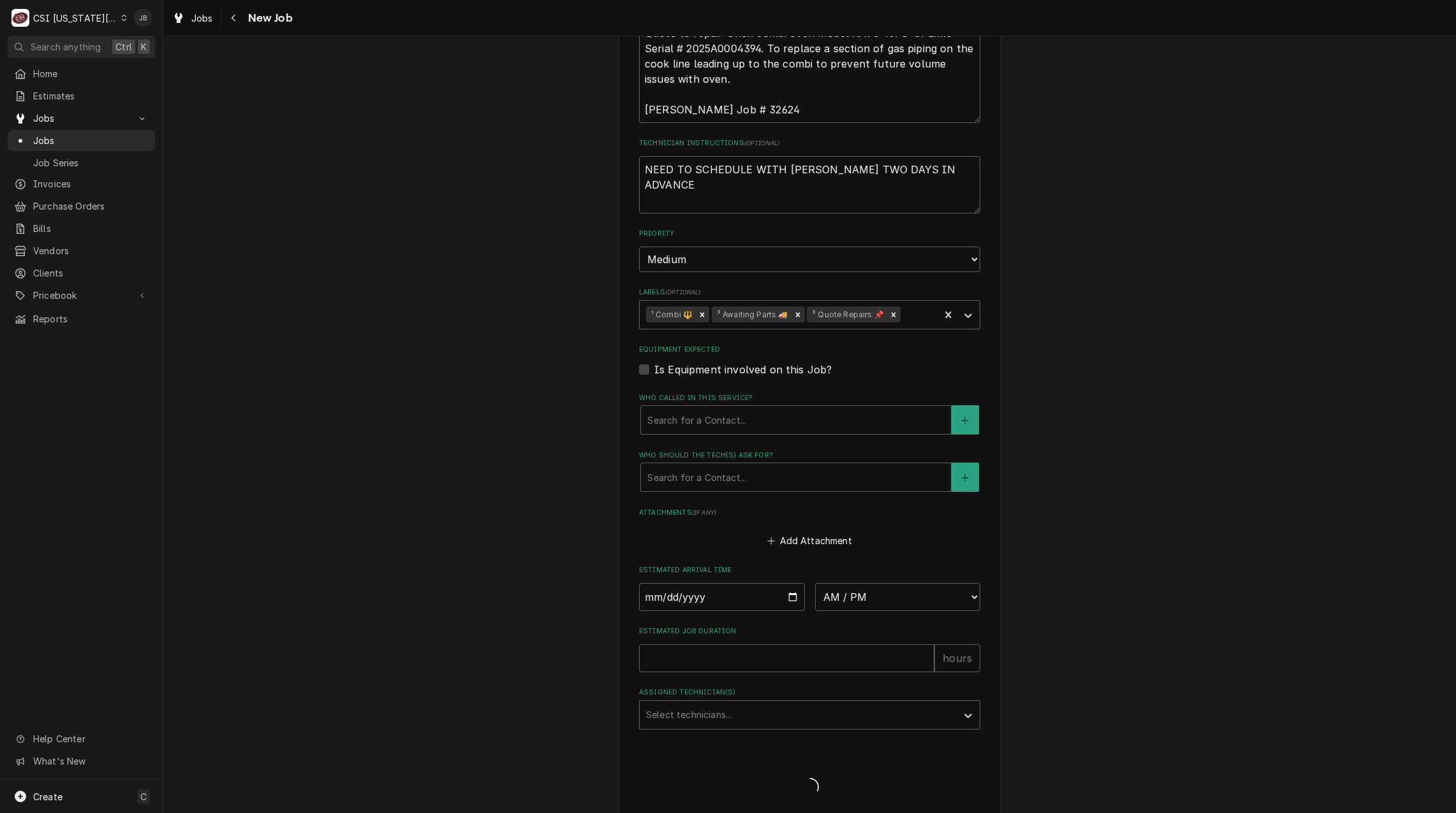
type textarea "x"
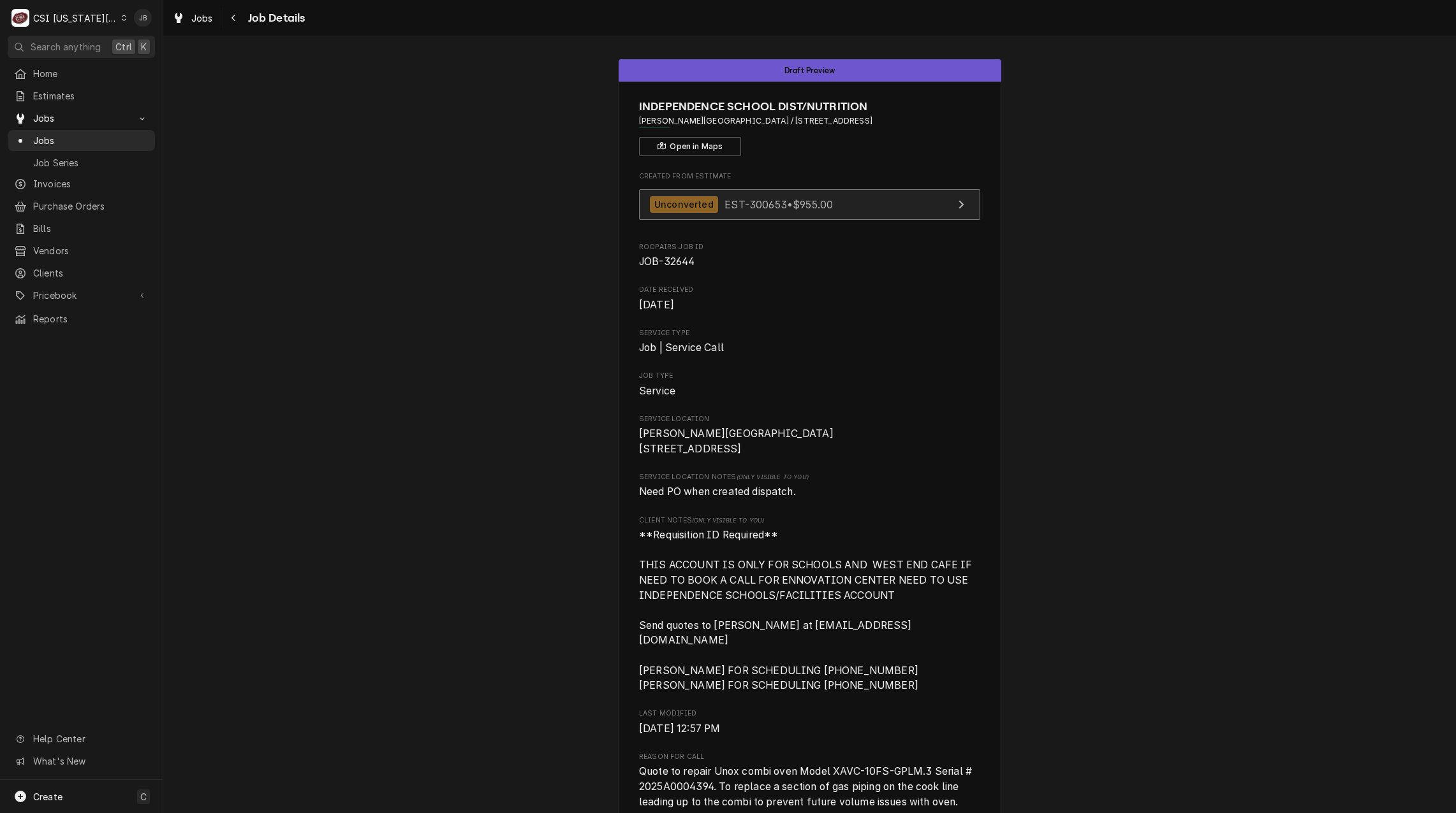
click at [712, 200] on div "Unconverted EST-300653 • $955.00" at bounding box center [741, 204] width 183 height 17
drag, startPoint x: 66, startPoint y: 183, endPoint x: 94, endPoint y: 184, distance: 28.0
click at [65, 183] on span "Invoices" at bounding box center [91, 184] width 115 height 13
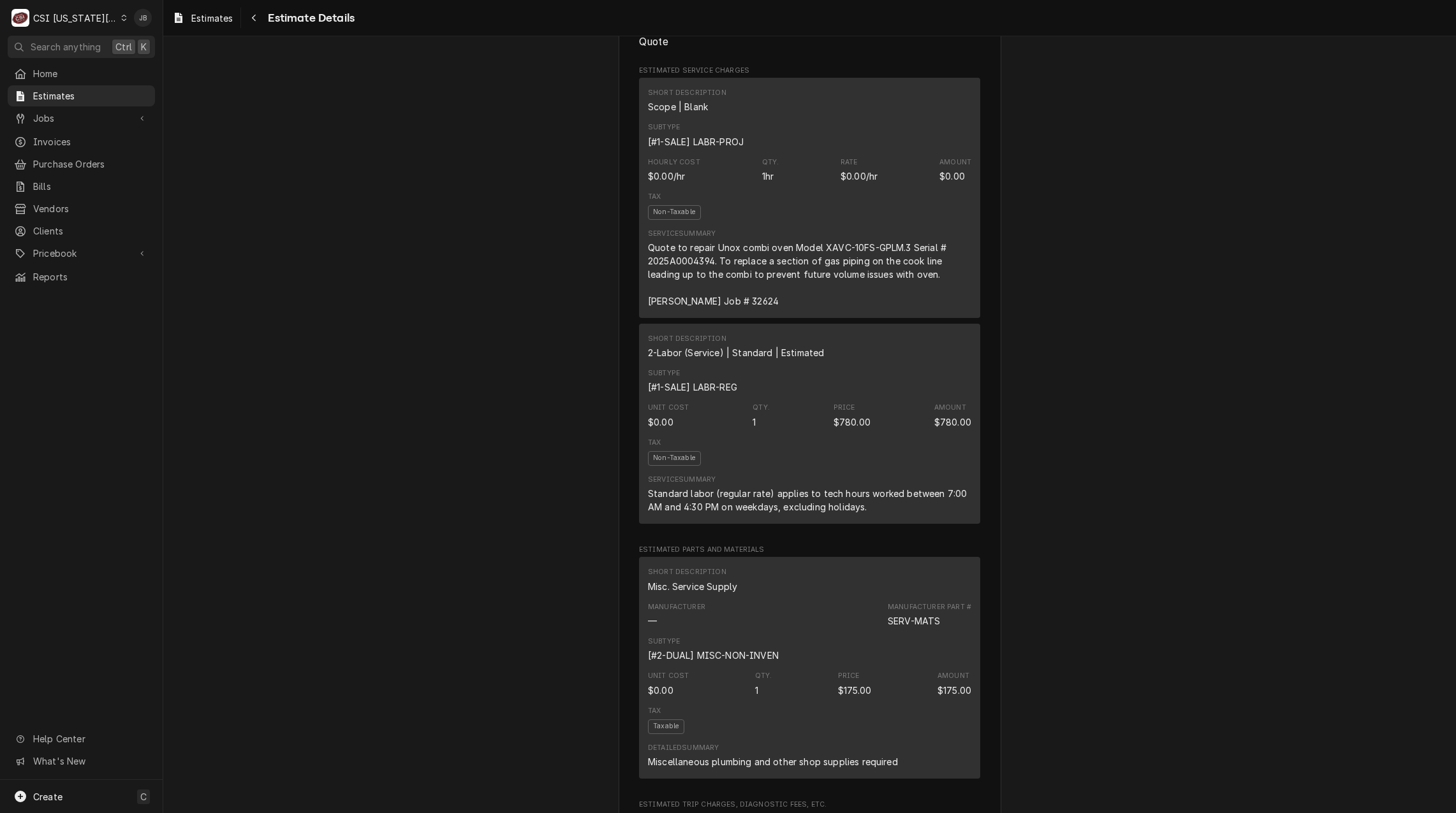
scroll to position [765, 0]
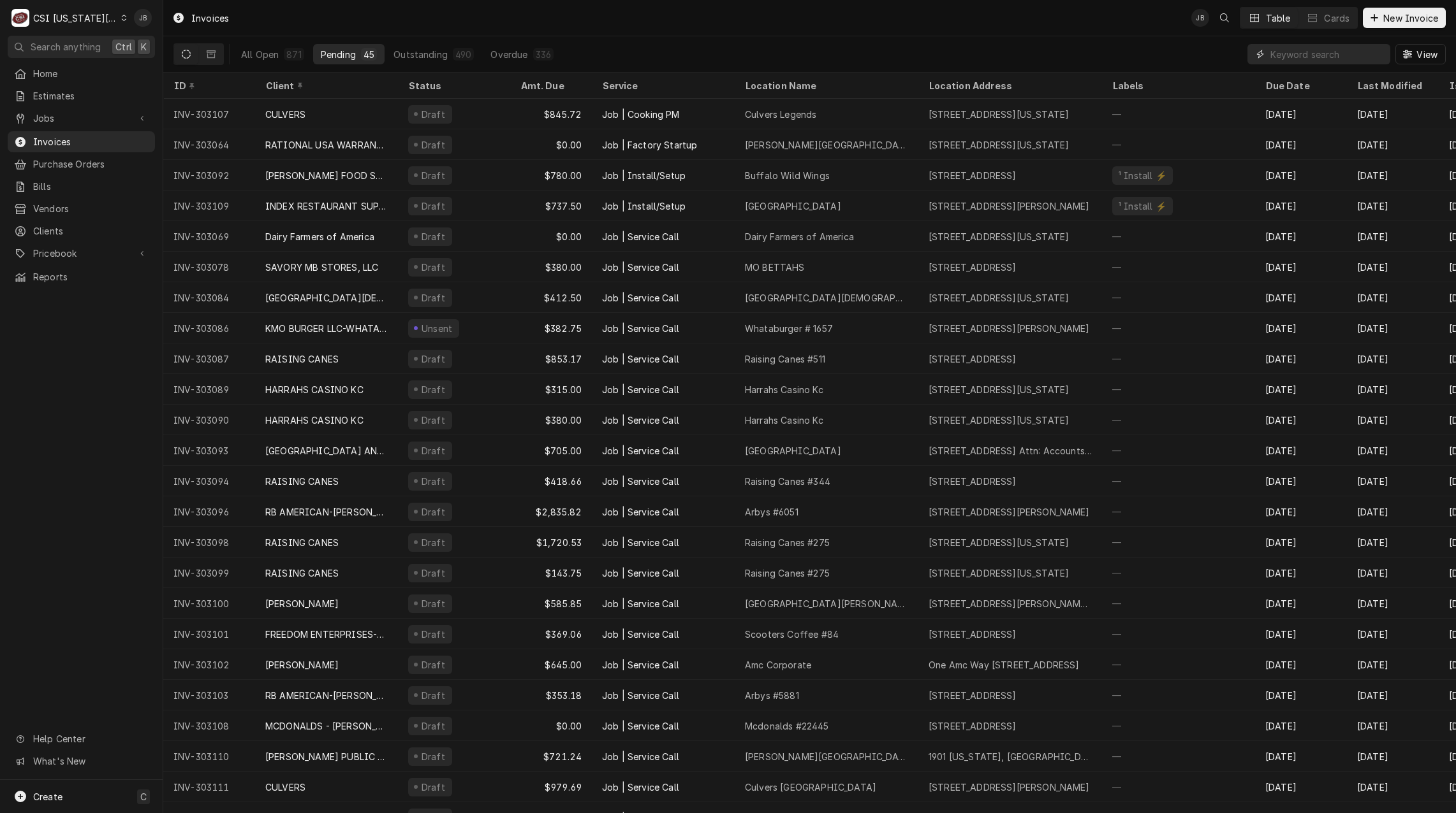
click at [1280, 56] on input "Dynamic Content Wrapper" at bounding box center [1326, 54] width 113 height 21
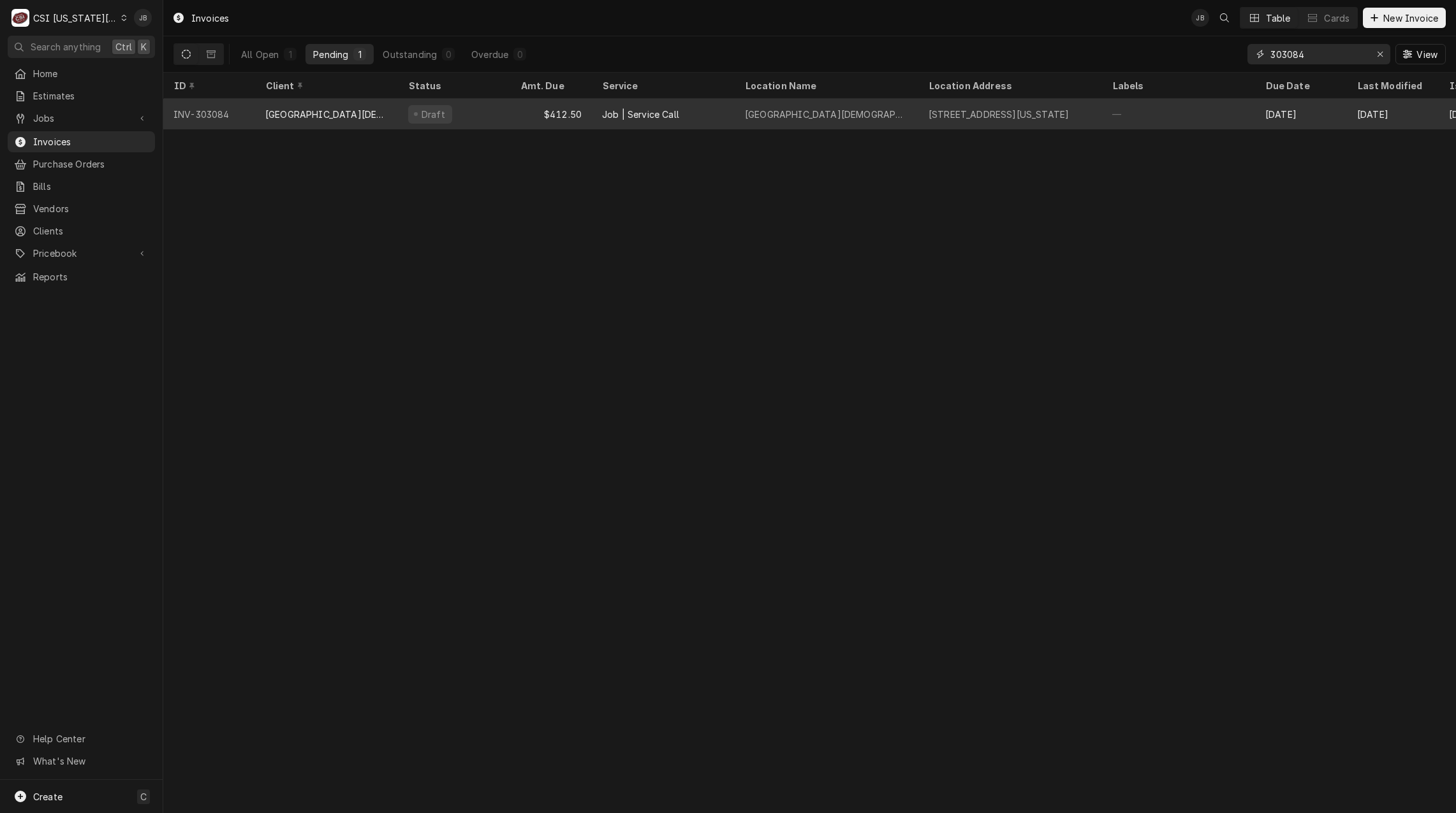
type input "303084"
click at [535, 113] on div "$412.50" at bounding box center [551, 114] width 81 height 30
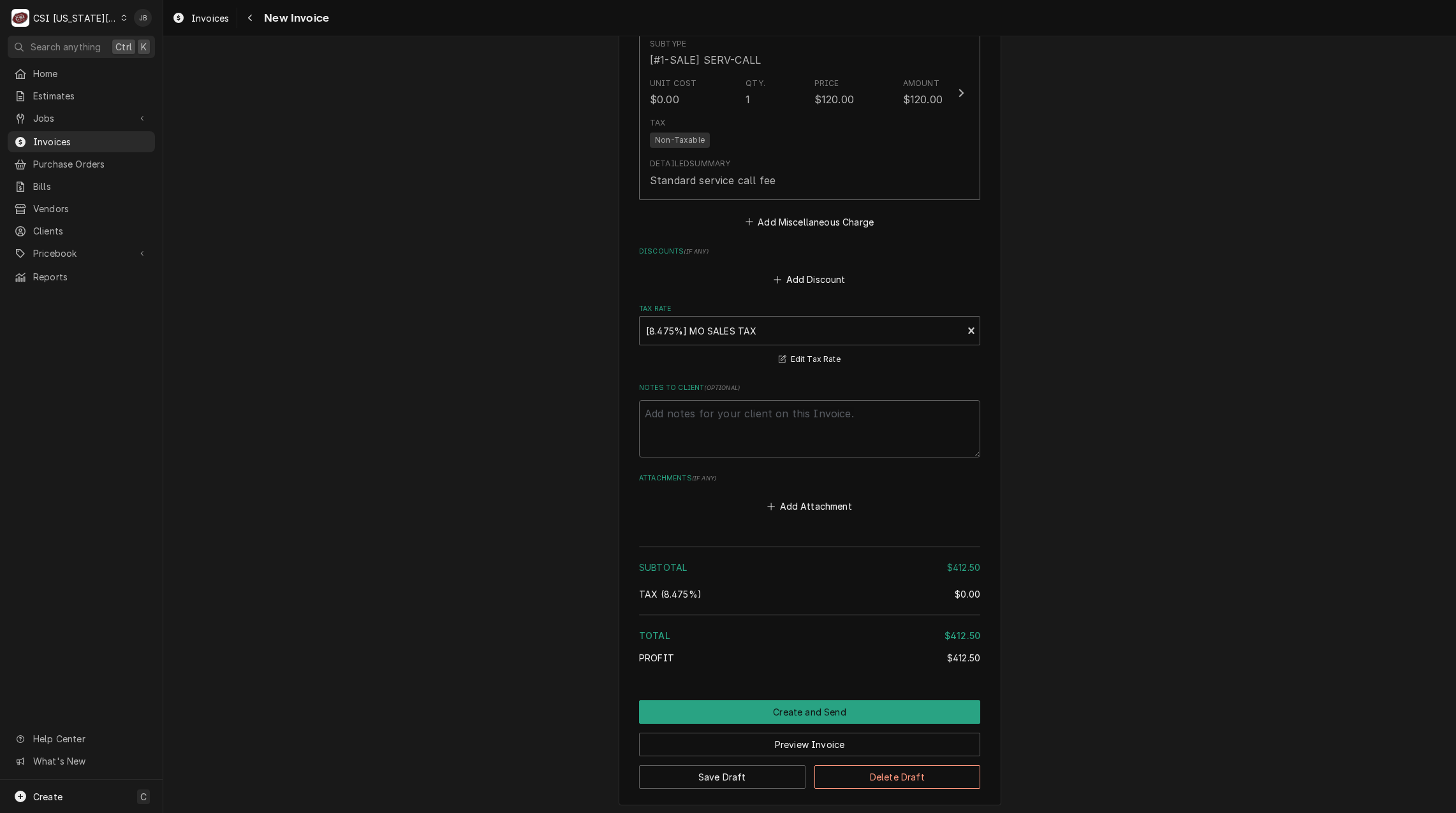
scroll to position [1778, 0]
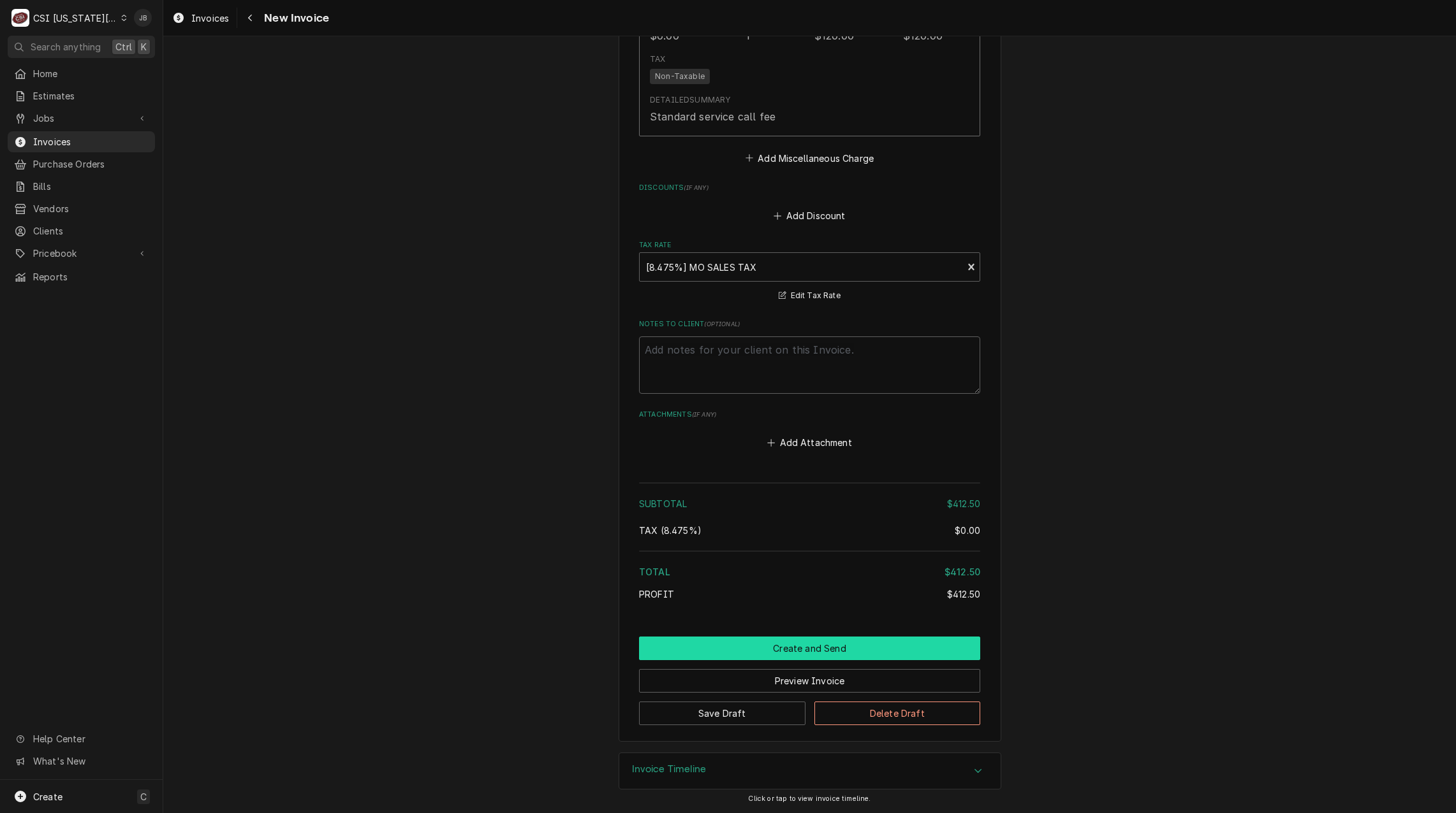
click at [776, 647] on button "Create and Send" at bounding box center [809, 649] width 341 height 24
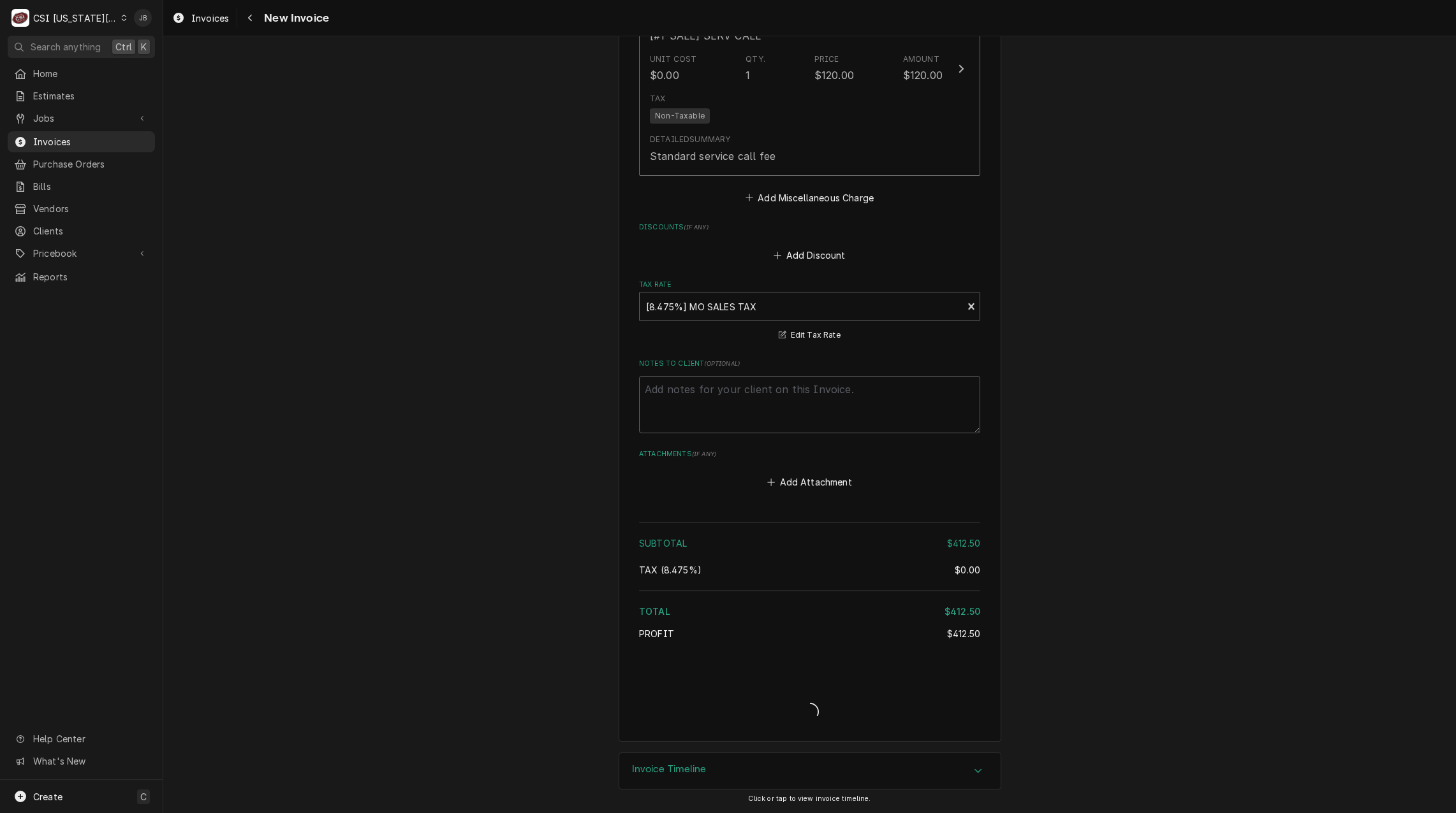
scroll to position [1738, 0]
type textarea "x"
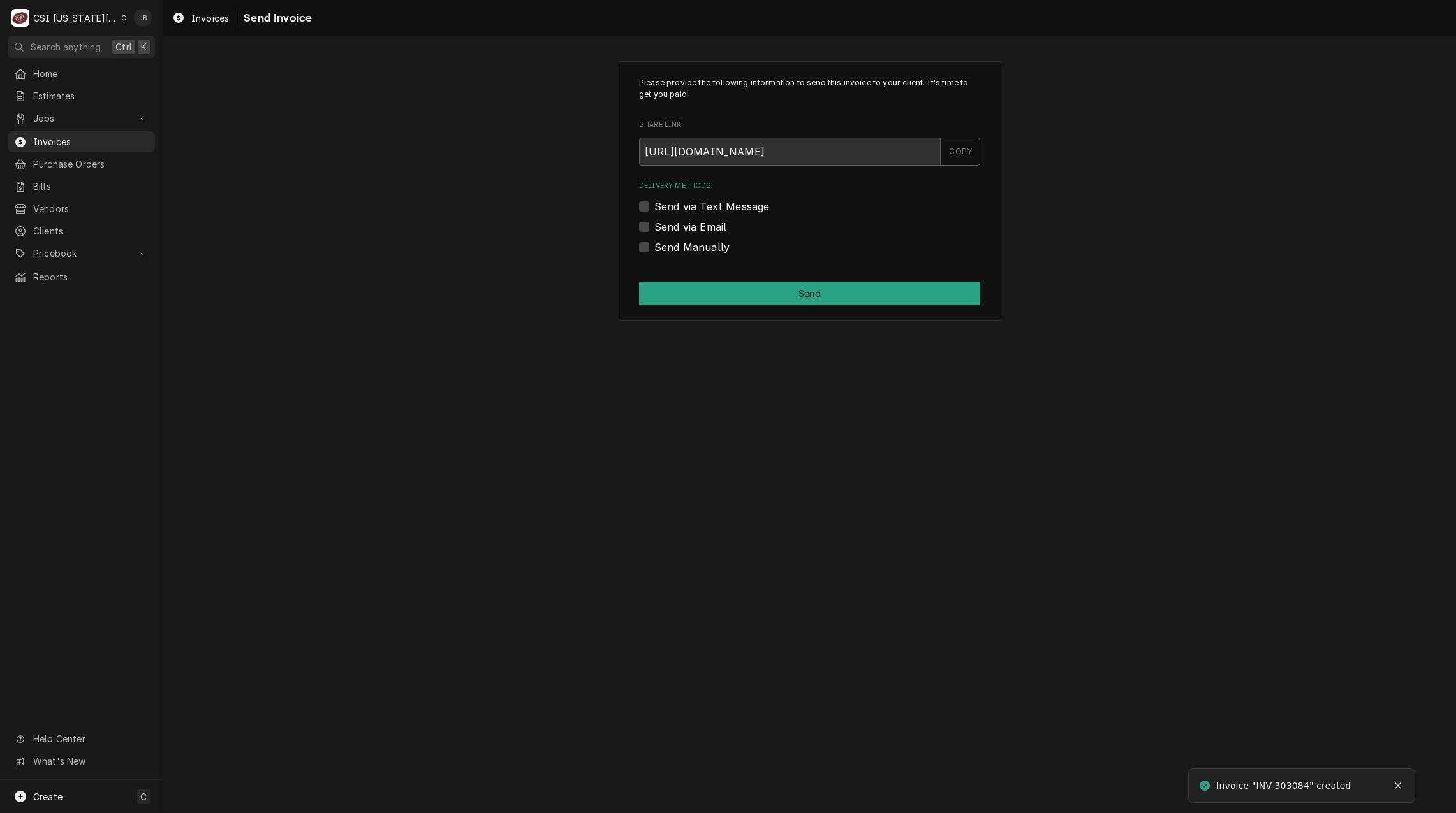
click at [688, 232] on label "Send via Email" at bounding box center [690, 226] width 72 height 16
click at [688, 232] on input "Send via Email" at bounding box center [825, 233] width 341 height 28
checkbox input "true"
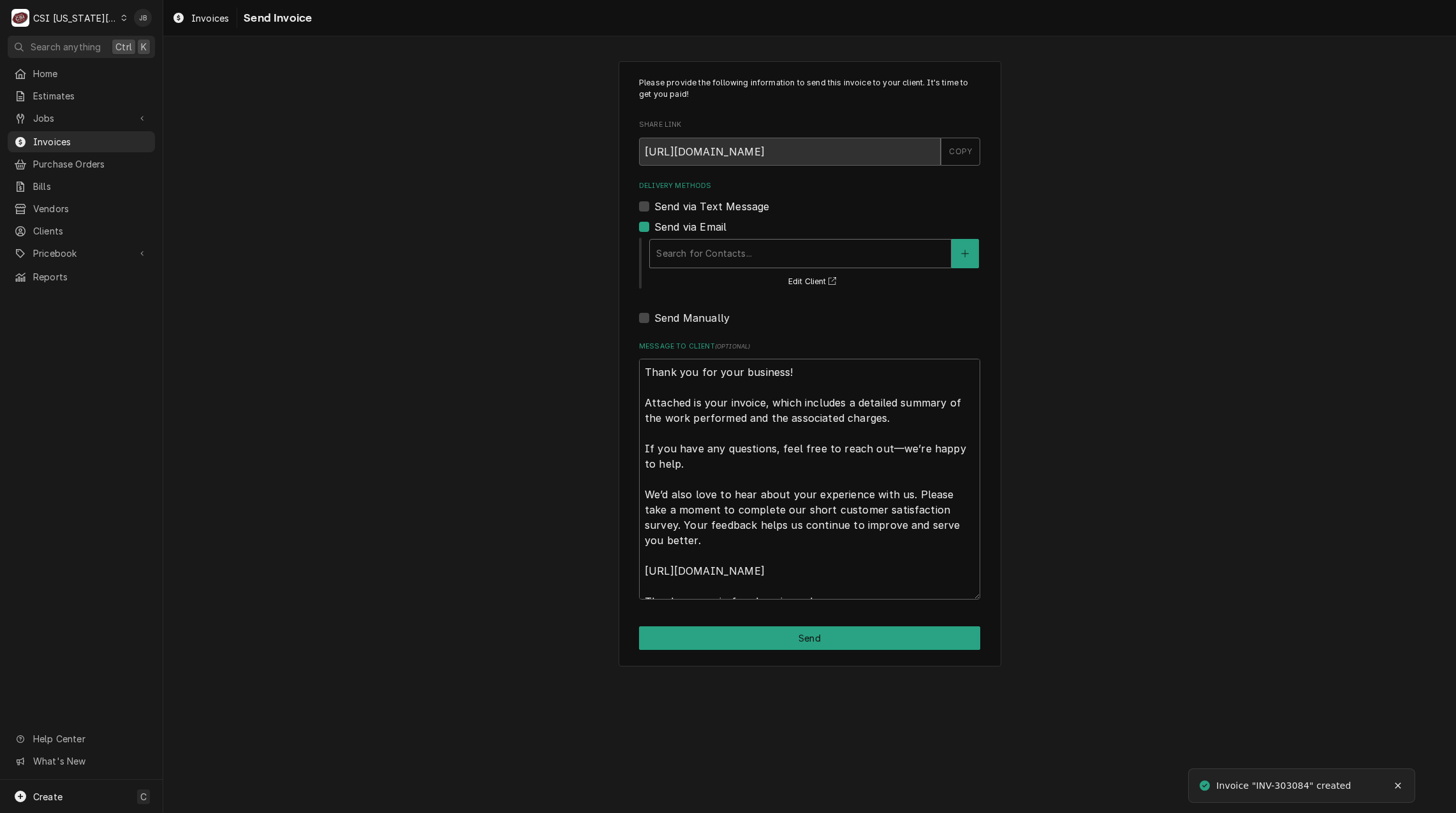
click at [726, 260] on div "Delivery Methods" at bounding box center [800, 253] width 288 height 23
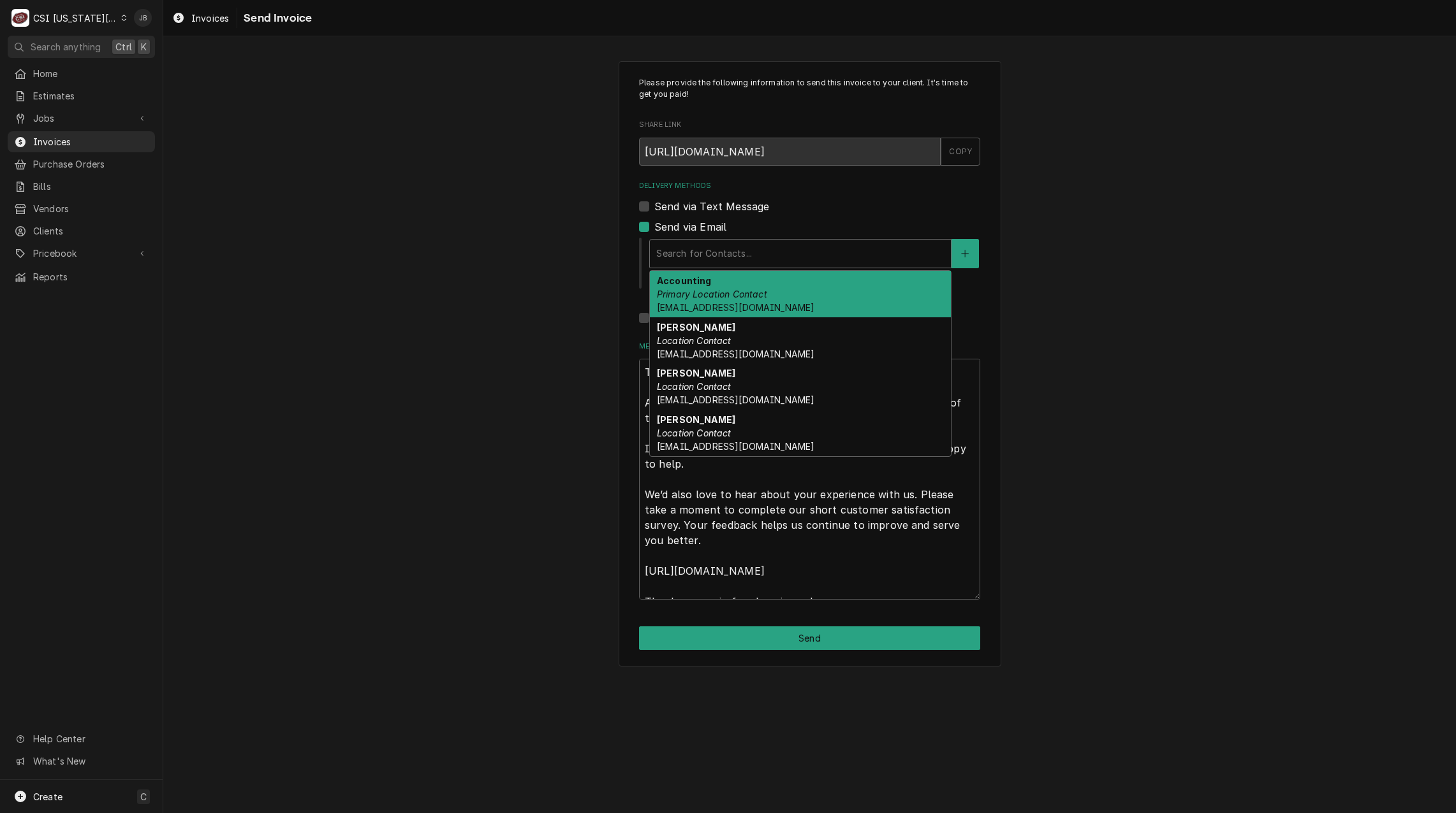
click at [815, 301] on div "Accounting Primary Location Contact accounting@ncblazers.org" at bounding box center [800, 294] width 301 height 47
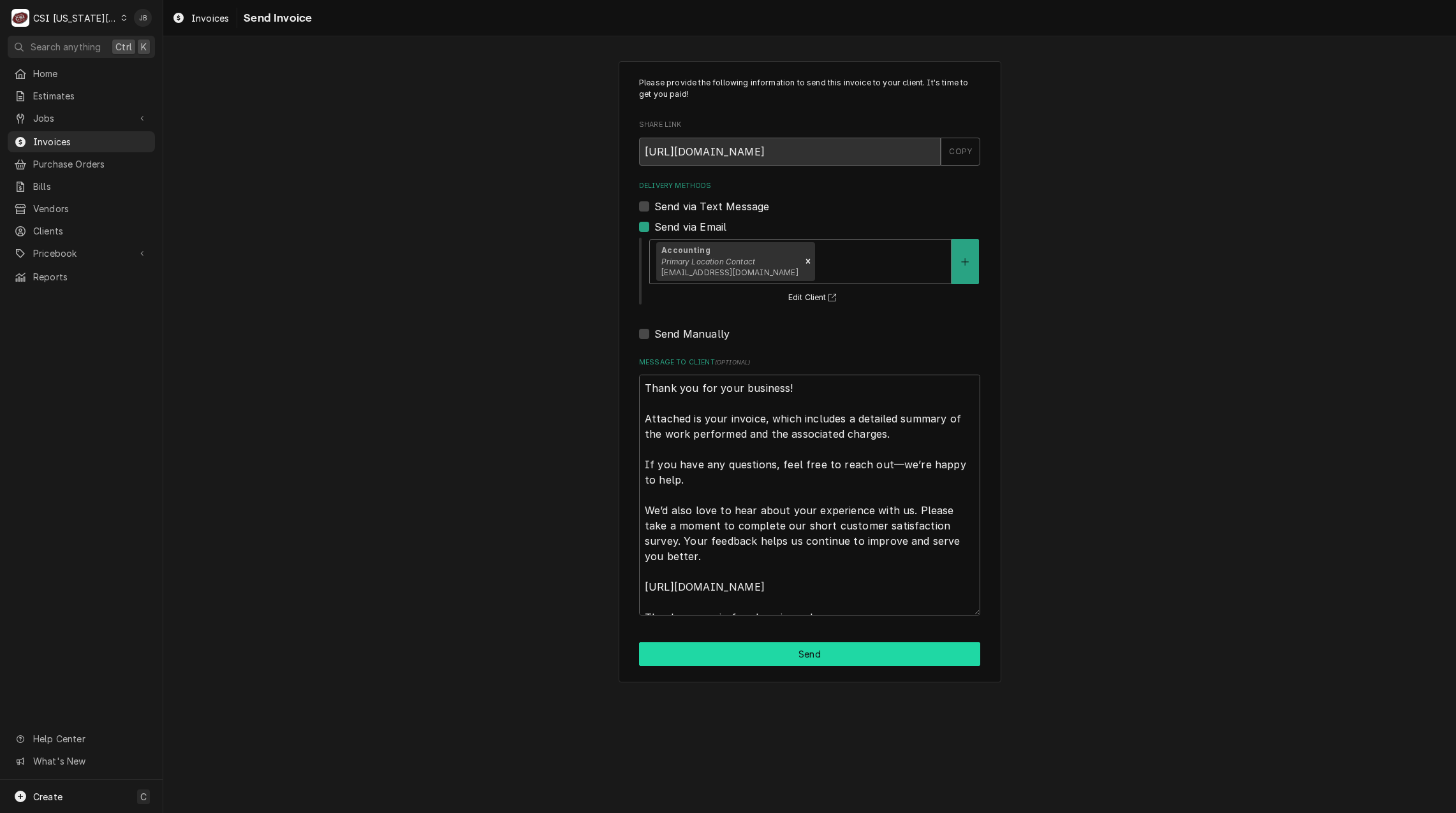
click at [784, 658] on button "Send" at bounding box center [809, 654] width 341 height 24
type textarea "x"
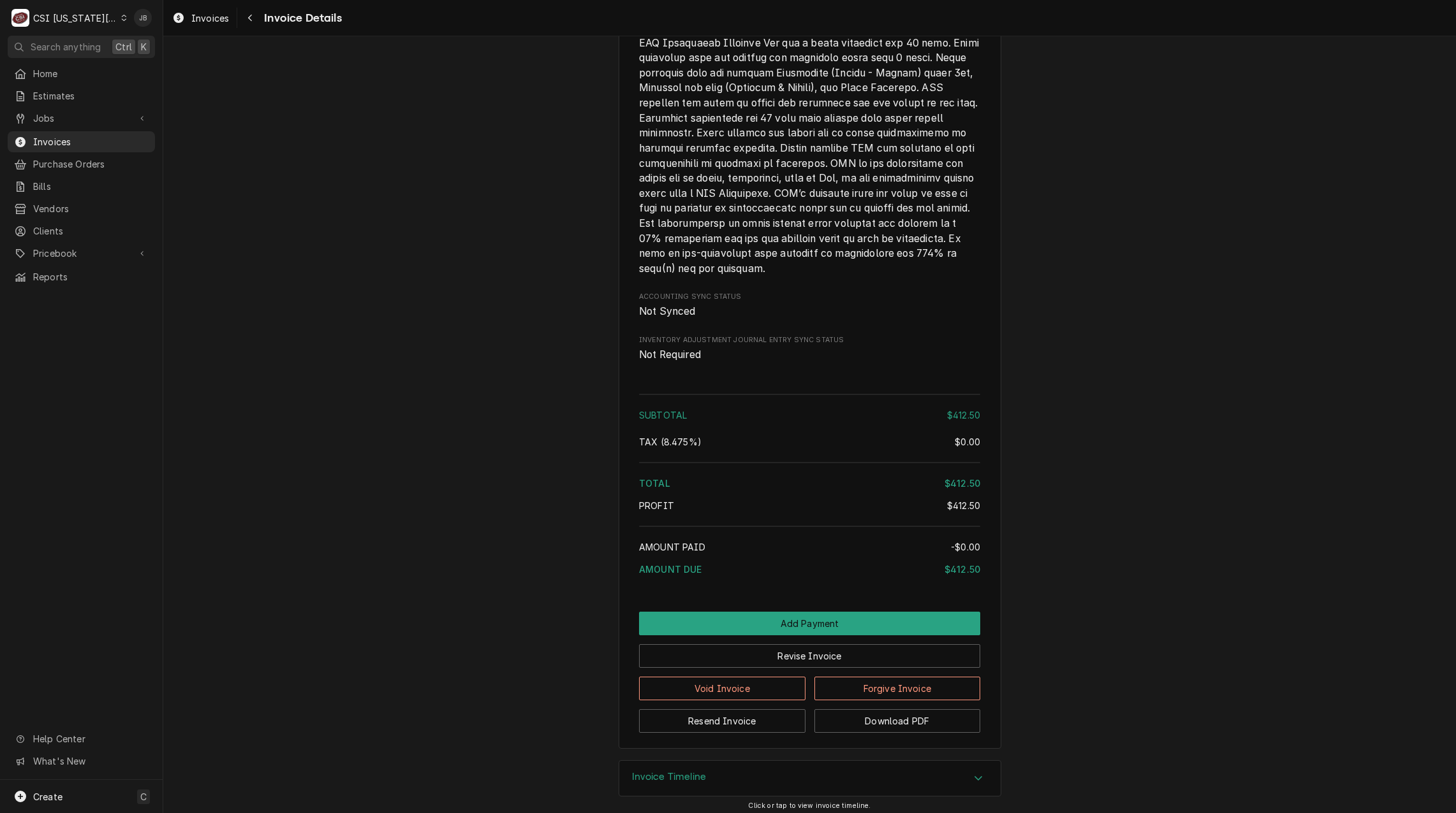
scroll to position [1832, 0]
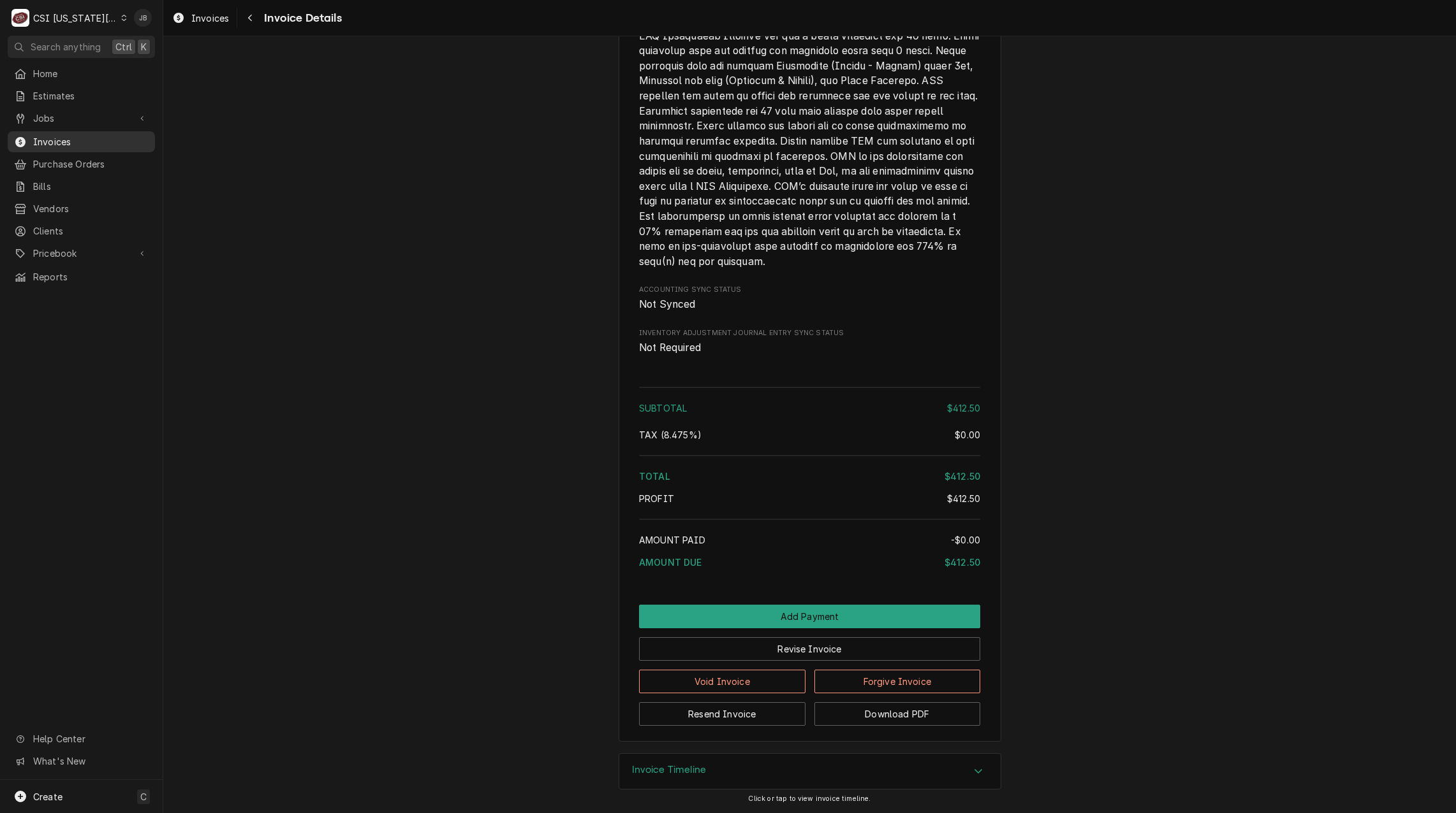
drag, startPoint x: 77, startPoint y: 145, endPoint x: 318, endPoint y: 149, distance: 241.0
click at [76, 145] on link "Invoices" at bounding box center [81, 141] width 147 height 21
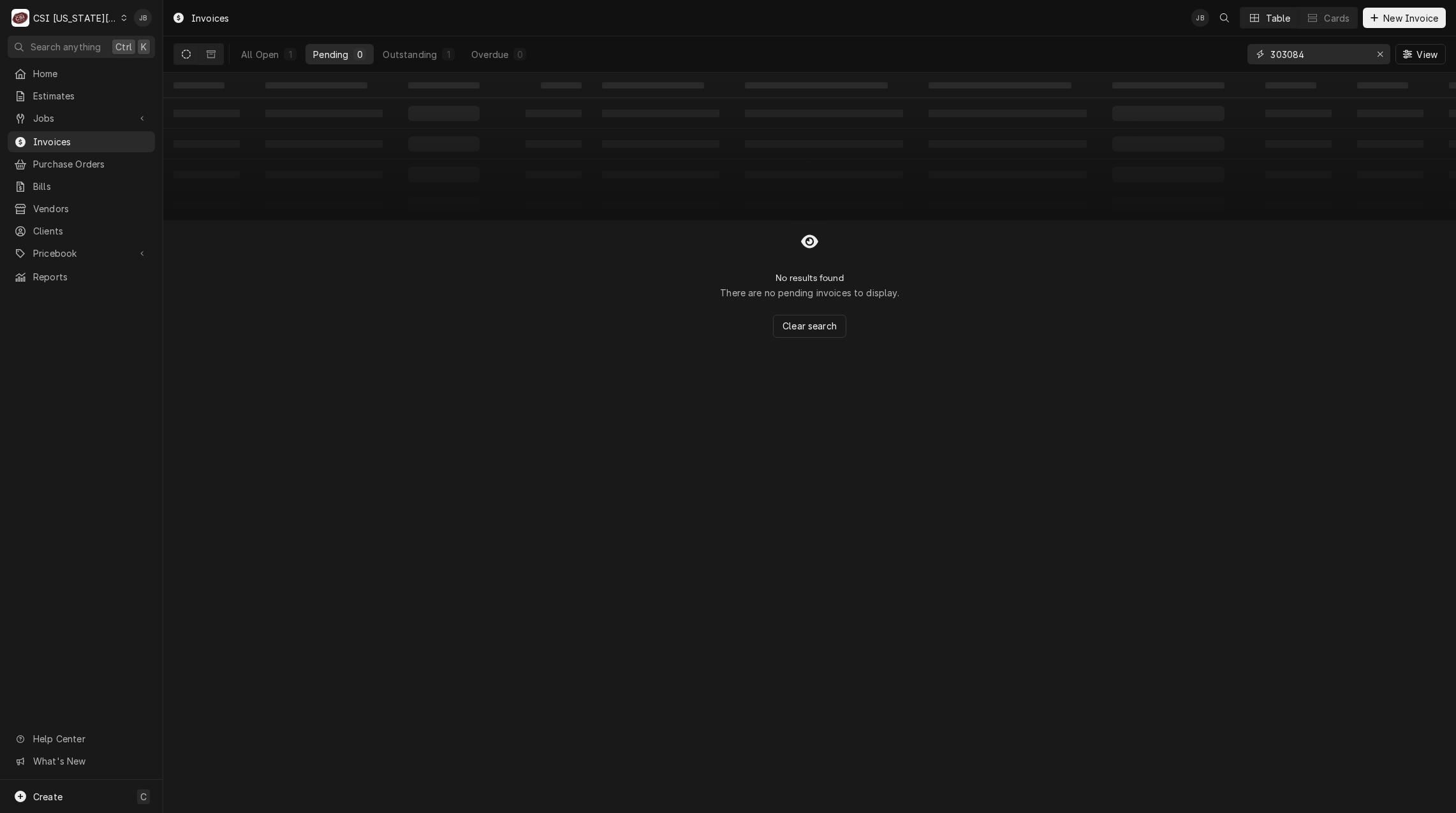
click at [1323, 53] on input "303084" at bounding box center [1318, 54] width 95 height 21
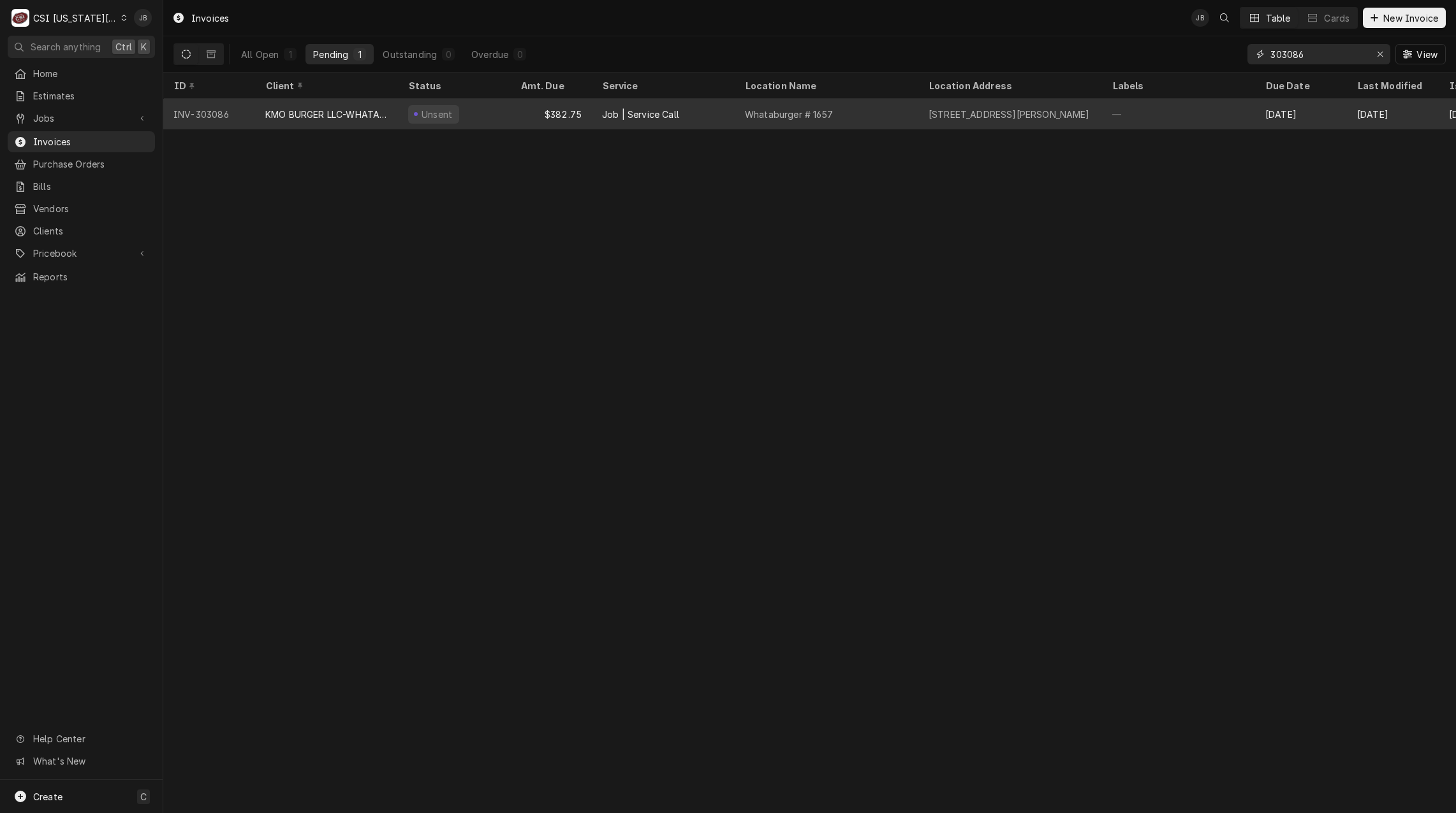
type input "303086"
click at [516, 109] on div "$382.75" at bounding box center [551, 114] width 81 height 30
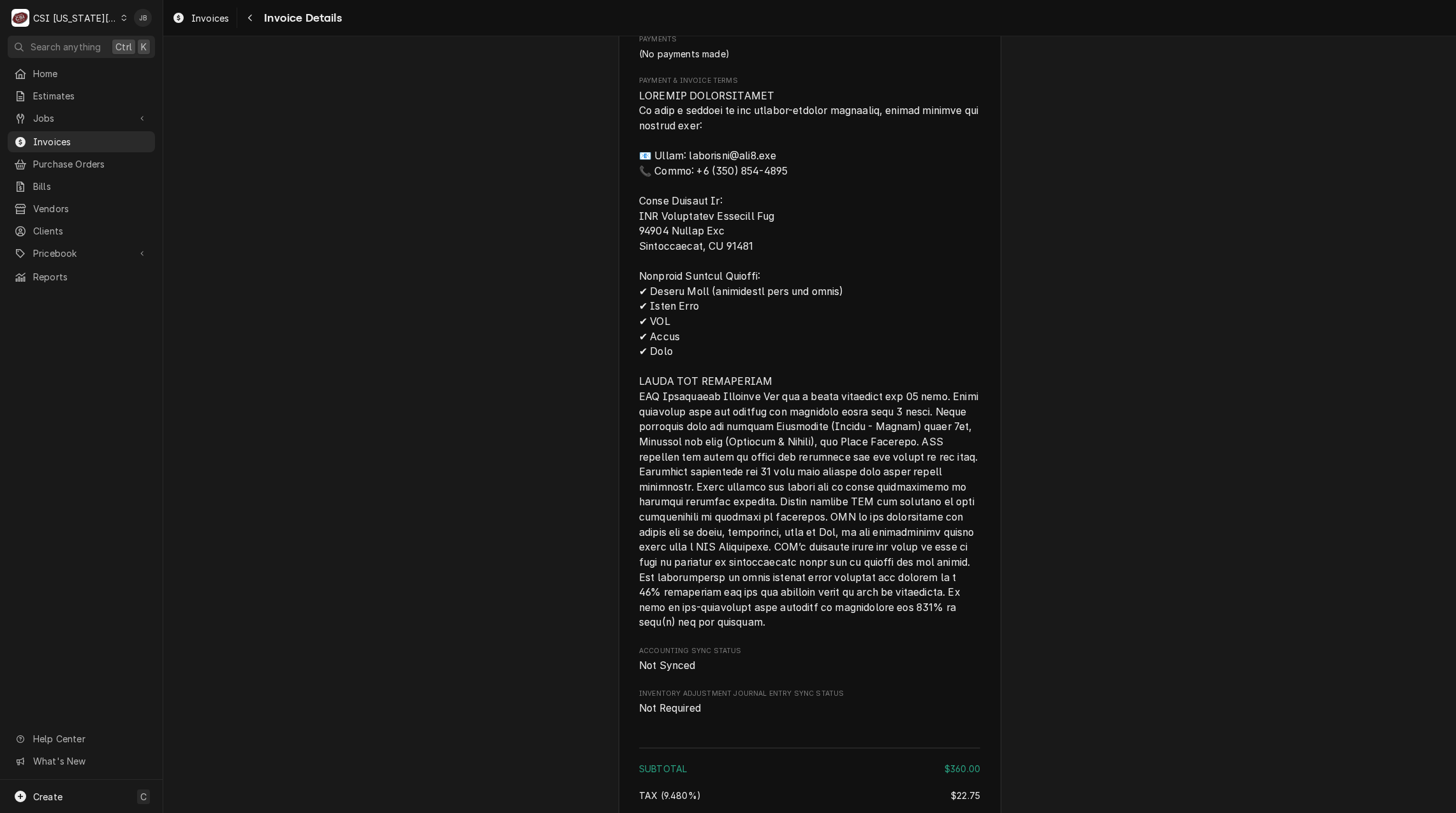
scroll to position [1829, 0]
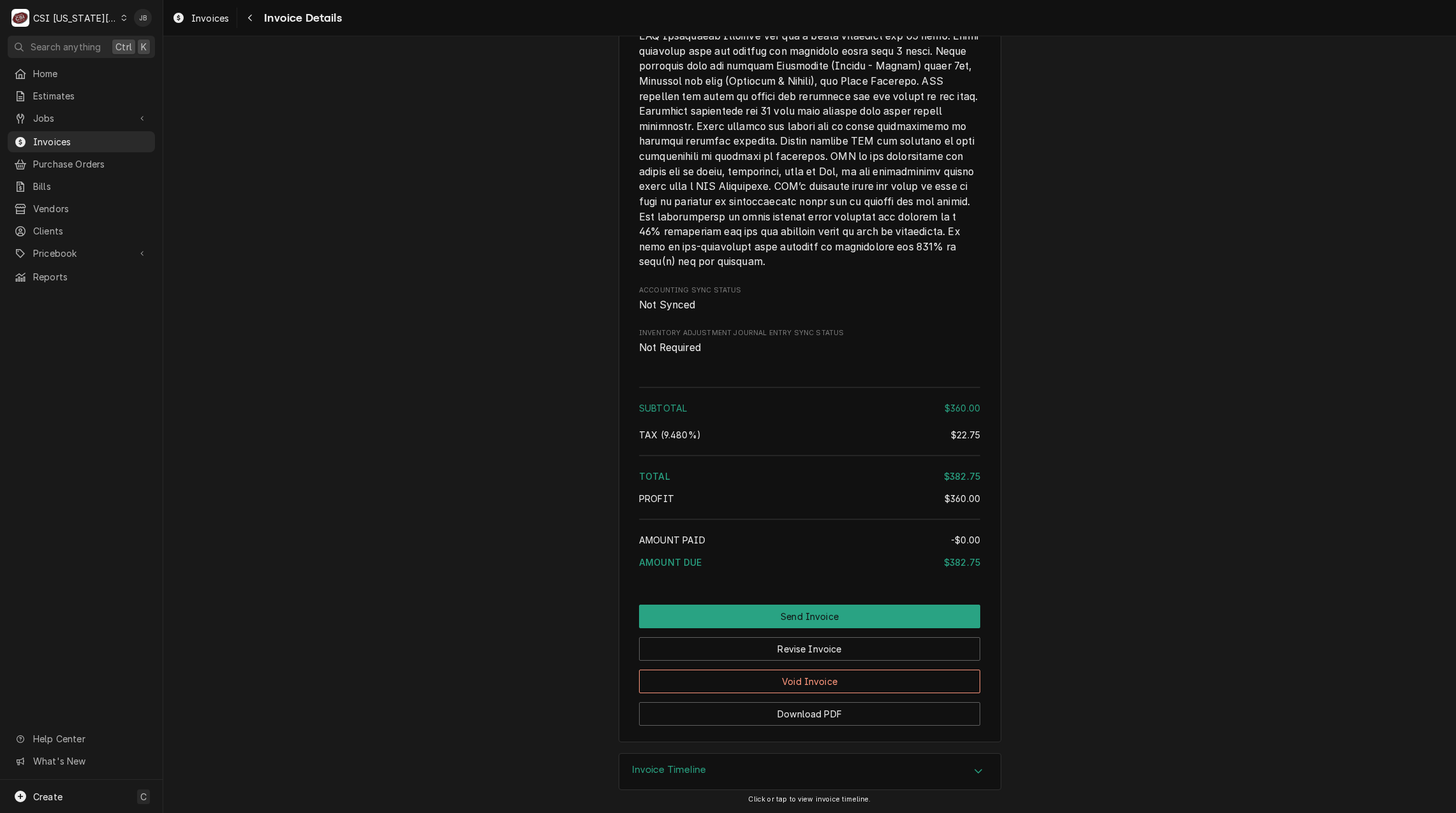
click at [728, 774] on div "Invoice Timeline" at bounding box center [810, 772] width 381 height 36
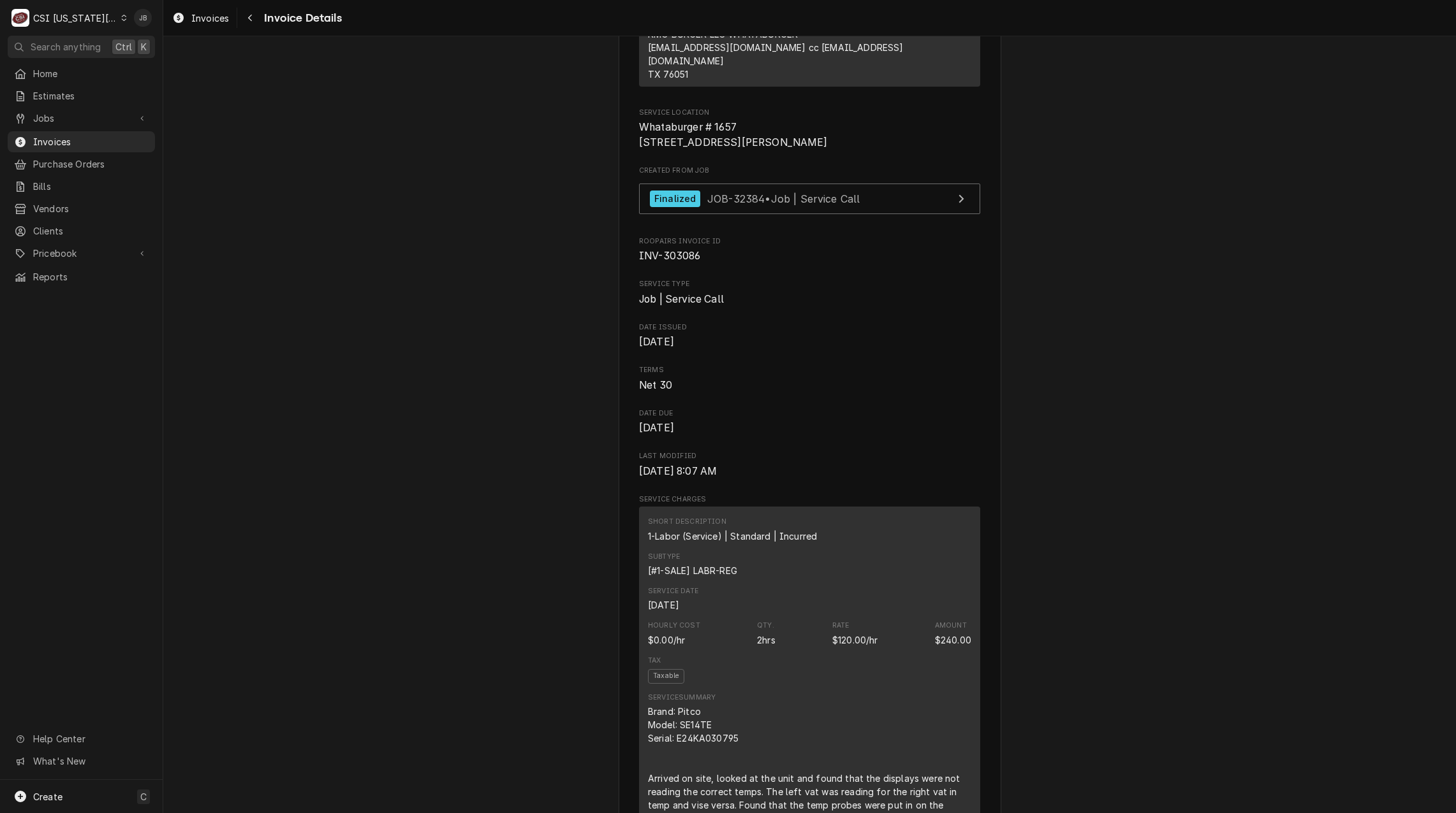
scroll to position [0, 0]
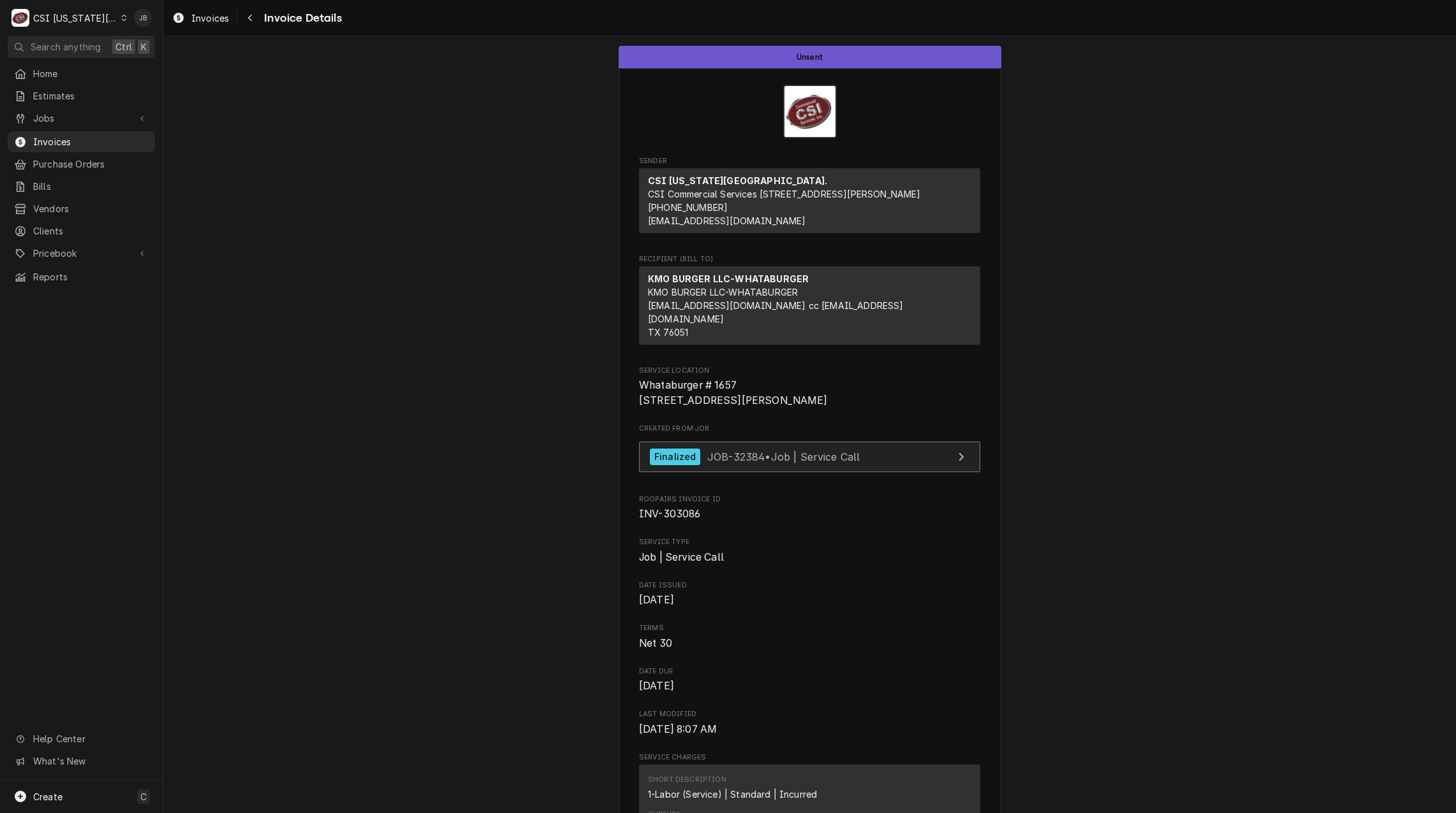
click at [726, 463] on span "JOB-32384 • Job | Service Call" at bounding box center [783, 456] width 153 height 13
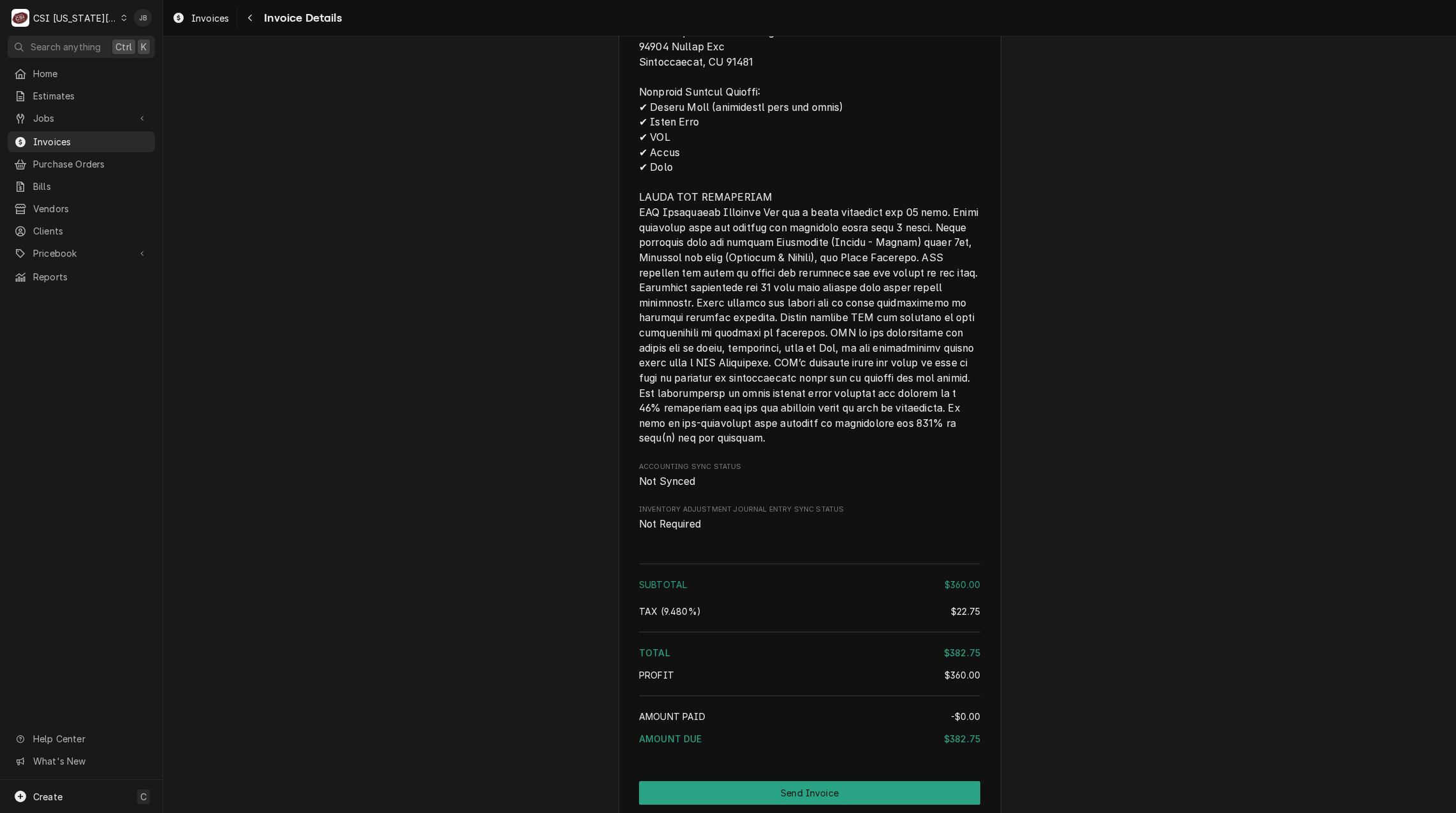
scroll to position [1721, 0]
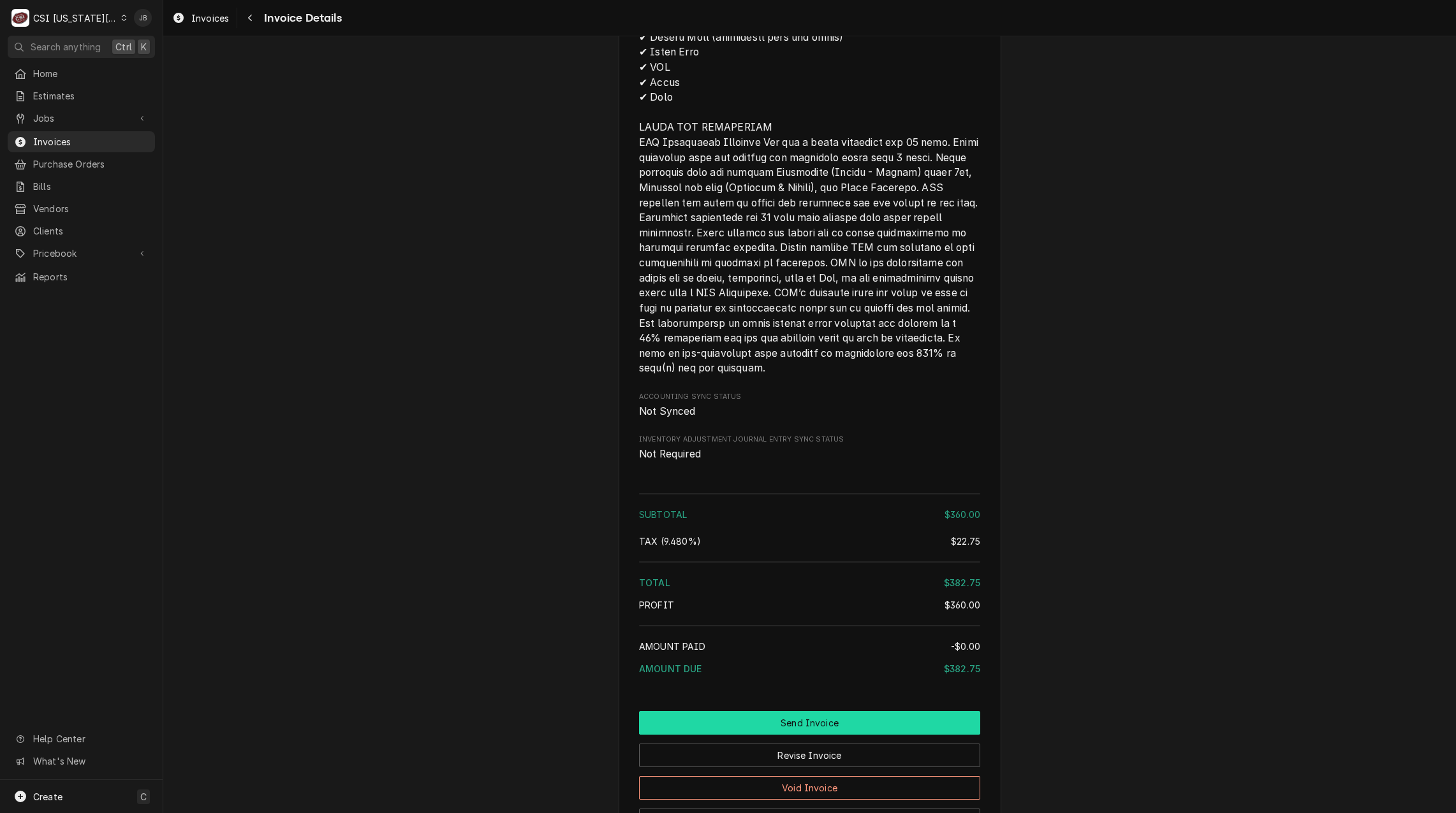
click at [753, 725] on button "Send Invoice" at bounding box center [809, 723] width 341 height 24
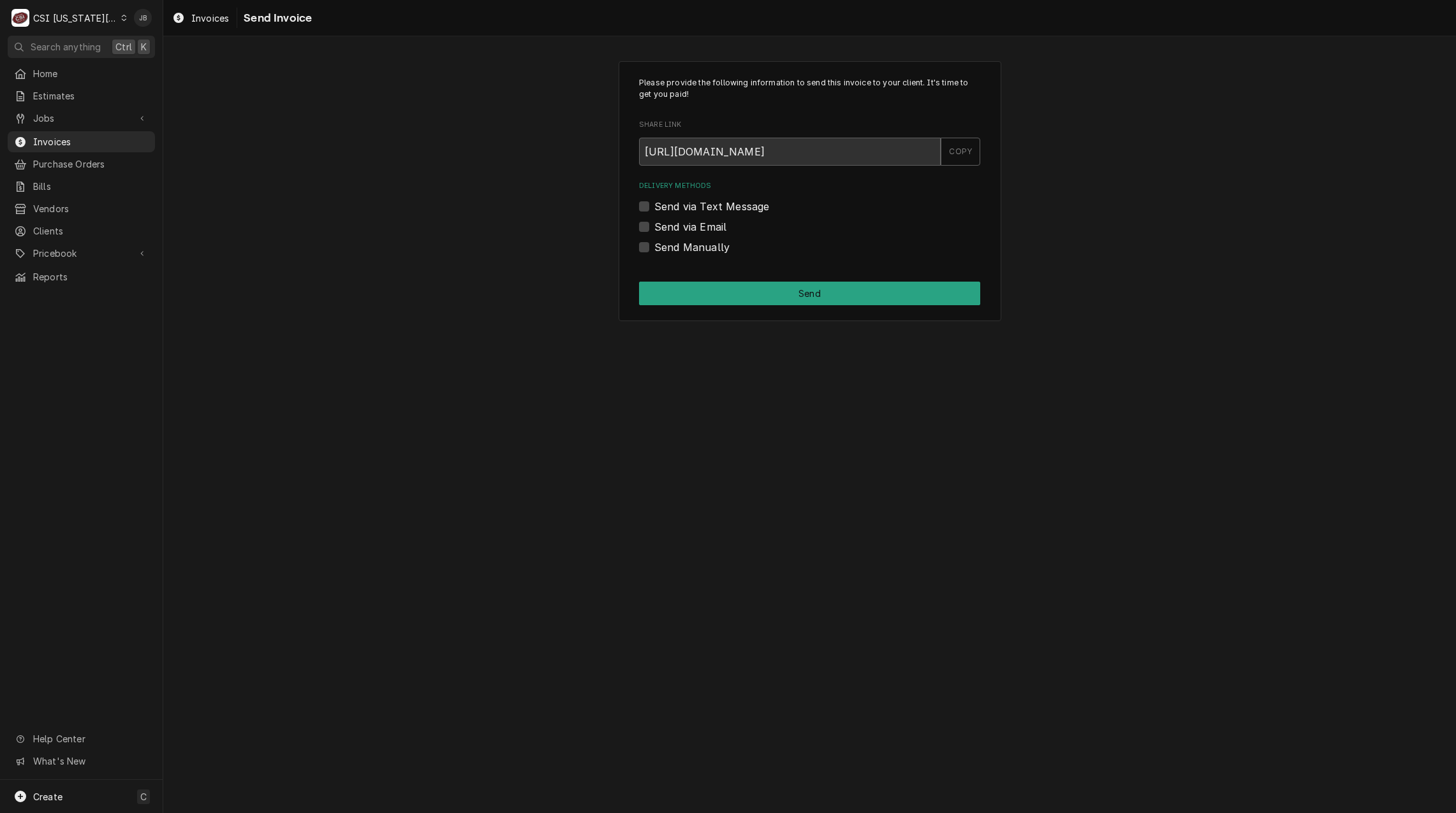
click at [689, 232] on label "Send via Email" at bounding box center [690, 226] width 72 height 16
click at [689, 232] on input "Send via Email" at bounding box center [825, 233] width 341 height 28
checkbox input "true"
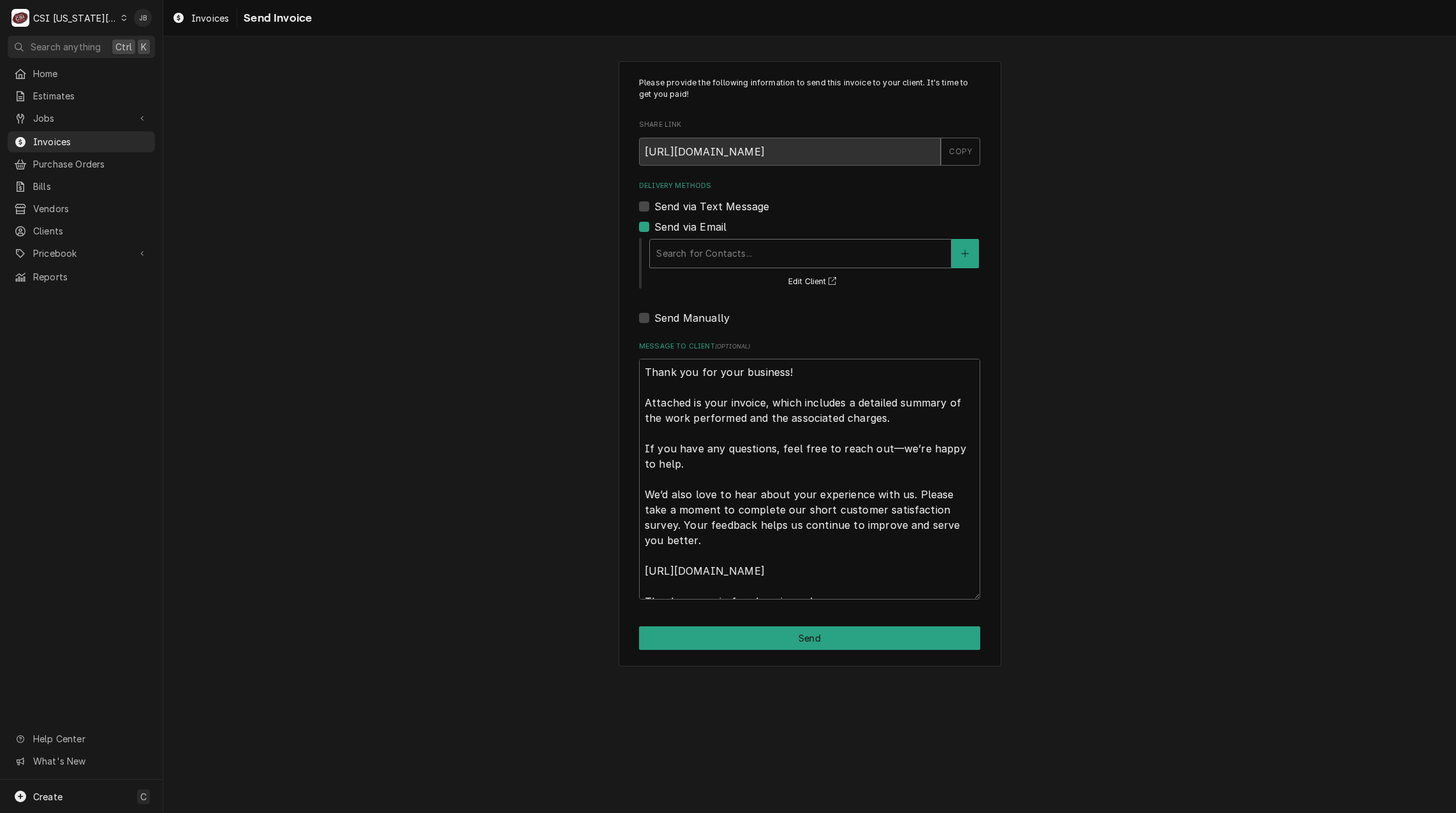
click at [719, 255] on div "Delivery Methods" at bounding box center [800, 253] width 288 height 23
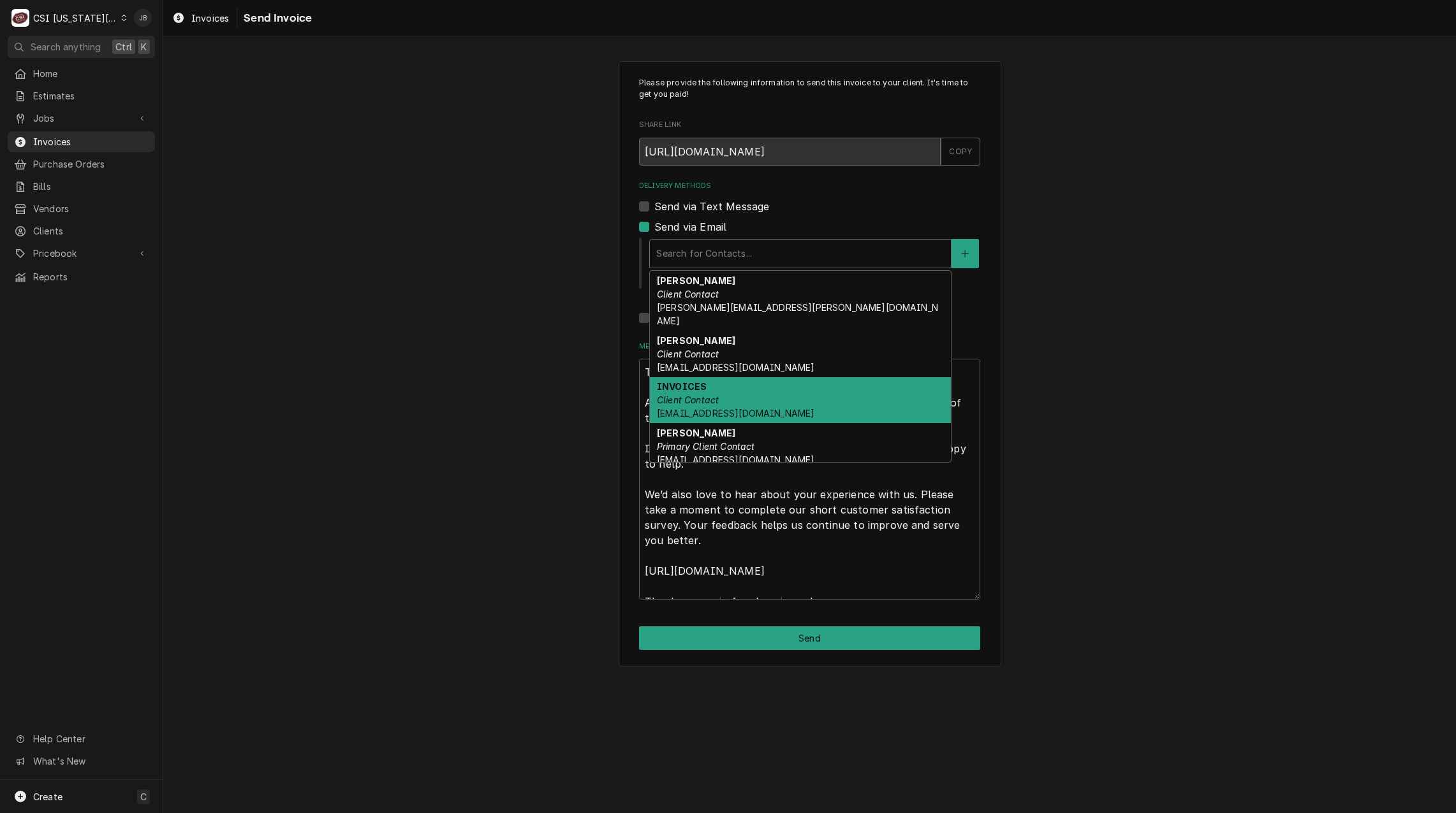
click at [754, 389] on div "INVOICES Client Contact ap@kmoburger.com" at bounding box center [800, 400] width 301 height 47
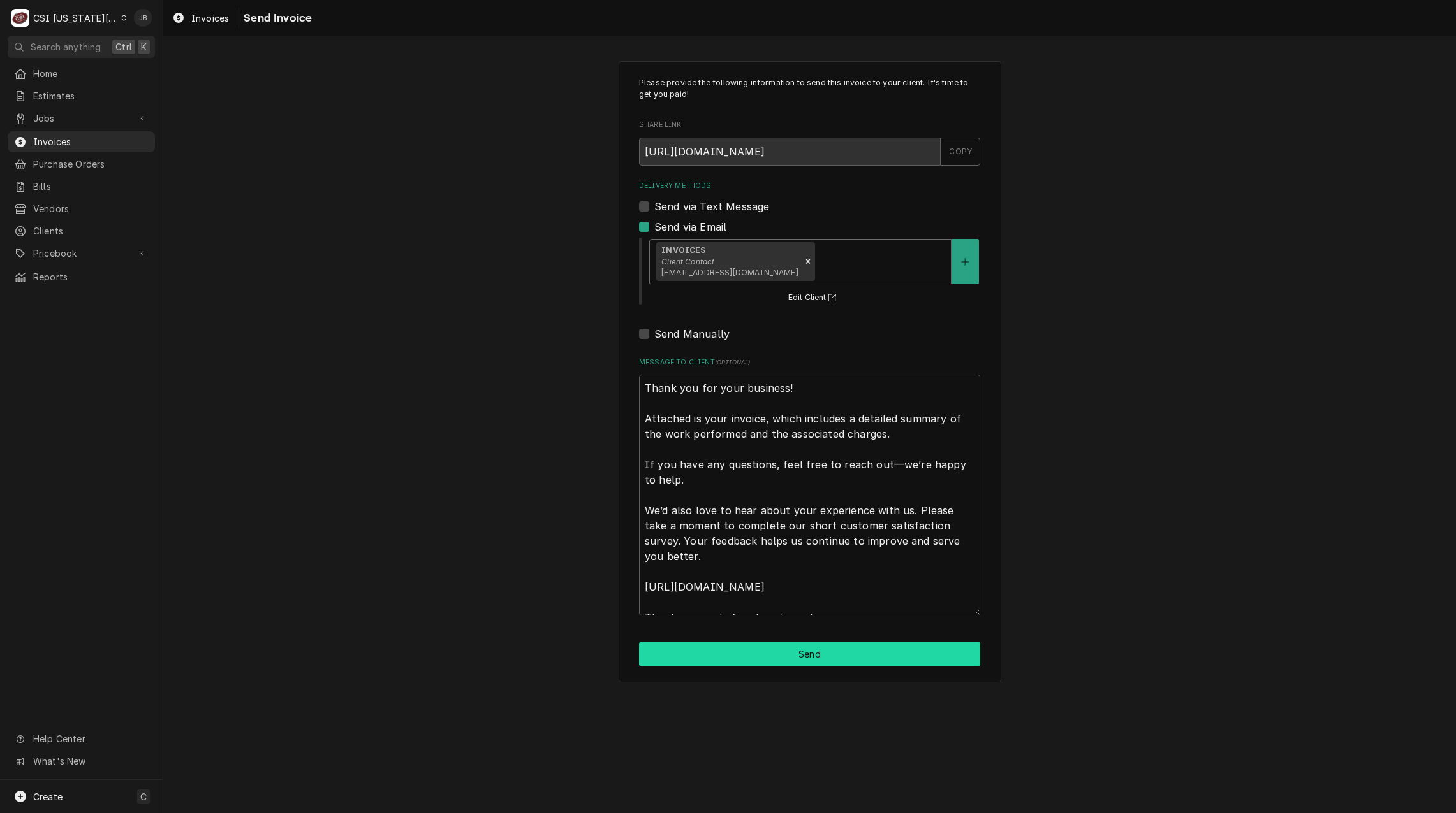
click at [766, 656] on button "Send" at bounding box center [809, 654] width 341 height 24
type textarea "x"
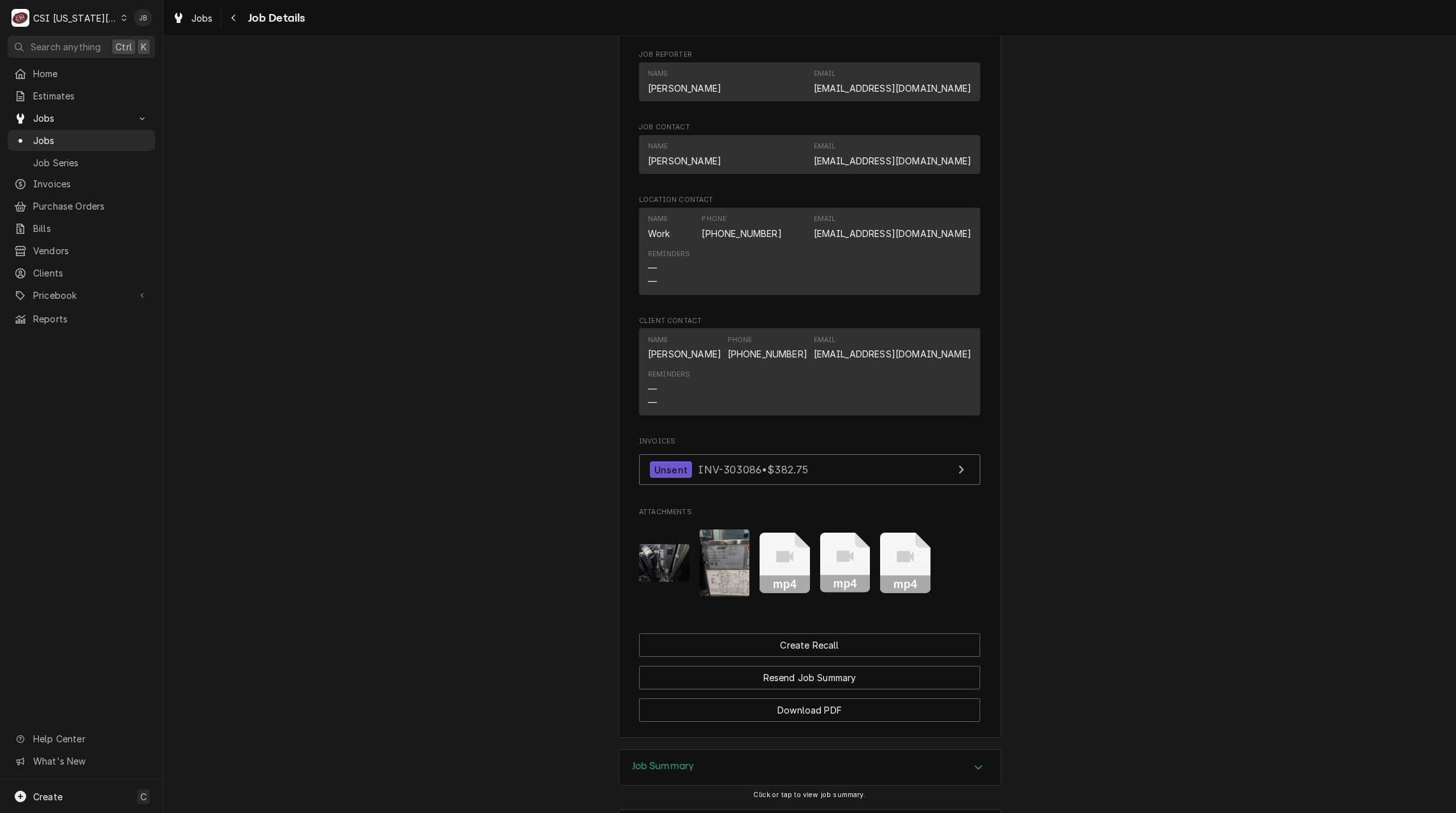
scroll to position [1217, 0]
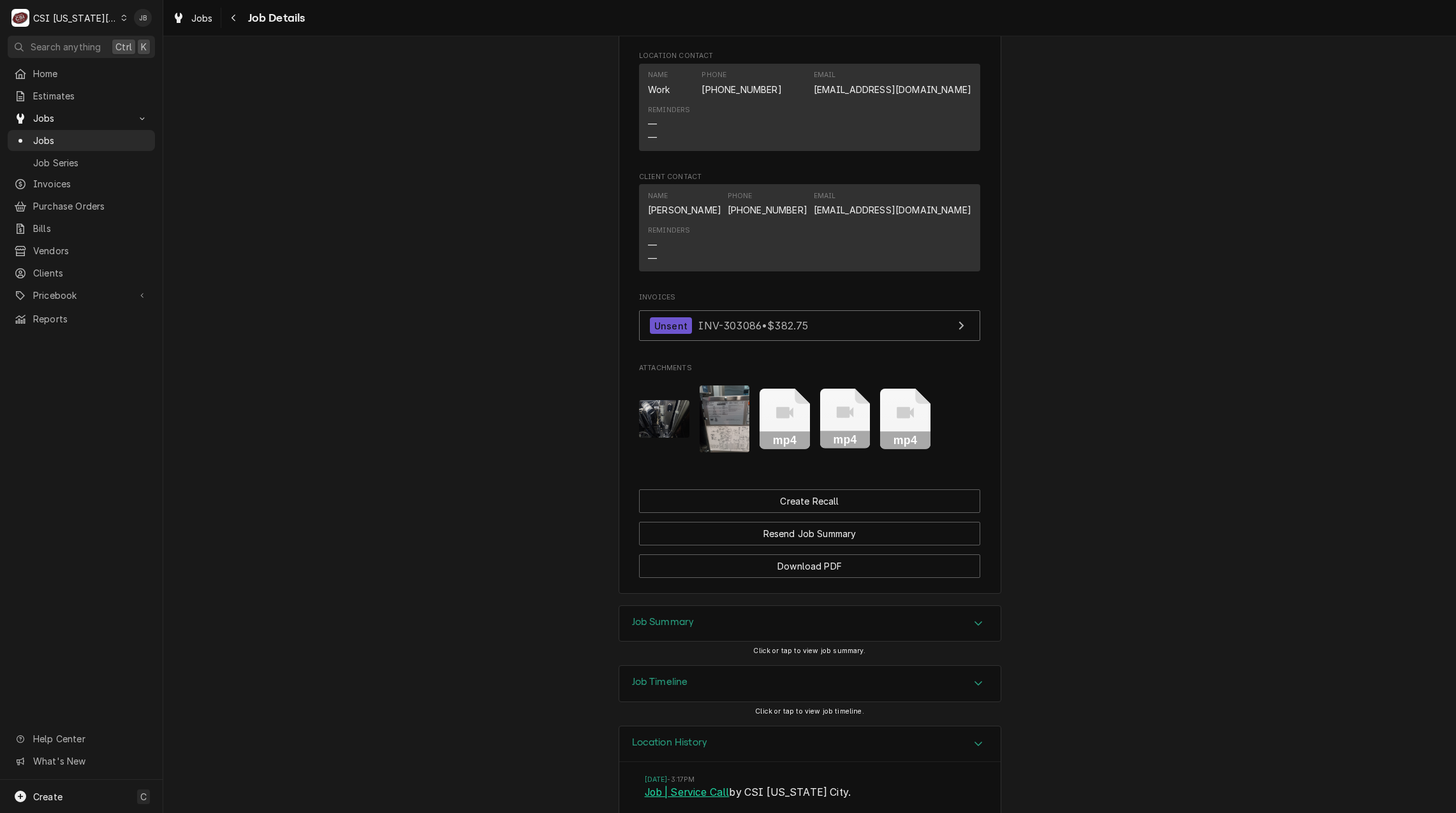
scroll to position [1392, 0]
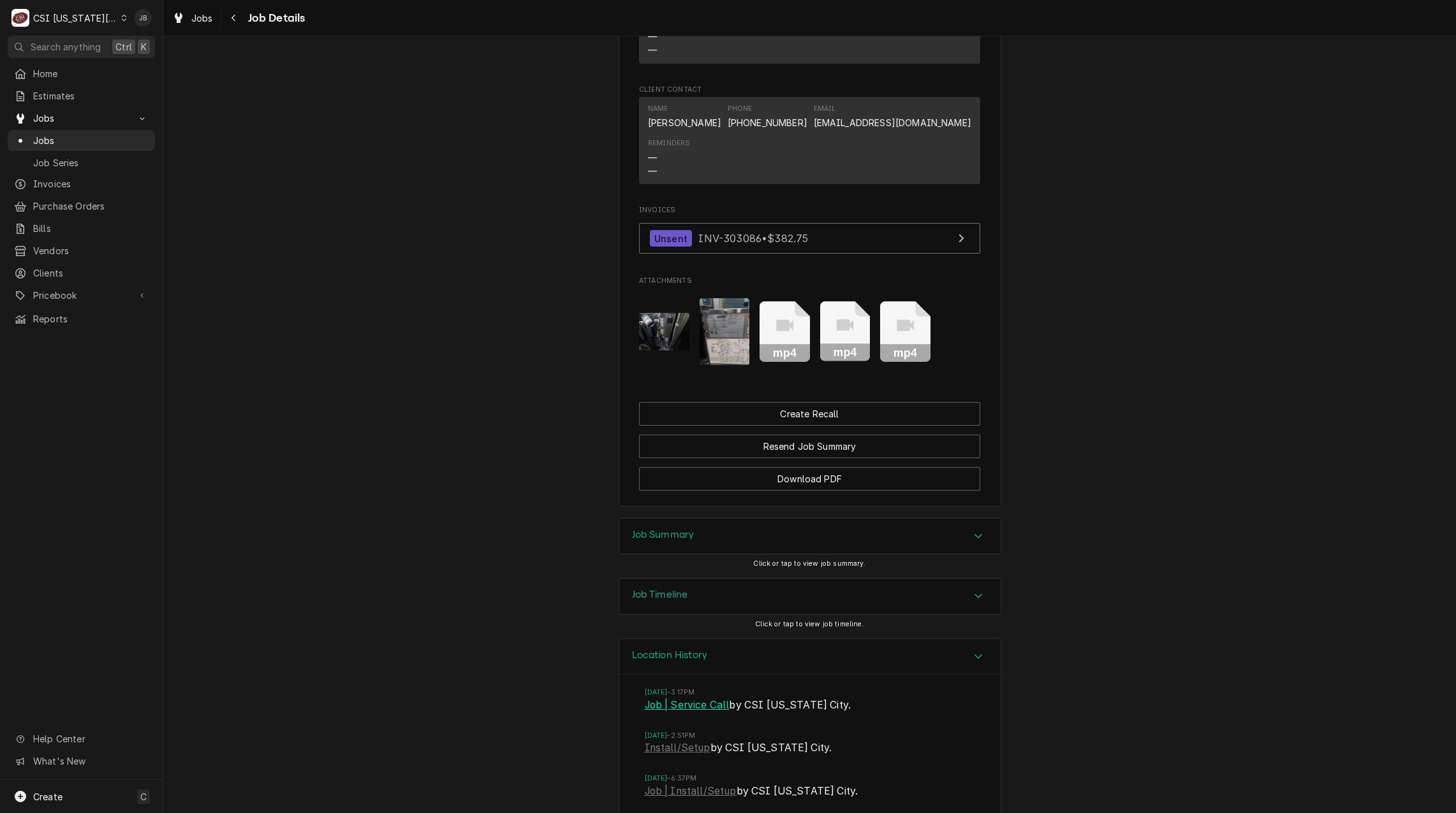
click at [694, 698] on link "Job | Service Call" at bounding box center [687, 705] width 85 height 16
click at [716, 298] on img "Attachments" at bounding box center [725, 331] width 50 height 67
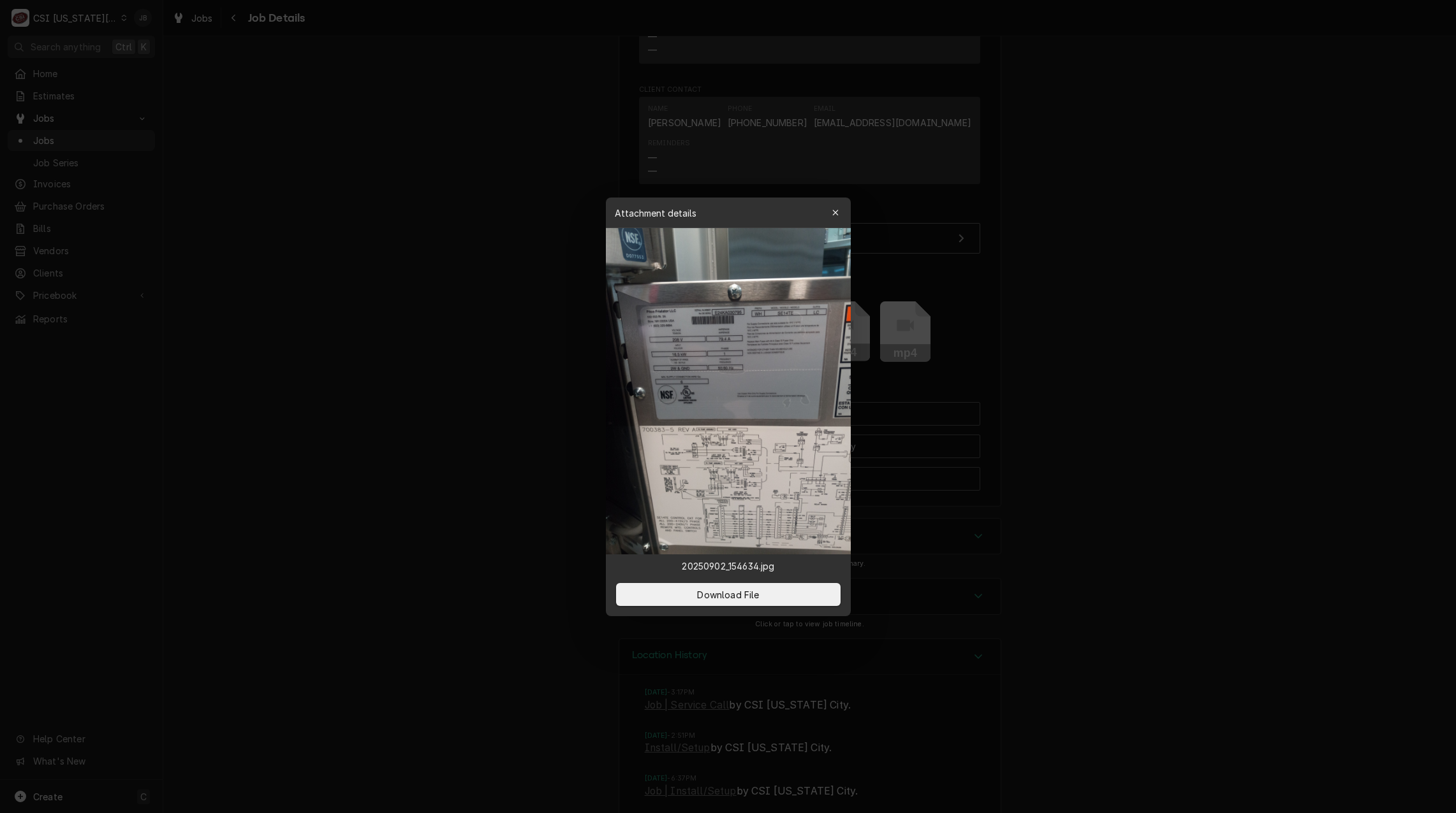
click at [463, 306] on div at bounding box center [728, 406] width 1456 height 813
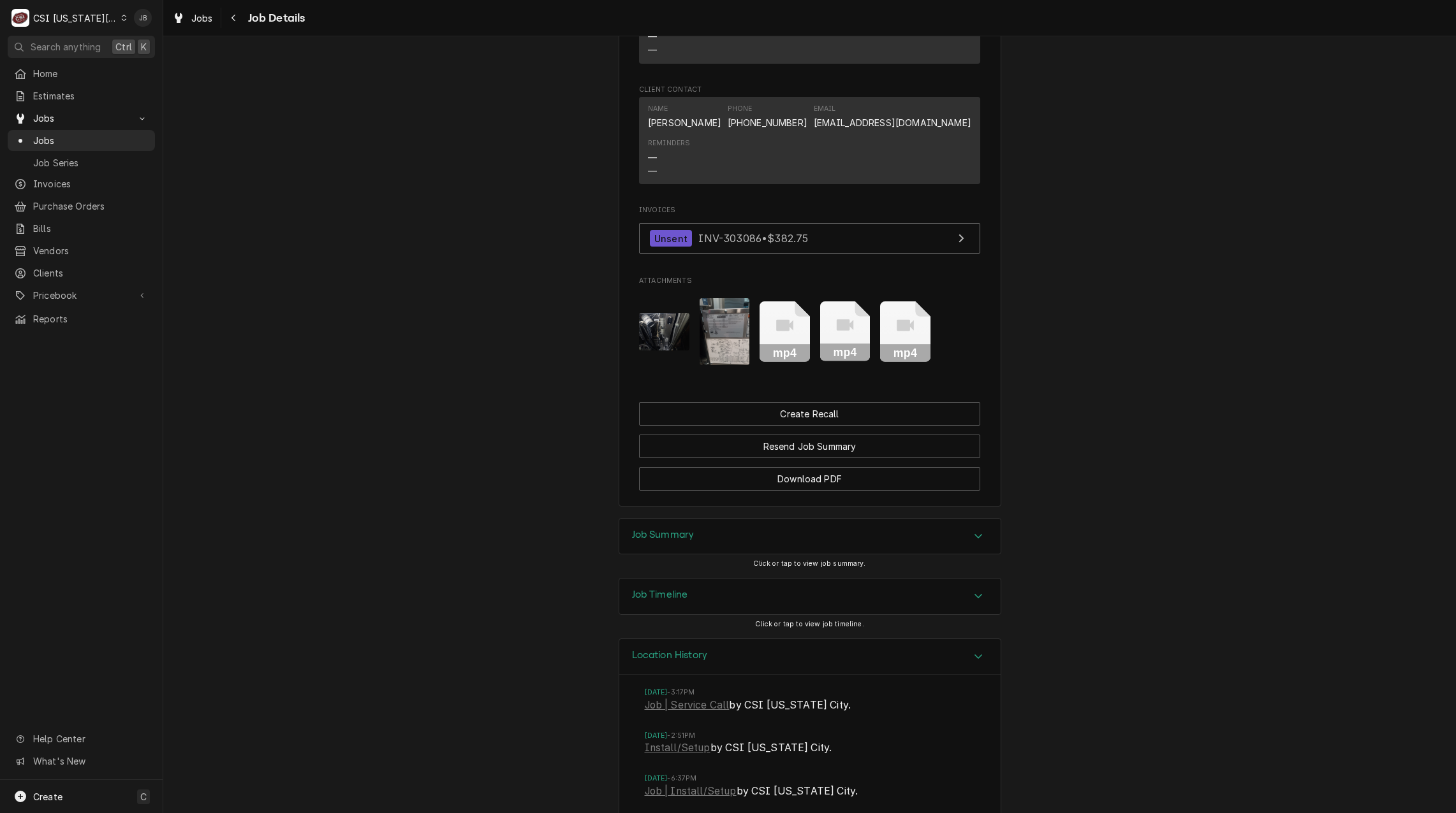
click at [657, 313] on img "Attachments" at bounding box center [664, 331] width 50 height 38
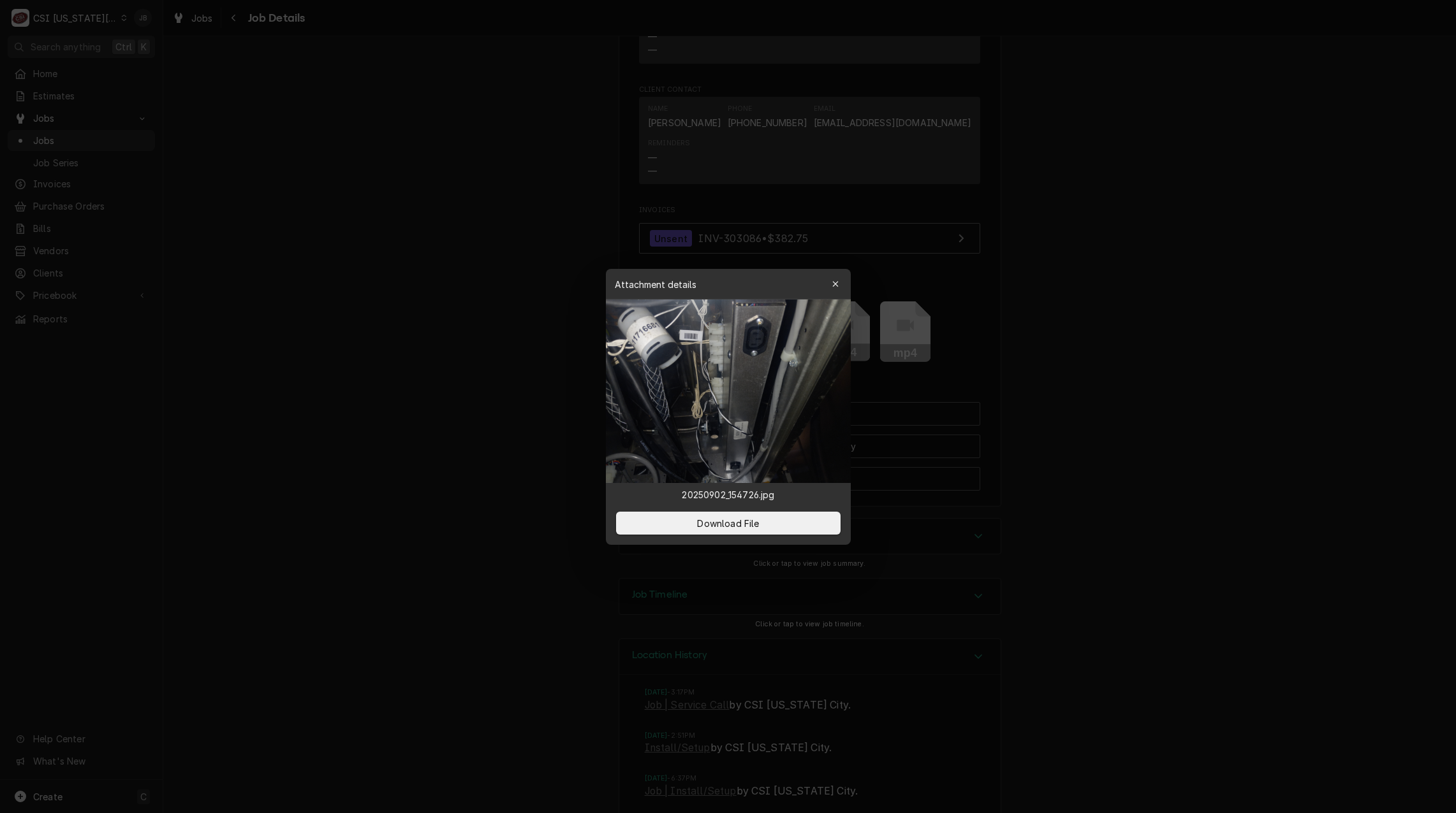
click at [445, 264] on div at bounding box center [728, 406] width 1456 height 813
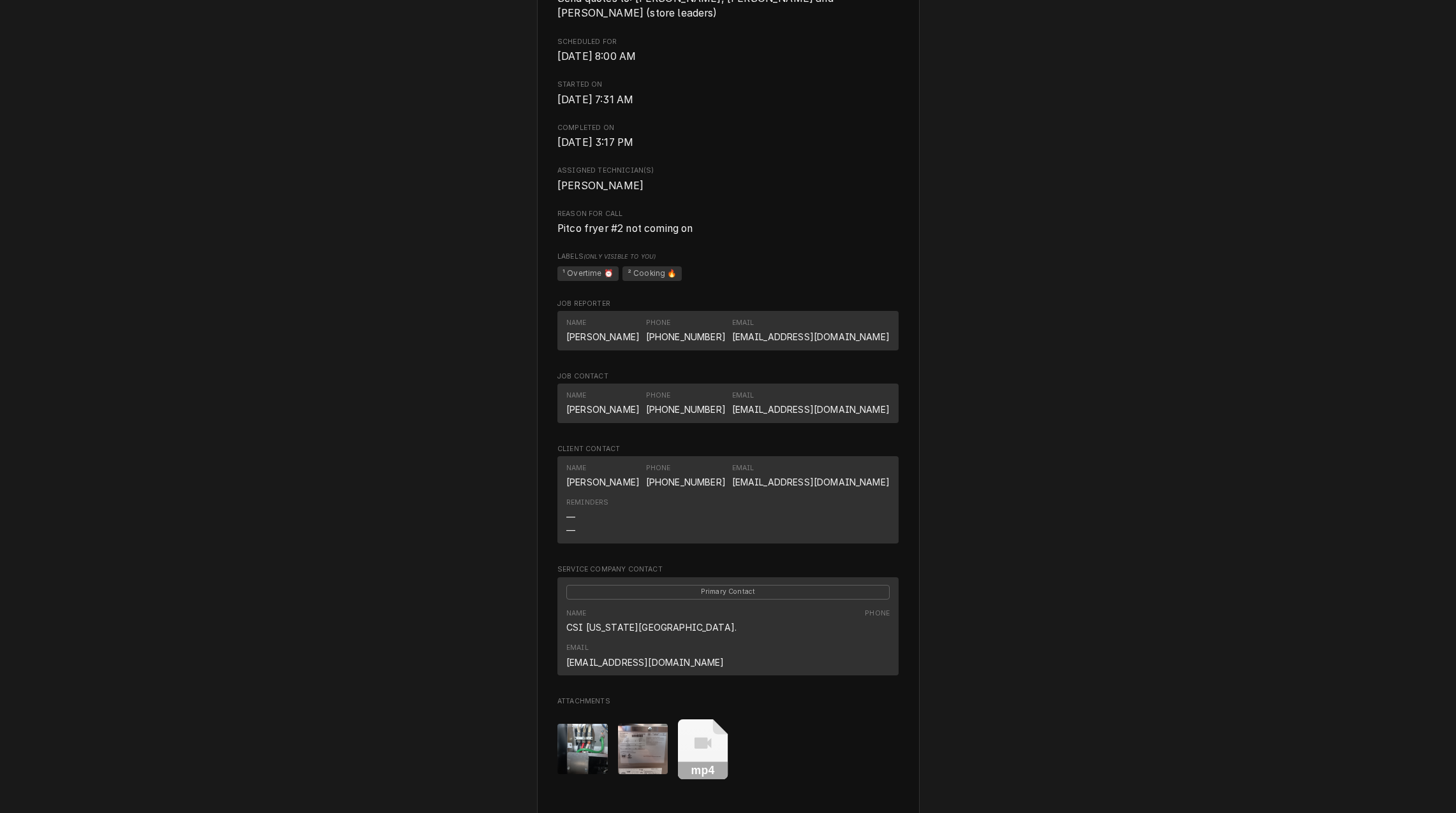
scroll to position [701, 0]
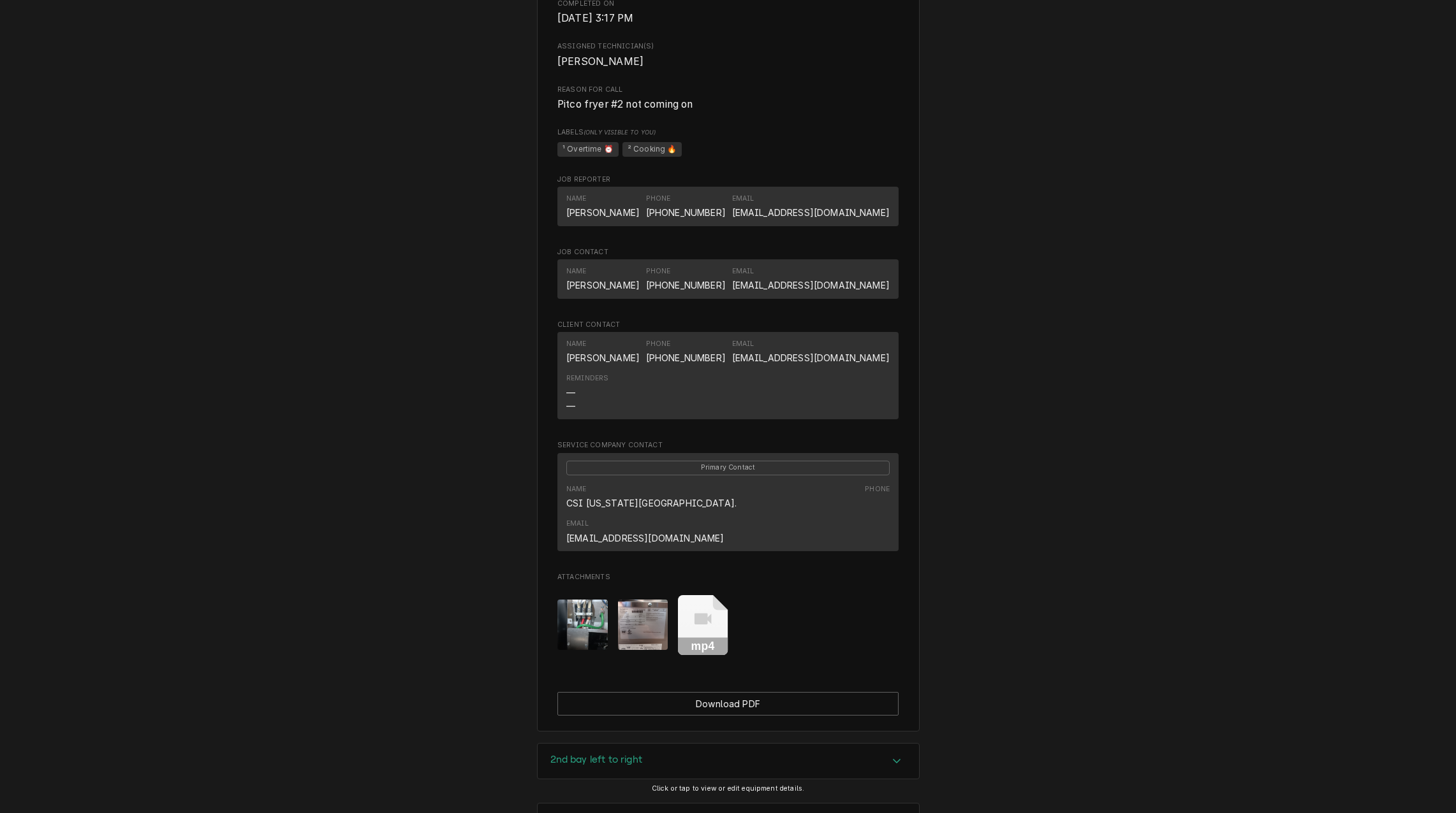
click at [602, 813] on h3 "Job Summary" at bounding box center [582, 820] width 62 height 12
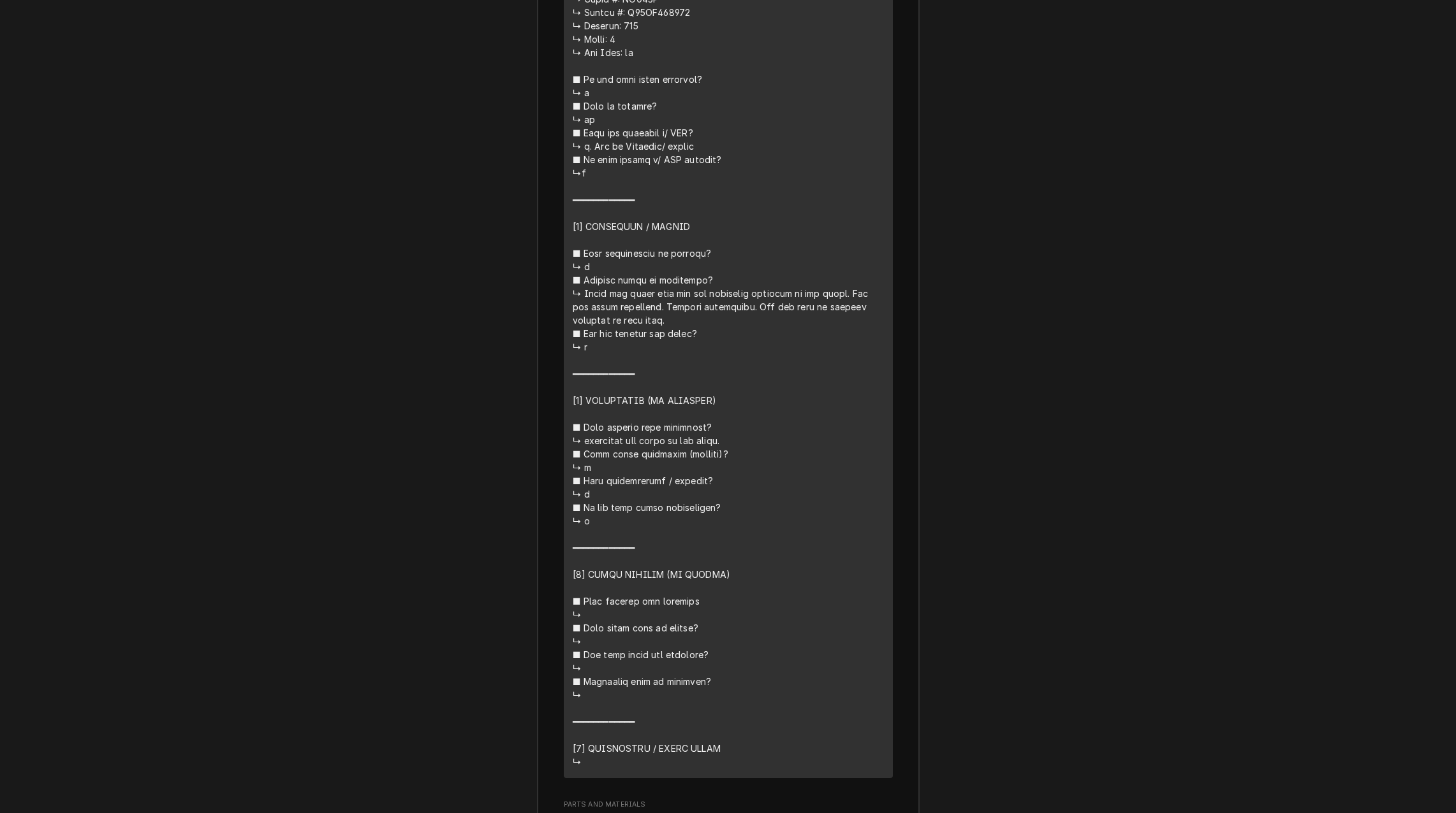
scroll to position [2358, 0]
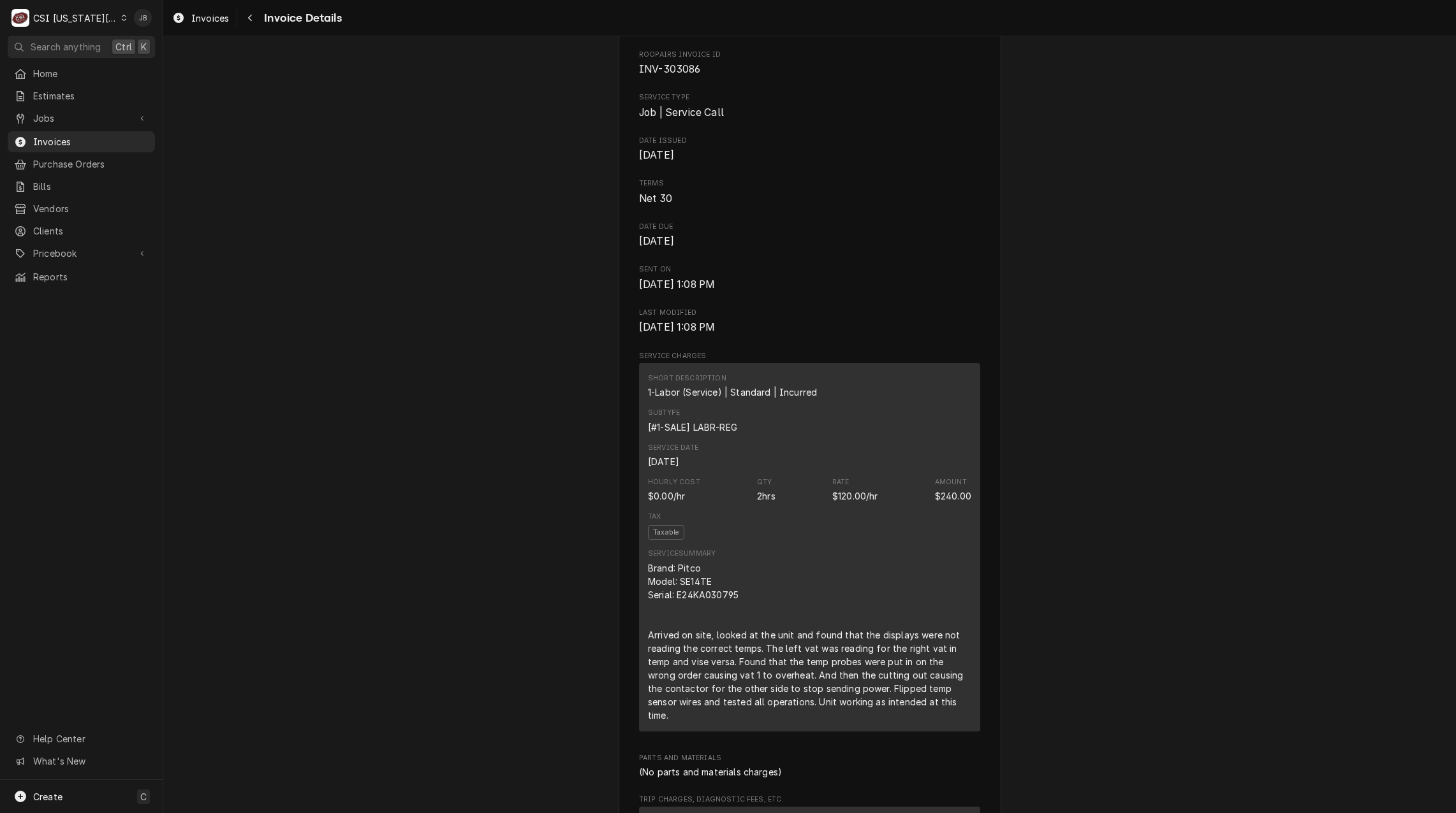
scroll to position [573, 0]
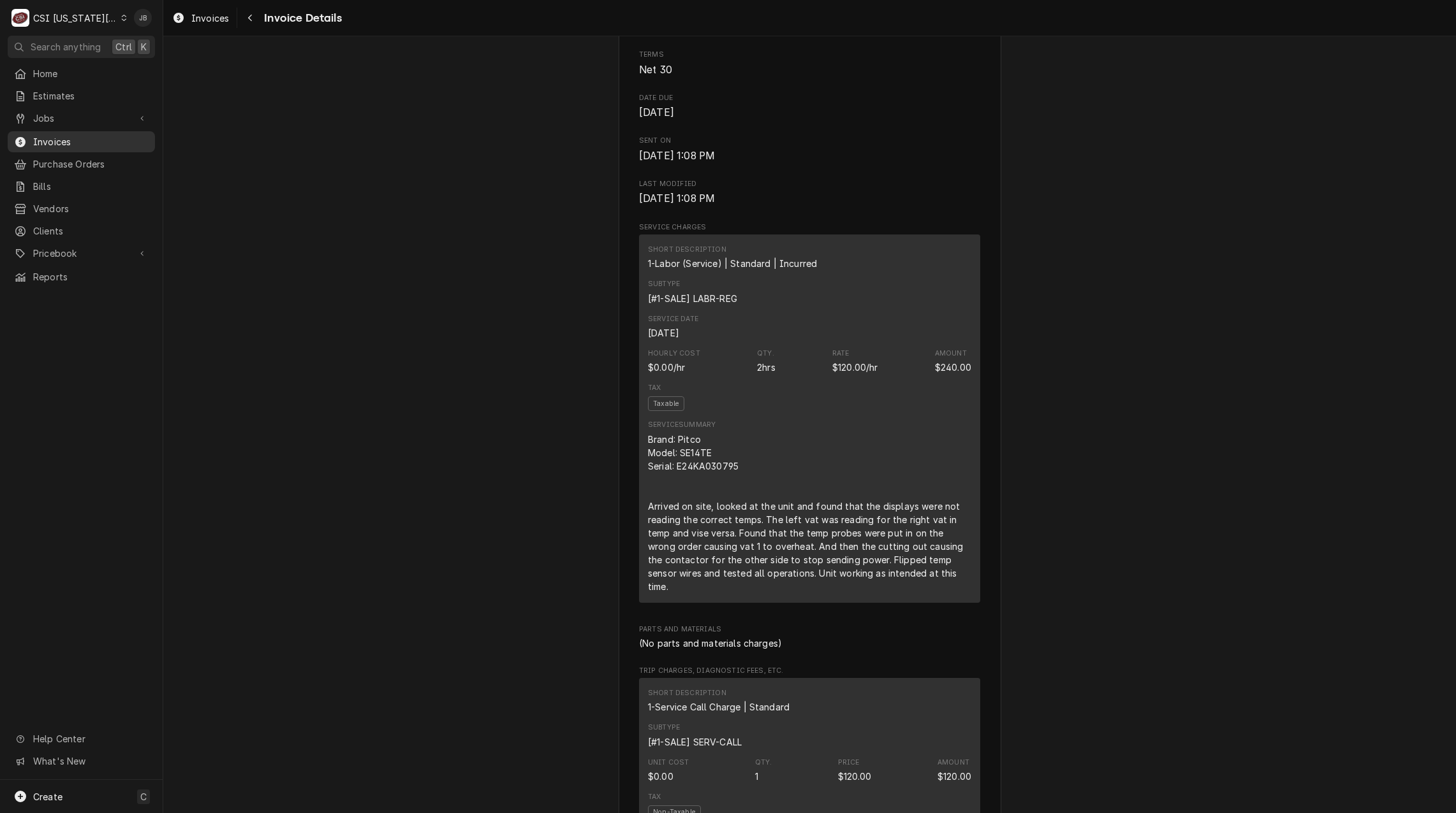
click at [91, 136] on span "Invoices" at bounding box center [91, 142] width 115 height 13
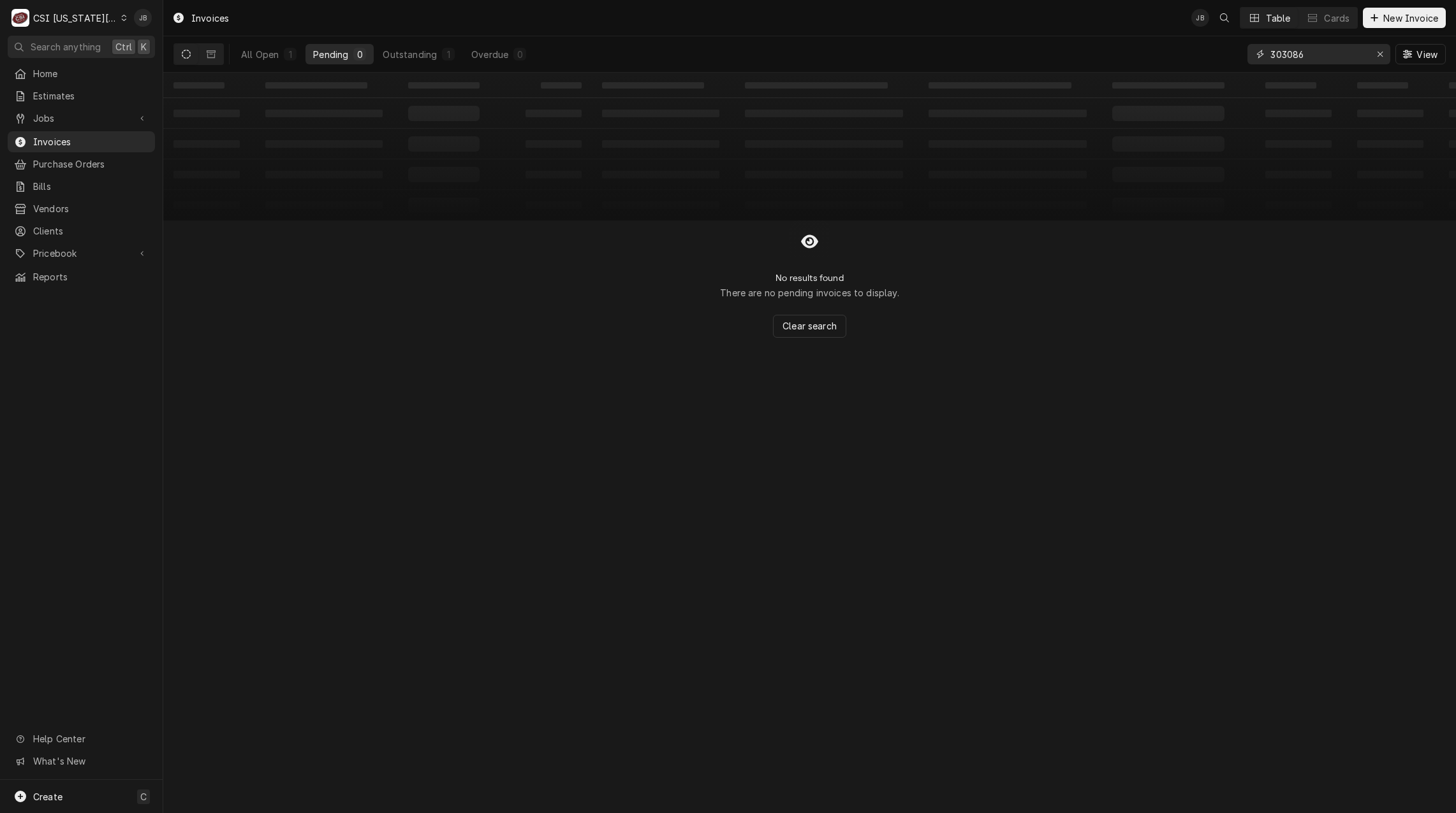
click at [1309, 53] on input "303086" at bounding box center [1318, 54] width 95 height 21
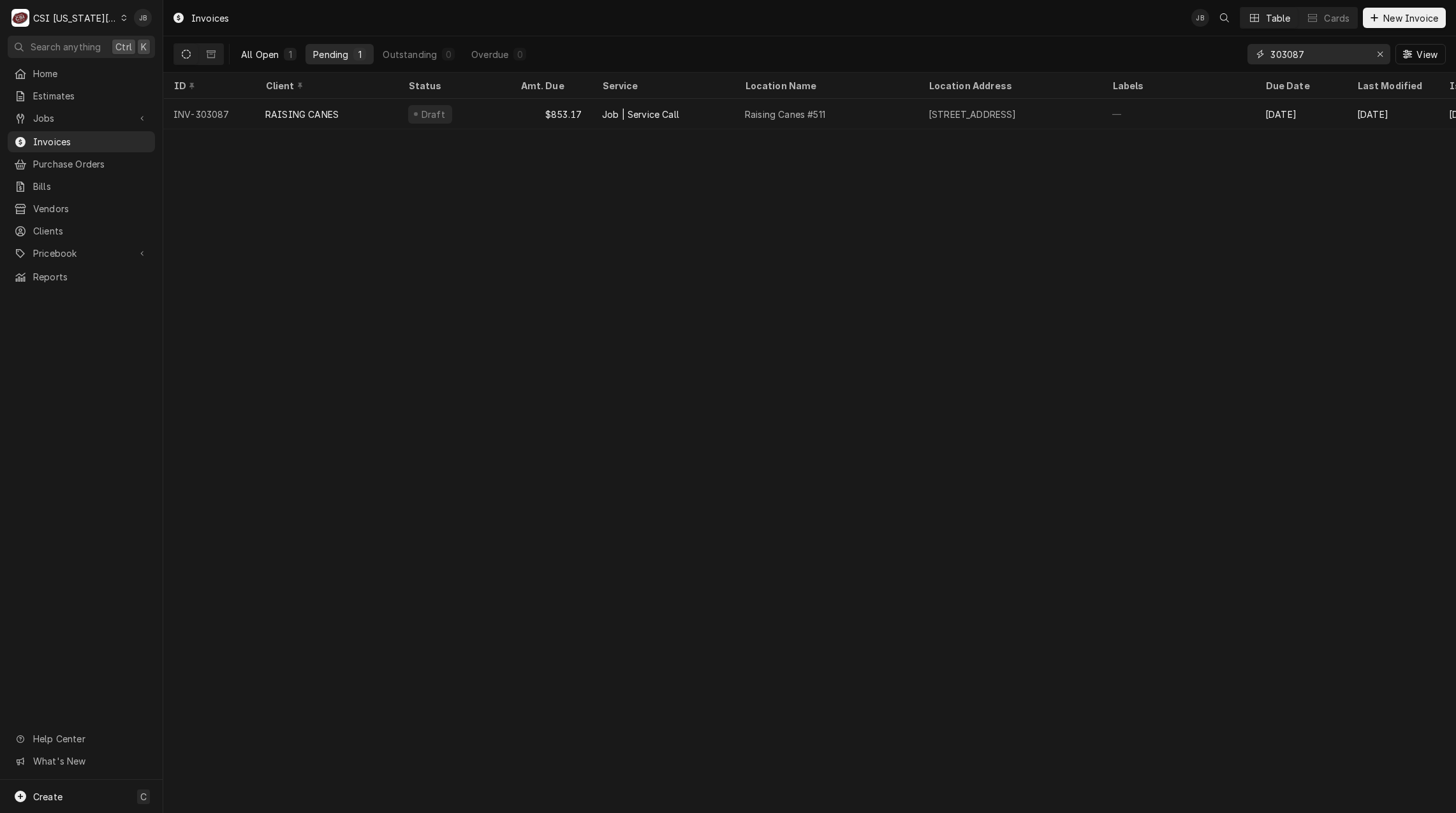
type input "303087"
click at [258, 55] on div "All Open" at bounding box center [260, 55] width 38 height 13
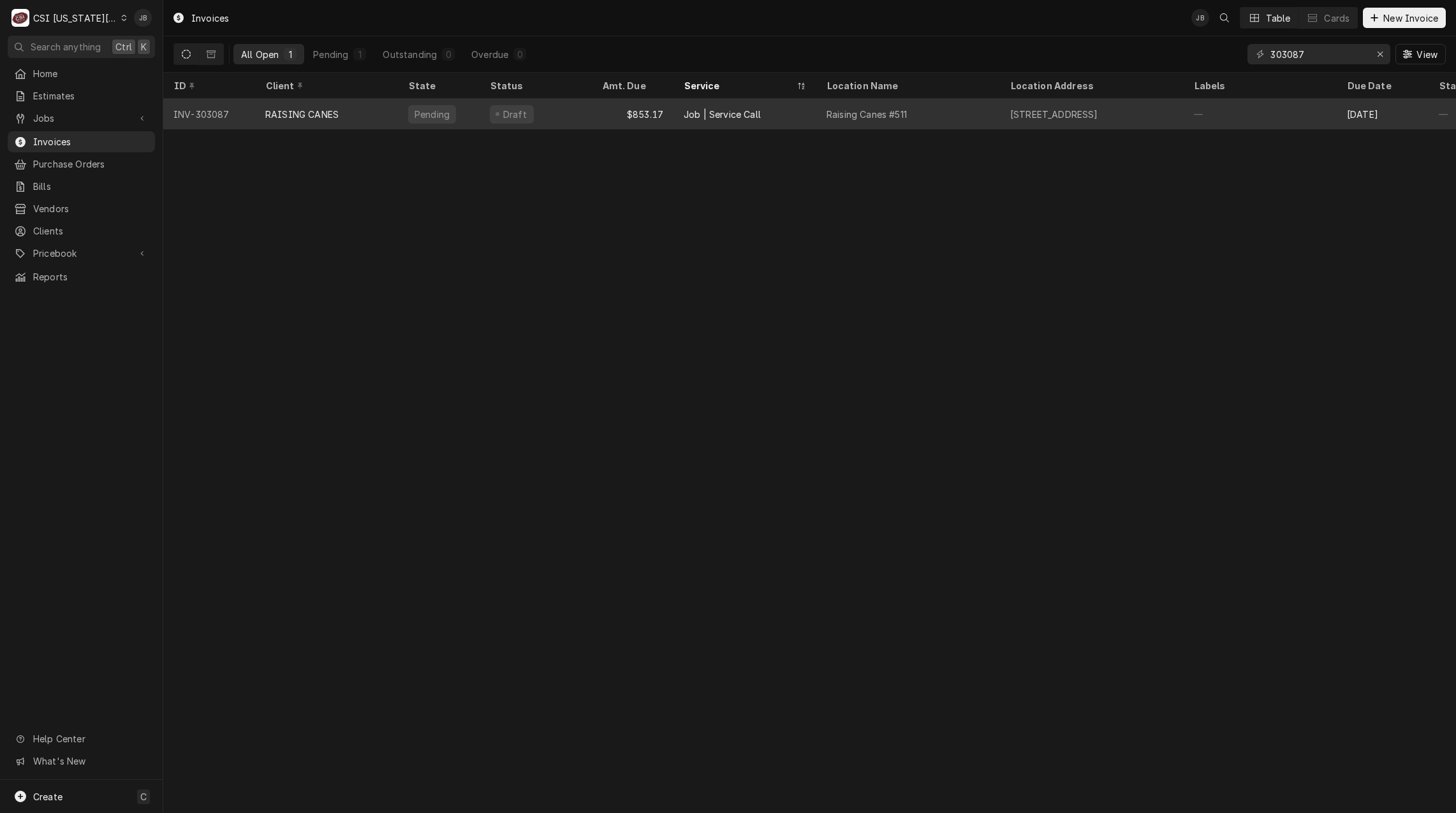
click at [458, 115] on div "Pending" at bounding box center [439, 114] width 81 height 30
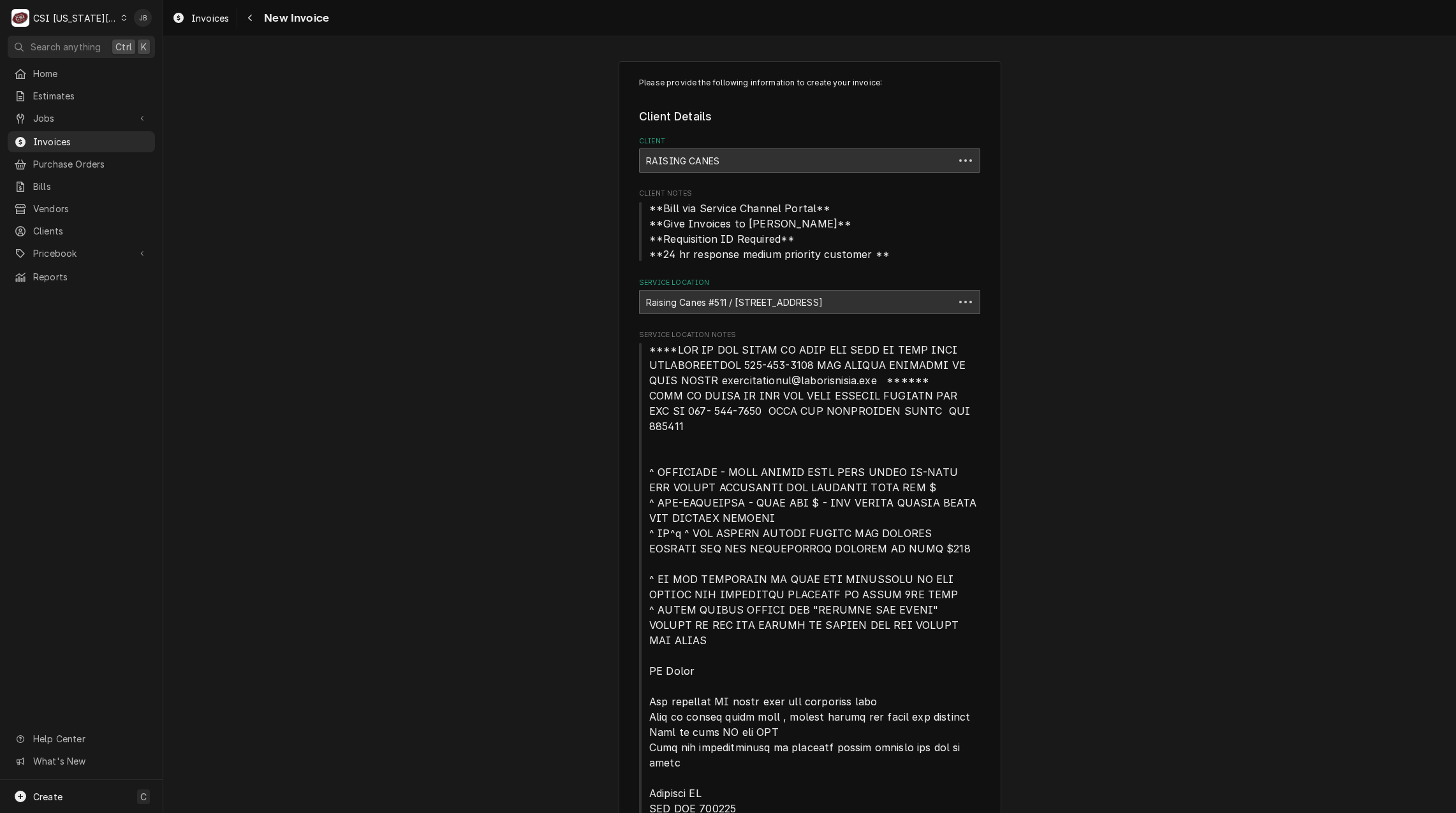
type textarea "x"
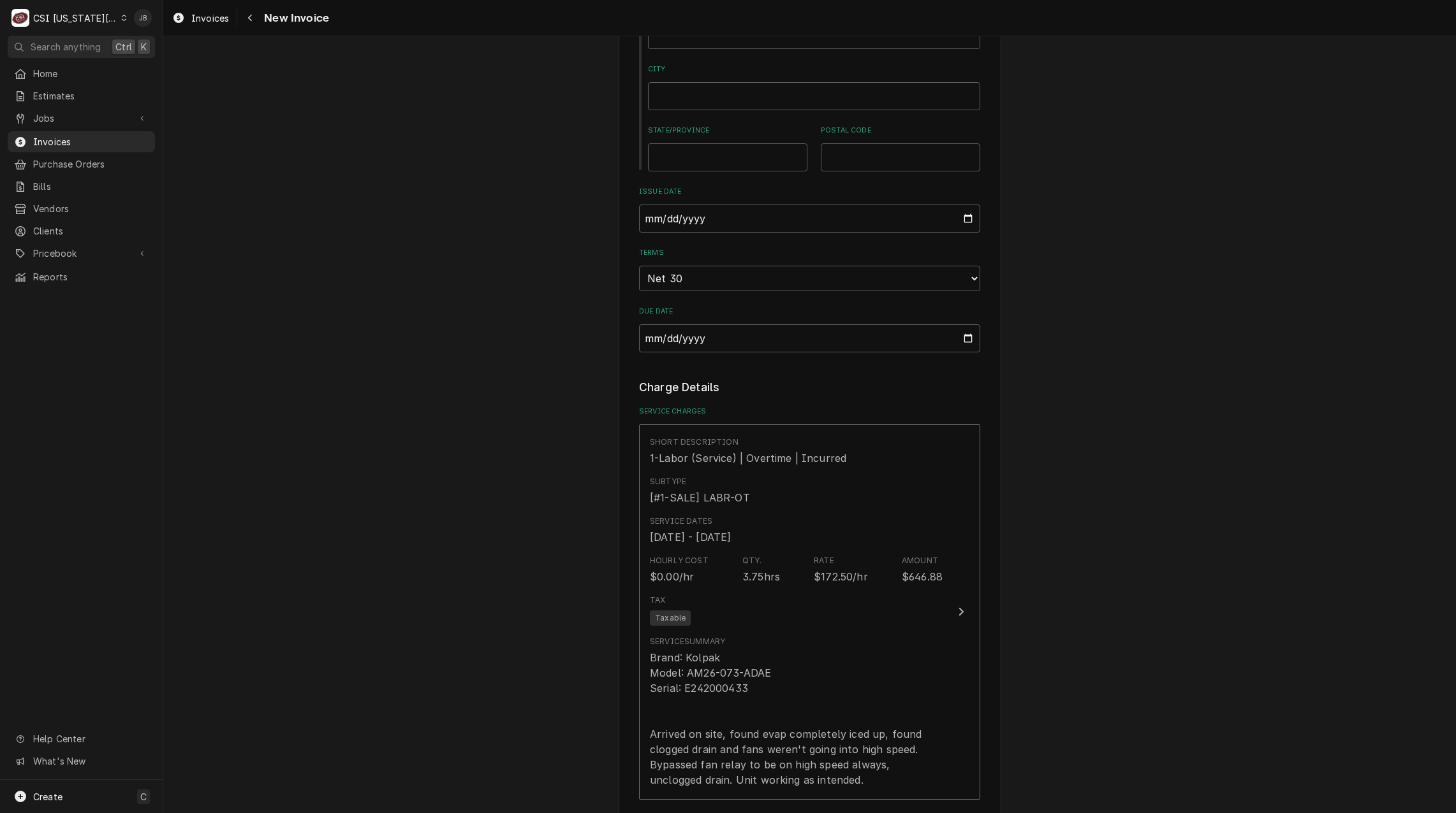
scroll to position [1211, 0]
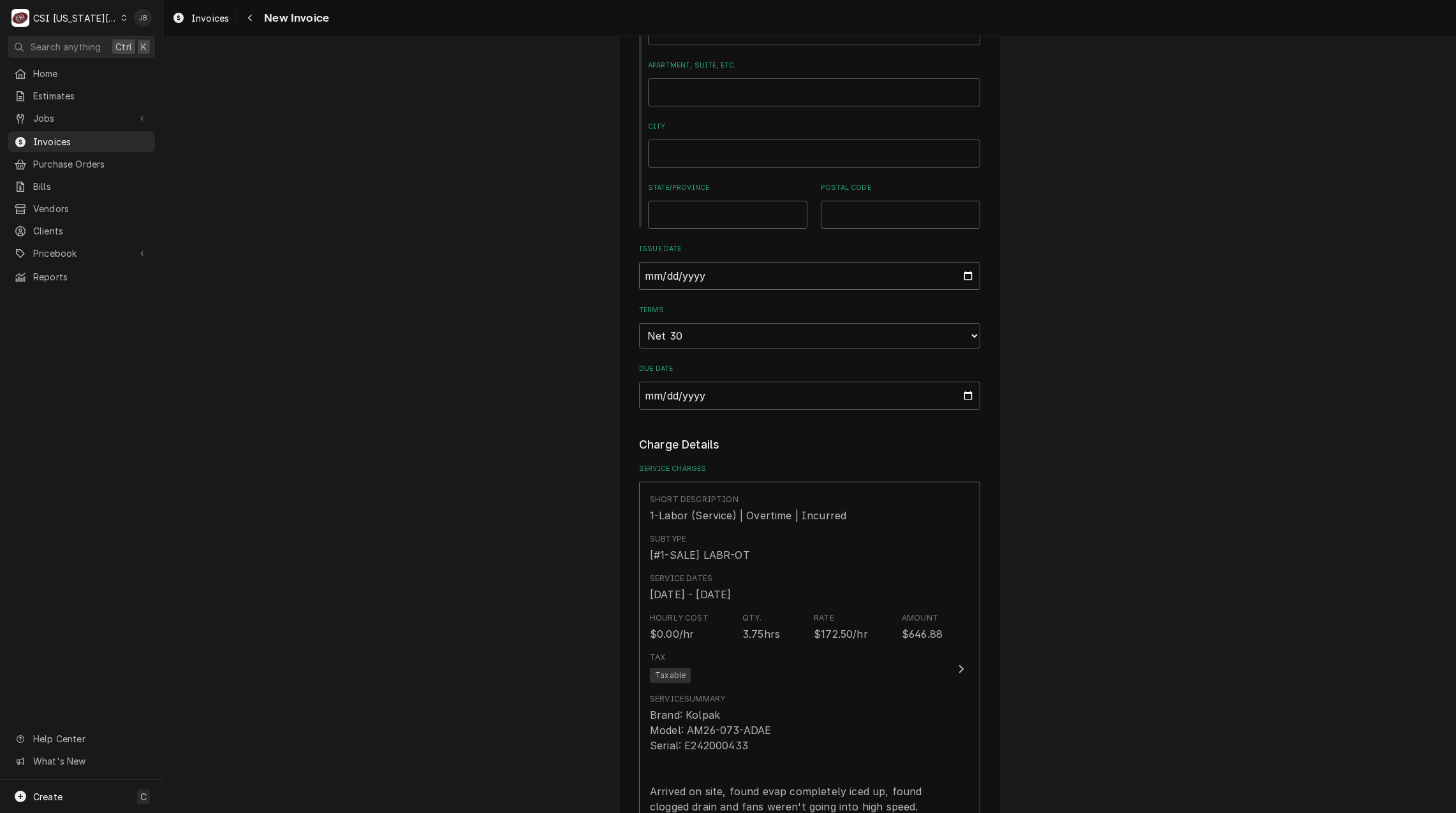
click at [962, 262] on input "[DATE]" at bounding box center [809, 276] width 341 height 28
type input "[DATE]"
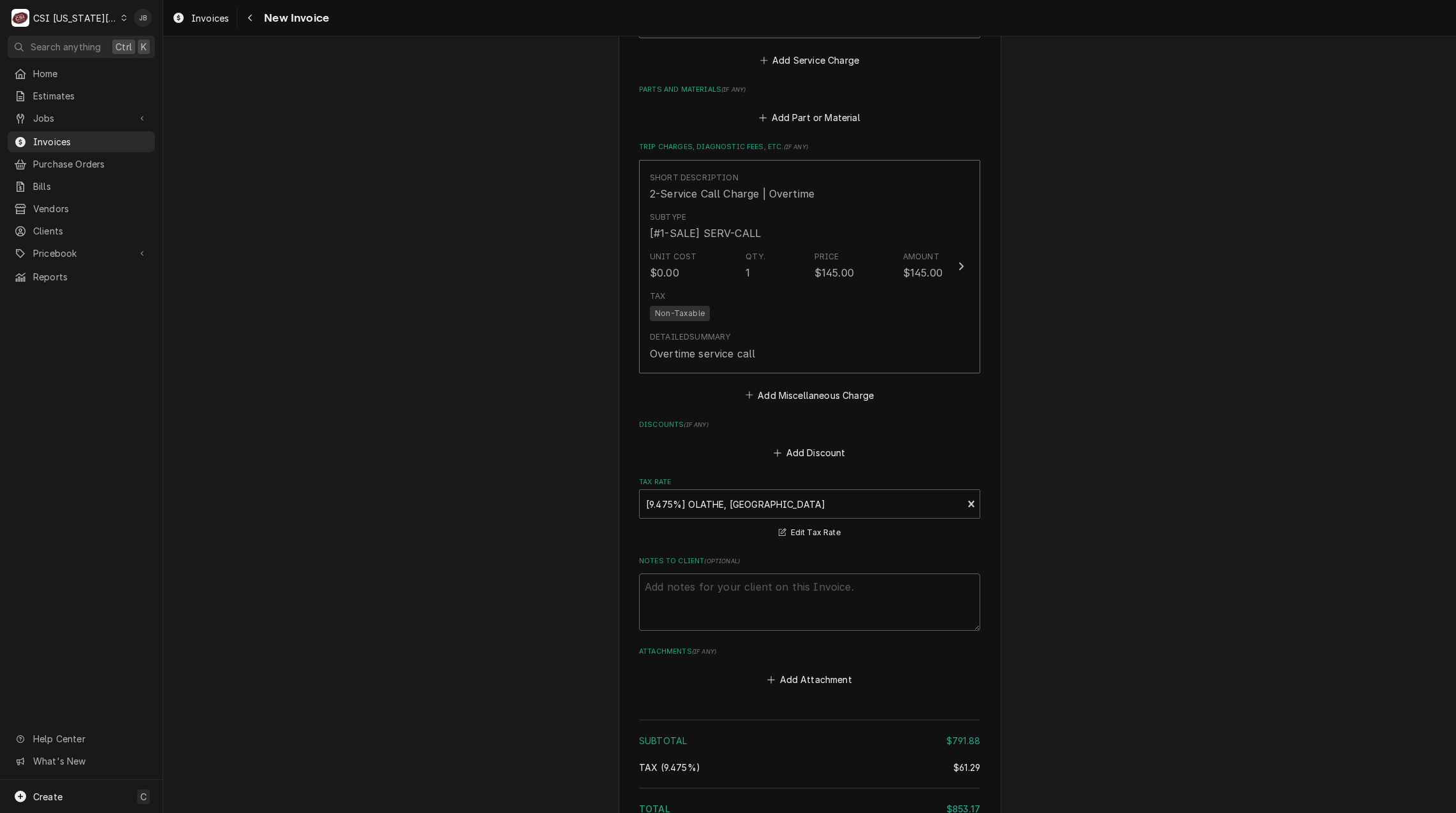
scroll to position [2222, 0]
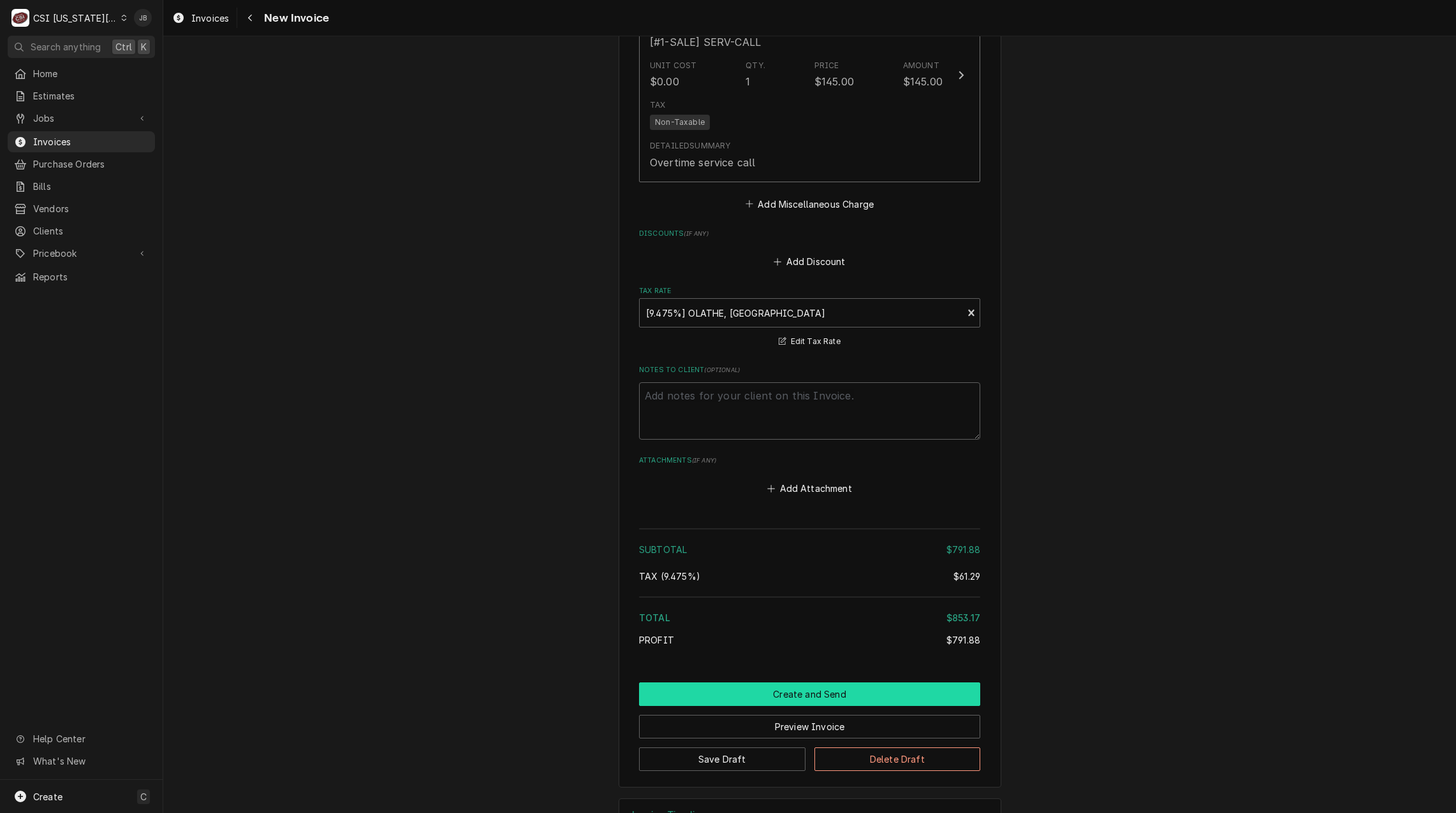
click at [796, 683] on button "Create and Send" at bounding box center [809, 695] width 341 height 24
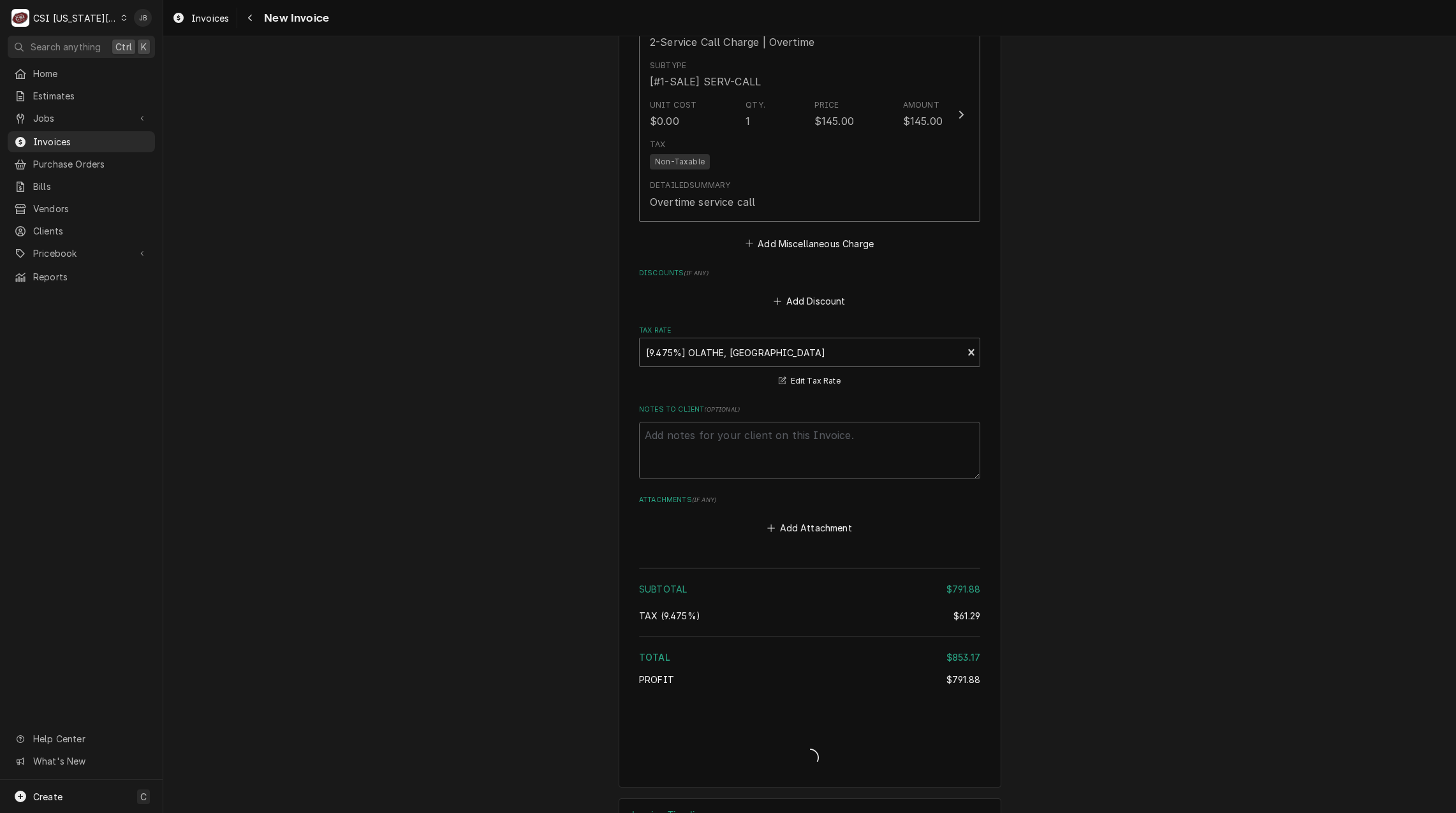
type textarea "x"
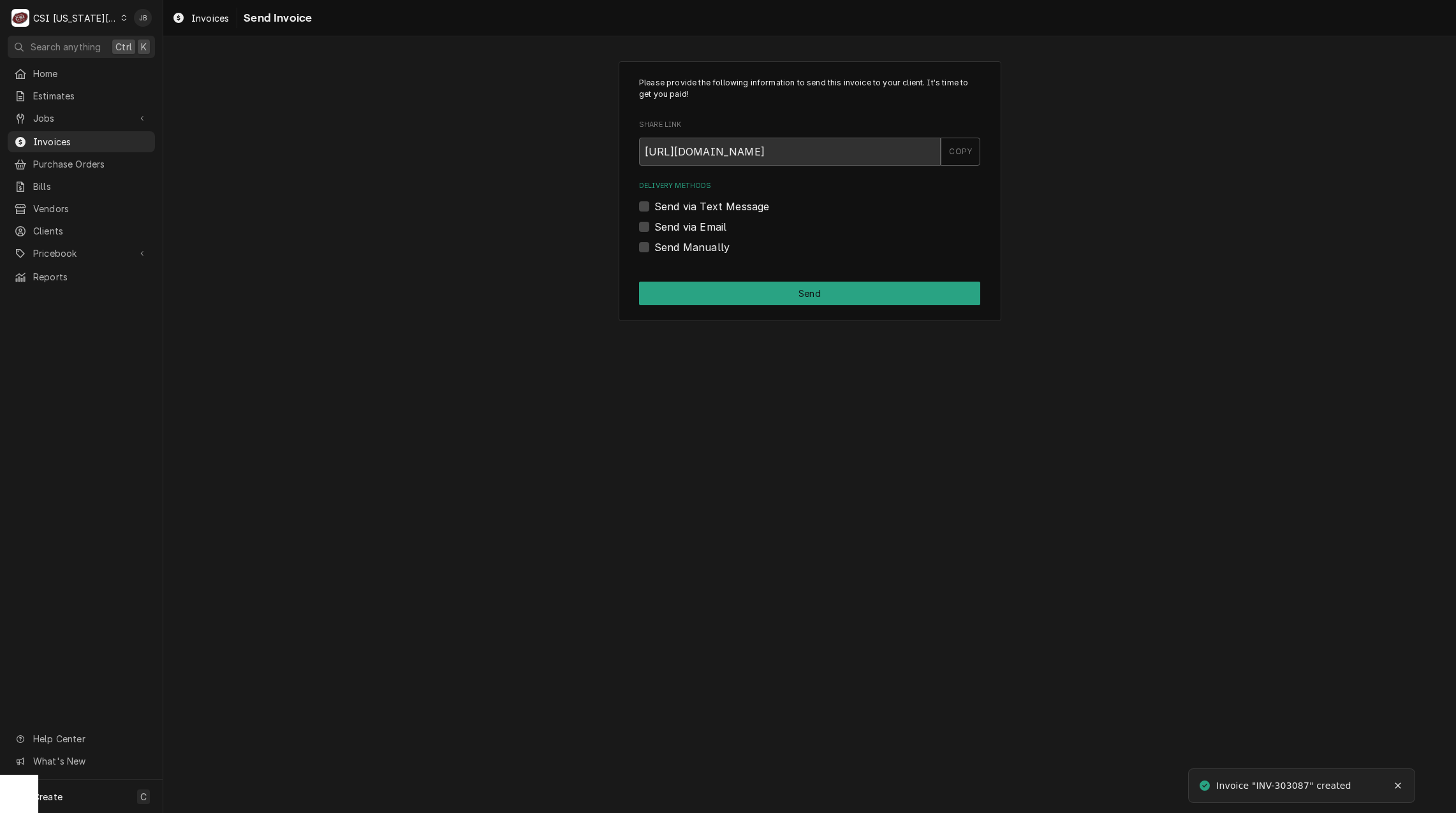
click at [684, 233] on label "Send via Email" at bounding box center [690, 226] width 72 height 16
click at [684, 233] on input "Send via Email" at bounding box center [825, 233] width 341 height 28
checkbox input "true"
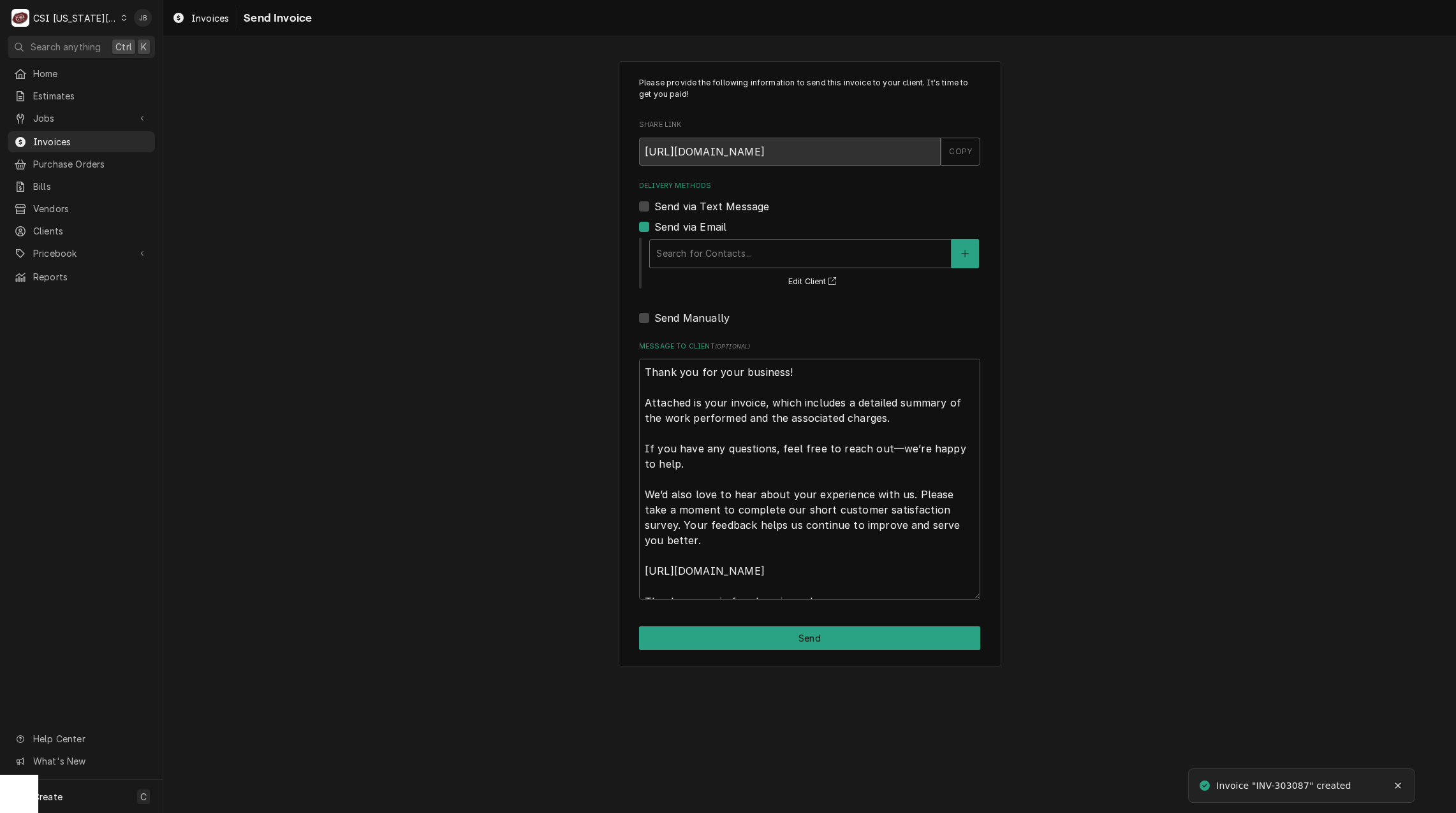
click at [715, 257] on div "Delivery Methods" at bounding box center [800, 253] width 288 height 23
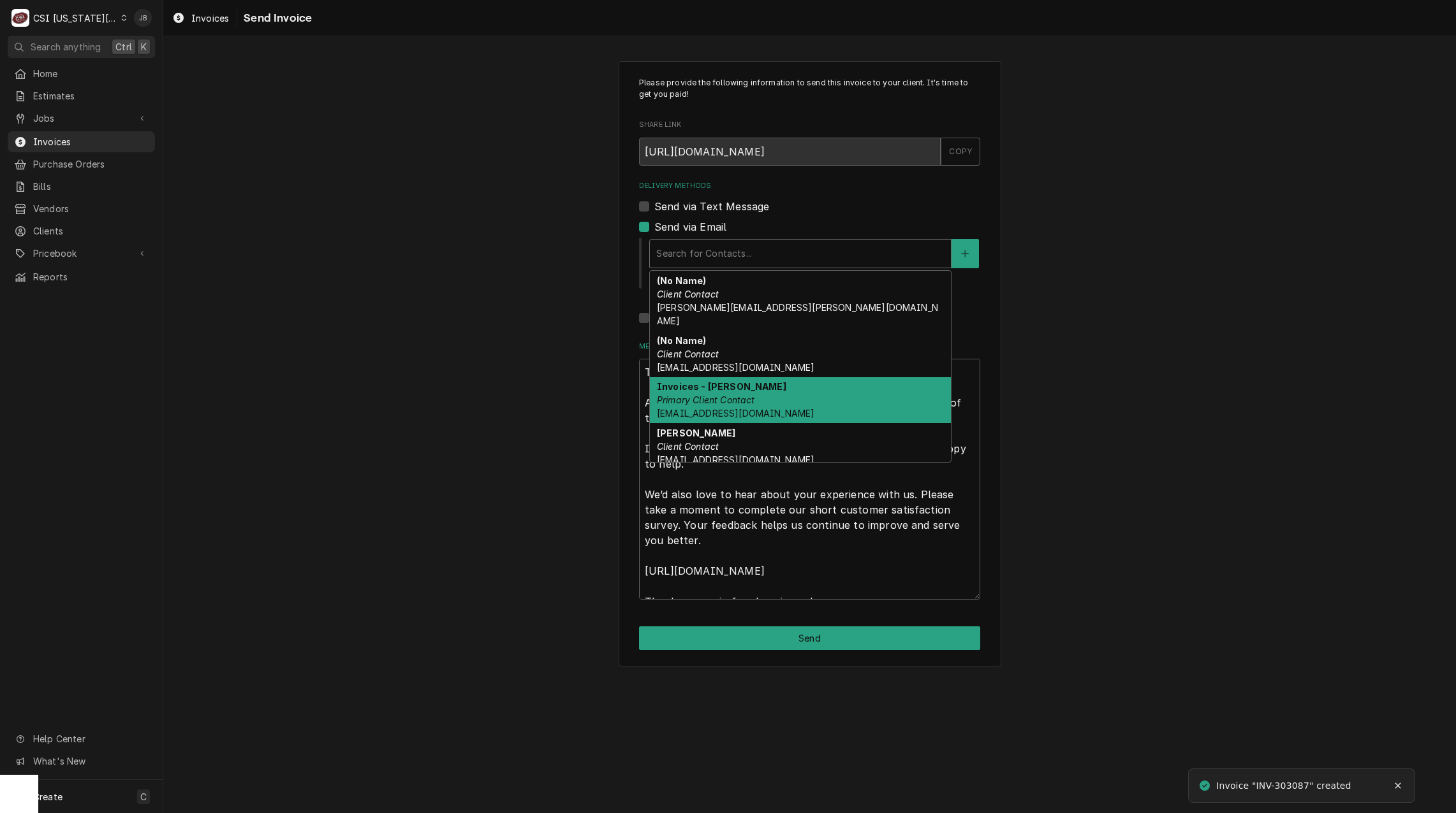
click at [730, 394] on em "Primary Client Contact" at bounding box center [705, 399] width 98 height 11
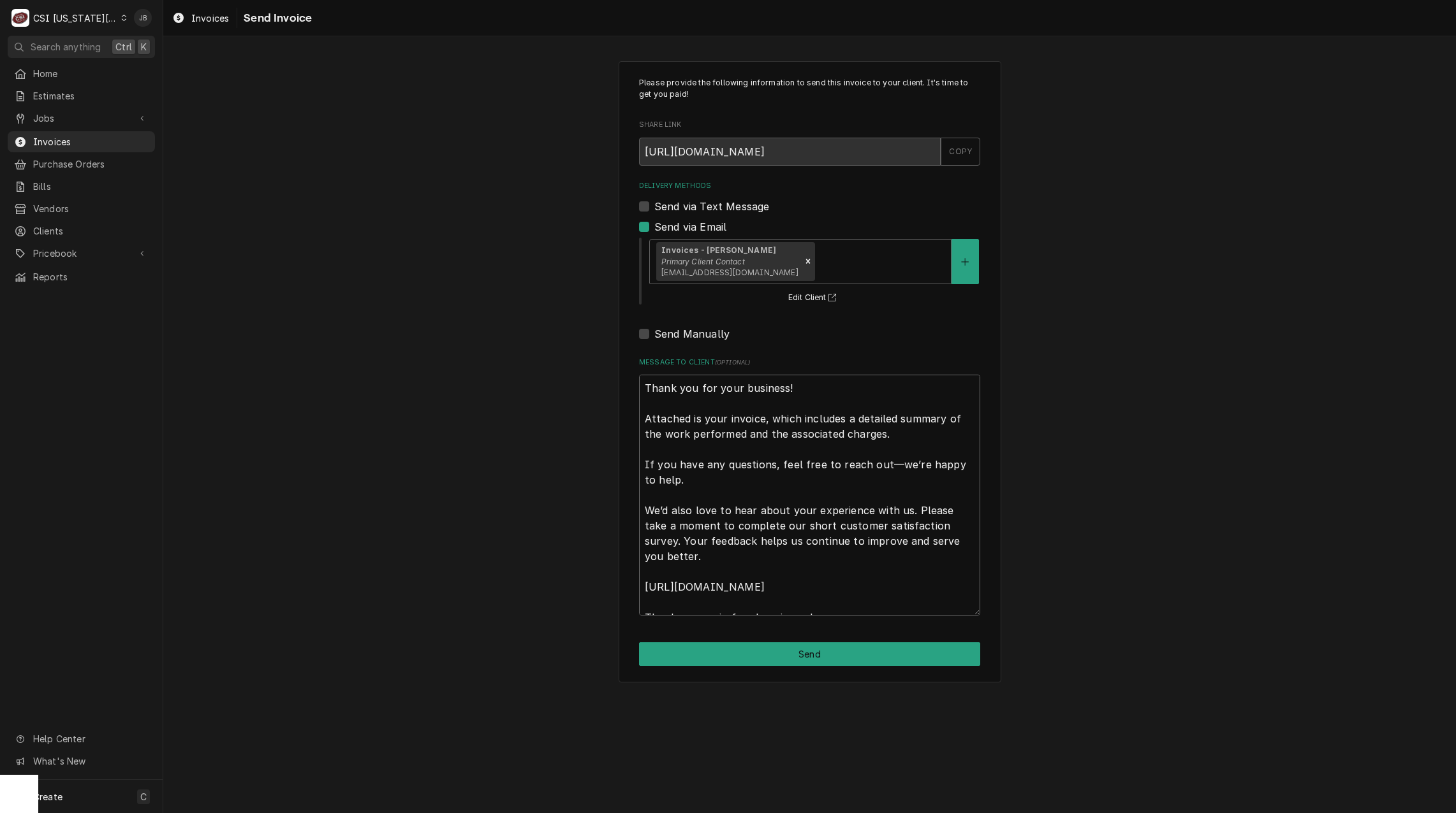
drag, startPoint x: 648, startPoint y: 399, endPoint x: 895, endPoint y: 808, distance: 477.8
click at [872, 795] on div "Please provide the following information to send this invoice to your client. I…" at bounding box center [810, 425] width 1292 height 777
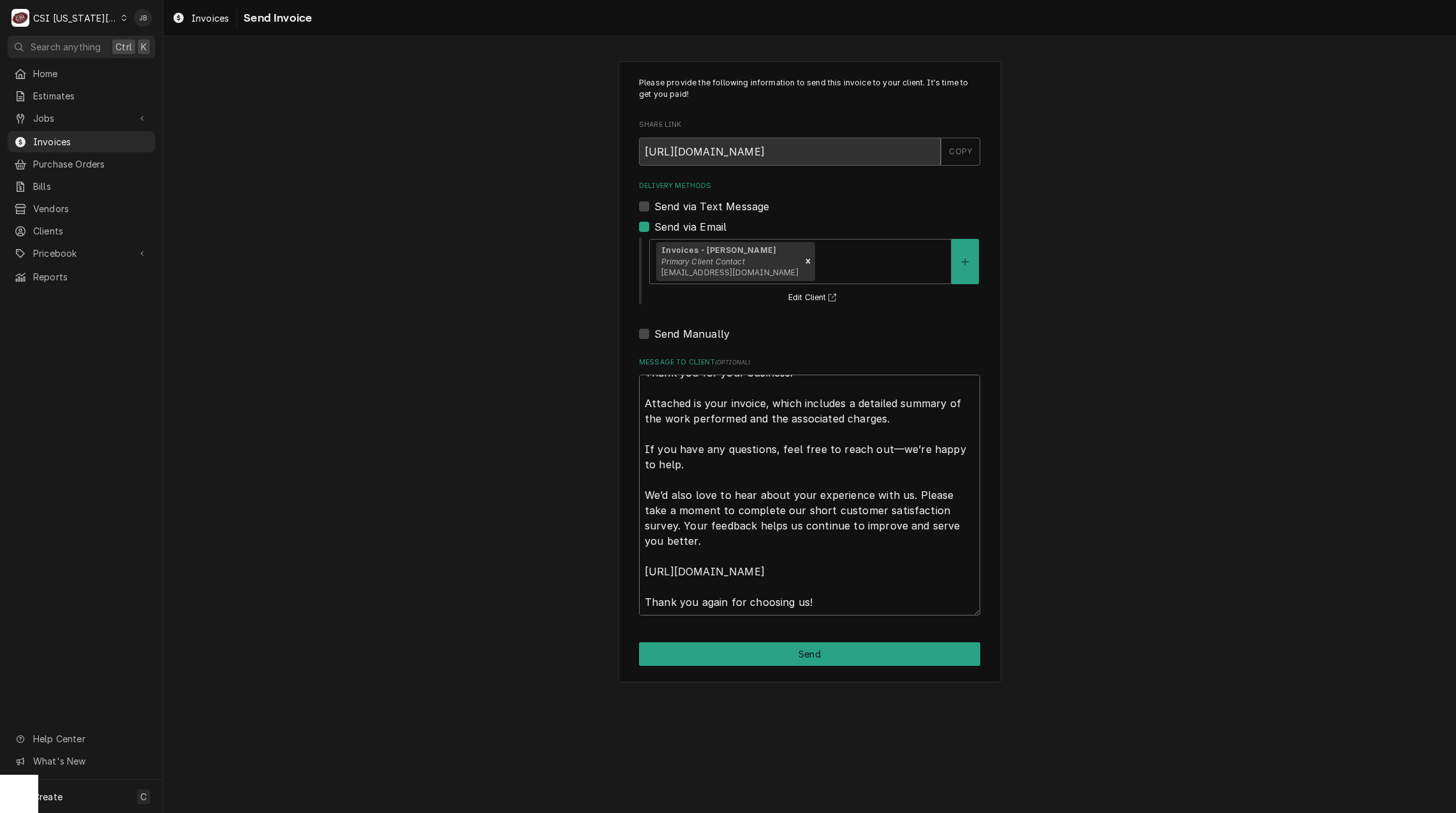
type textarea "x"
type textarea "a"
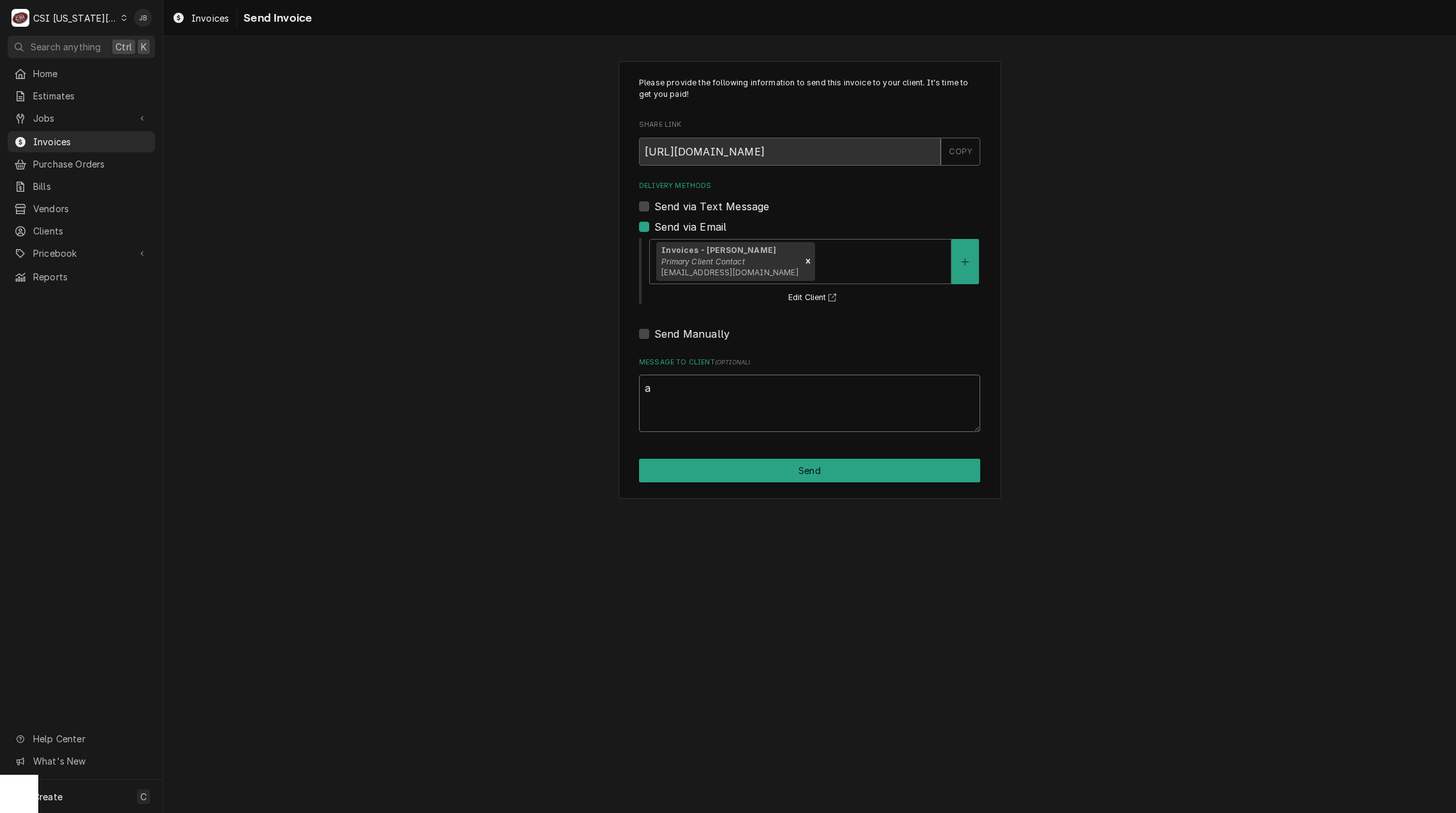
scroll to position [0, 0]
type textarea "x"
type textarea "ap"
type textarea "x"
type textarea "app"
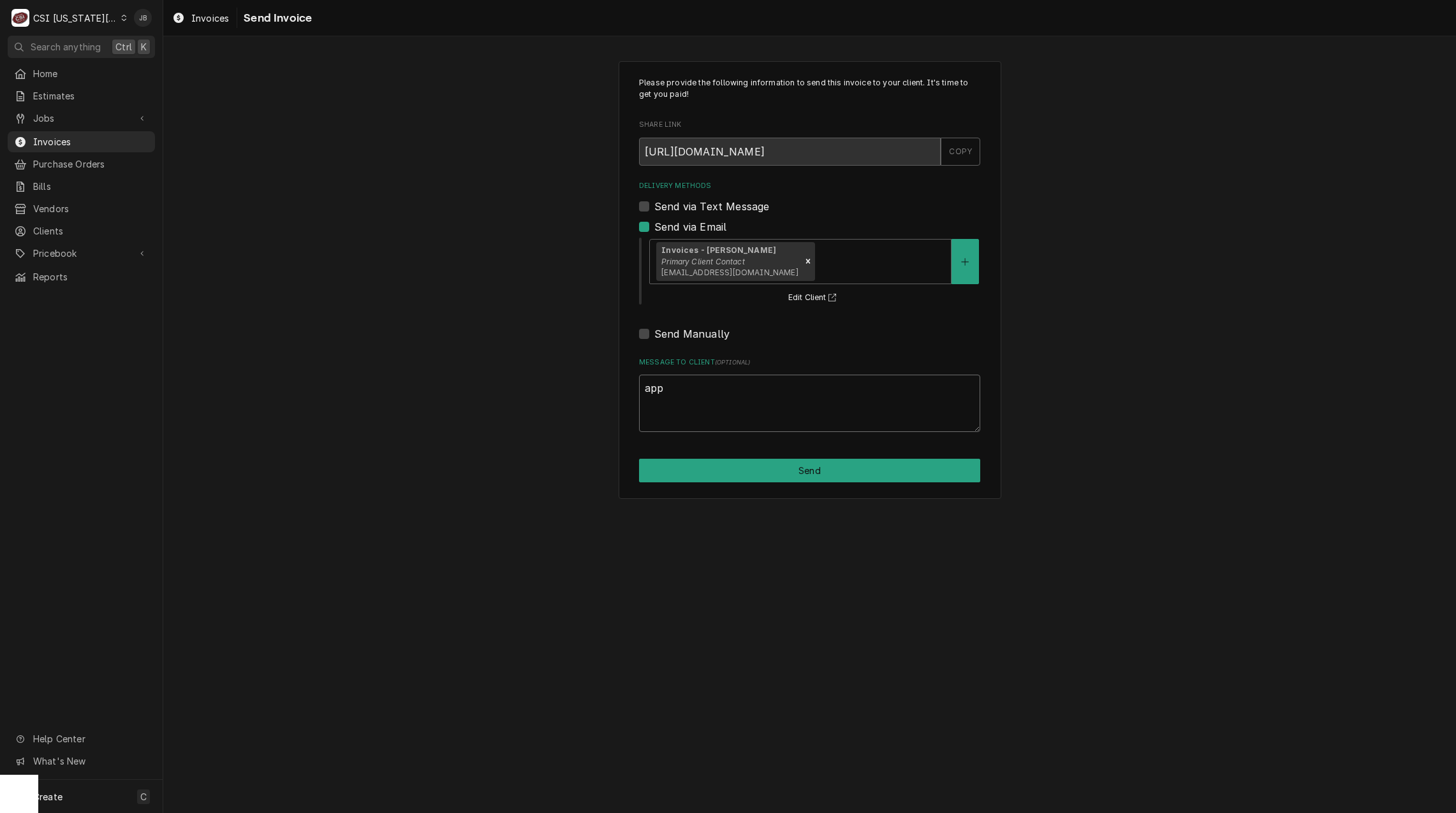
type textarea "x"
type textarea "appr"
type textarea "x"
type textarea "appro"
type textarea "x"
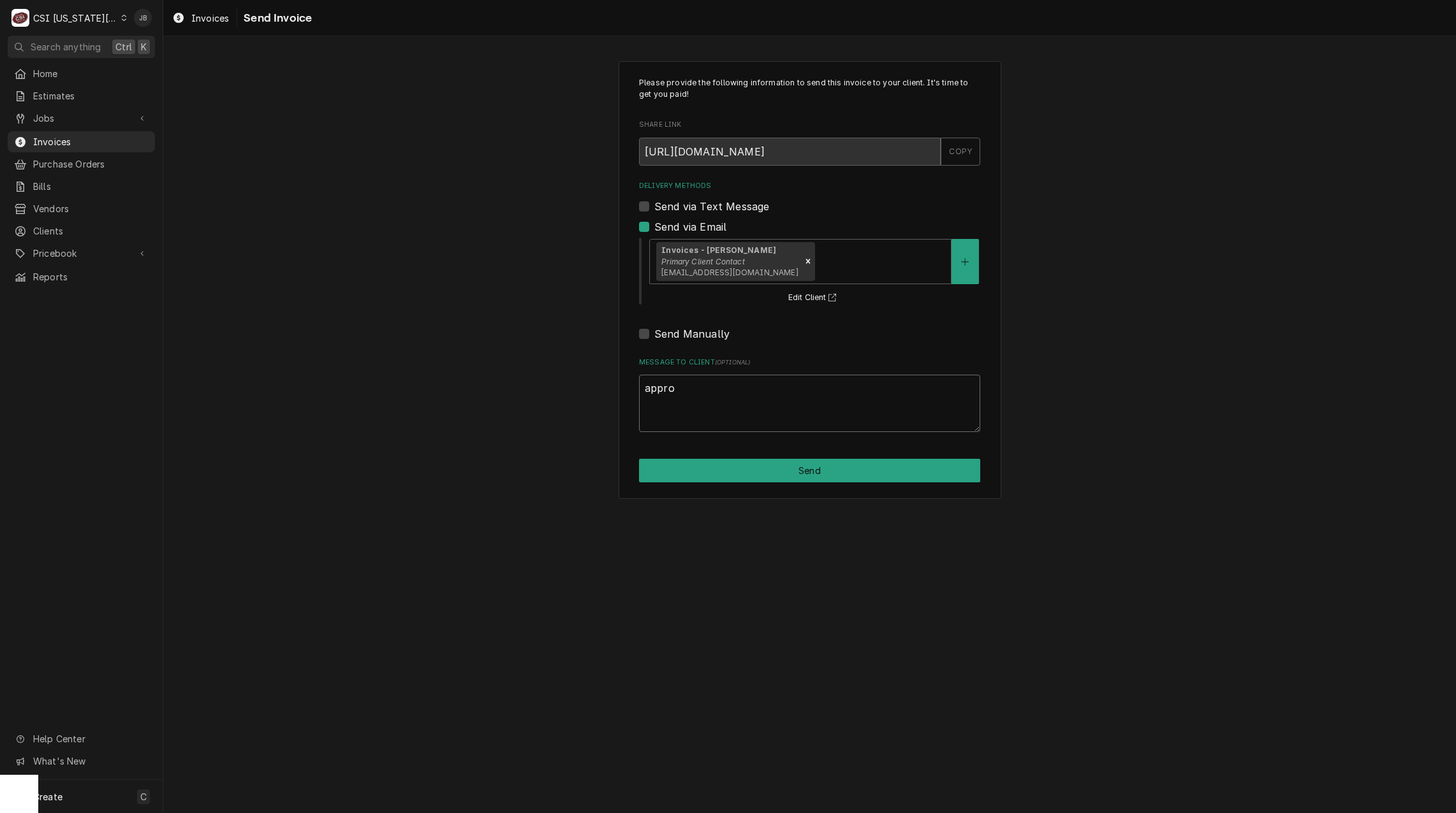
type textarea "approv"
type textarea "x"
type textarea "approve"
type textarea "x"
type textarea "approved"
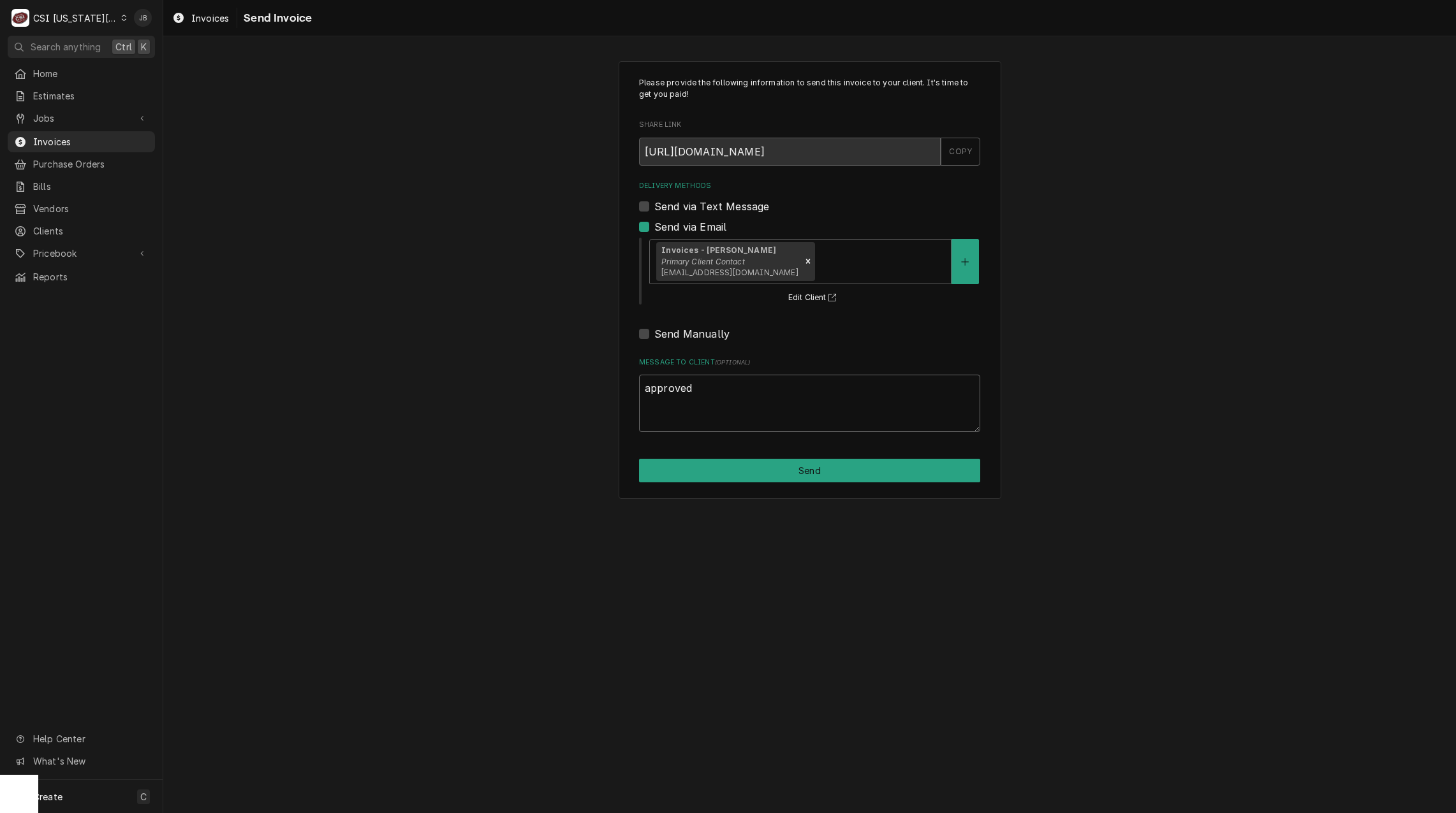
type textarea "x"
type textarea "approved"
click at [741, 473] on button "Send" at bounding box center [809, 470] width 341 height 24
type textarea "x"
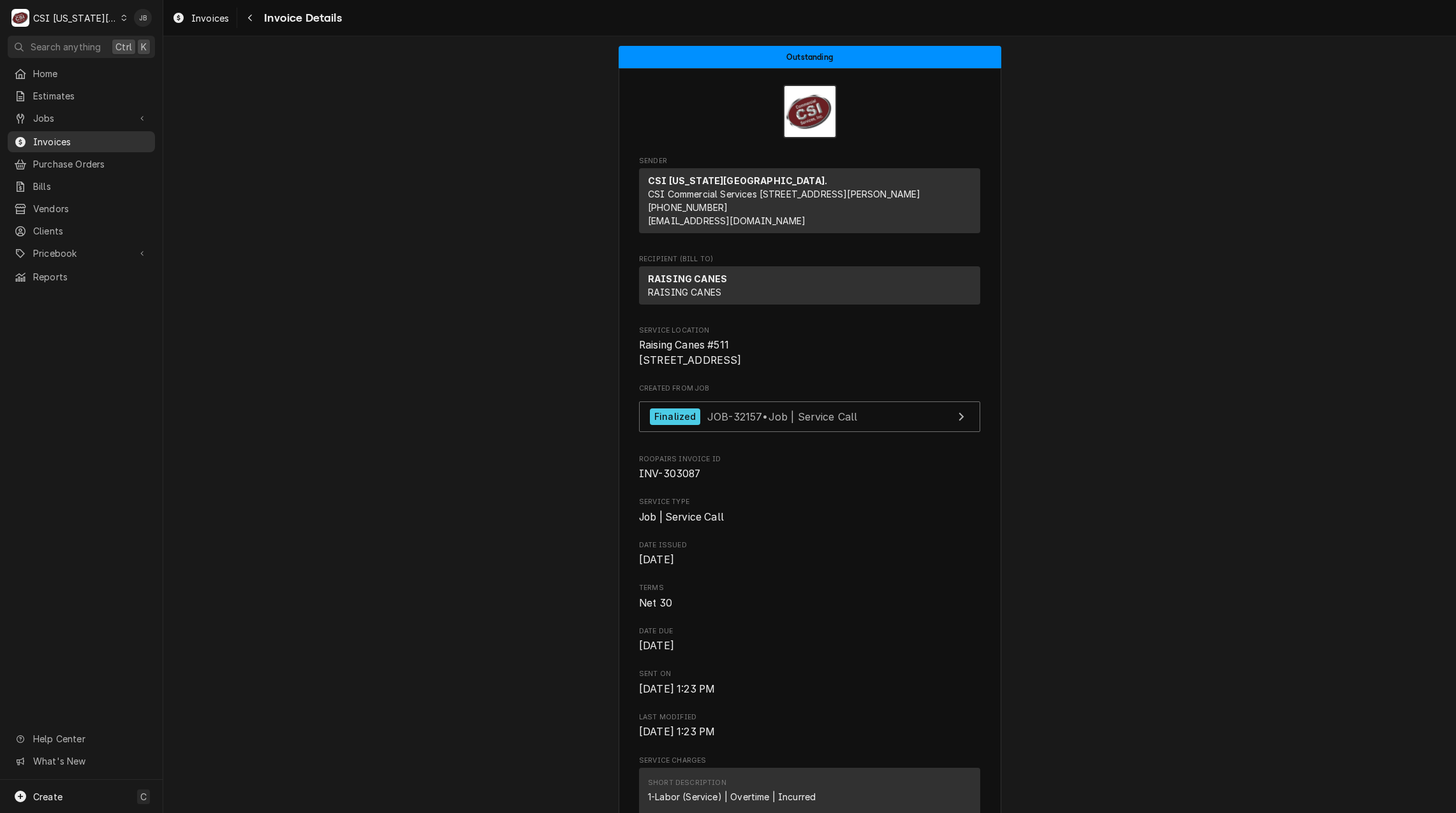
click at [76, 138] on span "Invoices" at bounding box center [91, 142] width 115 height 13
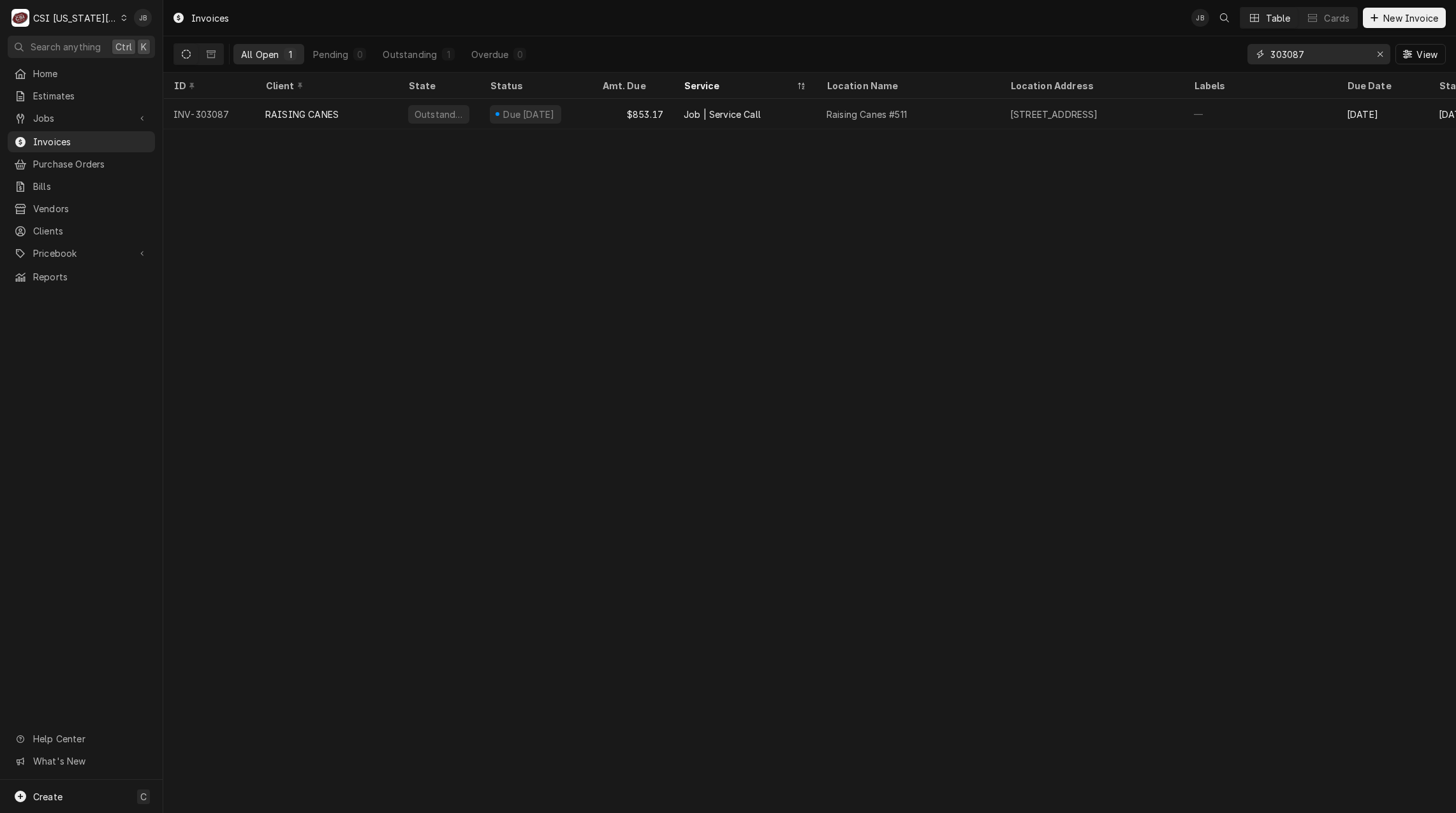
click at [1334, 59] on input "303087" at bounding box center [1318, 54] width 95 height 21
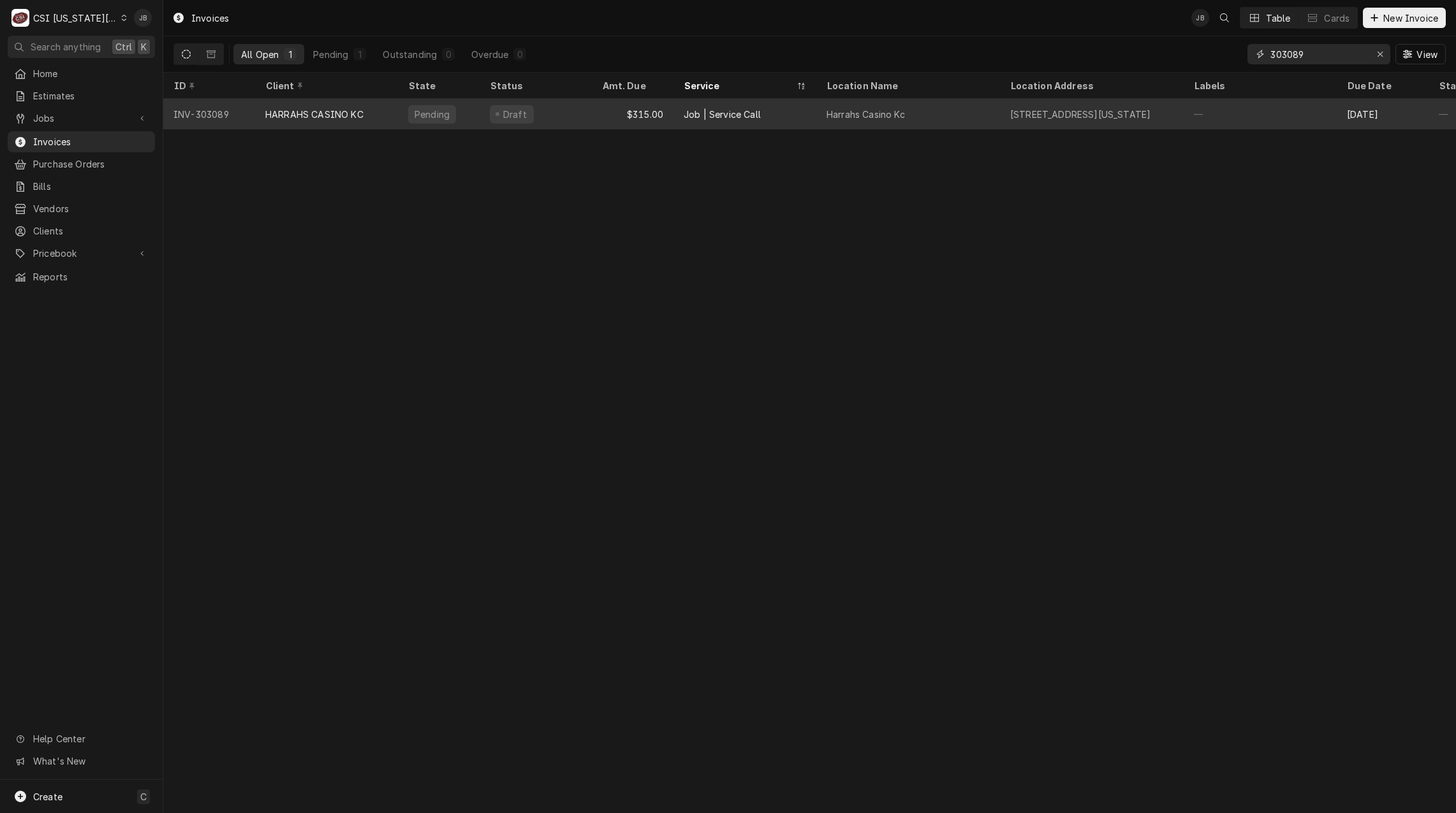
type input "303089"
click at [578, 116] on div "Draft" at bounding box center [536, 114] width 113 height 30
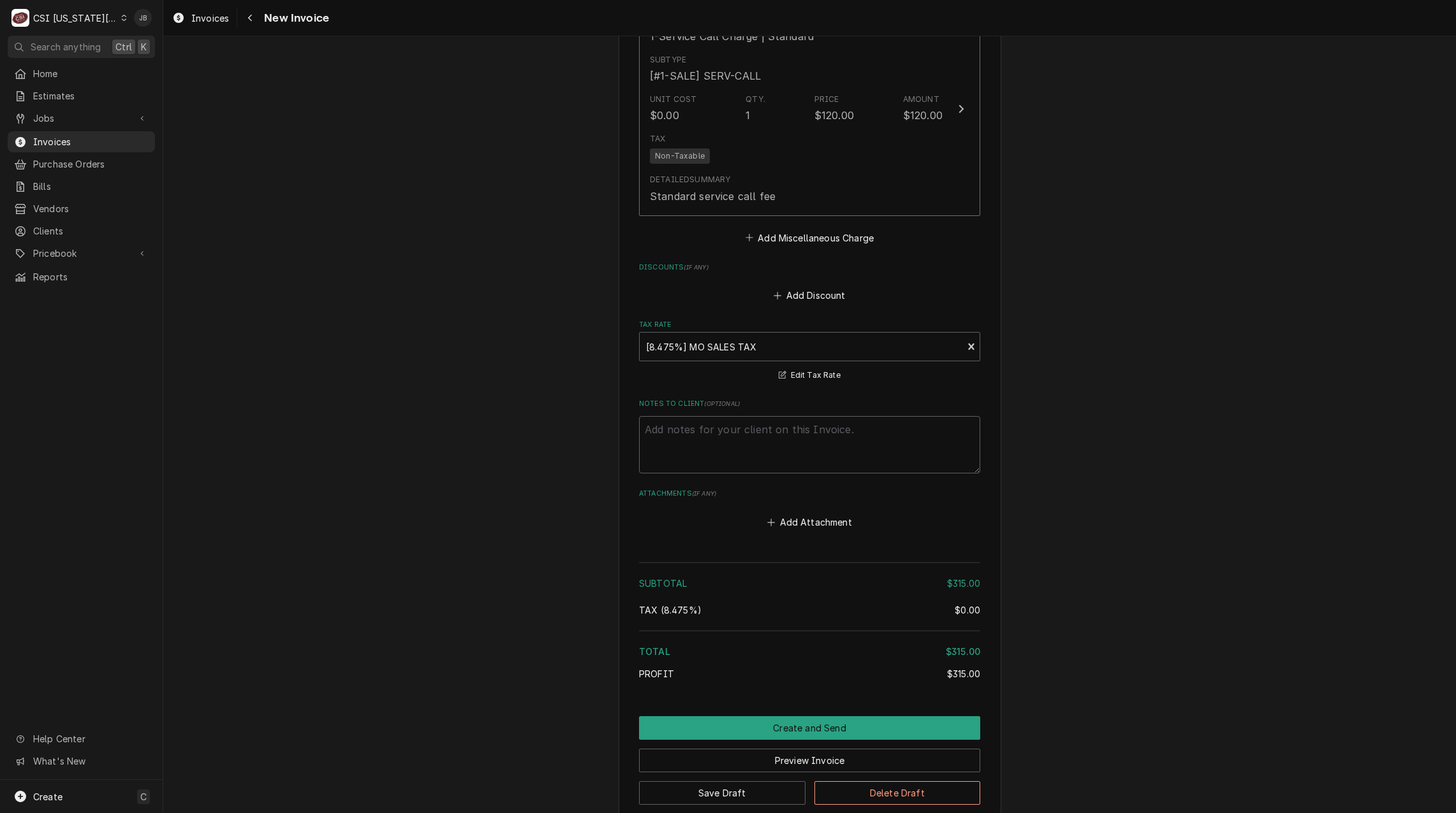
scroll to position [1897, 0]
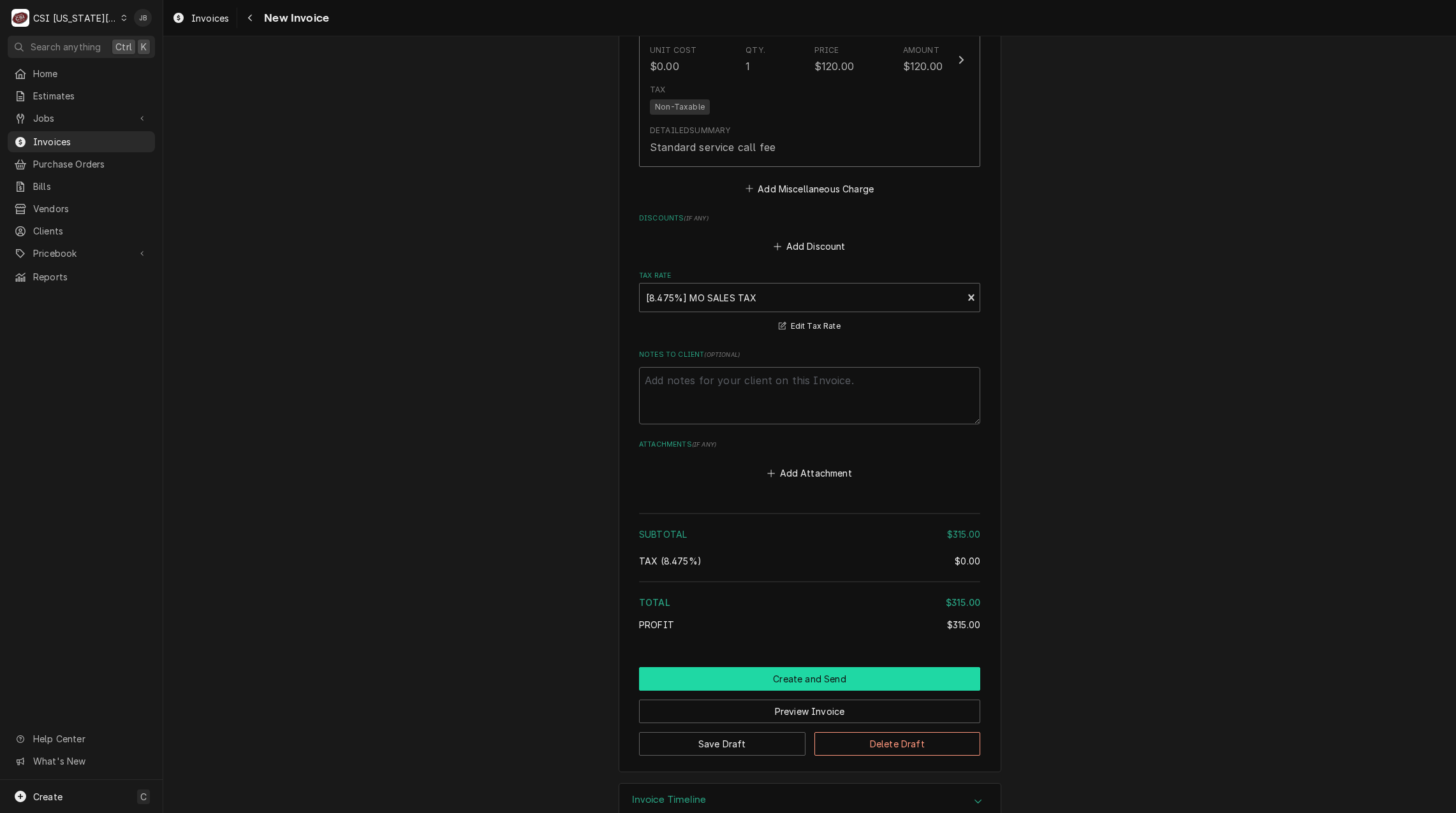
drag, startPoint x: 781, startPoint y: 659, endPoint x: 801, endPoint y: 656, distance: 20.2
click at [780, 667] on button "Create and Send" at bounding box center [809, 679] width 341 height 24
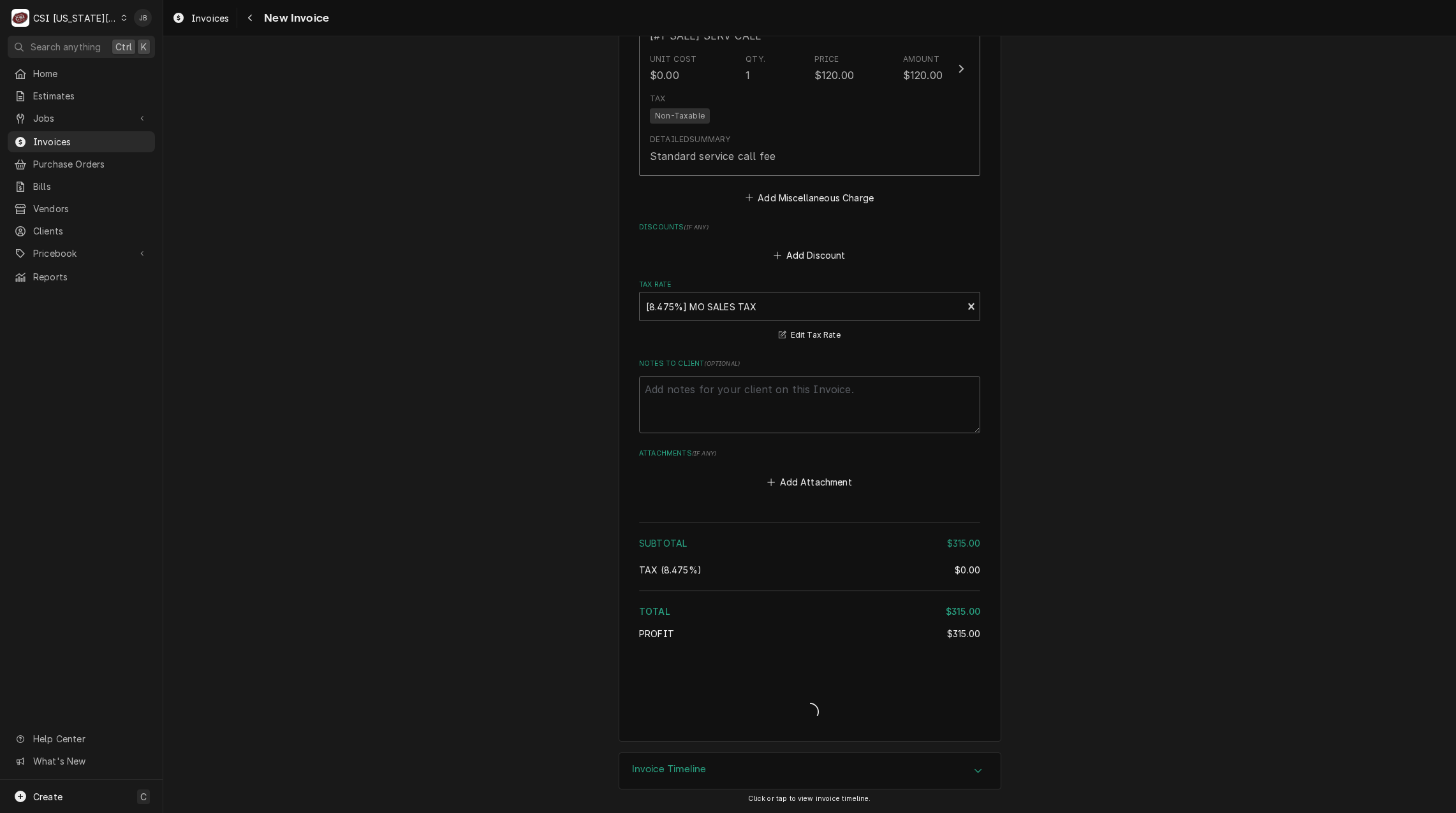
scroll to position [1858, 0]
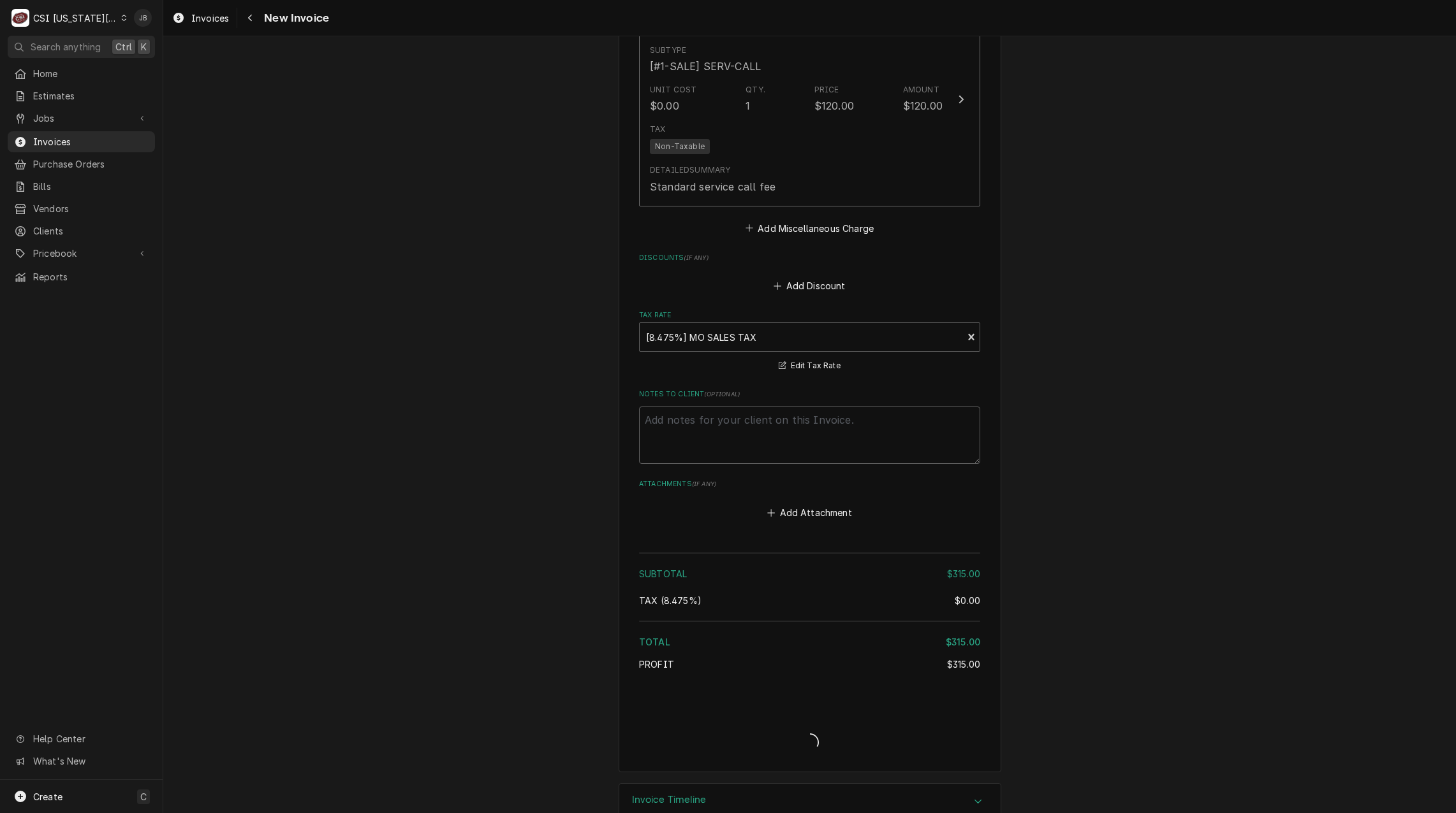
type textarea "x"
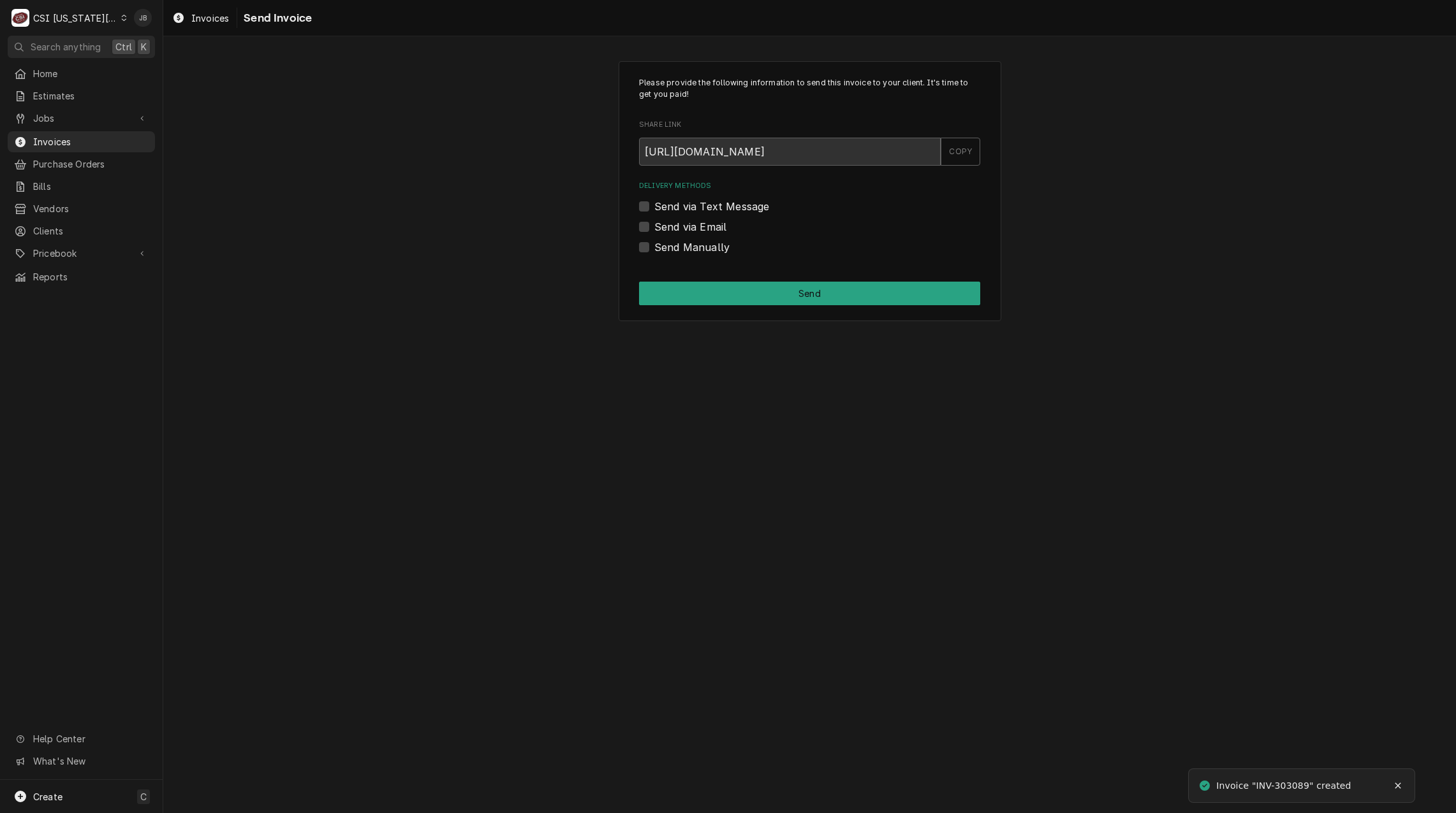
drag, startPoint x: 686, startPoint y: 228, endPoint x: 703, endPoint y: 230, distance: 17.1
click at [686, 228] on label "Send via Email" at bounding box center [690, 226] width 72 height 16
click at [686, 228] on input "Send via Email" at bounding box center [825, 233] width 341 height 28
checkbox input "true"
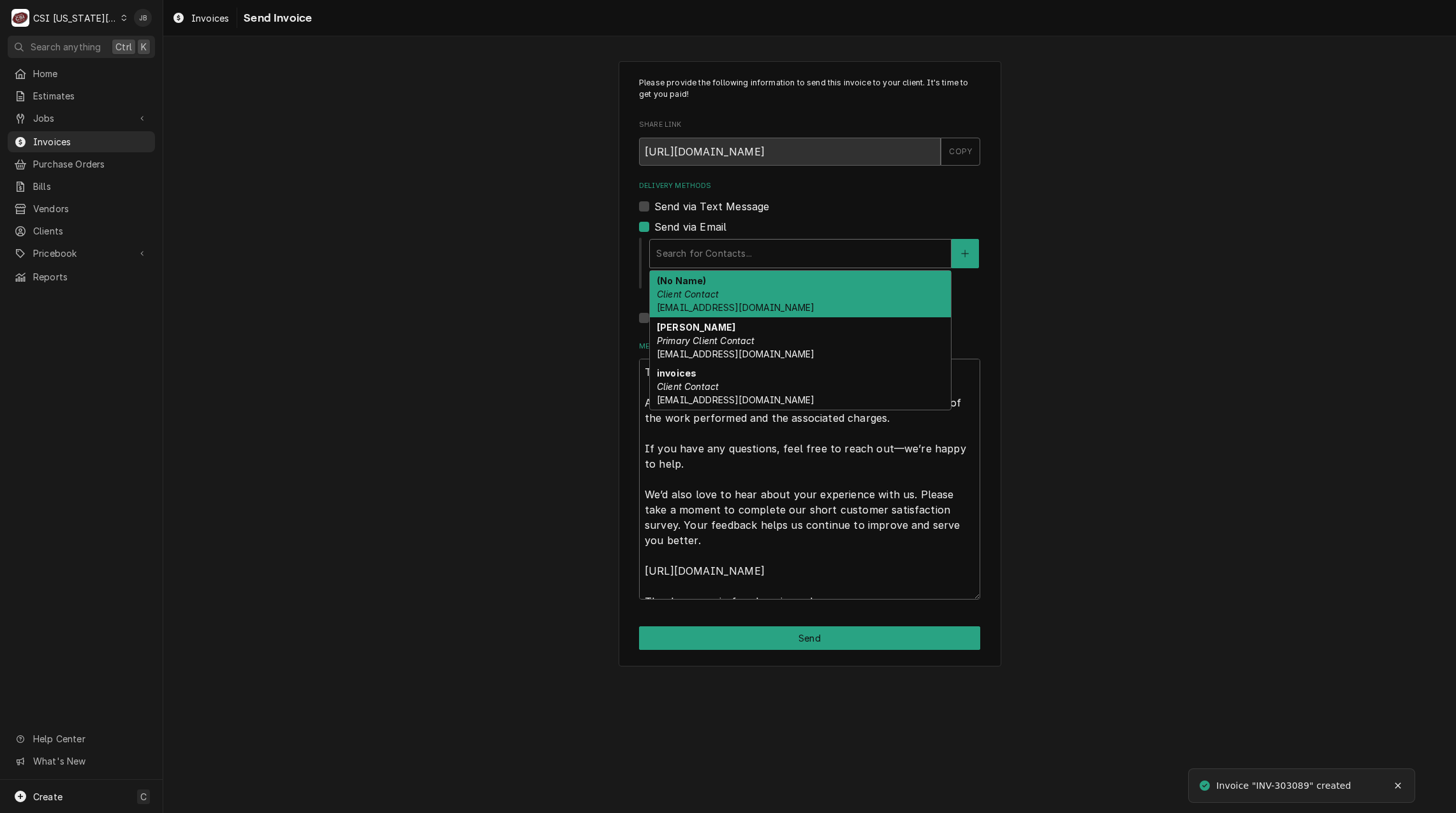
click at [734, 251] on div "Delivery Methods" at bounding box center [800, 253] width 288 height 23
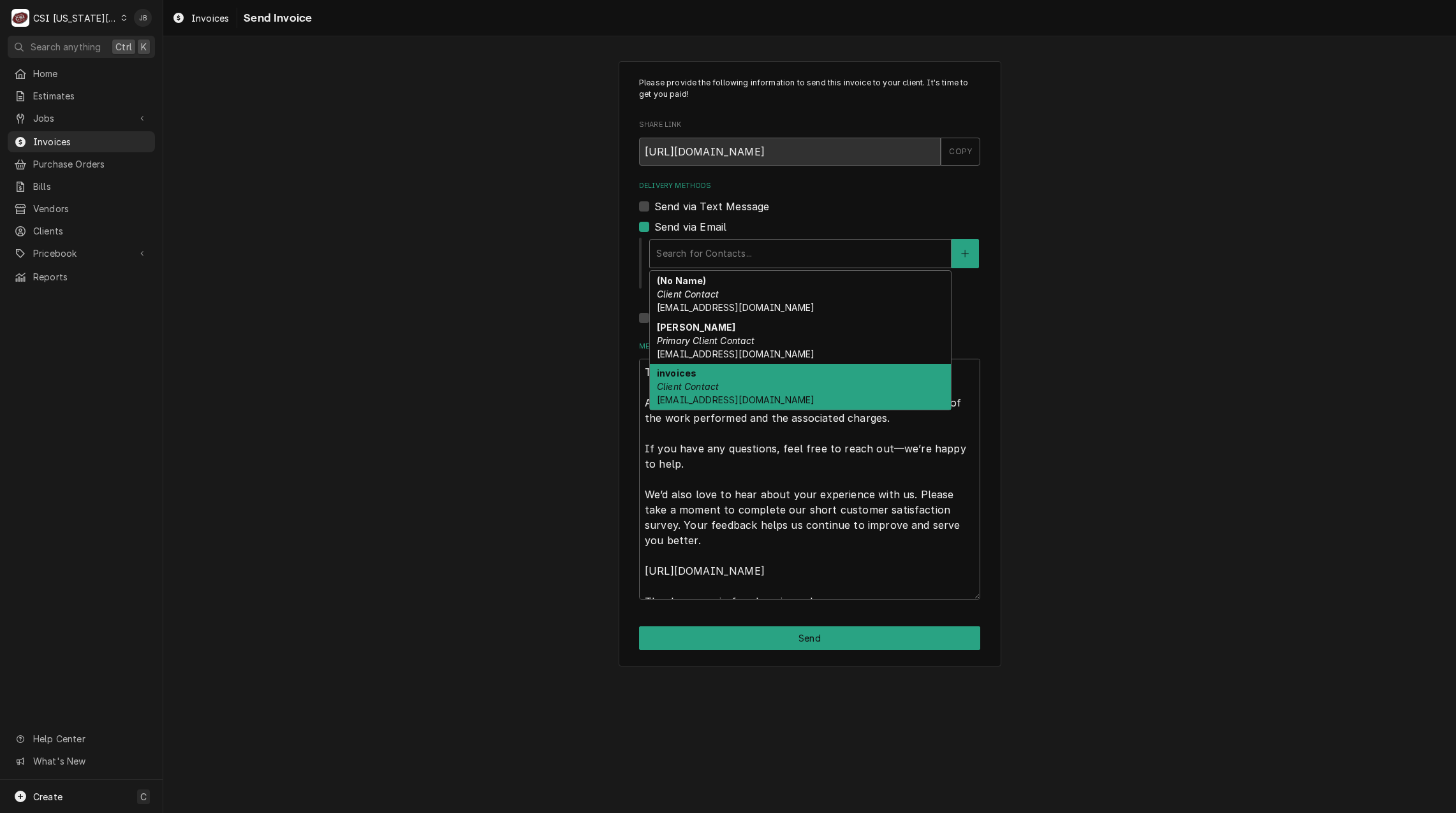
click at [739, 381] on div "invoices Client Contact edmn.fin.invoices.1@workflow.mail.us2.cloud.oracle.com" at bounding box center [800, 387] width 301 height 47
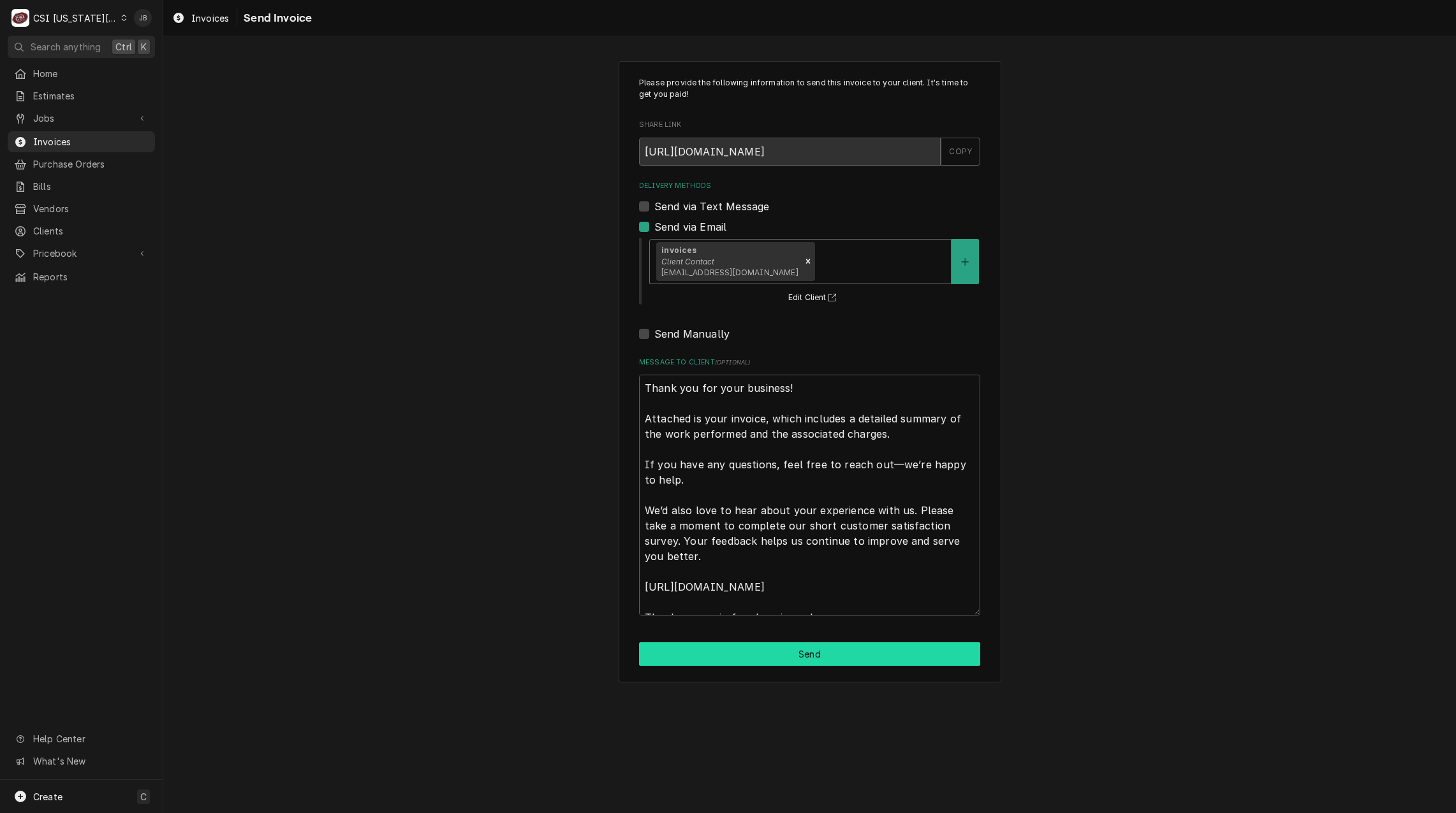
click at [735, 651] on button "Send" at bounding box center [809, 654] width 341 height 24
type textarea "x"
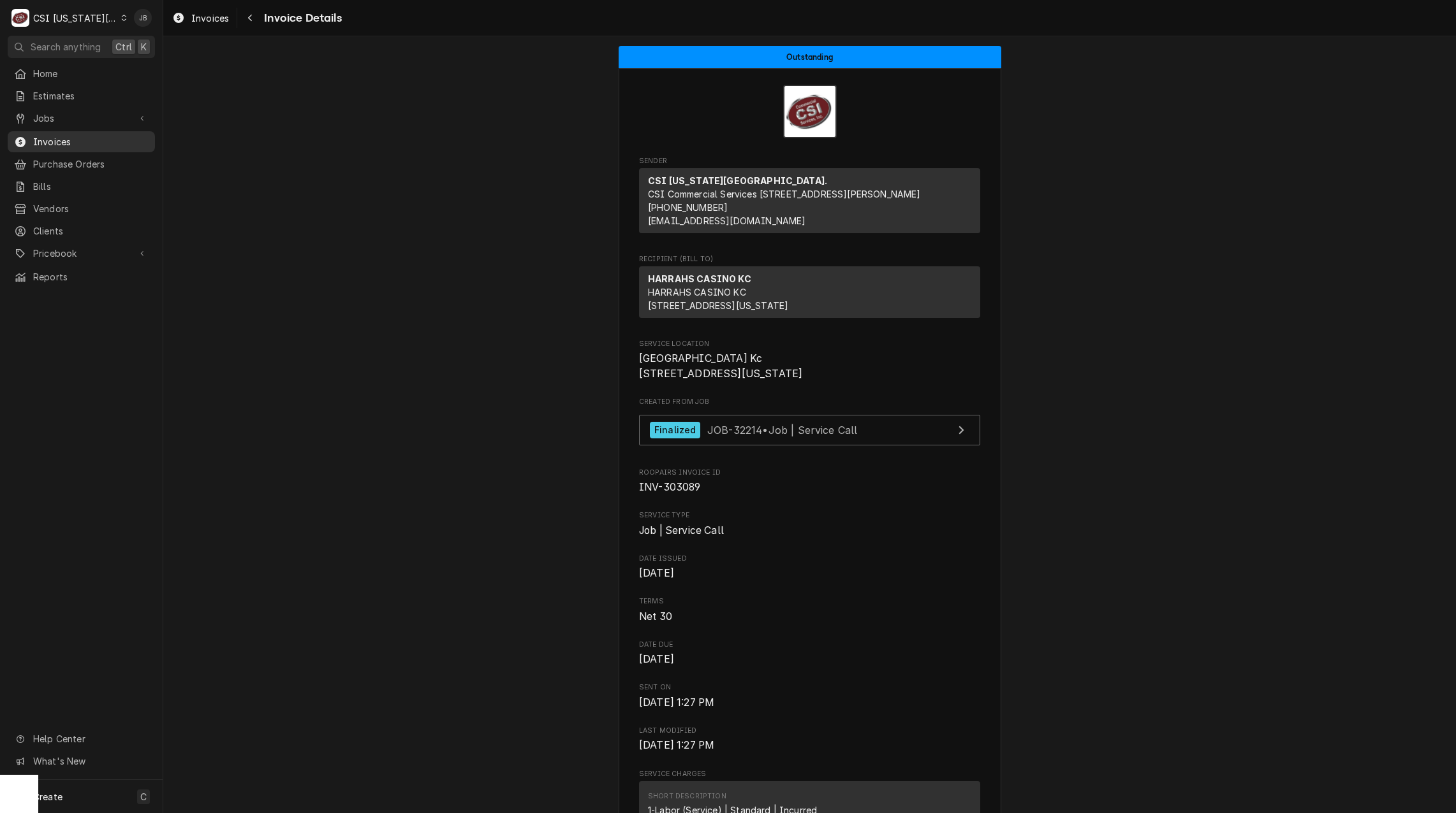
click at [67, 135] on span "Invoices" at bounding box center [91, 142] width 115 height 13
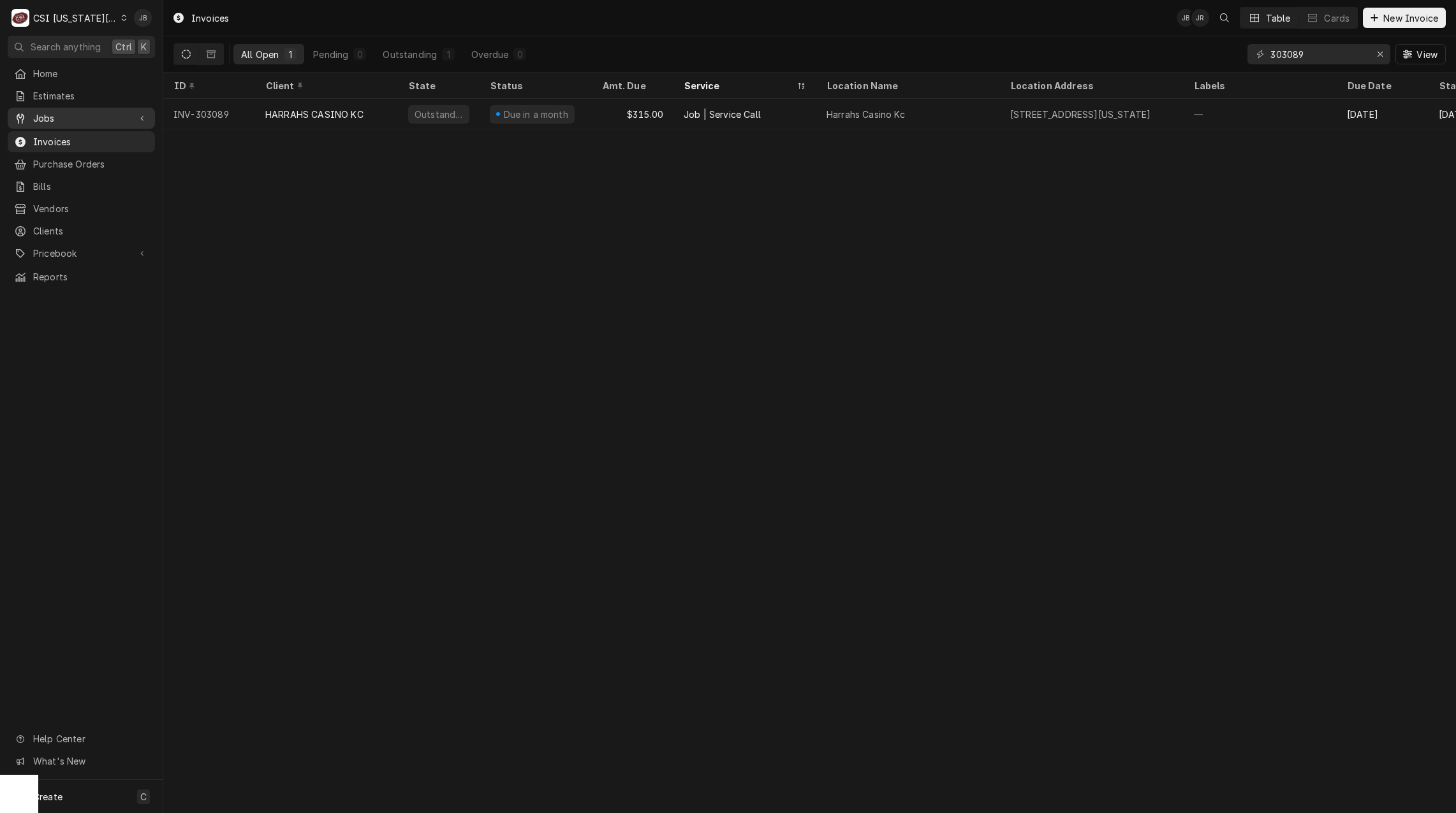
click at [107, 116] on span "Jobs" at bounding box center [81, 118] width 96 height 13
click at [108, 135] on span "Jobs" at bounding box center [91, 141] width 115 height 13
click at [1338, 53] on input "303089" at bounding box center [1318, 54] width 95 height 21
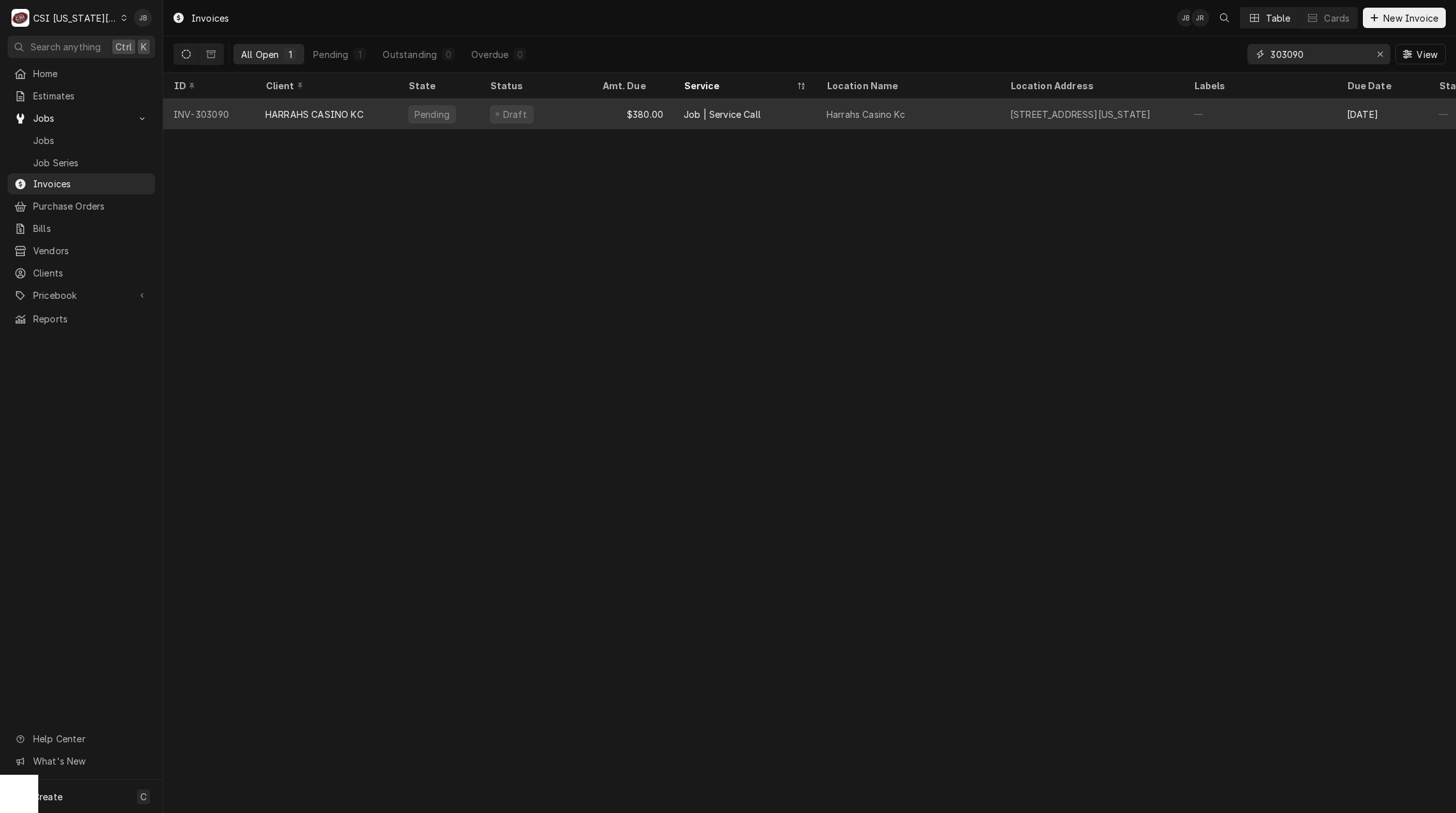
type input "303090"
click at [563, 119] on div "Draft" at bounding box center [536, 114] width 113 height 30
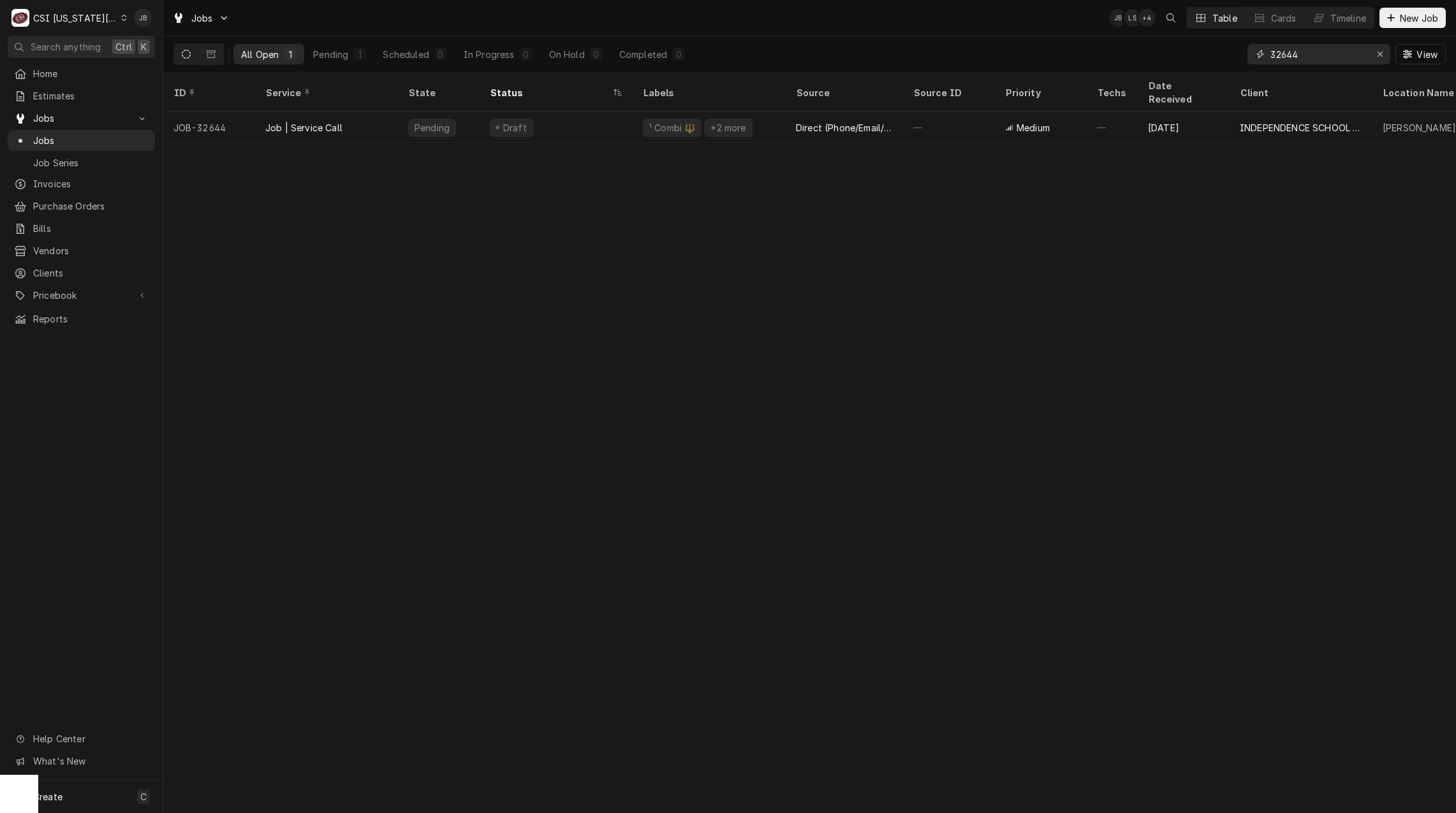
drag, startPoint x: 1326, startPoint y: 58, endPoint x: 1177, endPoint y: 58, distance: 149.0
click at [1178, 58] on div "All Open 1 Pending 1 Scheduled 0 In Progress 0 On Hold 0 Completed 0 32644 View" at bounding box center [809, 54] width 1272 height 36
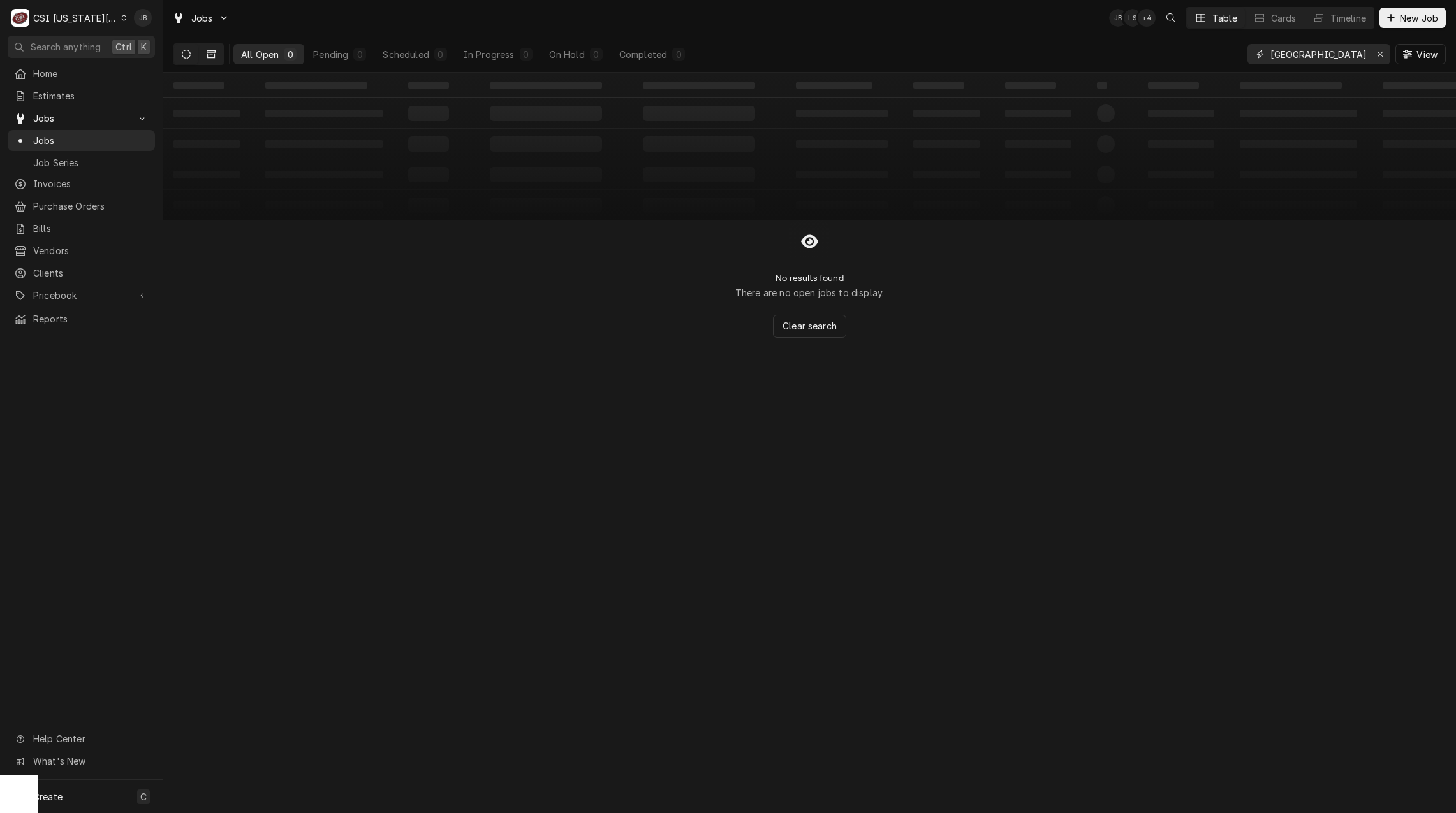
type input "[GEOGRAPHIC_DATA]"
click at [201, 58] on button "Dynamic Content Wrapper" at bounding box center [211, 54] width 24 height 21
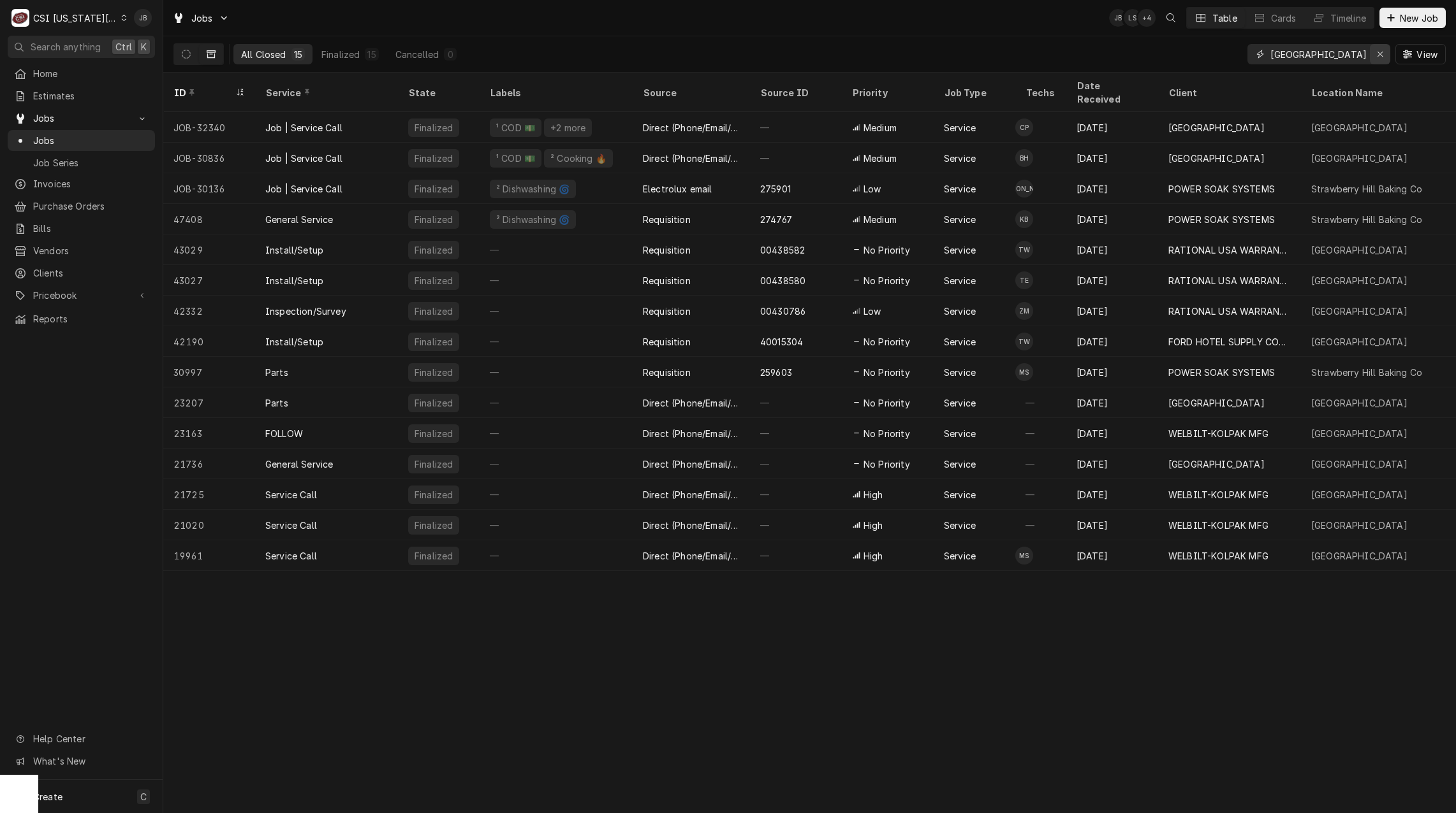
click at [1380, 54] on icon "Erase input" at bounding box center [1380, 54] width 7 height 9
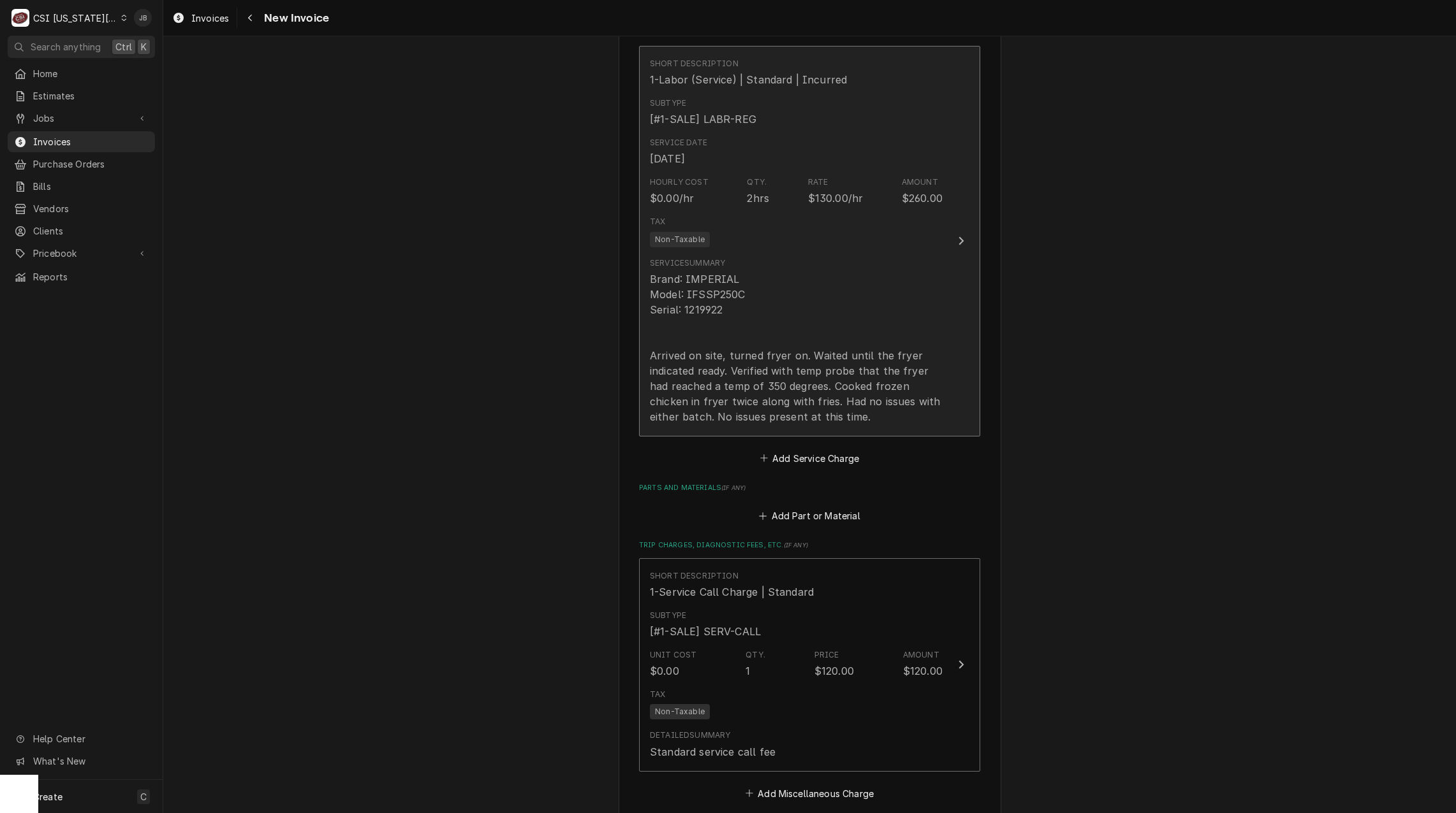
scroll to position [1084, 0]
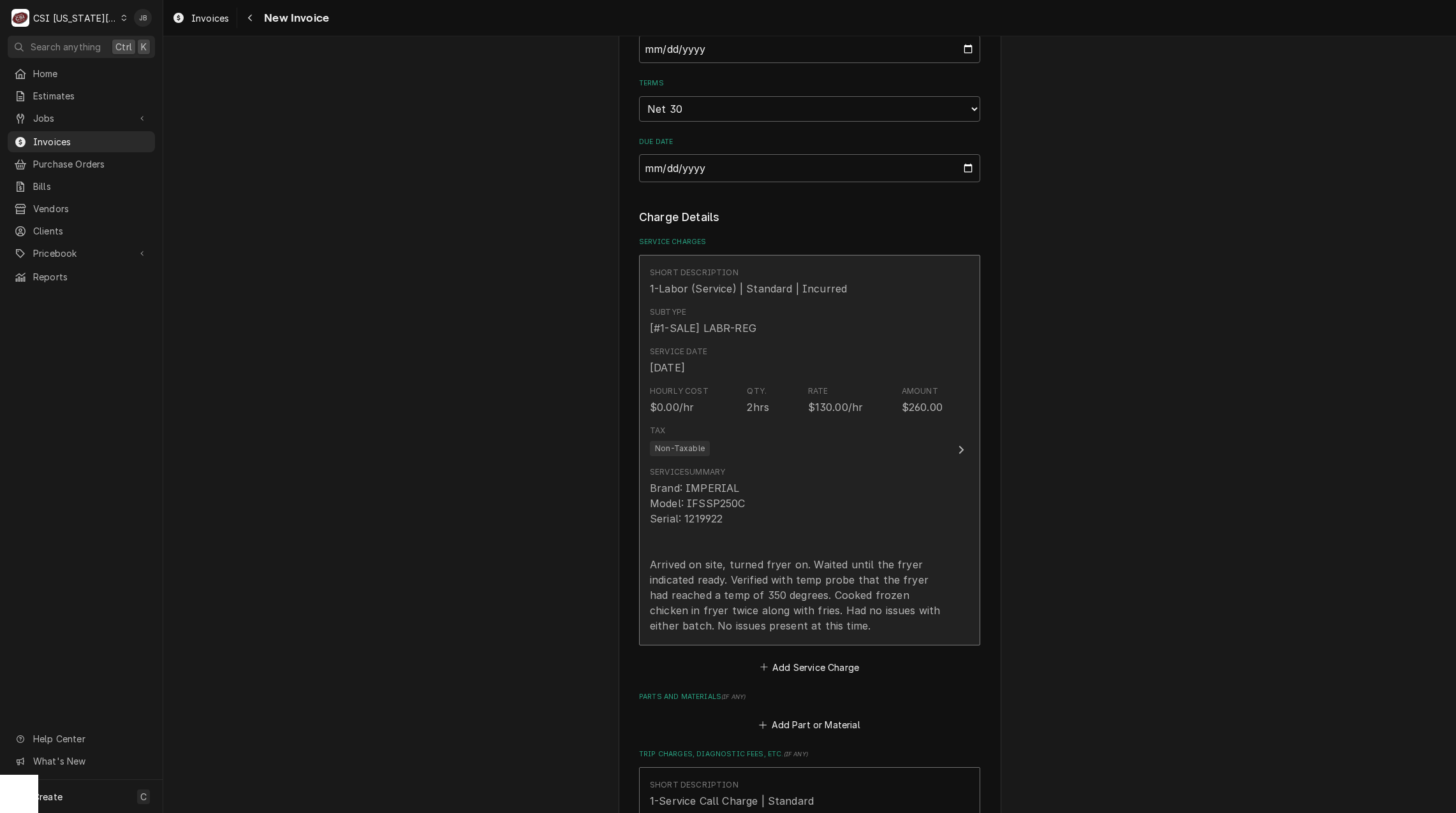
click at [776, 394] on div "Hourly Cost $0.00/hr Qty. 2hrs Rate $130.00/hr Amount $260.00" at bounding box center [796, 399] width 292 height 39
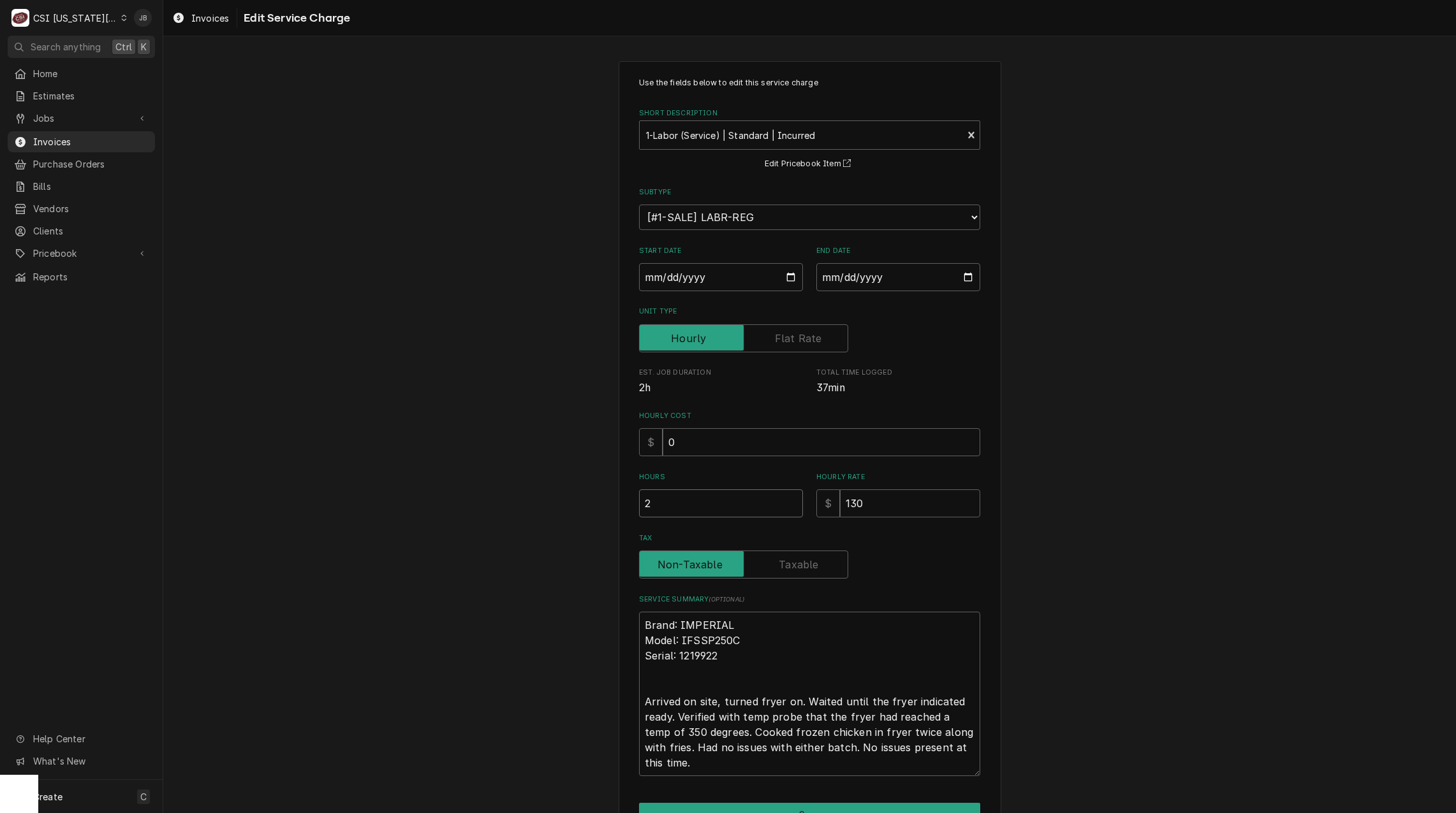
drag, startPoint x: 551, startPoint y: 506, endPoint x: 528, endPoint y: 506, distance: 23.0
click at [537, 506] on div "Use the fields below to edit this service charge Short Description 1-Labor (Ser…" at bounding box center [810, 468] width 1292 height 837
type textarea "x"
type input "1"
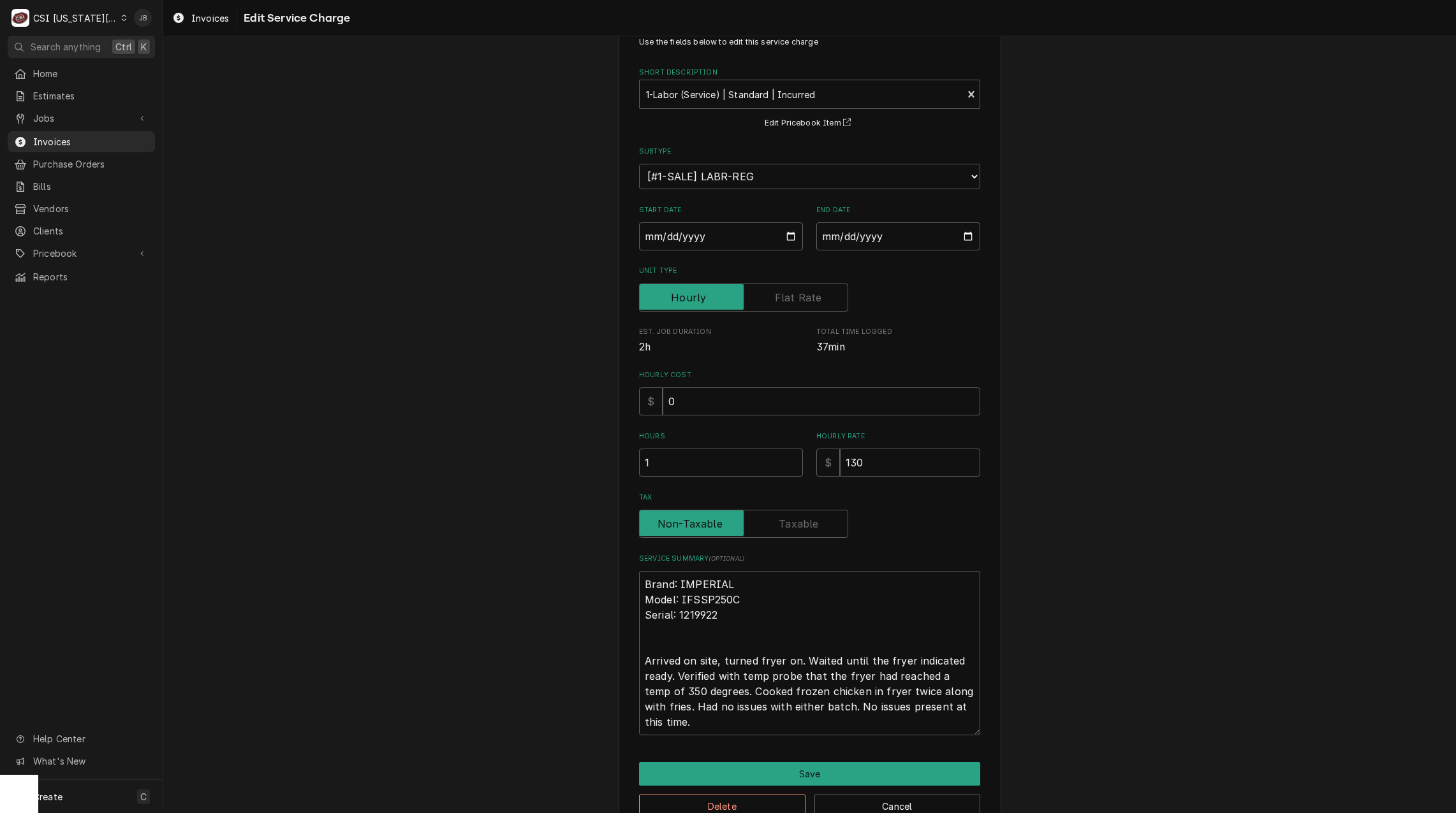
scroll to position [73, 0]
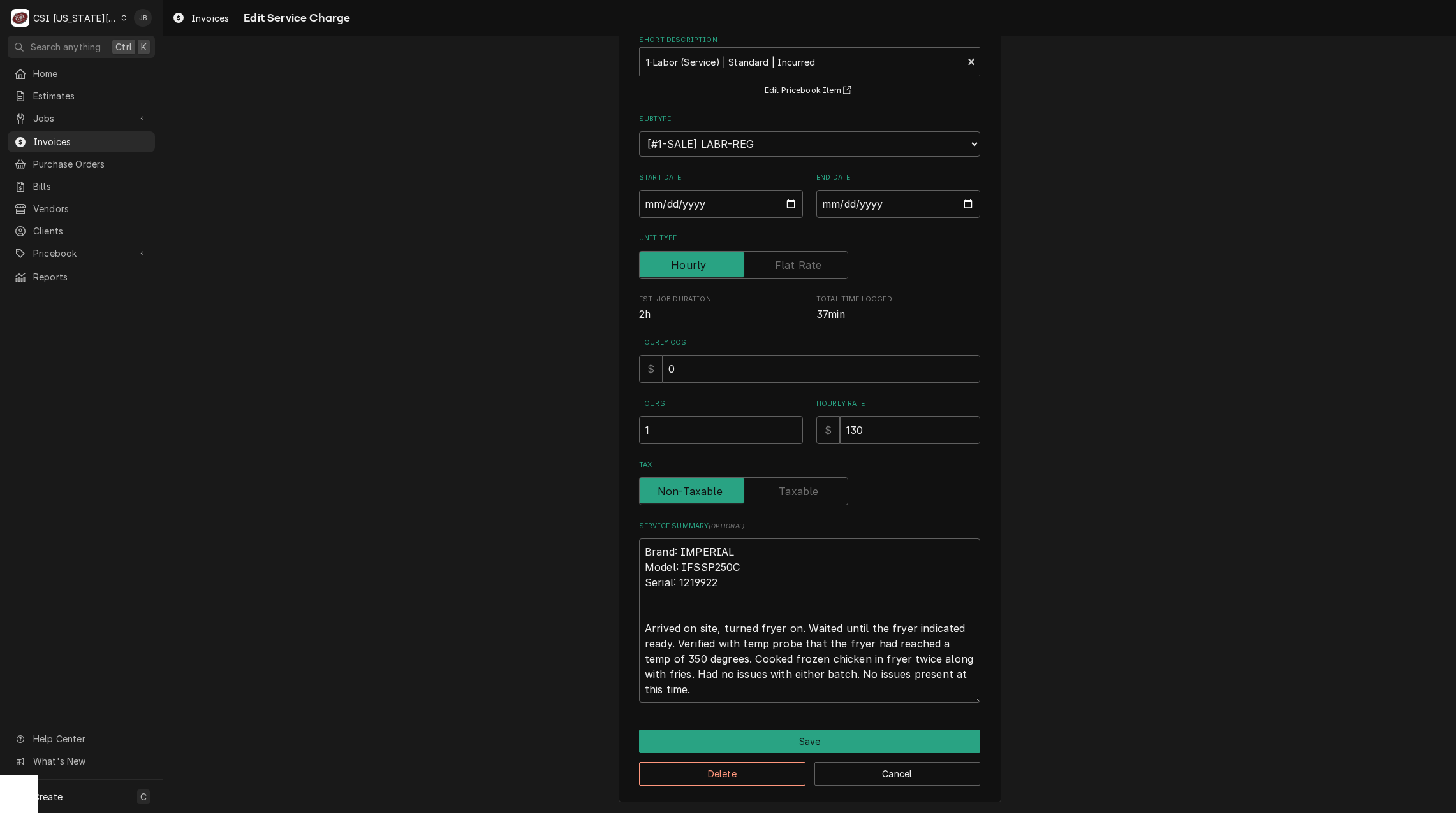
click at [751, 758] on div "Delete Cancel" at bounding box center [809, 769] width 341 height 33
click at [770, 742] on button "Save" at bounding box center [809, 742] width 341 height 24
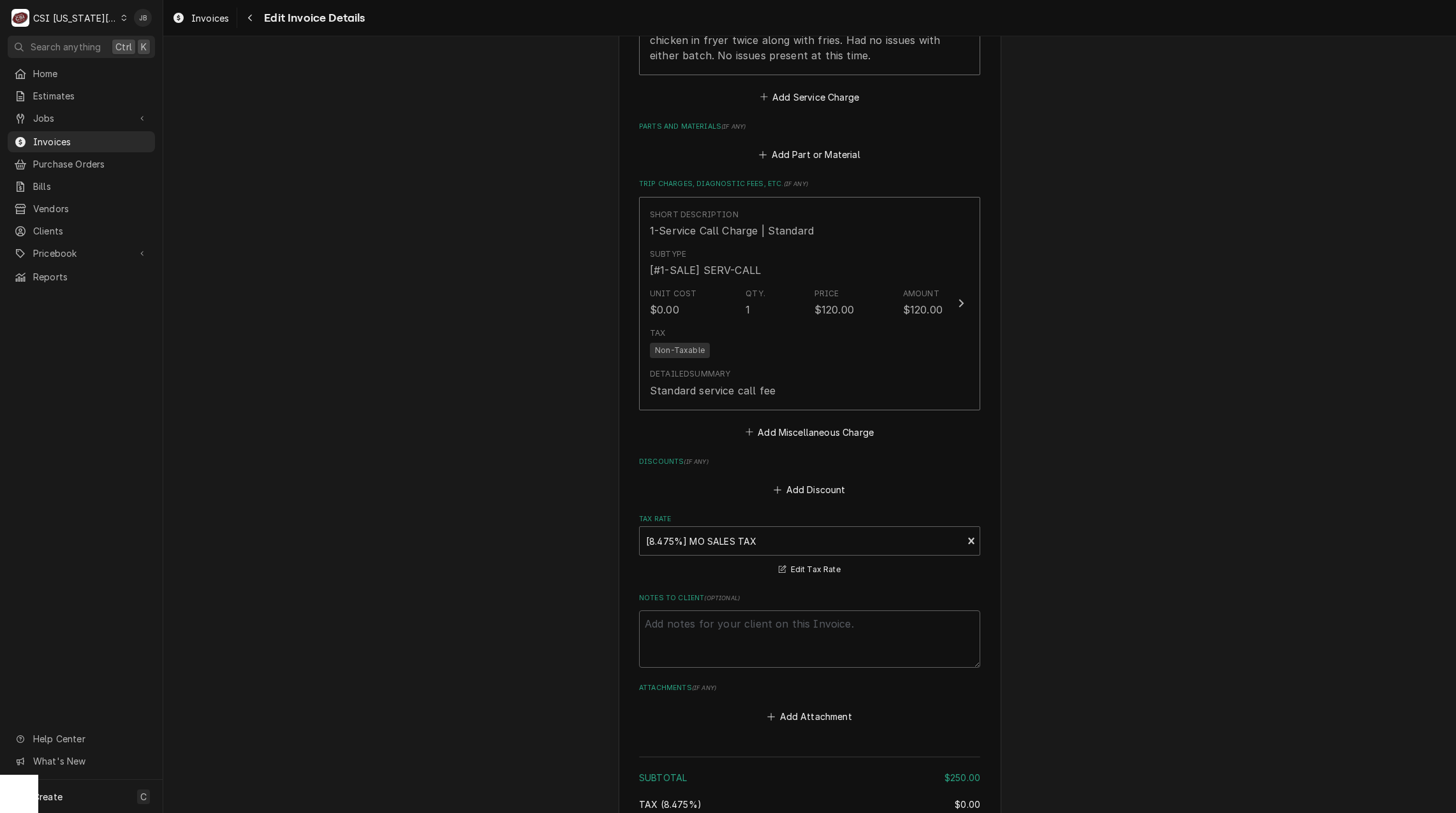
scroll to position [1913, 0]
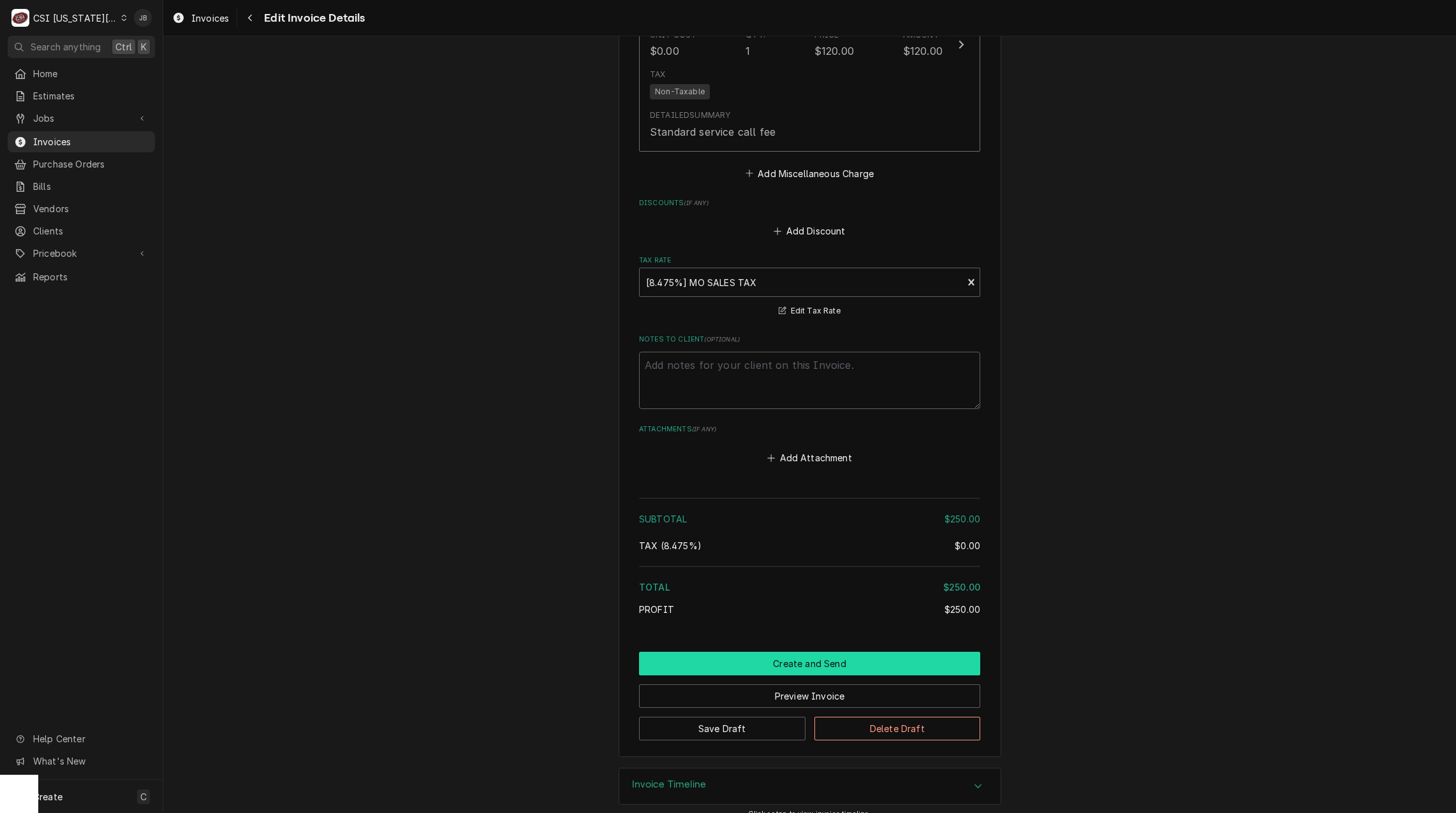
click at [730, 652] on button "Create and Send" at bounding box center [809, 664] width 341 height 24
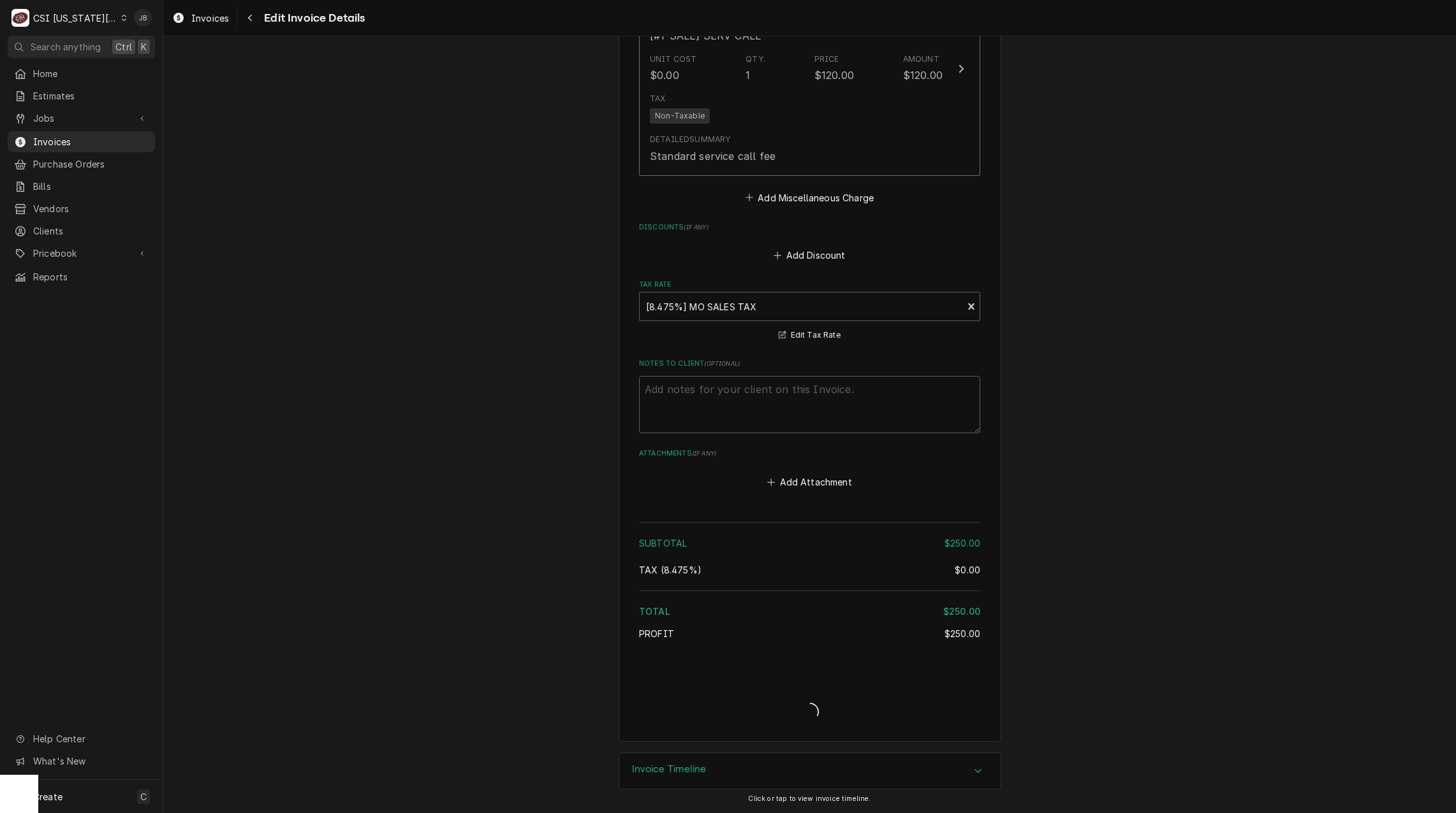
scroll to position [1873, 0]
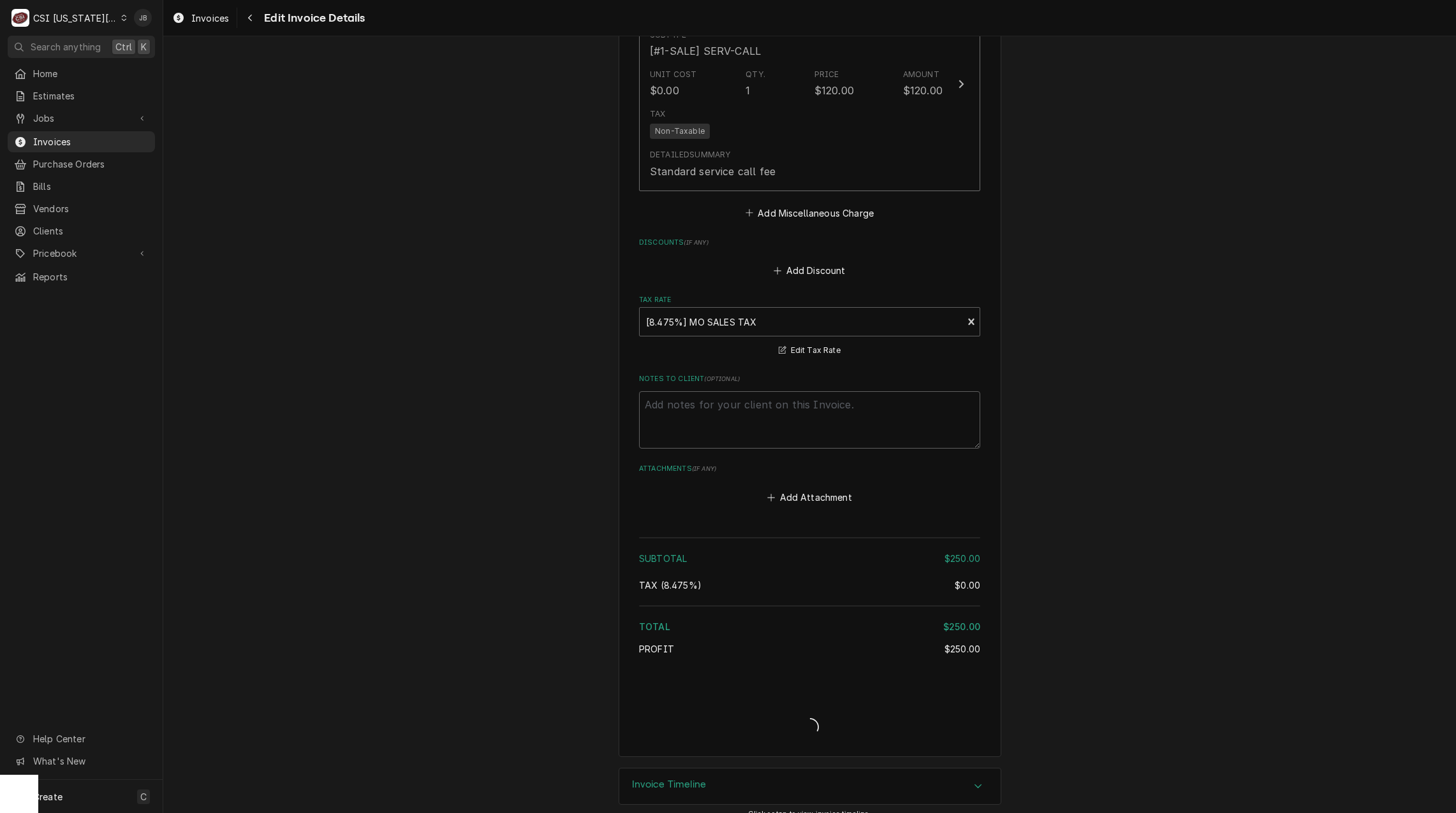
type textarea "x"
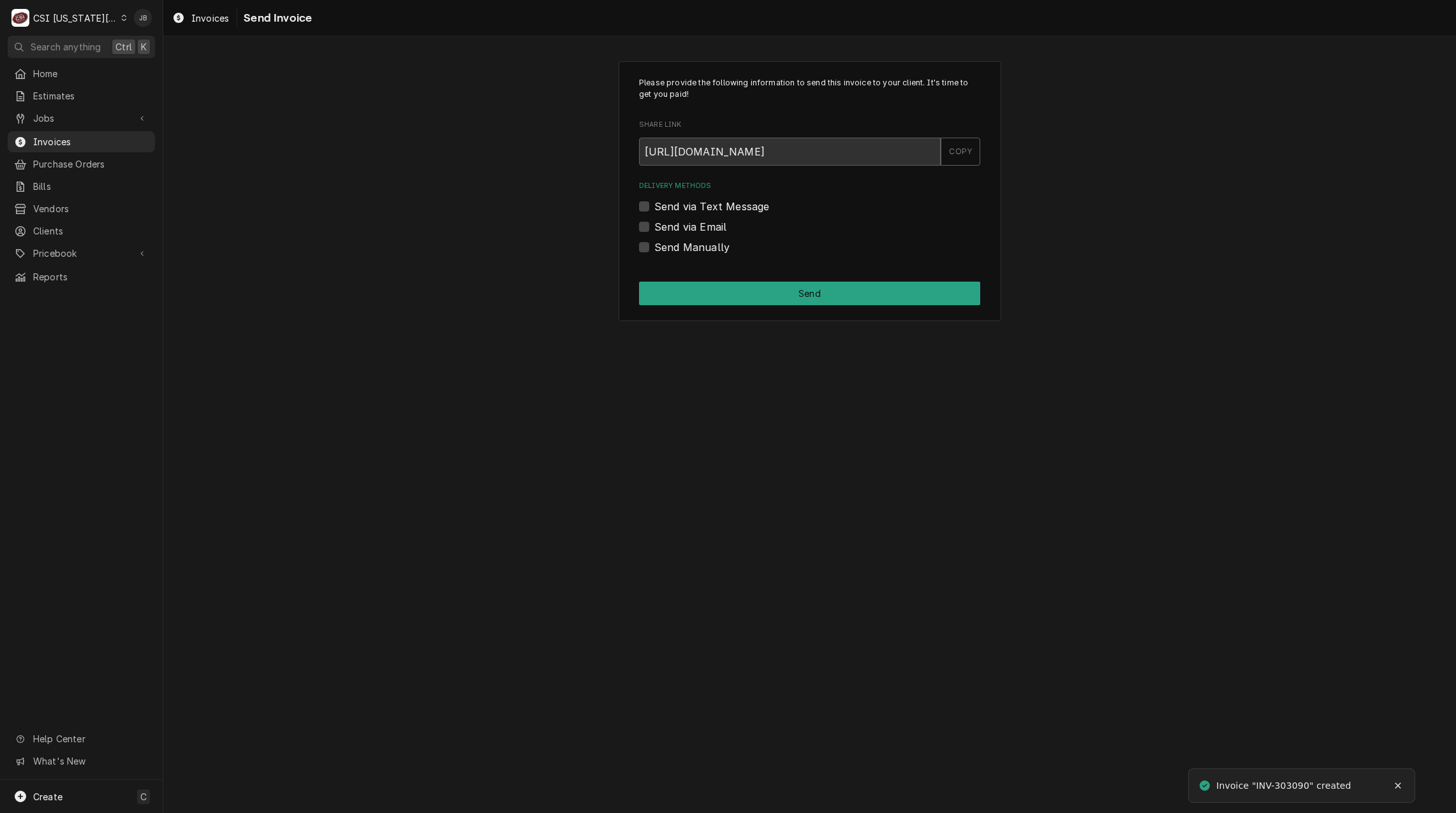
click at [688, 232] on label "Send via Email" at bounding box center [690, 226] width 72 height 16
click at [688, 232] on input "Send via Email" at bounding box center [825, 233] width 341 height 28
checkbox input "true"
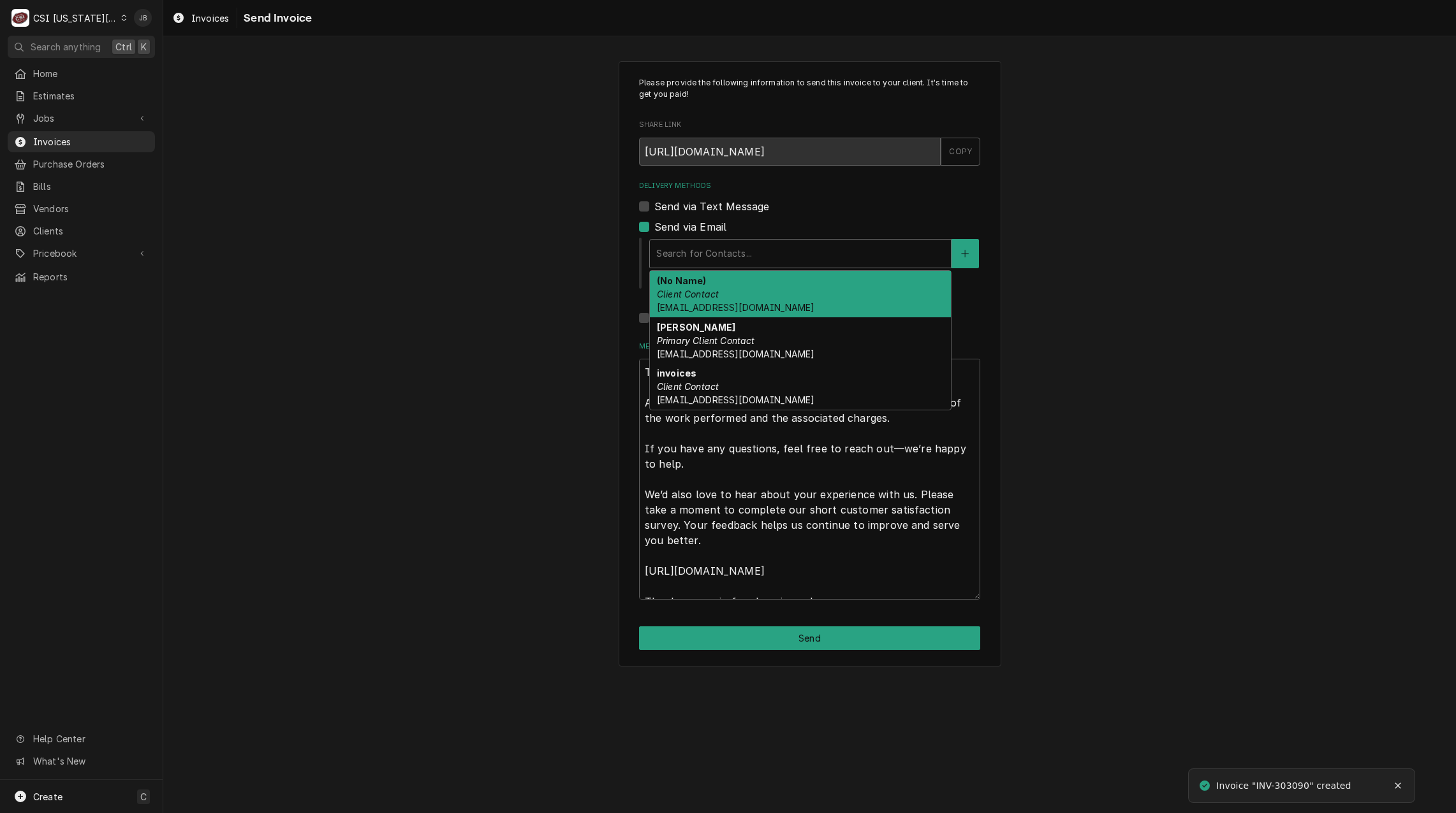
drag, startPoint x: 746, startPoint y: 266, endPoint x: 790, endPoint y: 269, distance: 44.1
click at [745, 266] on div "Search for Contacts..." at bounding box center [800, 254] width 301 height 28
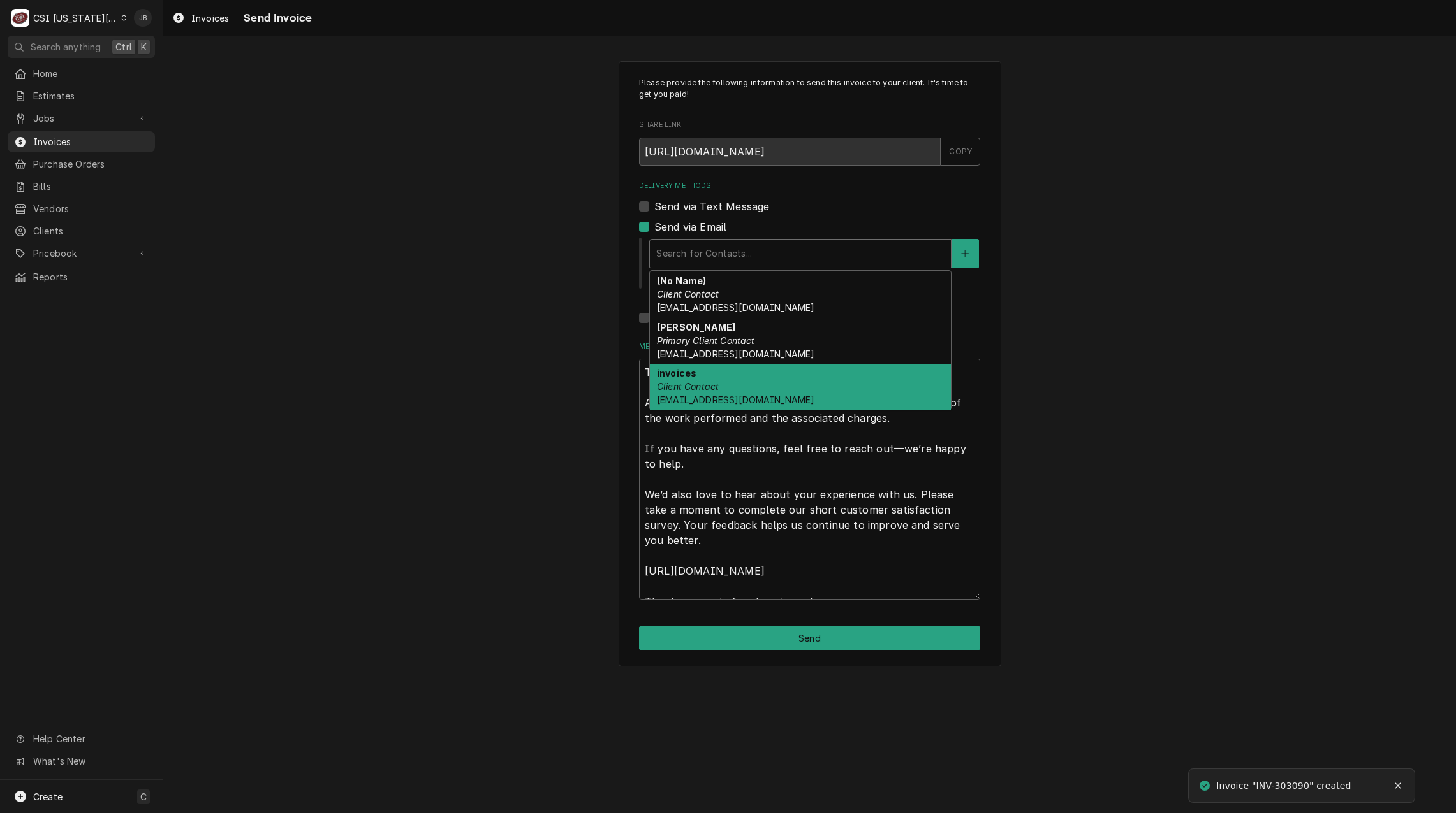
click at [775, 391] on div "invoices Client Contact [EMAIL_ADDRESS][DOMAIN_NAME]" at bounding box center [800, 387] width 301 height 47
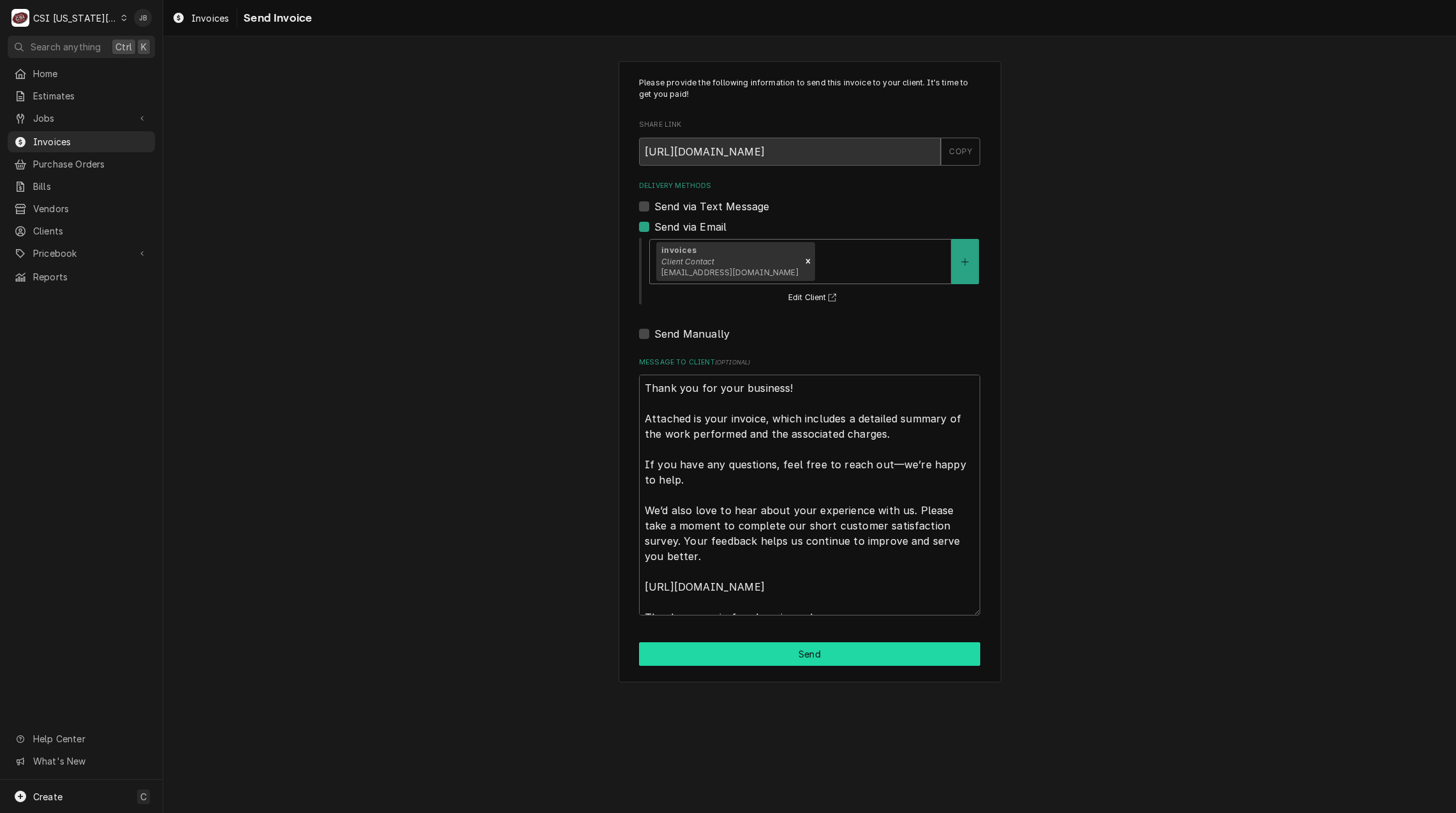
click at [730, 655] on button "Send" at bounding box center [809, 654] width 341 height 24
type textarea "x"
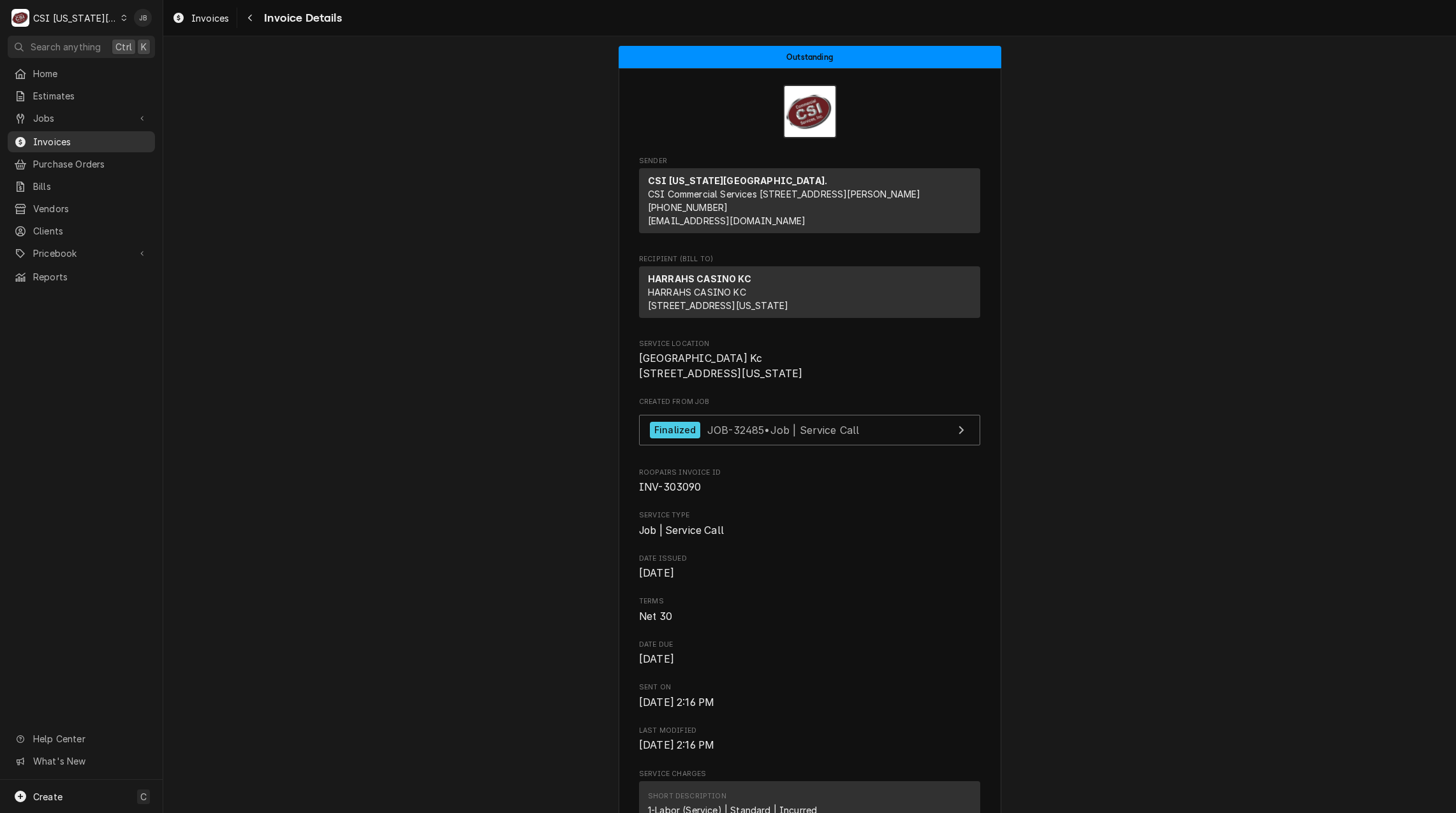
click at [101, 135] on span "Invoices" at bounding box center [91, 142] width 115 height 13
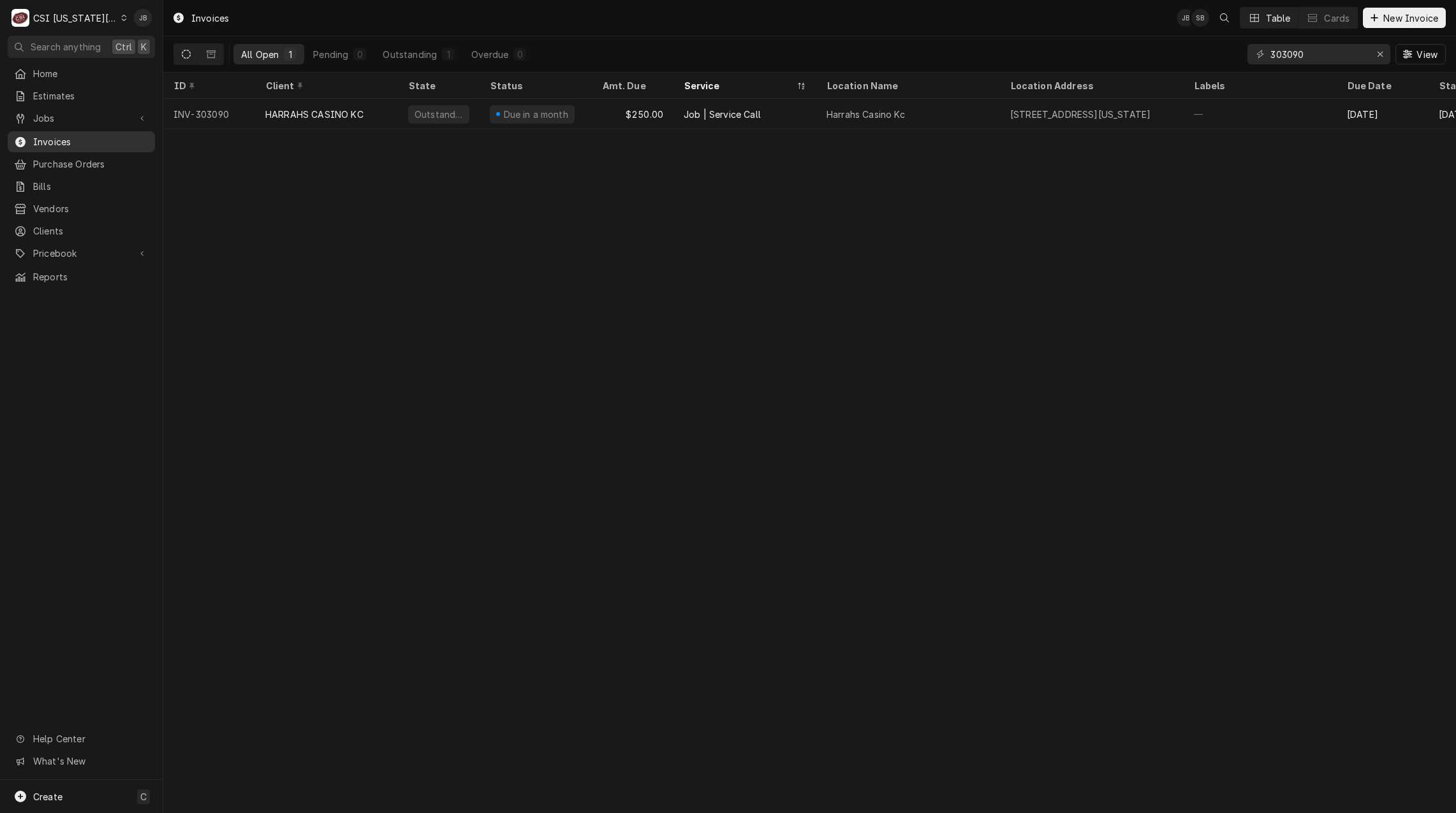
click at [73, 139] on span "Invoices" at bounding box center [91, 142] width 115 height 13
click at [1294, 53] on input "303090" at bounding box center [1318, 54] width 95 height 21
click at [1310, 54] on input "303090" at bounding box center [1318, 54] width 95 height 21
type input "303093"
click at [94, 115] on span "Jobs" at bounding box center [81, 118] width 96 height 13
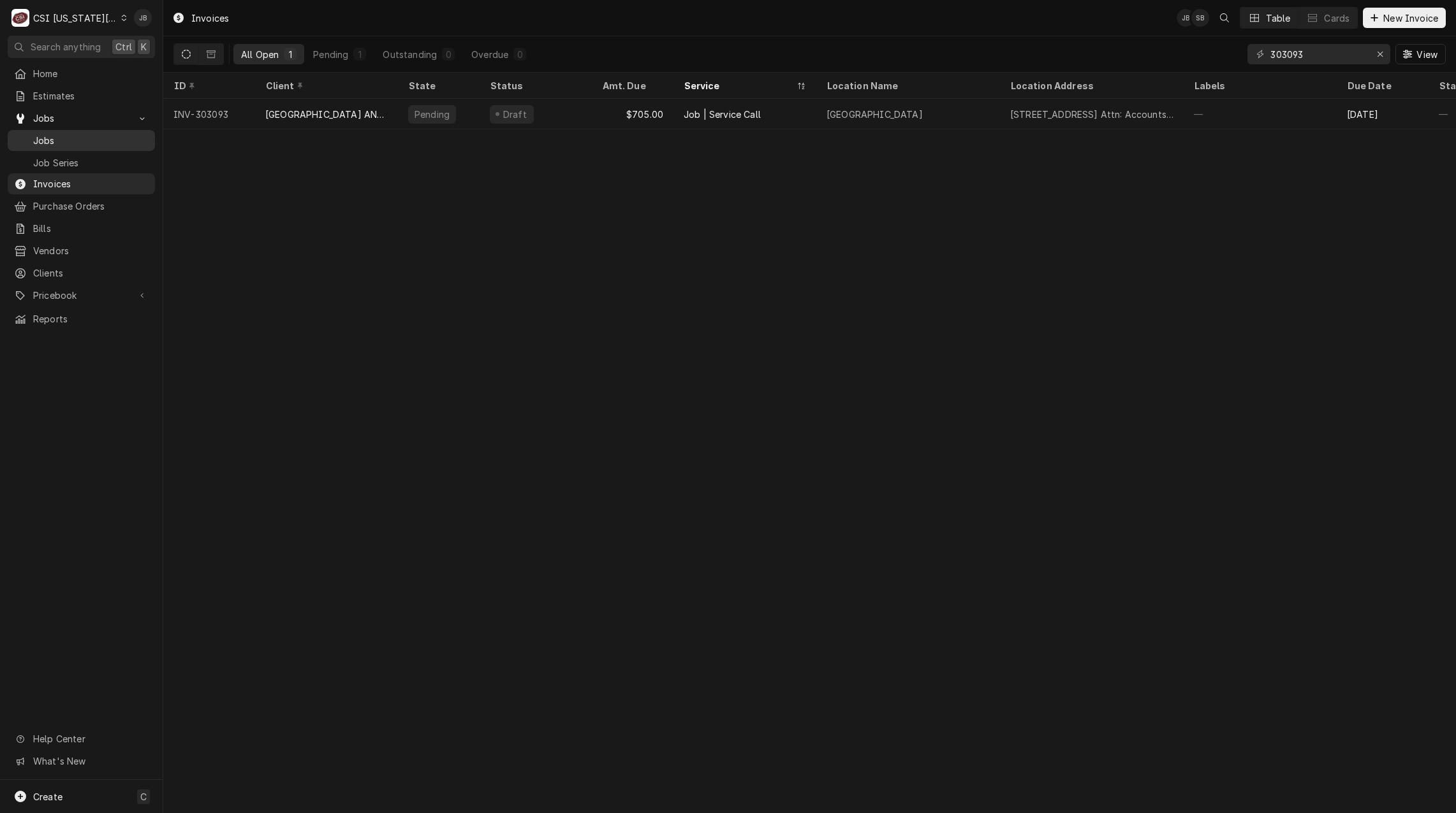
click at [90, 141] on span "Jobs" at bounding box center [91, 141] width 115 height 13
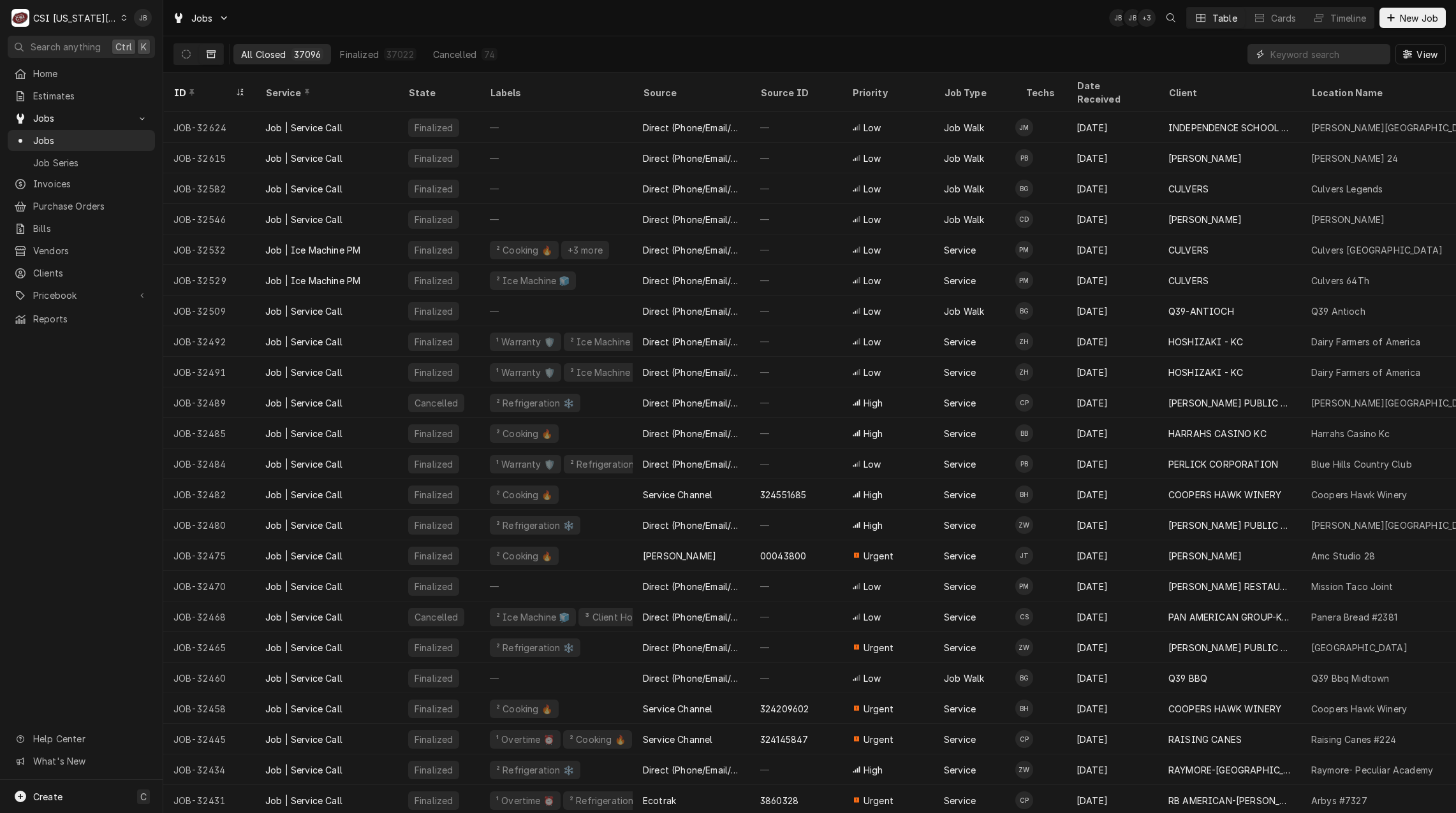
click at [1289, 58] on input "Dynamic Content Wrapper" at bounding box center [1326, 54] width 113 height 21
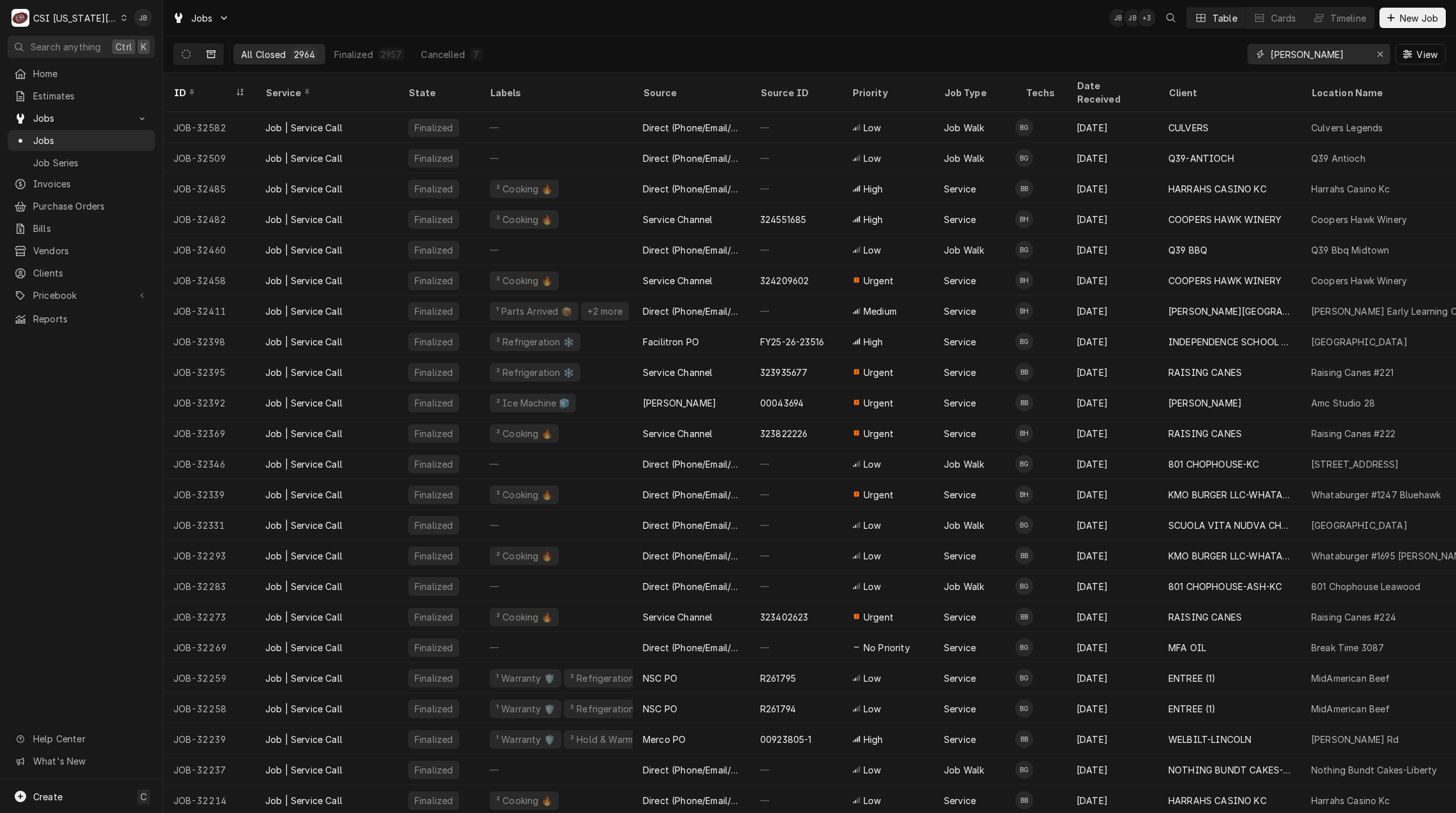
type input "[PERSON_NAME]"
click at [1099, 40] on div "All Closed 2964 Finalized 2957 Cancelled 7 brian View" at bounding box center [809, 54] width 1272 height 36
click at [1313, 55] on input "brian" at bounding box center [1318, 54] width 95 height 21
click at [1339, 18] on div "Timeline" at bounding box center [1348, 18] width 36 height 13
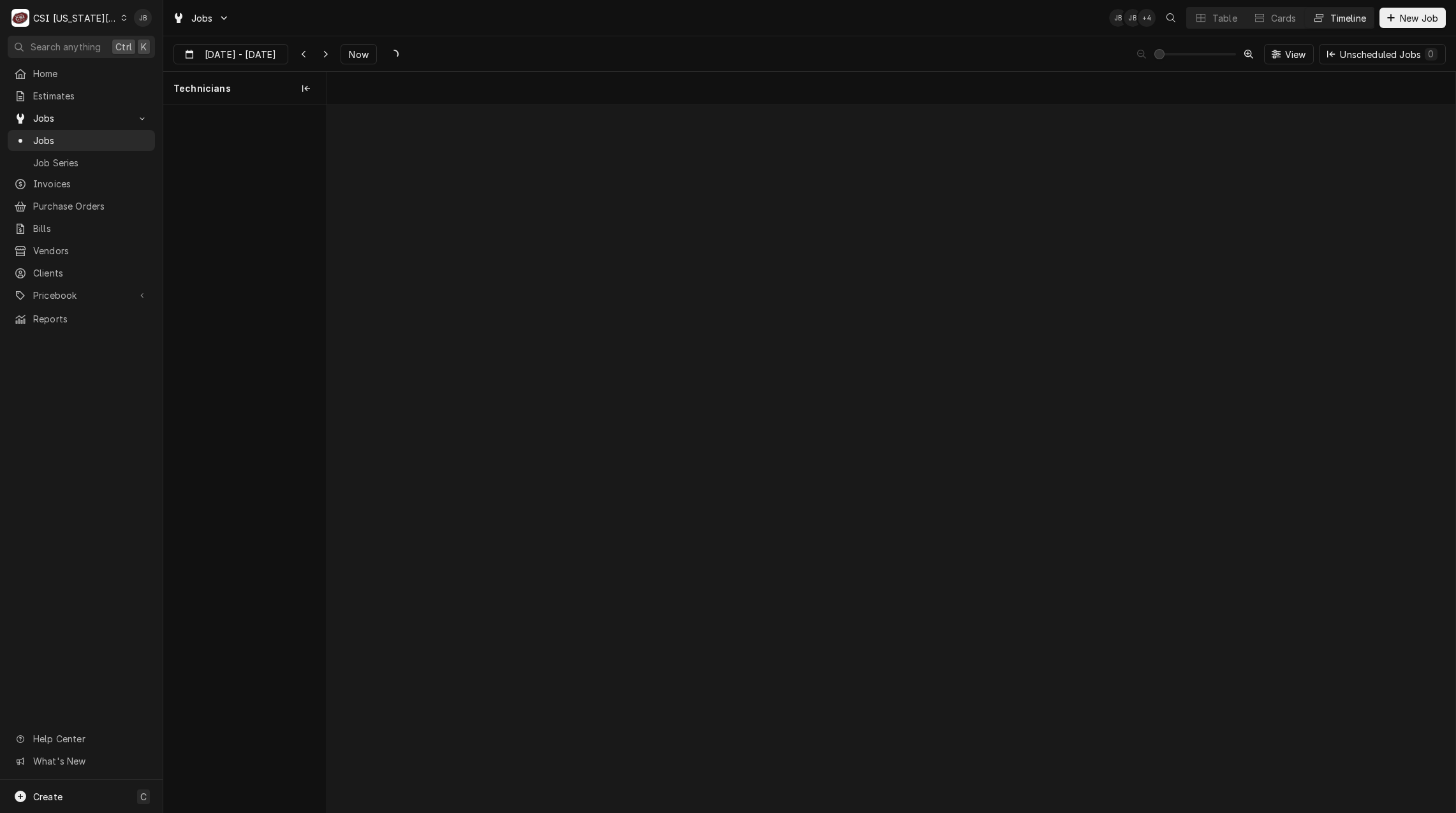
scroll to position [0, 22602]
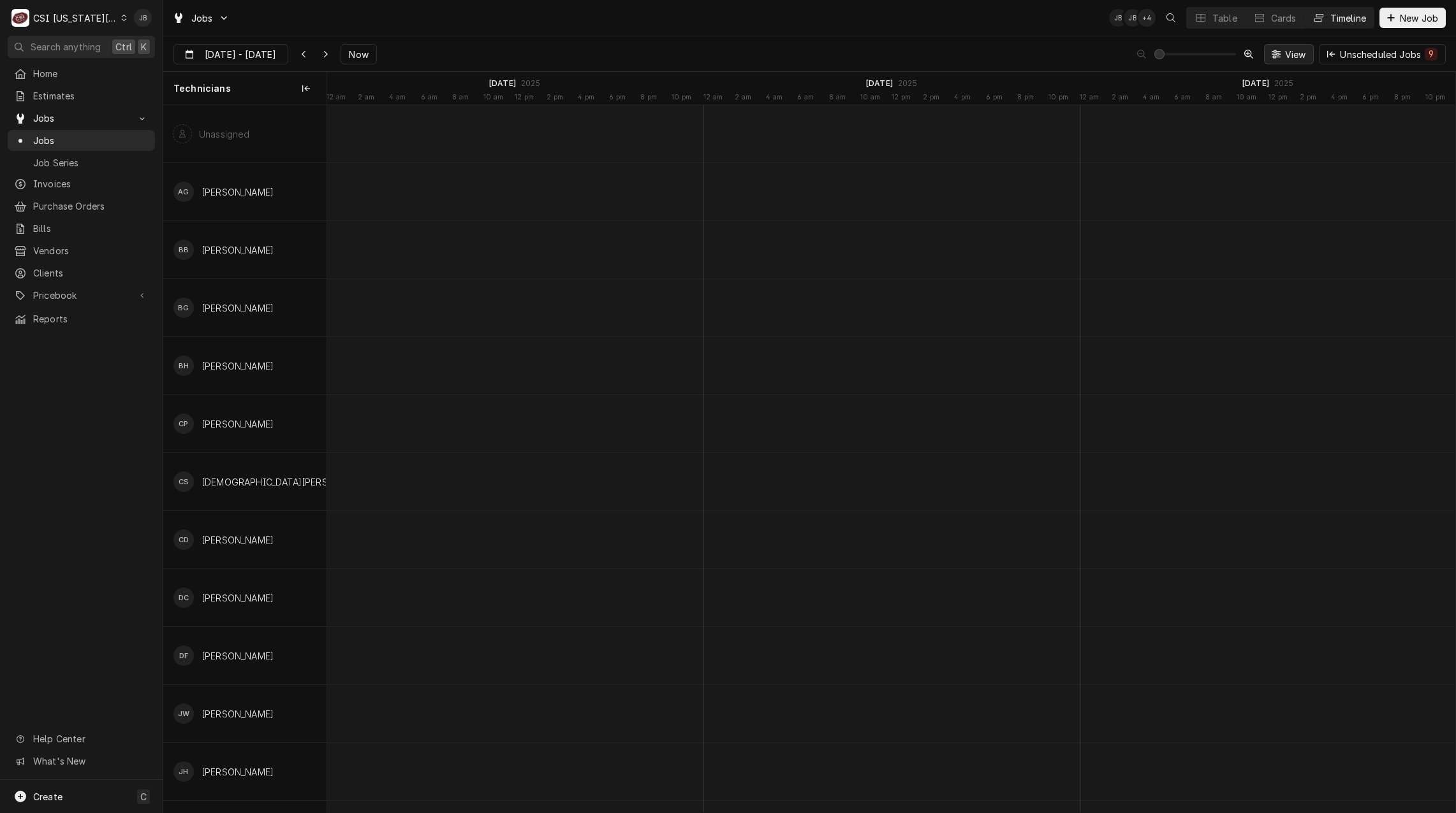
click at [1289, 53] on span "View" at bounding box center [1295, 55] width 26 height 13
click at [1240, 235] on div "3 days" at bounding box center [1240, 239] width 90 height 13
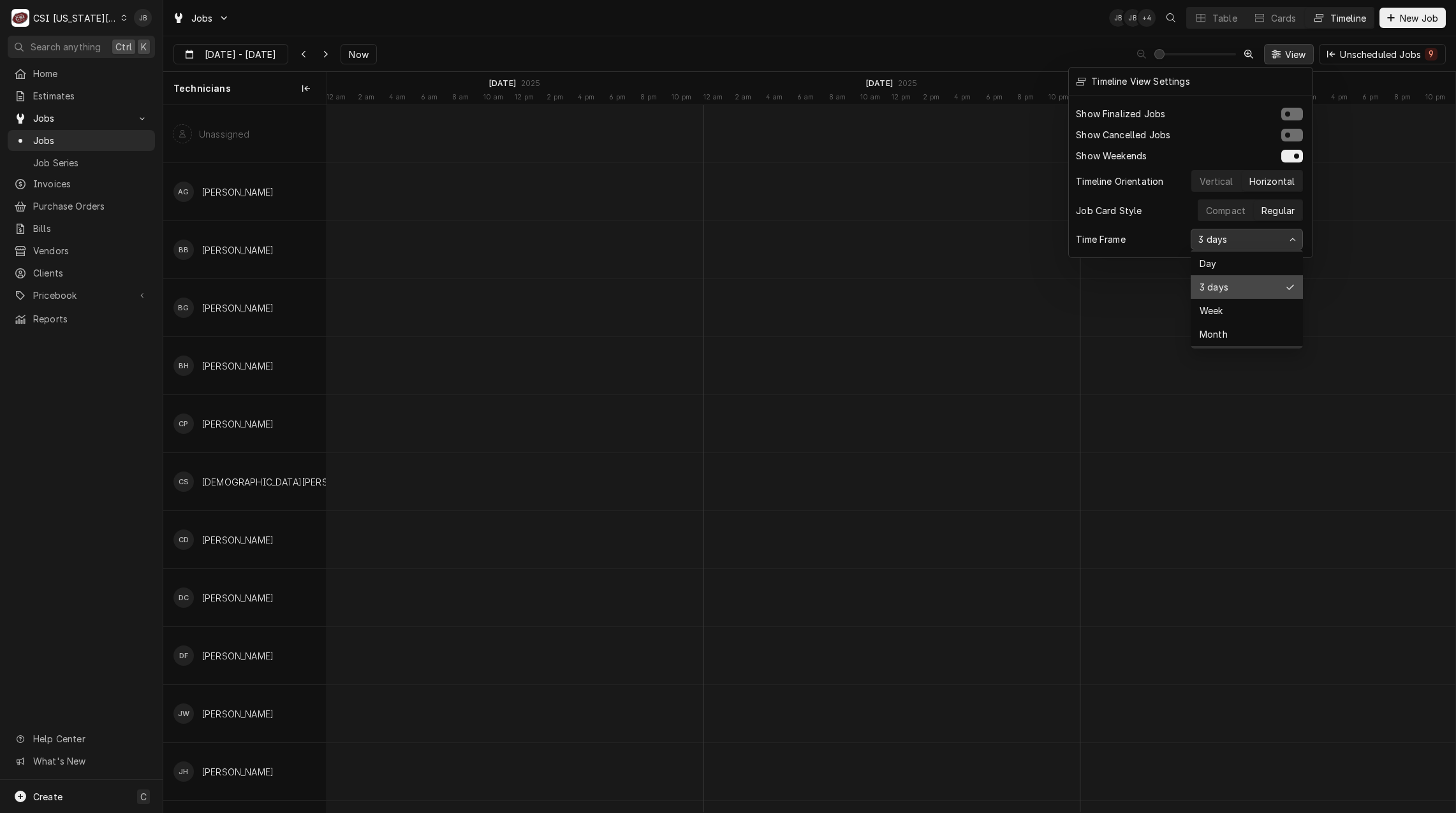
drag, startPoint x: 1218, startPoint y: 261, endPoint x: 214, endPoint y: 39, distance: 1028.3
click at [1218, 262] on div "Day" at bounding box center [1247, 263] width 99 height 13
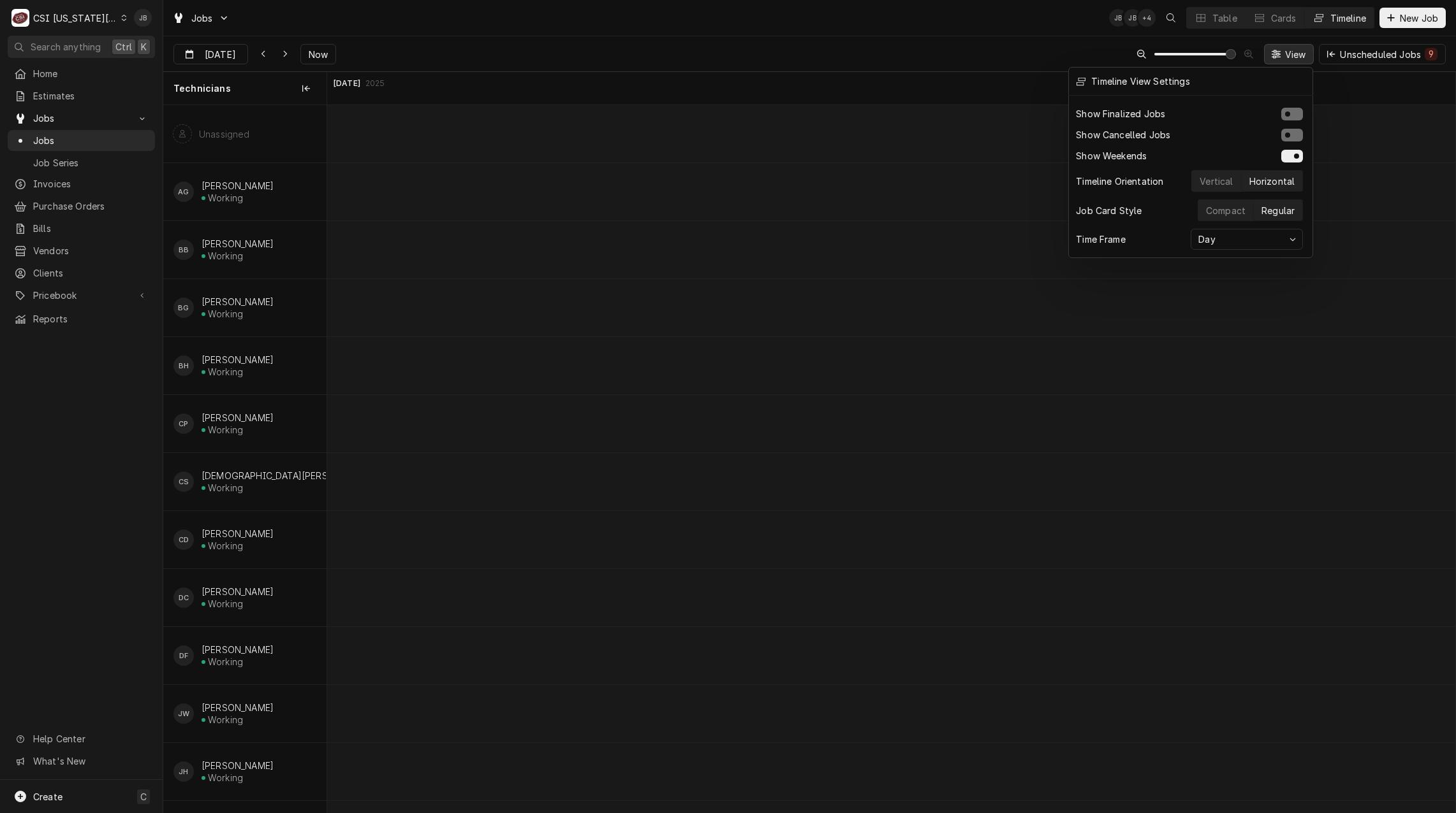
scroll to position [0, 1279]
click at [231, 52] on div at bounding box center [728, 406] width 1456 height 813
drag, startPoint x: 329, startPoint y: 56, endPoint x: 323, endPoint y: 58, distance: 6.3
click at [329, 57] on button "Now" at bounding box center [318, 54] width 36 height 21
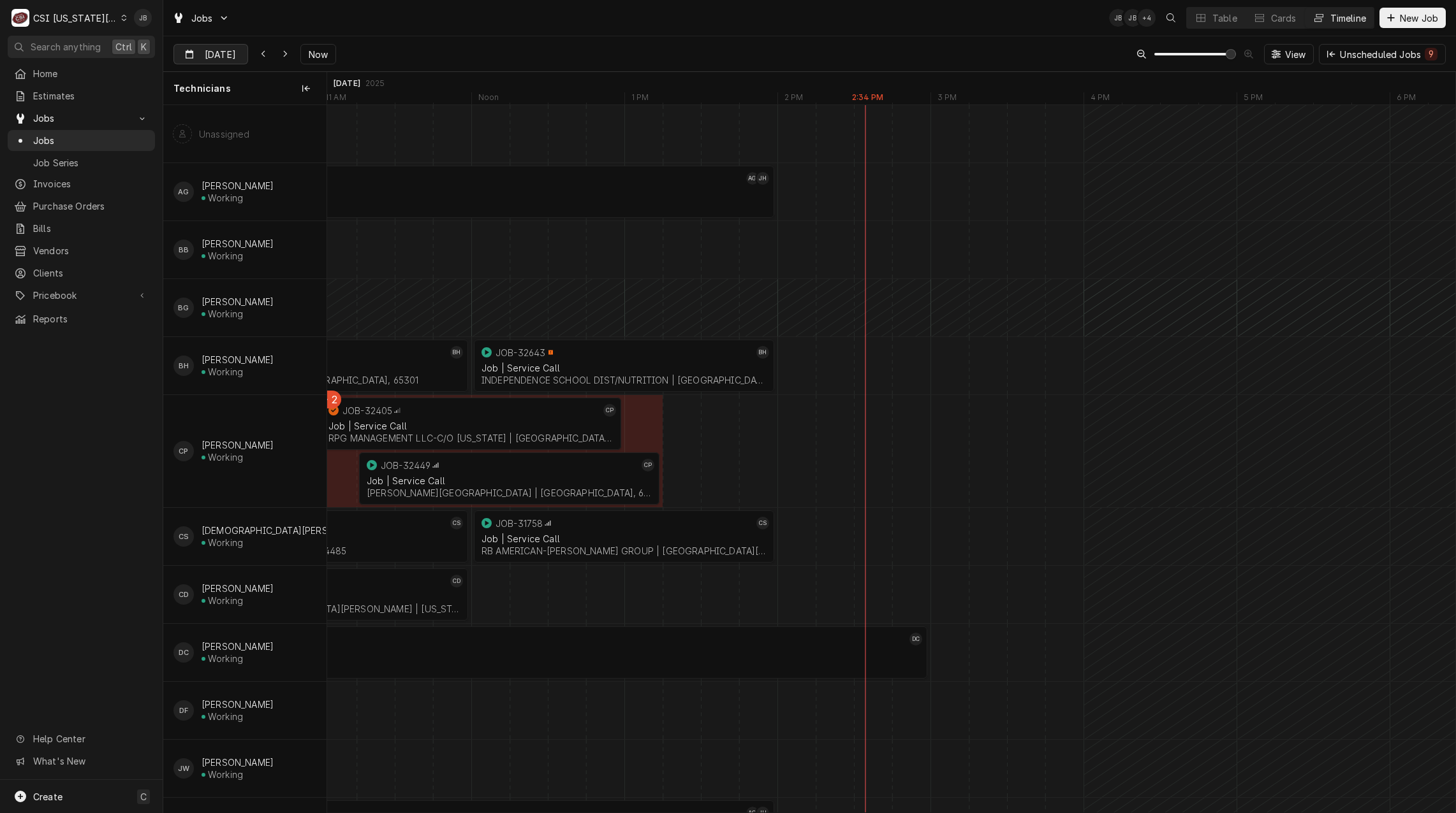
click at [204, 55] on input "Sep 8" at bounding box center [201, 57] width 56 height 25
click at [206, 87] on button "L{DatePicker.gotoPrevMonth}" at bounding box center [206, 90] width 18 height 18
click at [299, 232] on div "29" at bounding box center [301, 230] width 18 height 18
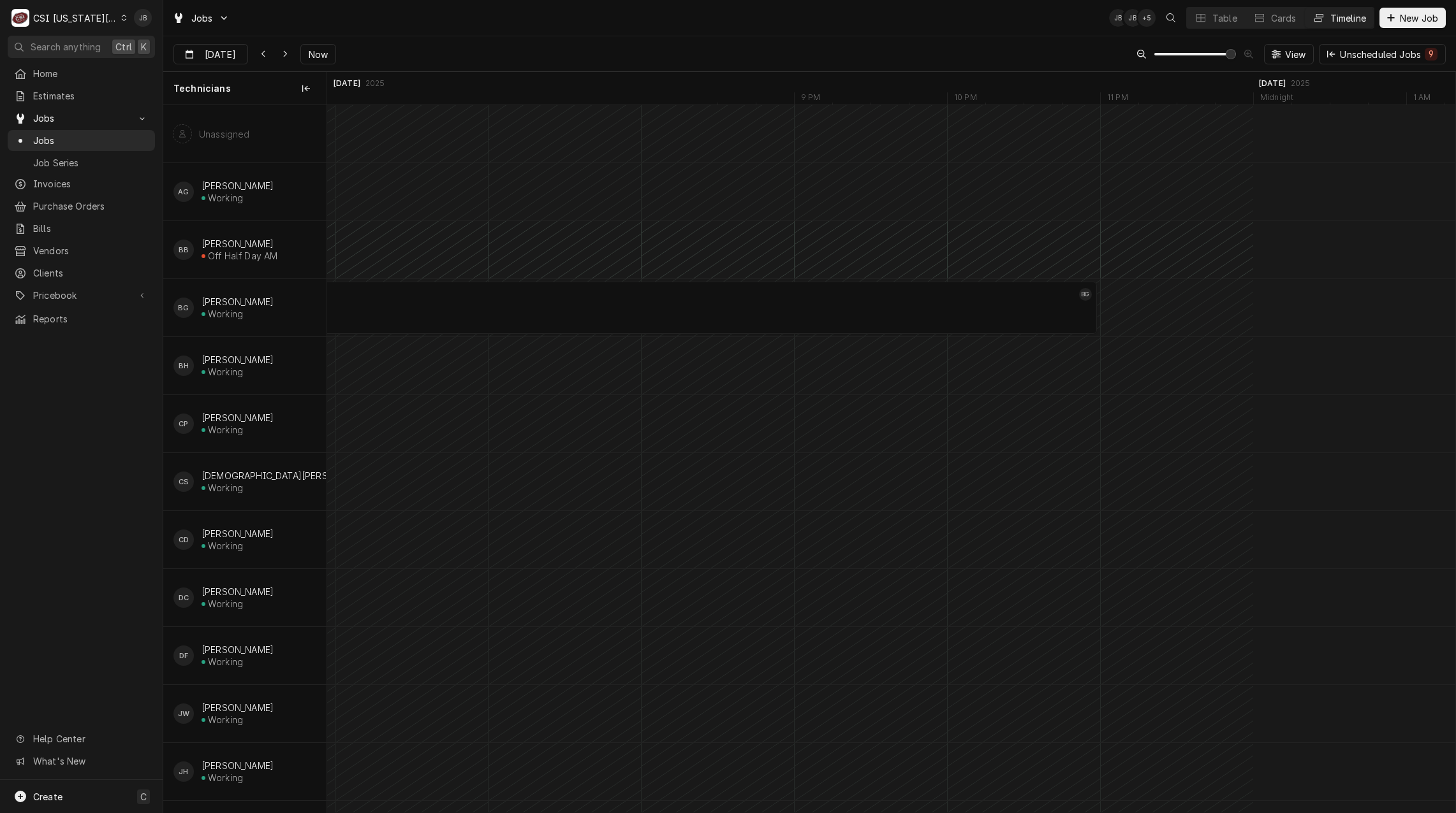
scroll to position [0, 0]
type input "Aug 27"
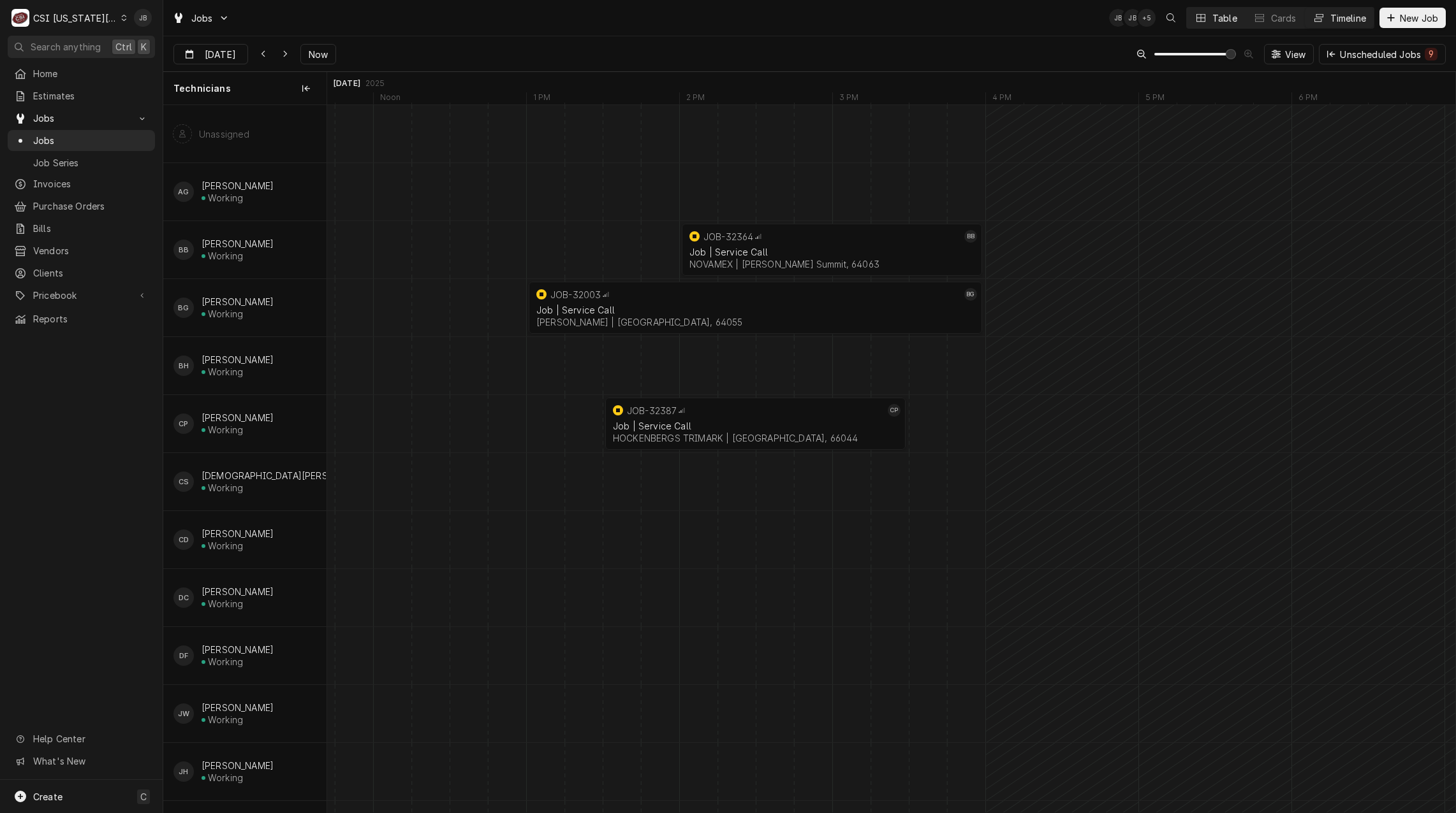
click at [1205, 22] on div "Dynamic Content Wrapper" at bounding box center [1201, 18] width 13 height 13
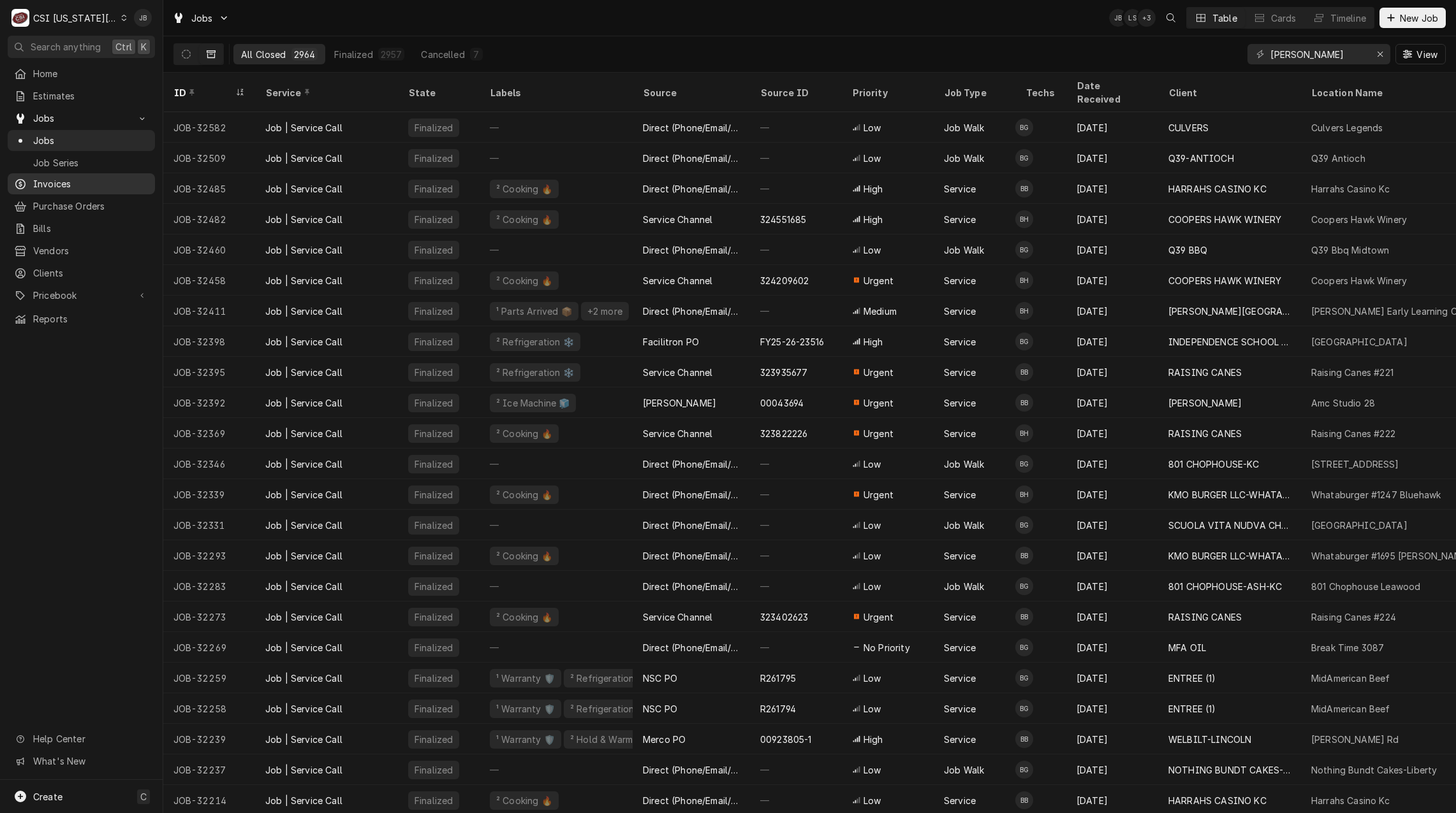
click at [61, 185] on span "Invoices" at bounding box center [91, 184] width 115 height 13
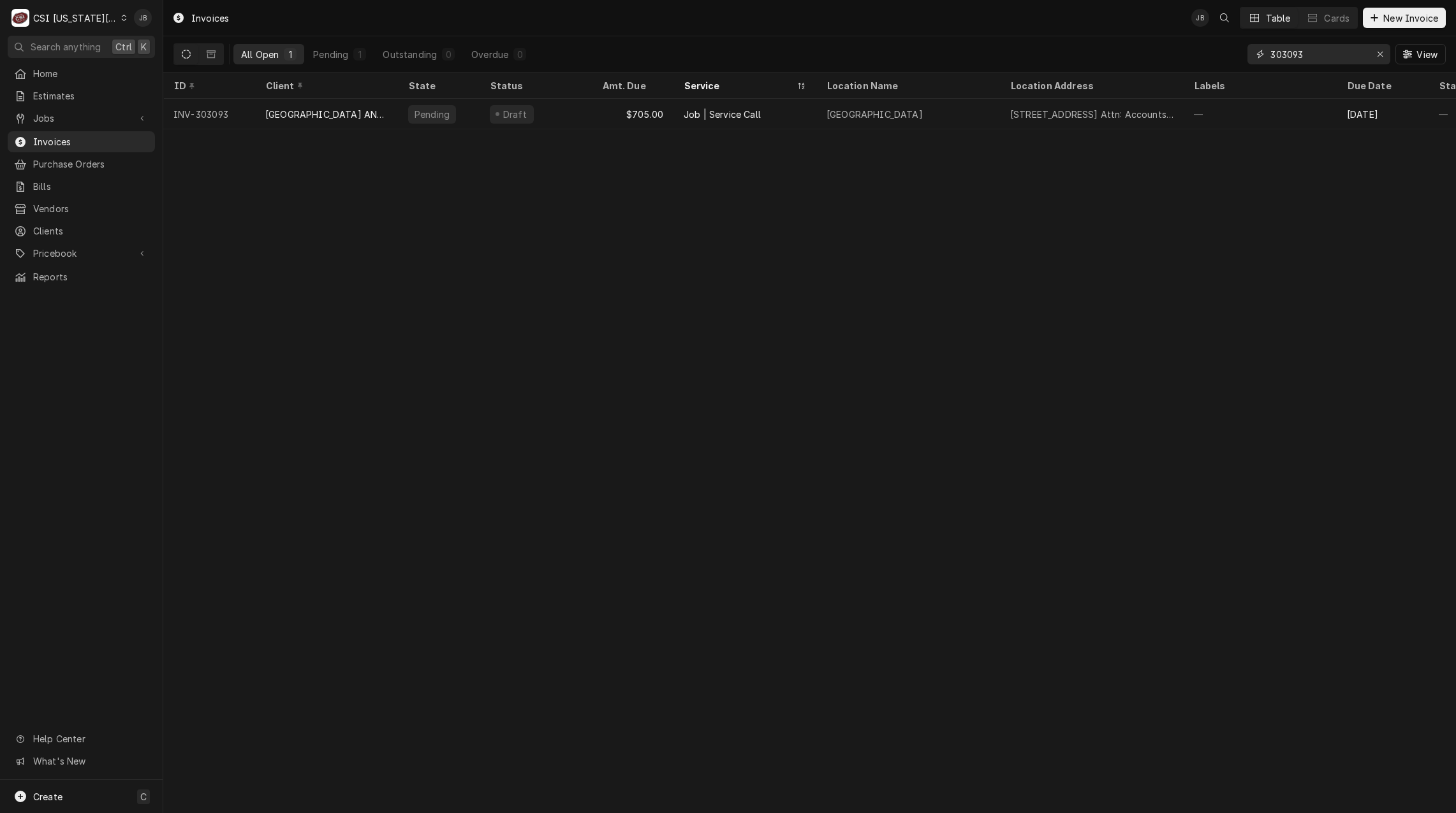
drag, startPoint x: 1326, startPoint y: 56, endPoint x: 1247, endPoint y: 54, distance: 79.0
click at [1247, 54] on div "All Open 1 Pending 1 Outstanding 0 Overdue 0 303093 View" at bounding box center [809, 54] width 1272 height 36
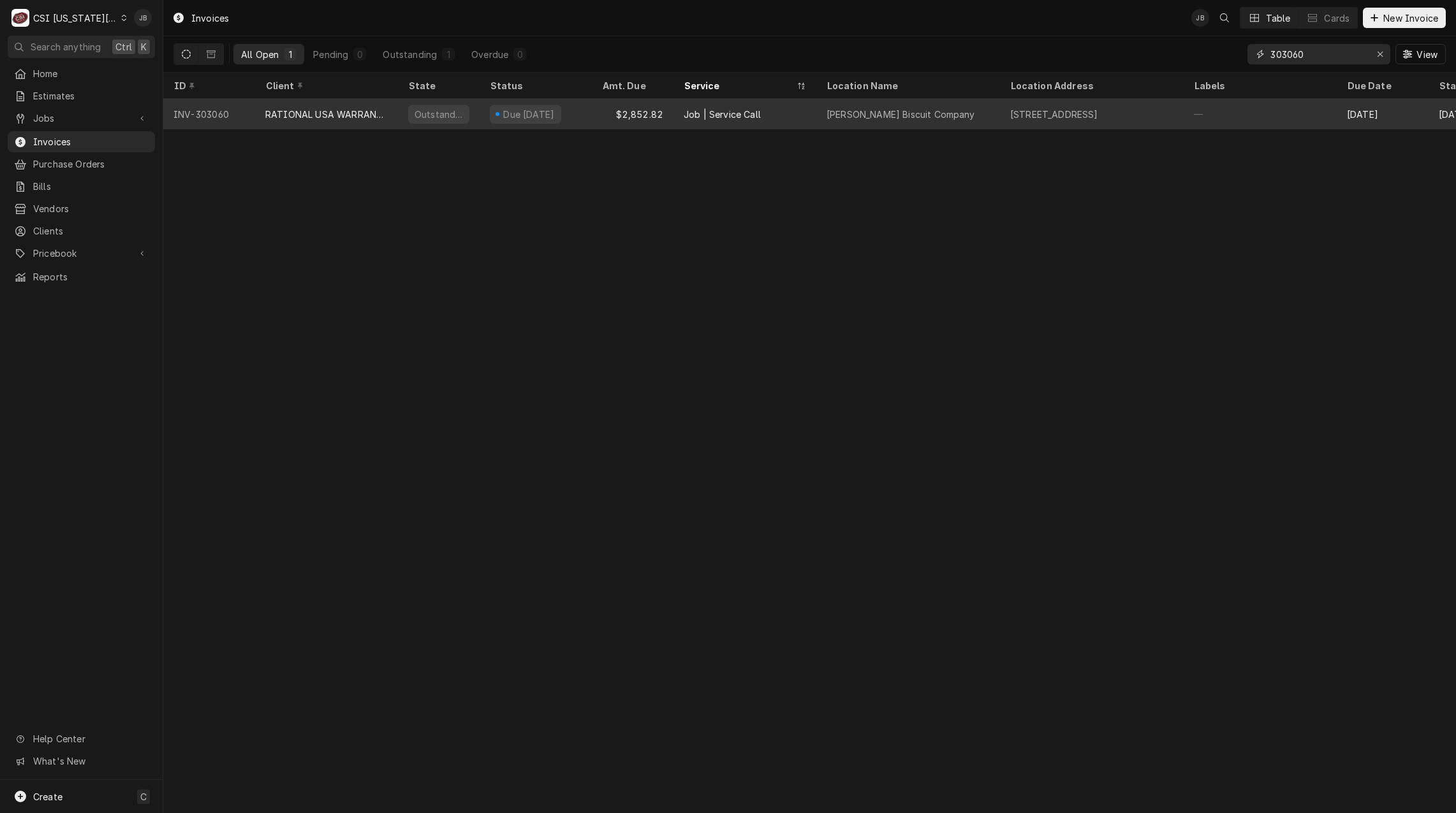
type input "303060"
click at [539, 116] on div "Due [DATE]" at bounding box center [529, 115] width 54 height 13
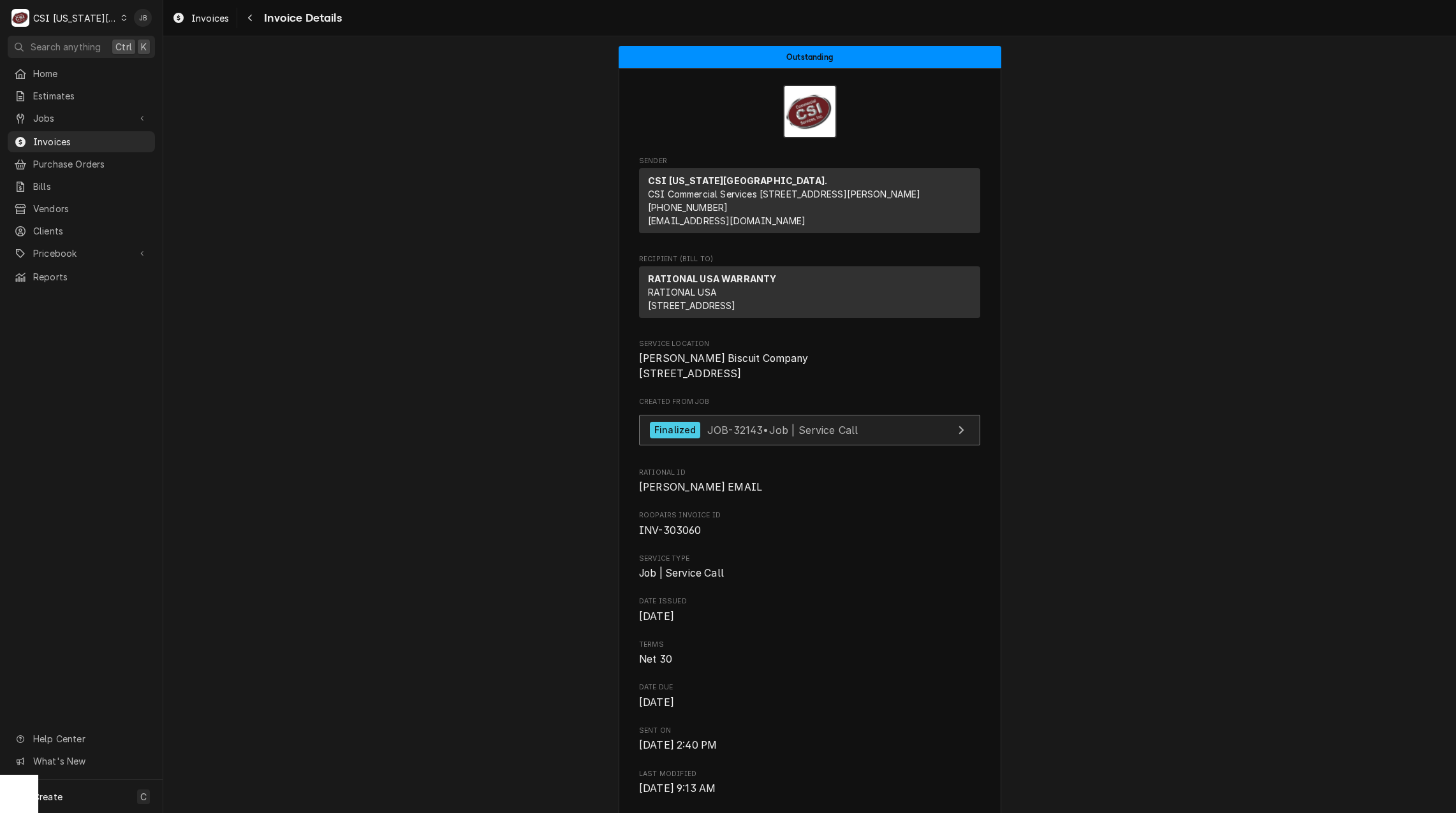
click at [707, 436] on span "JOB-32143 • Job | Service Call" at bounding box center [782, 429] width 151 height 13
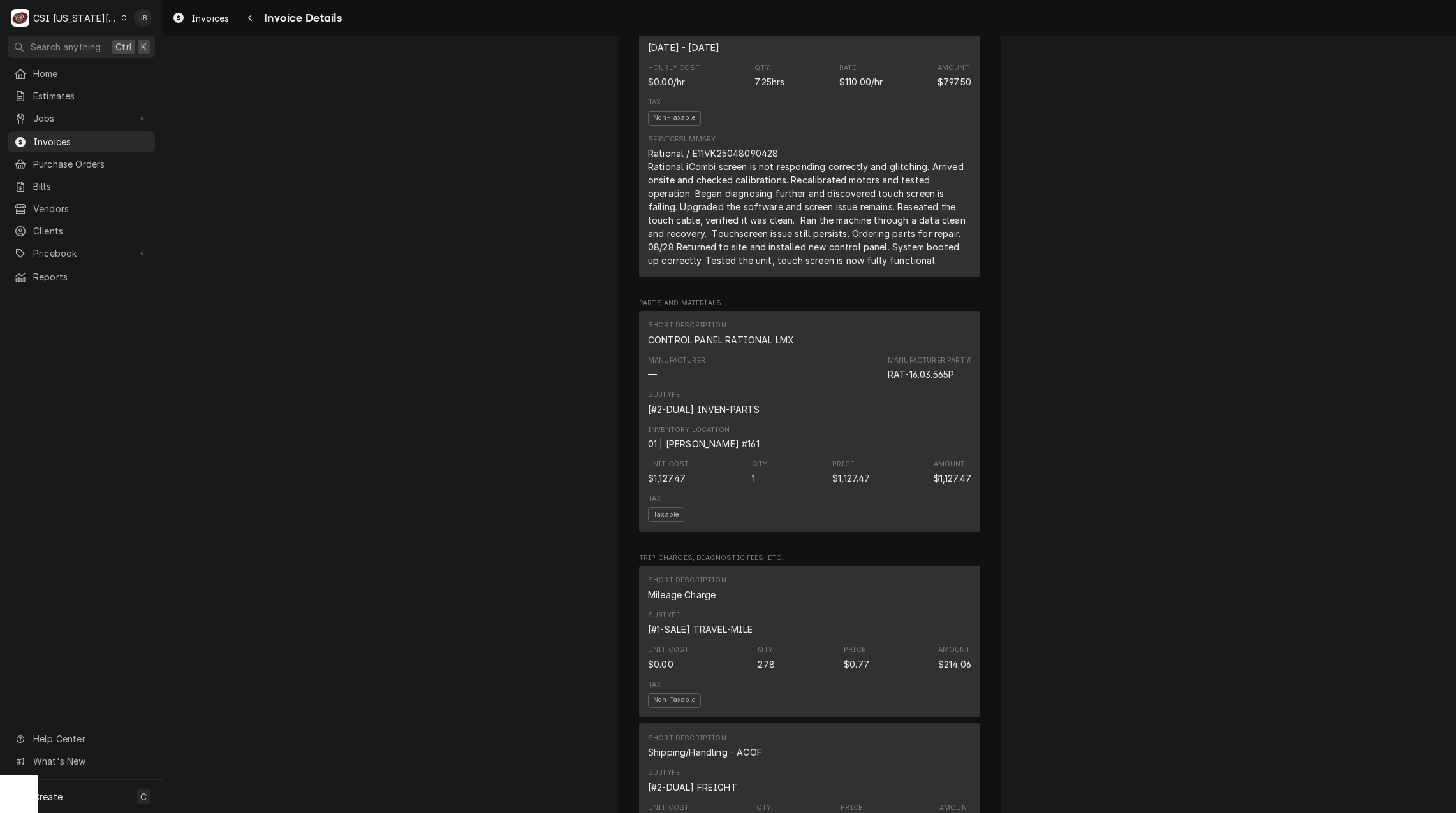
scroll to position [829, 0]
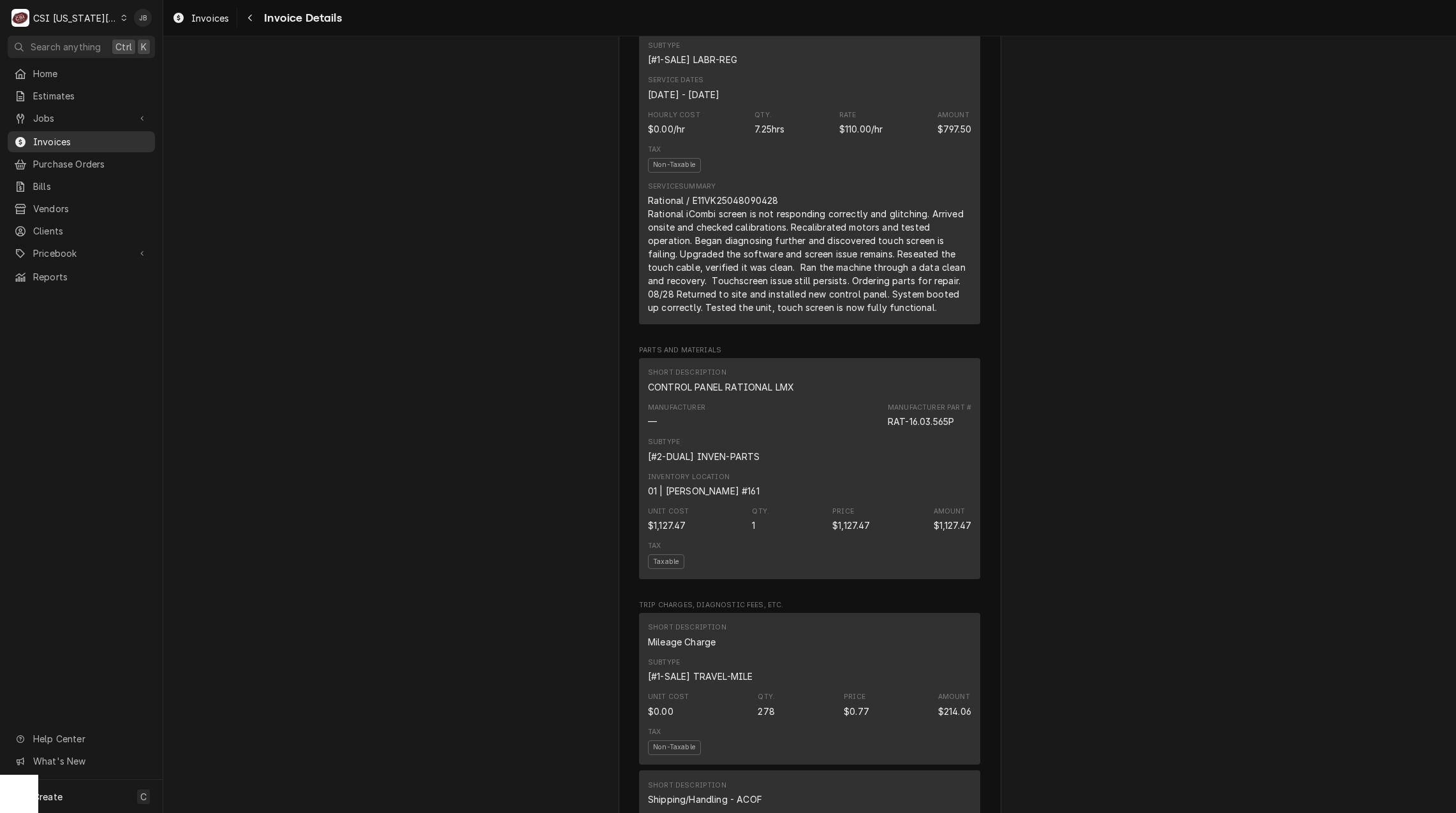
click at [90, 141] on span "Invoices" at bounding box center [91, 142] width 115 height 13
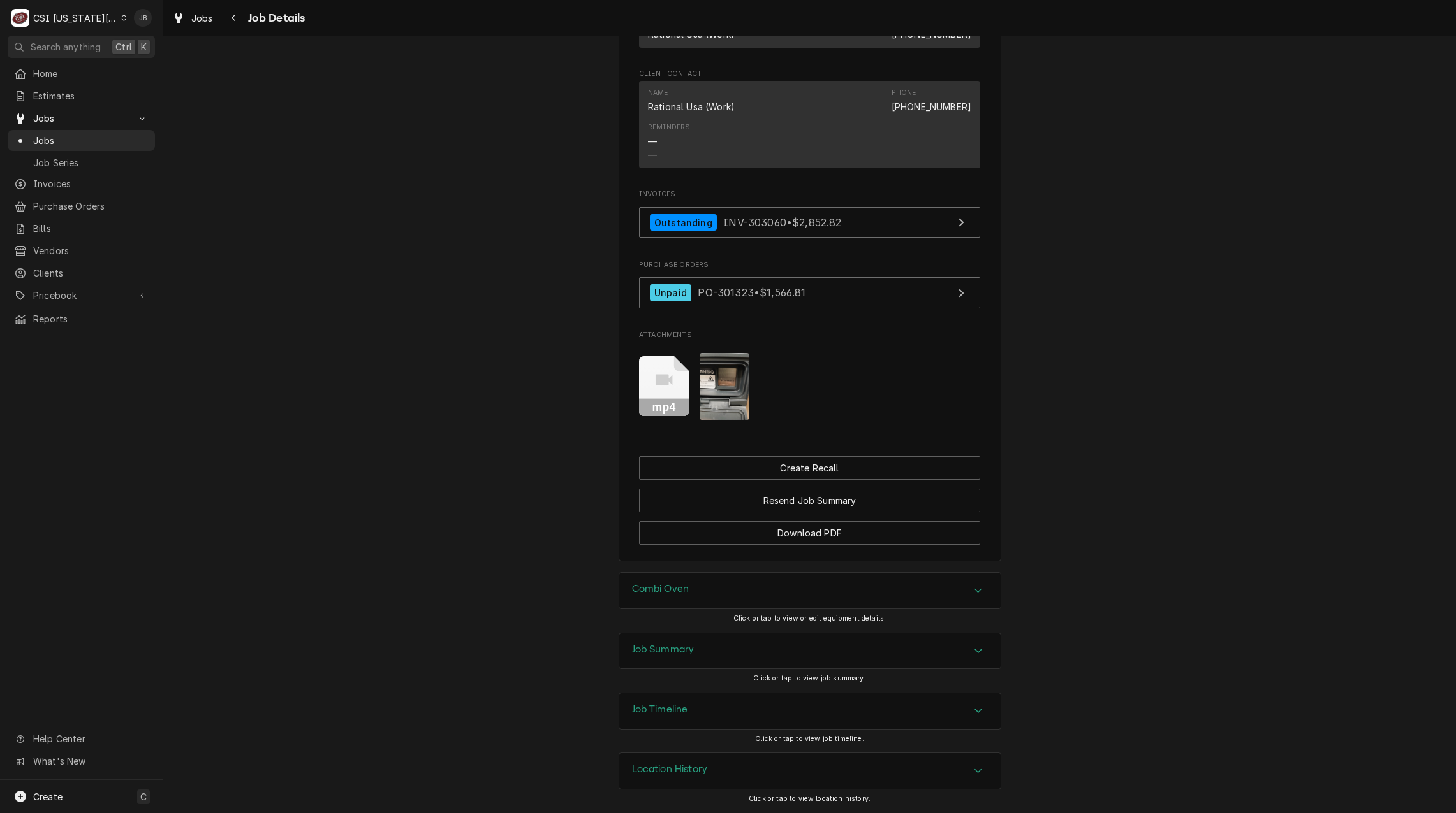
scroll to position [1167, 0]
click at [699, 662] on div "Job Summary" at bounding box center [810, 651] width 381 height 36
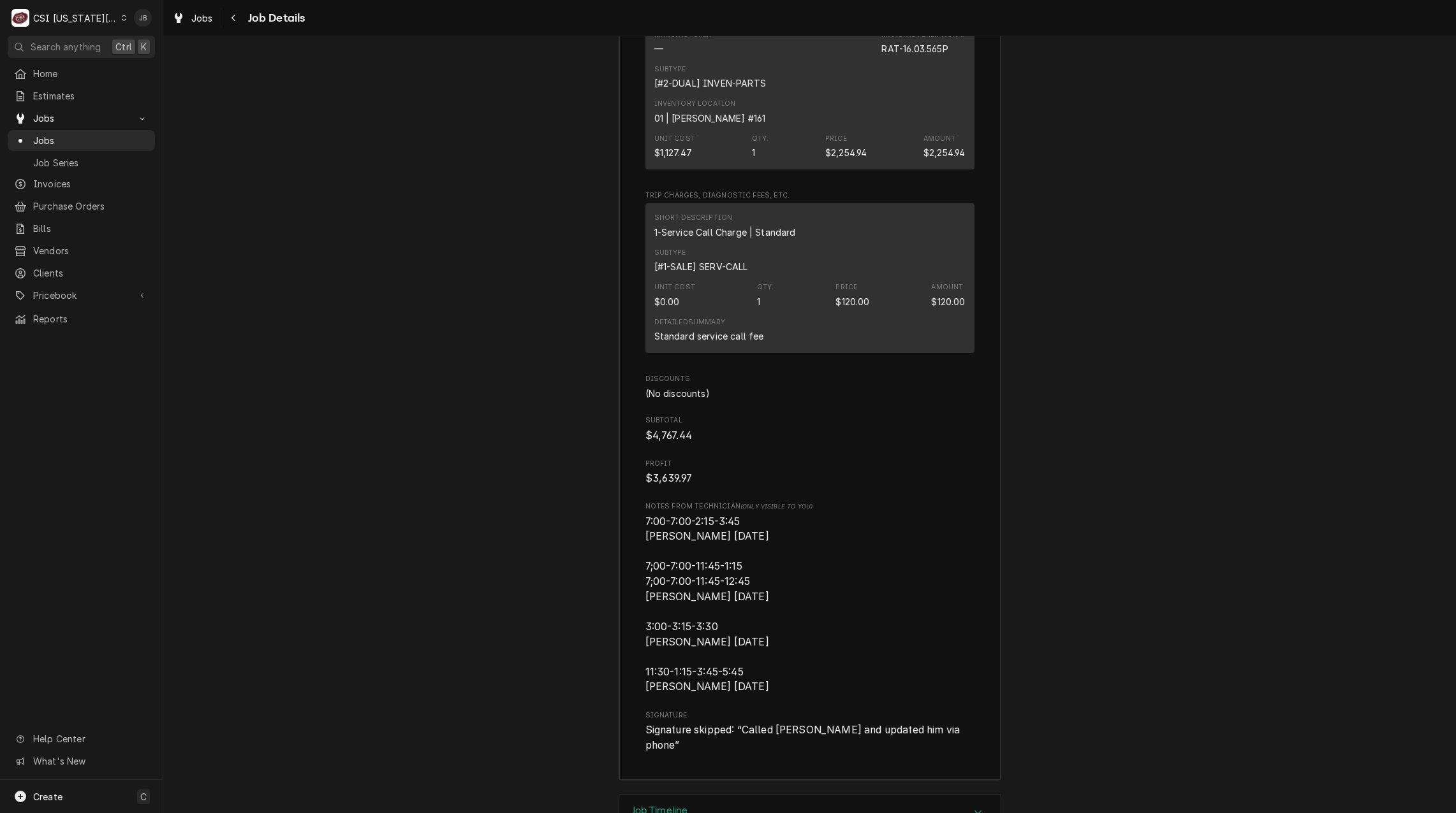
scroll to position [4263, 0]
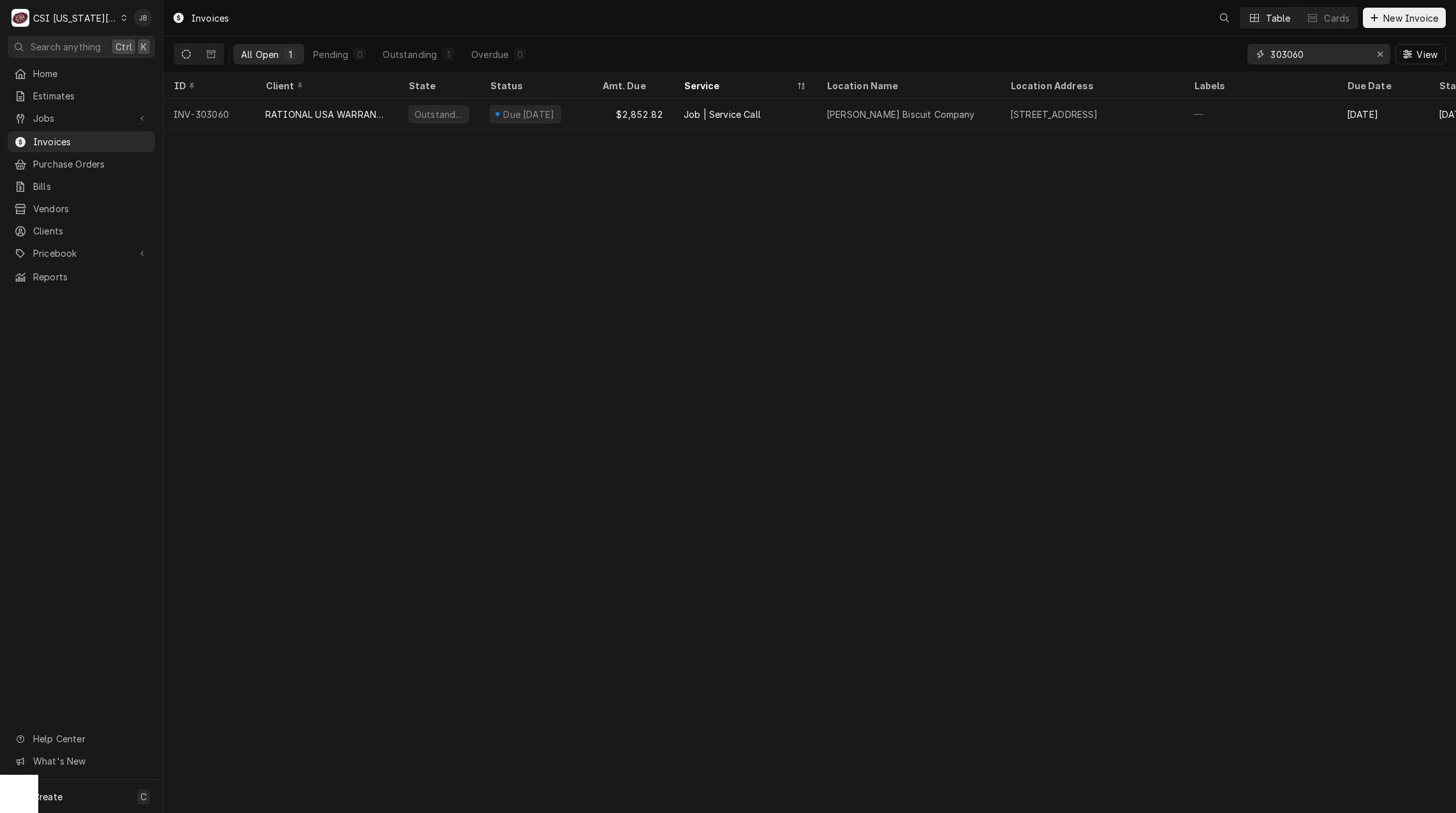
drag, startPoint x: 1320, startPoint y: 53, endPoint x: 1177, endPoint y: 53, distance: 143.0
click at [1178, 53] on div "All Open 1 Pending 0 Outstanding 1 Overdue 0 303060 View" at bounding box center [809, 54] width 1272 height 36
paste input "74"
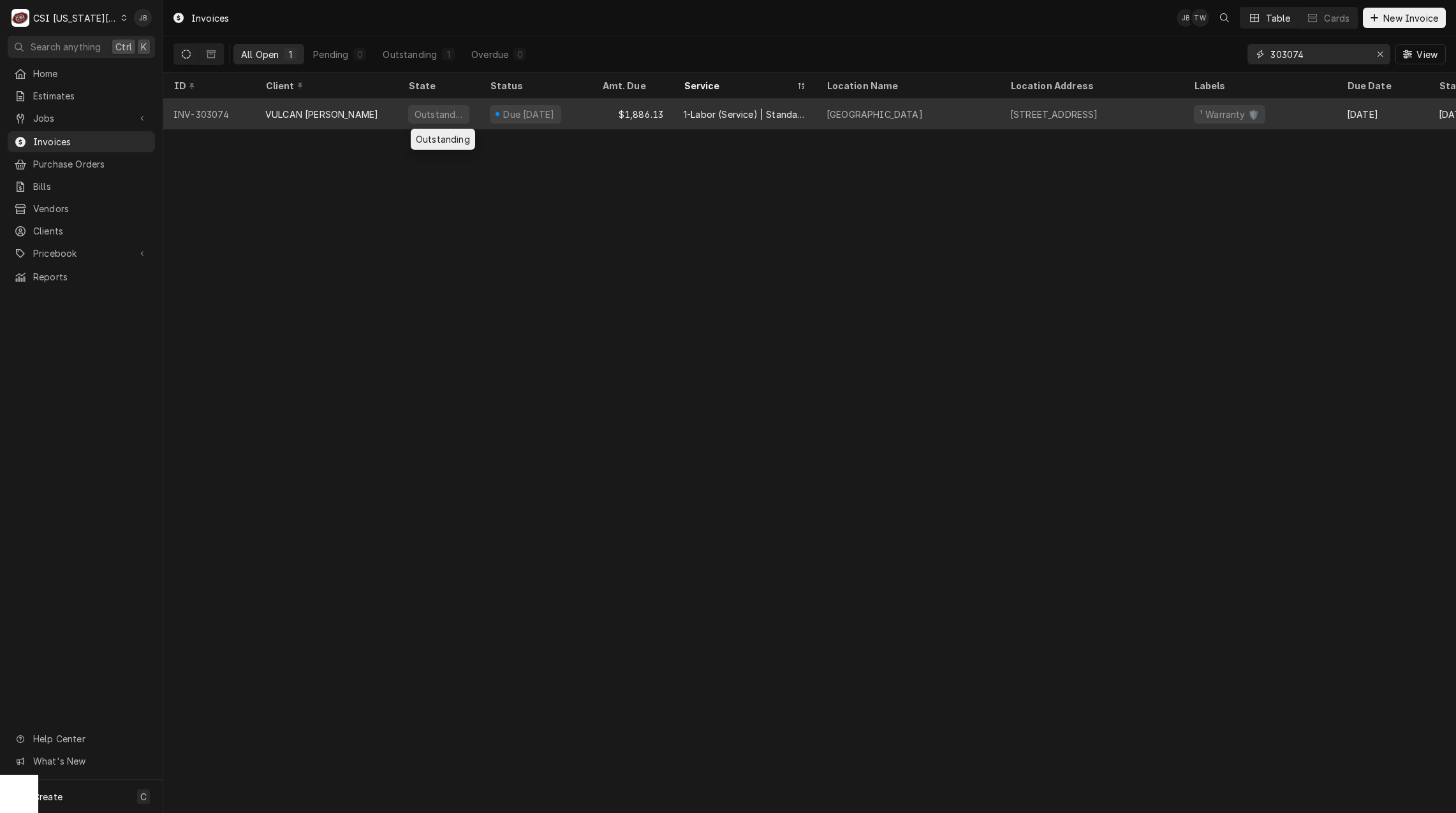
type input "303074"
click at [456, 116] on div "Outstanding" at bounding box center [438, 115] width 51 height 13
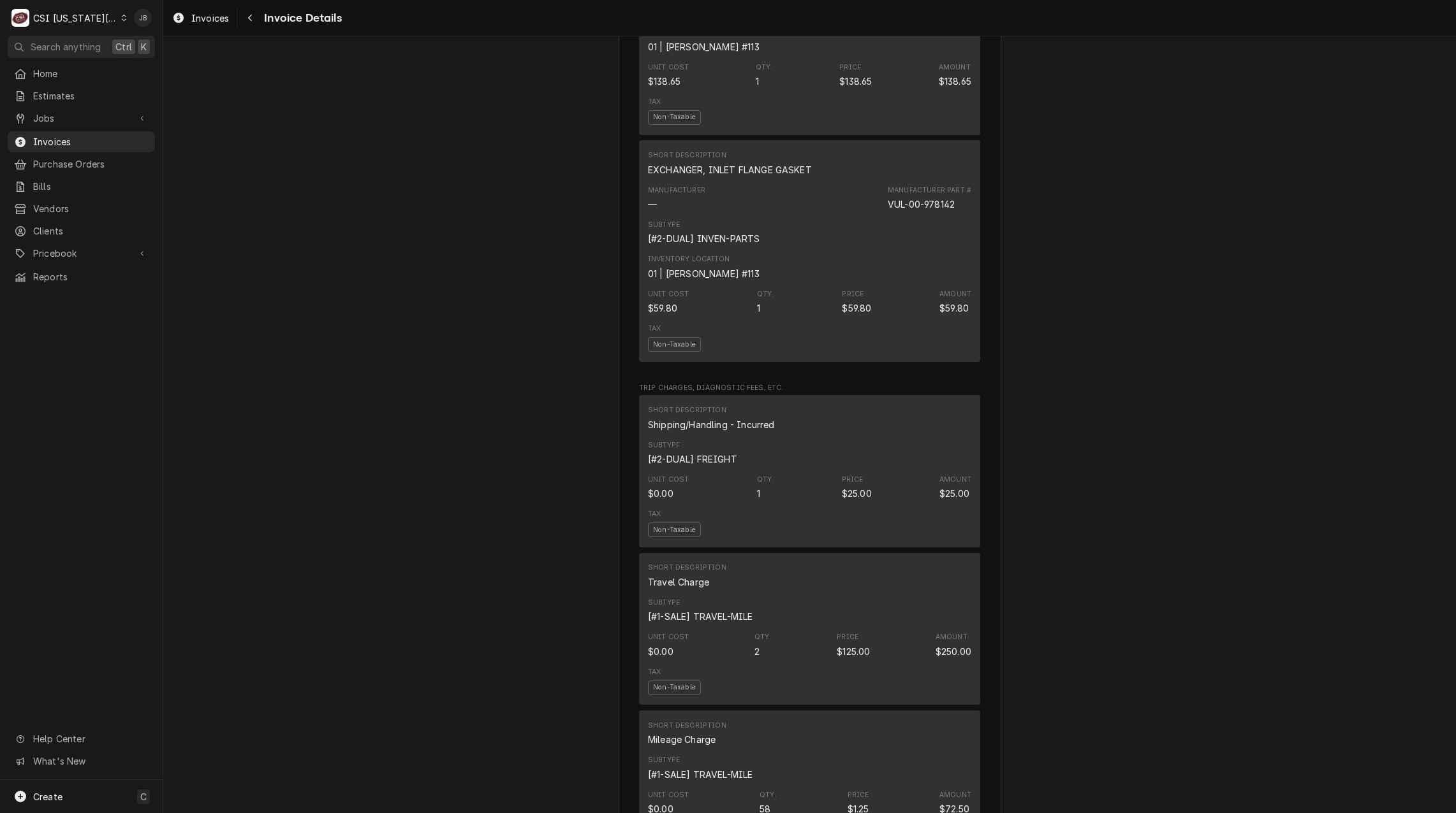
scroll to position [1784, 0]
